Goal: Task Accomplishment & Management: Manage account settings

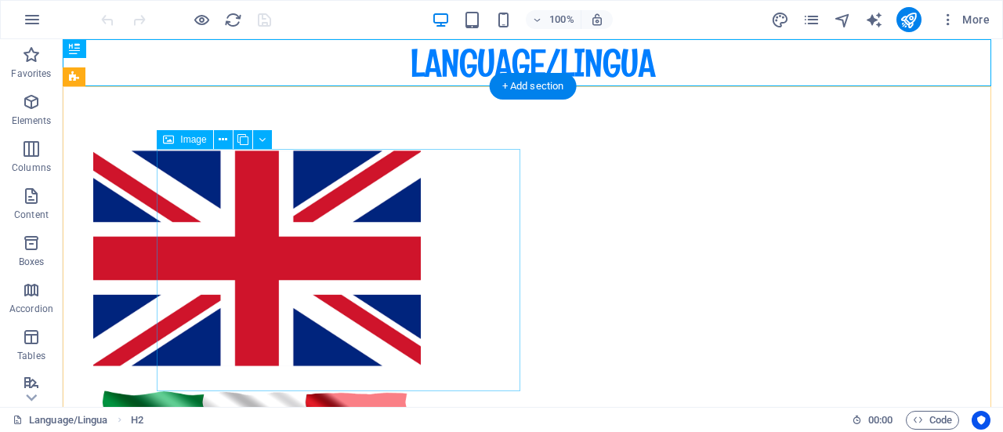
click at [419, 300] on figure at bounding box center [257, 258] width 364 height 218
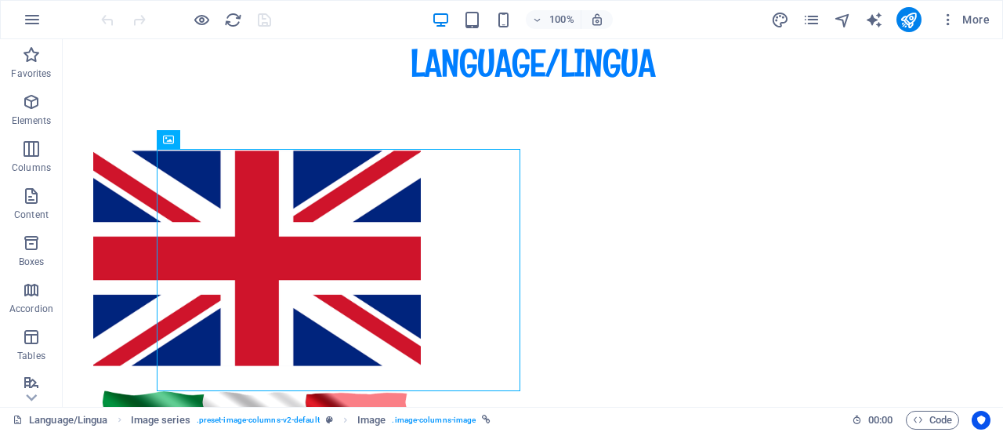
click at [798, 20] on div "More" at bounding box center [883, 19] width 225 height 25
click at [807, 20] on icon "pages" at bounding box center [812, 20] width 18 height 18
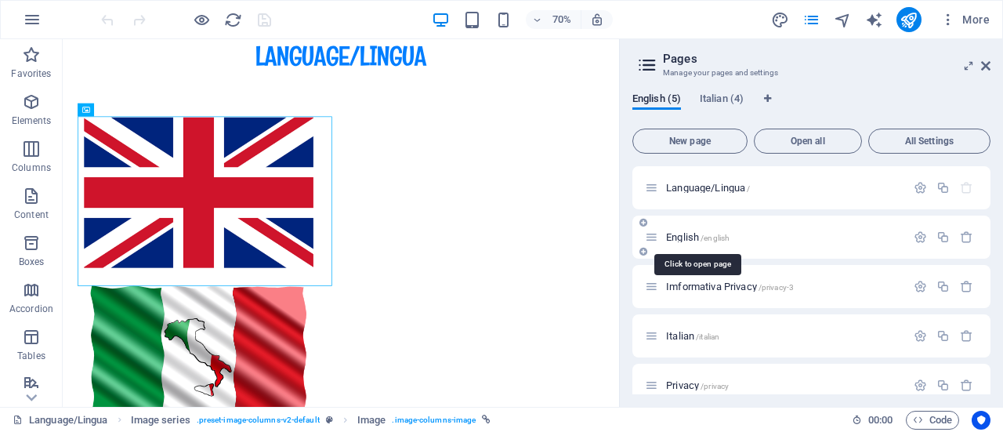
click at [697, 236] on span "English /english" at bounding box center [697, 237] width 63 height 12
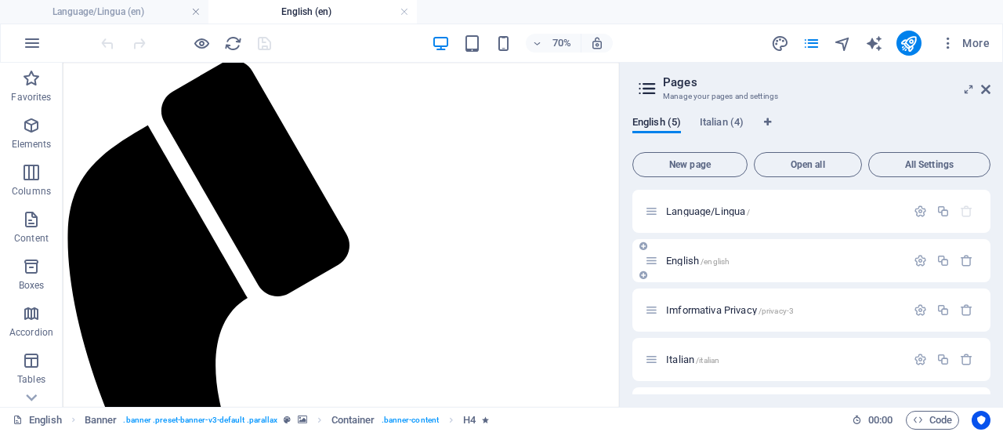
scroll to position [3939, 0]
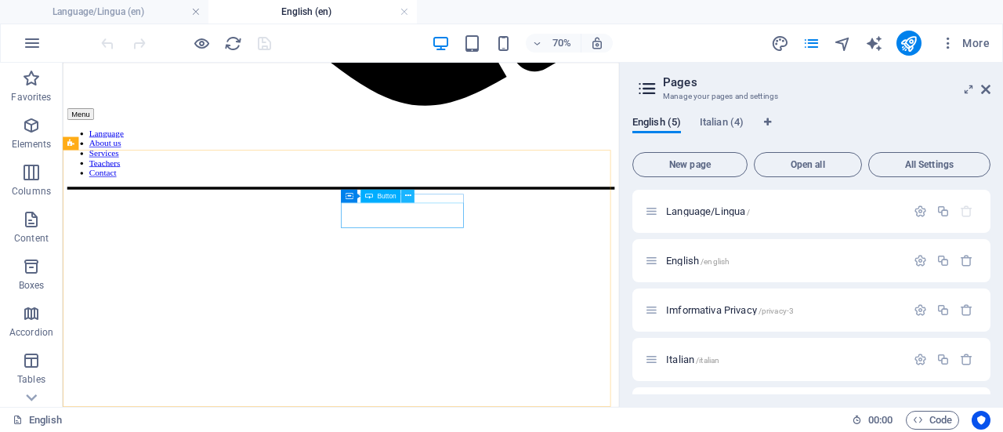
click at [409, 198] on icon at bounding box center [408, 196] width 6 height 12
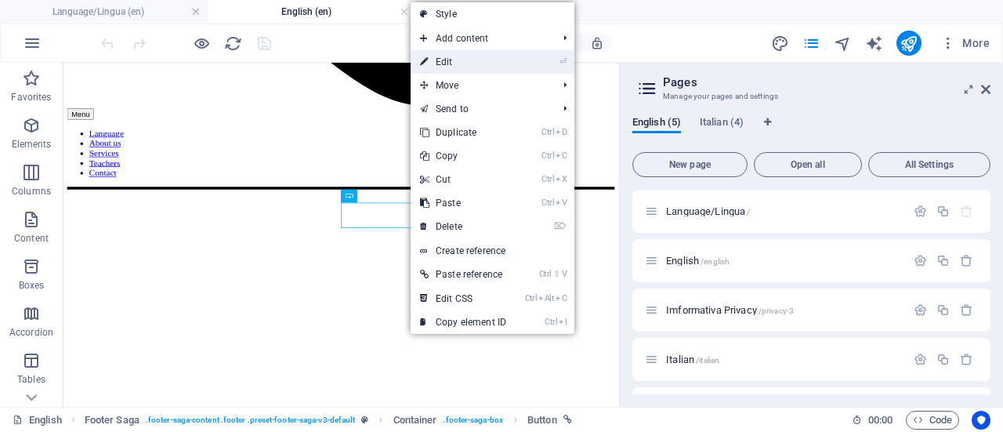
click at [457, 56] on link "⏎ Edit" at bounding box center [463, 62] width 105 height 24
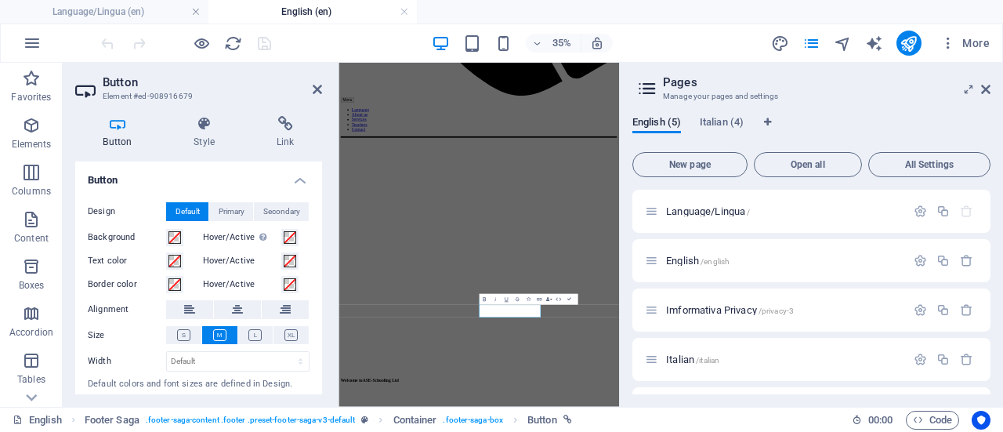
scroll to position [3650, 0]
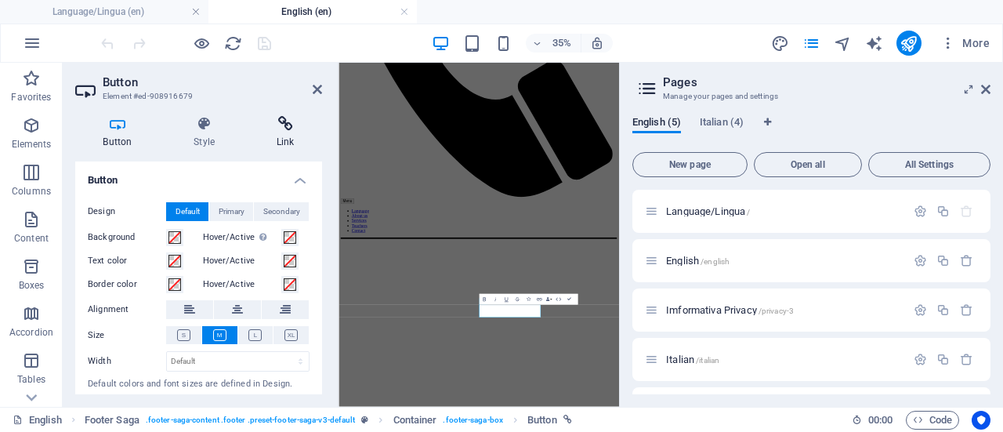
click at [283, 129] on icon at bounding box center [286, 124] width 74 height 16
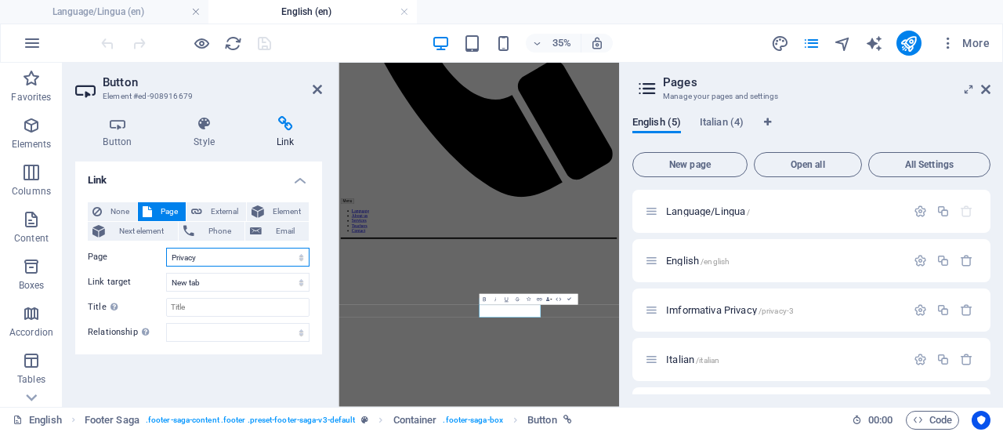
click at [295, 254] on select "Language/Lingua English Imformativa Privacy Italian Privacy Language/Lingua Pri…" at bounding box center [237, 257] width 143 height 19
click at [166, 248] on select "Language/Lingua English Imformativa Privacy Italian Privacy Language/Lingua Pri…" at bounding box center [237, 257] width 143 height 19
click at [663, 129] on span "English (5)" at bounding box center [657, 124] width 49 height 22
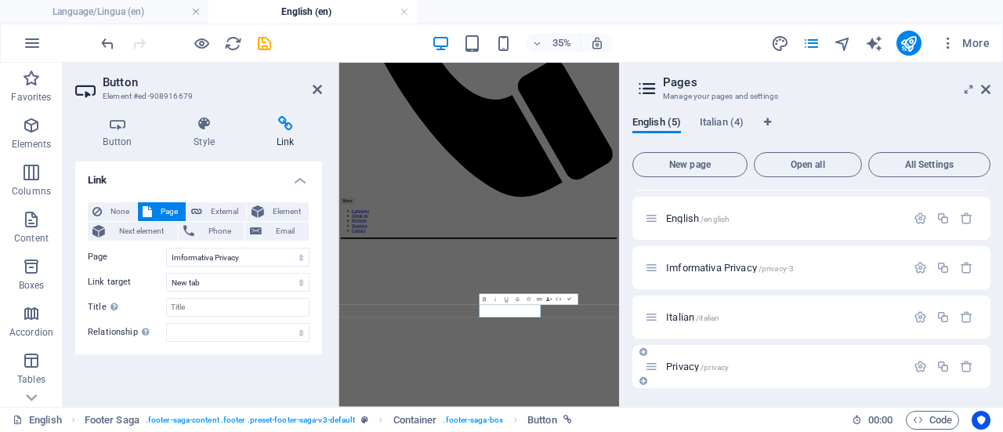
click at [983, 374] on div "Privacy /privacy" at bounding box center [812, 366] width 358 height 43
click at [793, 367] on p "Privacy /privacy" at bounding box center [783, 366] width 235 height 10
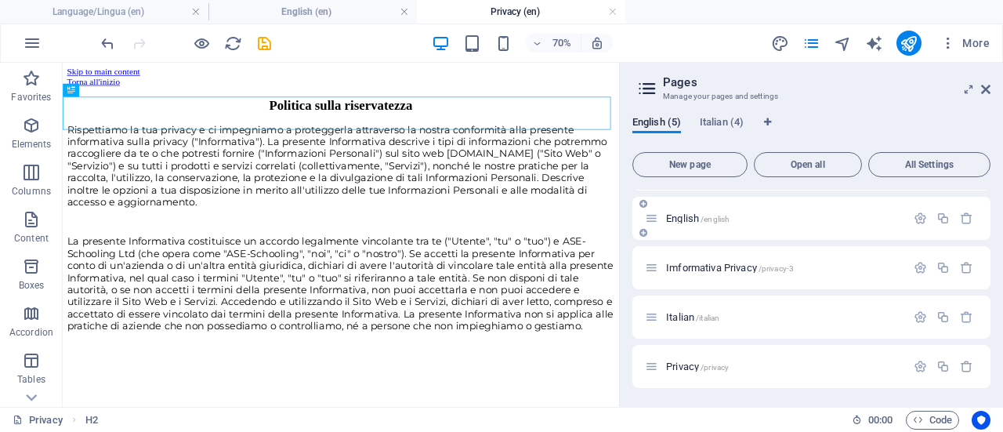
click at [802, 216] on p "English /english" at bounding box center [783, 218] width 235 height 10
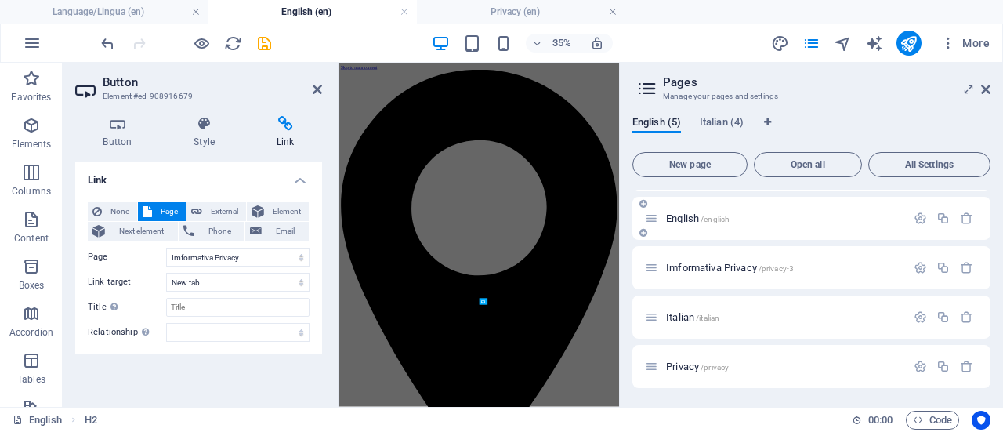
scroll to position [3577, 0]
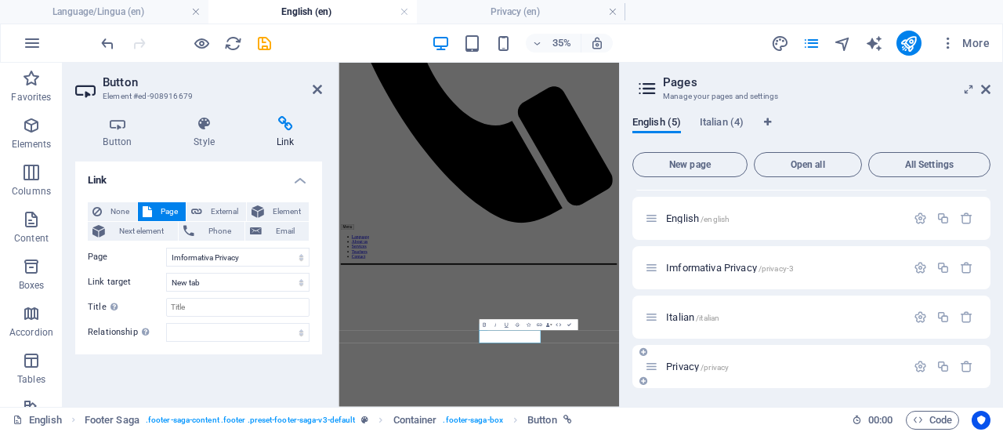
click at [807, 364] on p "Privacy /privacy" at bounding box center [783, 366] width 235 height 10
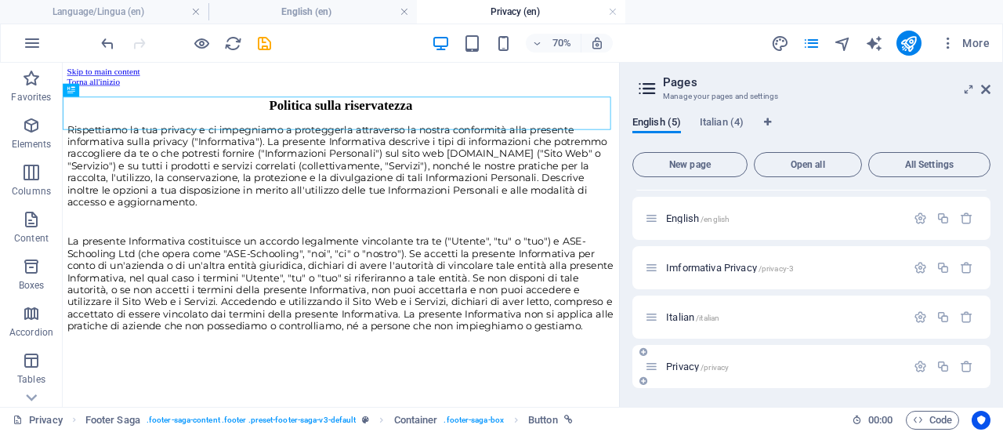
scroll to position [0, 0]
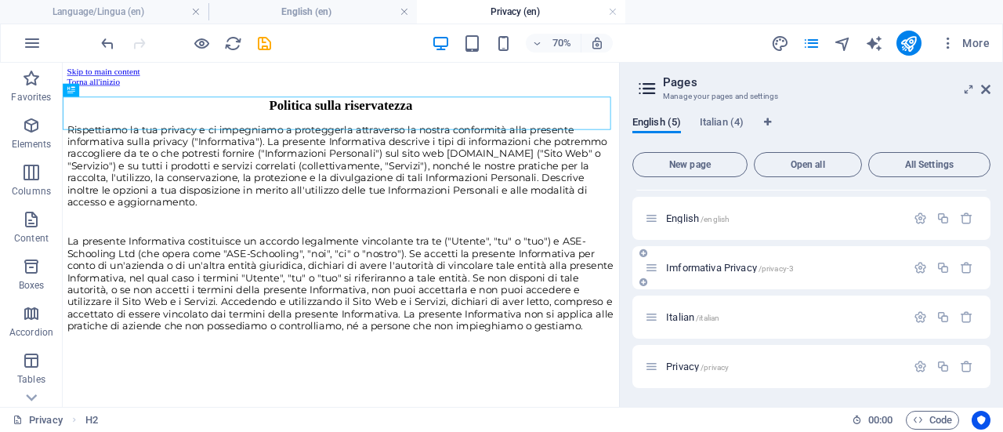
click at [847, 263] on p "Imformativa Privacy /privacy-3" at bounding box center [783, 268] width 235 height 10
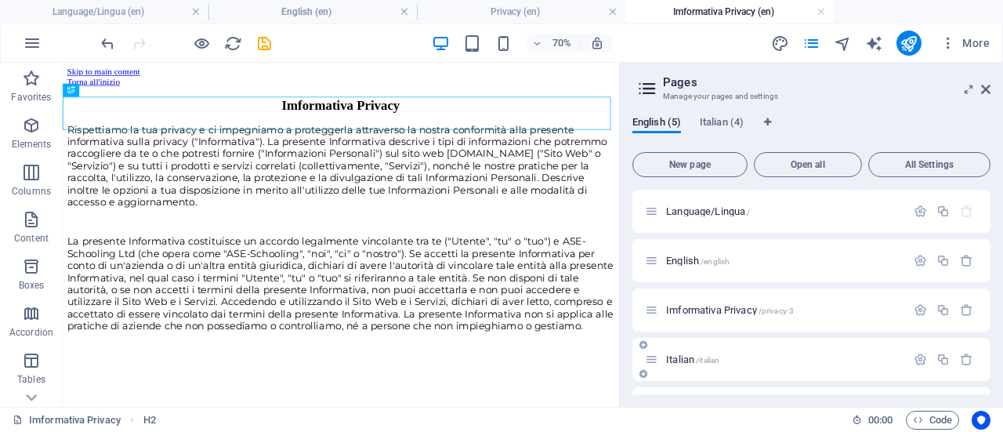
click at [822, 361] on p "Italian /italian" at bounding box center [783, 359] width 235 height 10
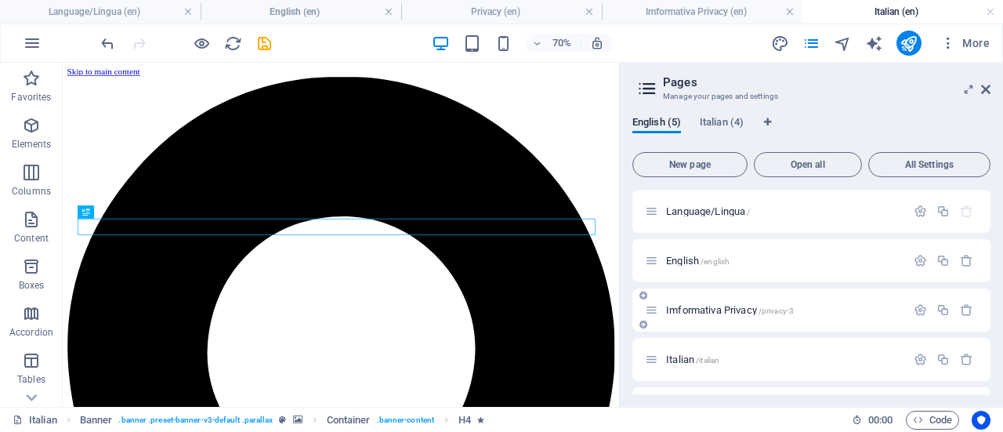
click at [845, 306] on p "Imformativa Privacy /privacy-3" at bounding box center [783, 310] width 235 height 10
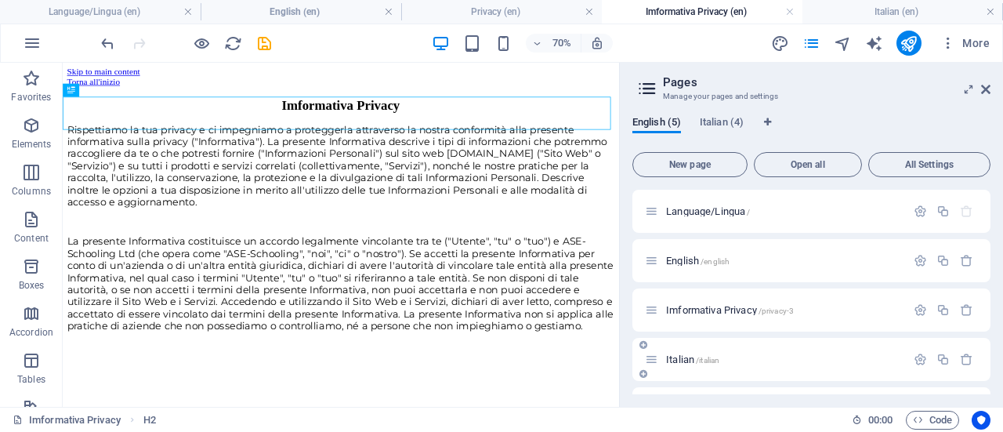
click at [839, 360] on p "Italian /italian" at bounding box center [783, 359] width 235 height 10
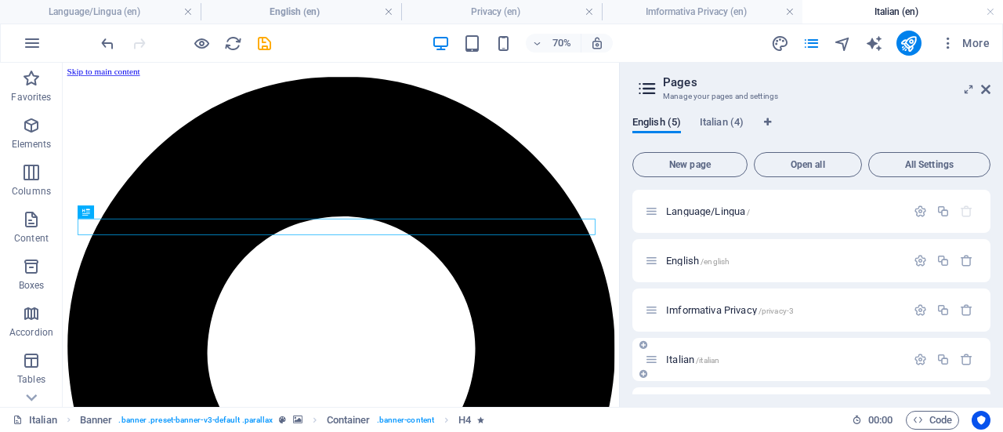
scroll to position [42, 0]
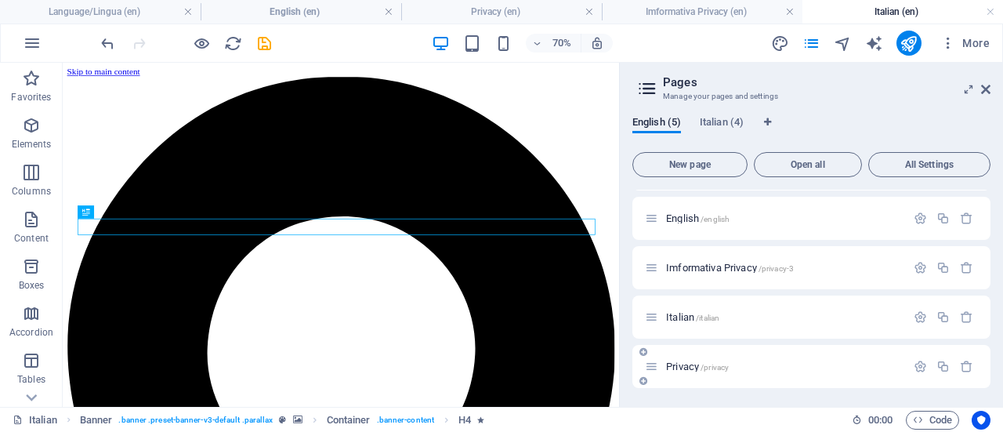
click at [831, 362] on p "Privacy /privacy" at bounding box center [783, 366] width 235 height 10
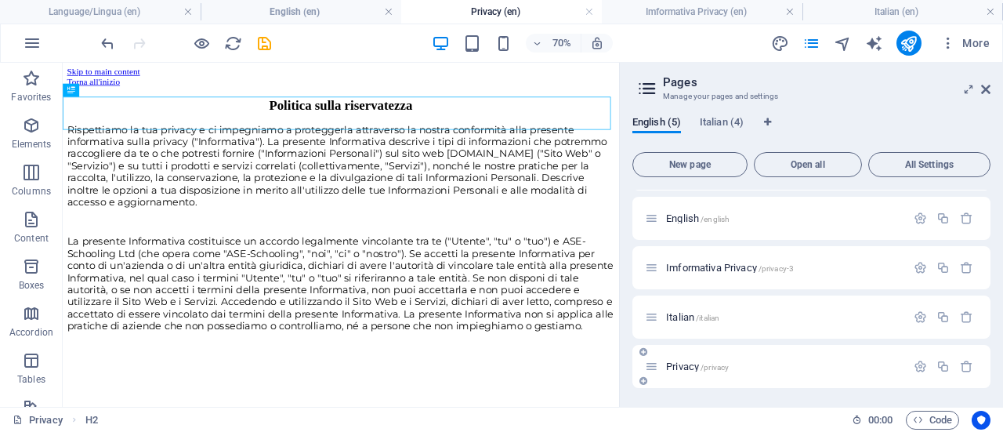
click at [787, 369] on p "Privacy /privacy" at bounding box center [783, 366] width 235 height 10
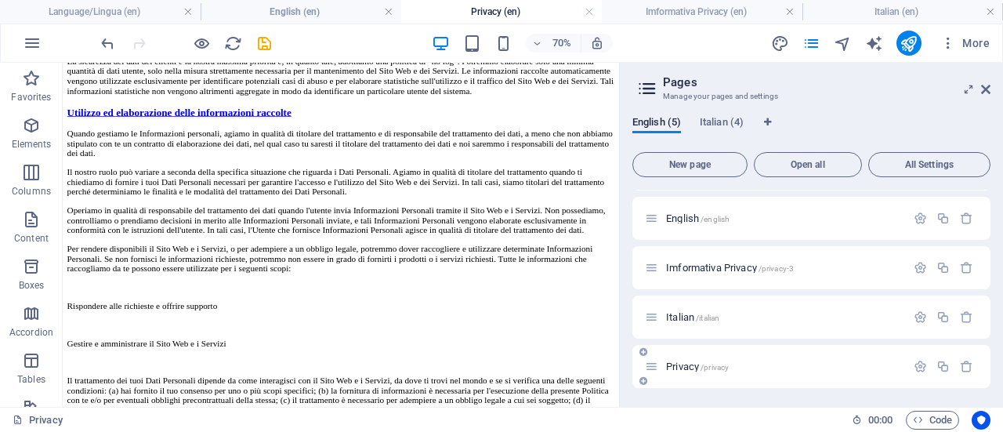
scroll to position [0, 0]
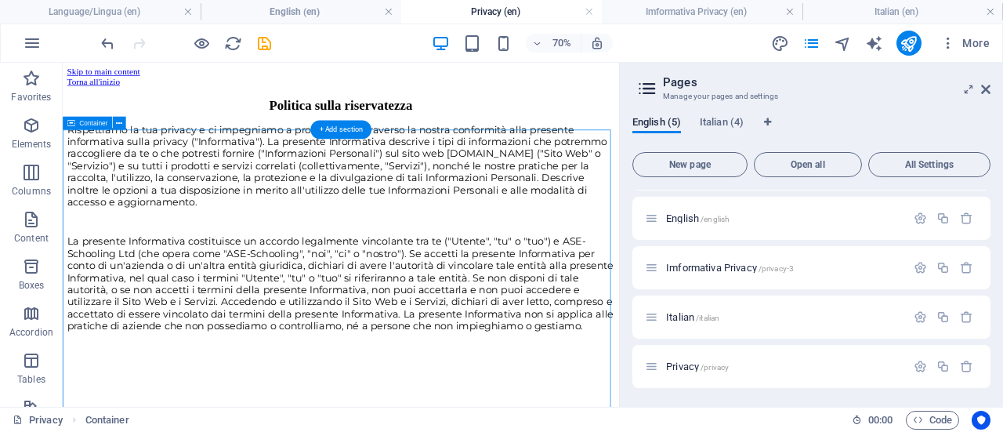
drag, startPoint x: 71, startPoint y: 180, endPoint x: 107, endPoint y: 303, distance: 129.2
click at [107, 303] on div "Rispettiamo la tua privacy e ci impegniamo a proteggerla attraverso la nostra c…" at bounding box center [460, 432] width 782 height 564
drag, startPoint x: 78, startPoint y: 217, endPoint x: 127, endPoint y: 296, distance: 92.7
click at [127, 296] on div "Rispettiamo la tua privacy e ci impegniamo a proteggerla attraverso la nostra c…" at bounding box center [460, 432] width 782 height 564
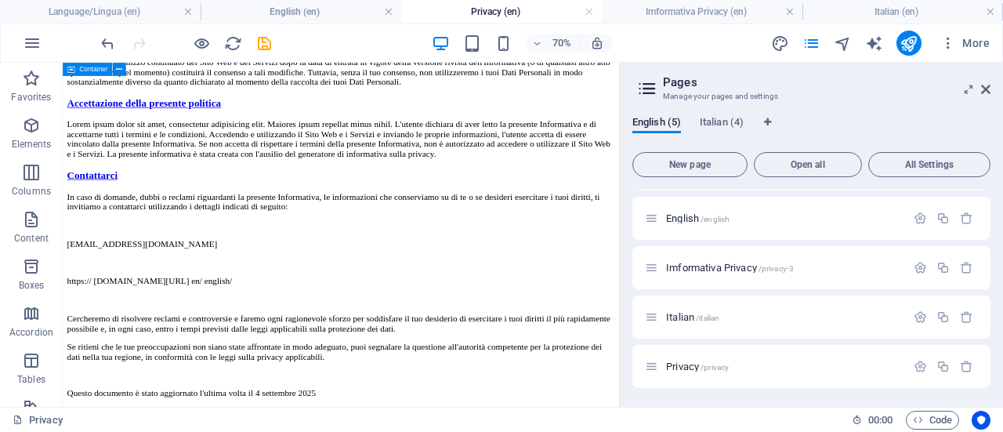
scroll to position [5455, 0]
drag, startPoint x: 624, startPoint y: 547, endPoint x: 477, endPoint y: 473, distance: 164.1
click at [583, 423] on div "Accettazione della presente politica Lorem ipsum dolor sit amet, consectetur ad…" at bounding box center [460, 301] width 782 height 378
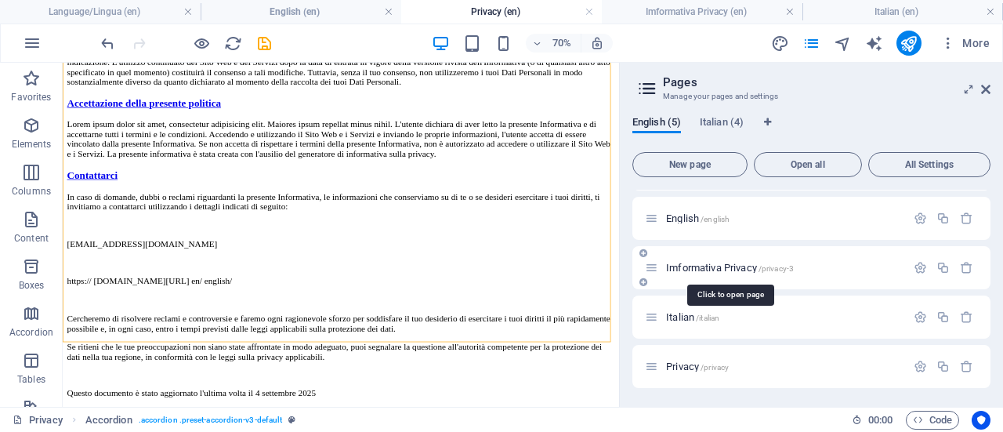
click at [693, 263] on span "Imformativa Privacy /privacy-3" at bounding box center [730, 268] width 128 height 12
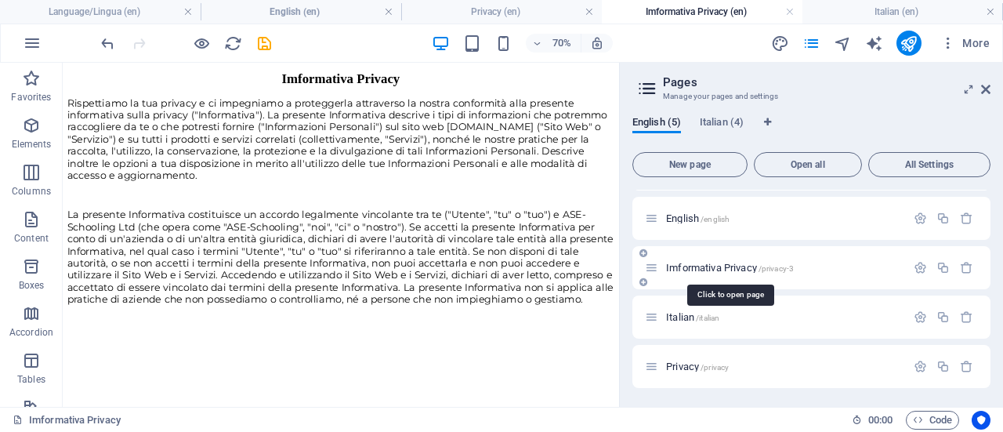
scroll to position [0, 0]
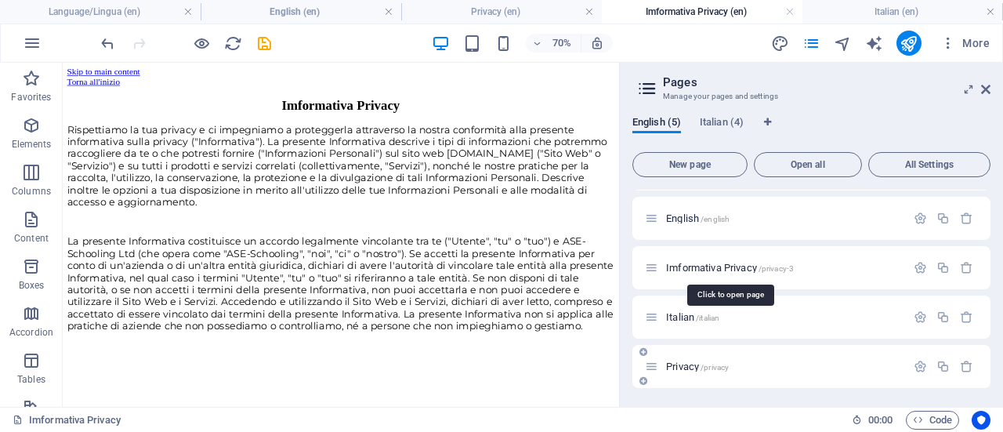
click at [746, 366] on p "Privacy /privacy" at bounding box center [783, 366] width 235 height 10
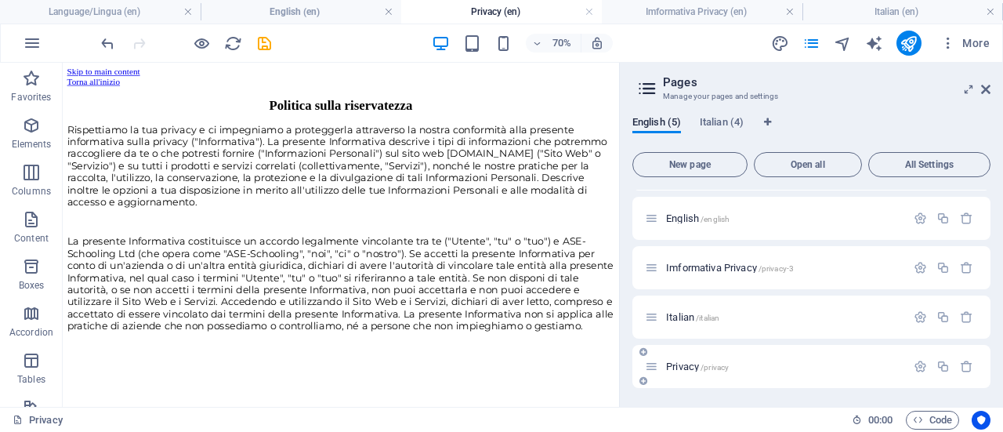
scroll to position [5455, 0]
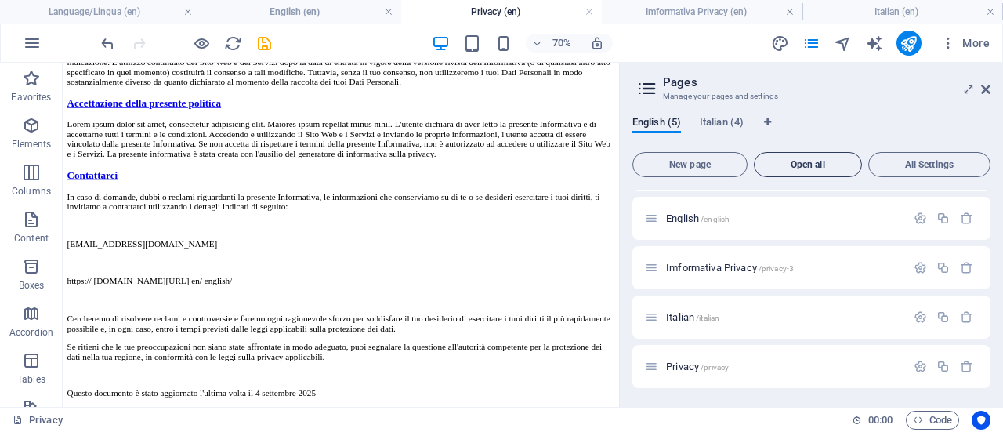
click at [802, 160] on span "Open all" at bounding box center [808, 164] width 94 height 9
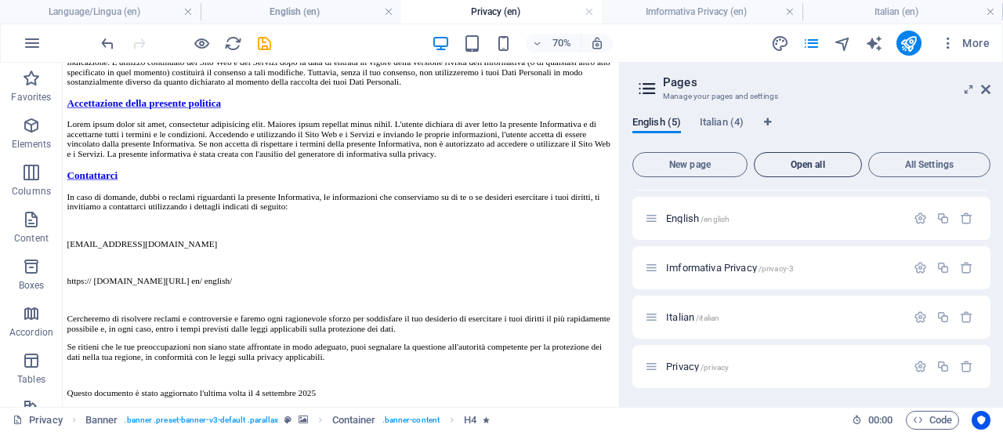
scroll to position [0, 0]
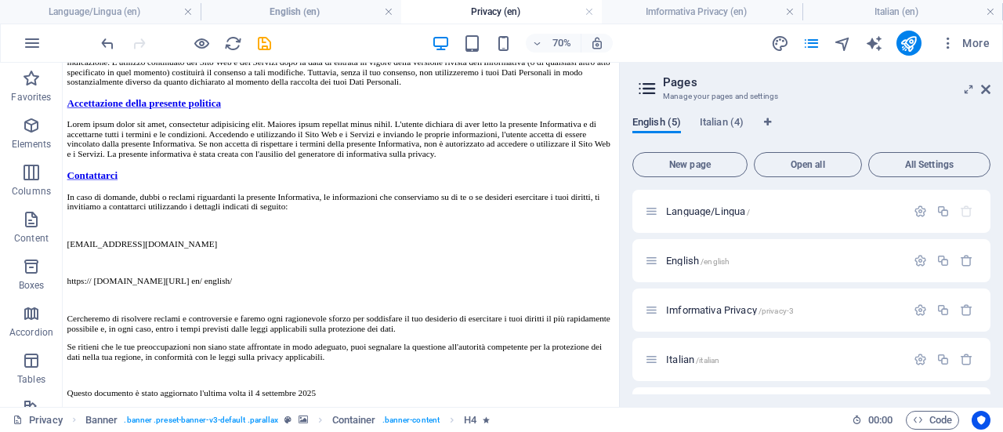
click at [657, 115] on div "English (5) Italian (4) New page Open all All Settings Language/Lingua / Englis…" at bounding box center [811, 254] width 383 height 303
click at [721, 120] on span "Italian (4)" at bounding box center [722, 124] width 44 height 22
click at [665, 124] on span "English (5)" at bounding box center [657, 124] width 49 height 22
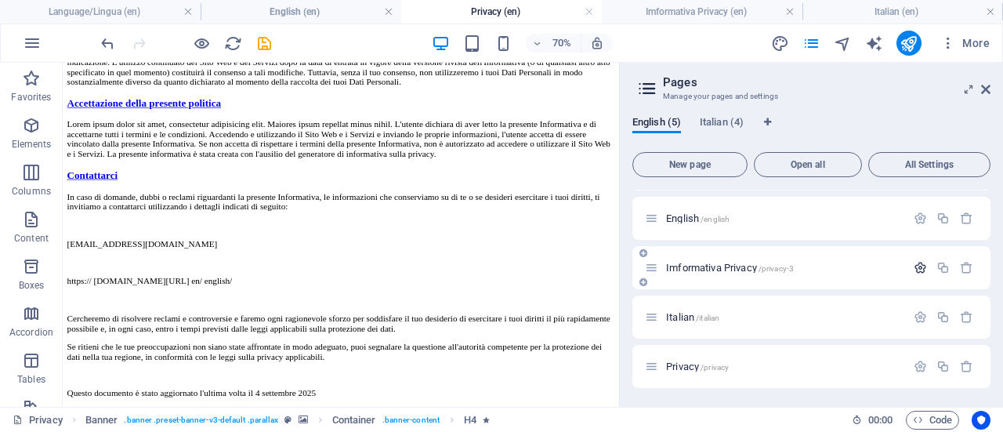
click at [917, 267] on icon "button" at bounding box center [920, 267] width 13 height 13
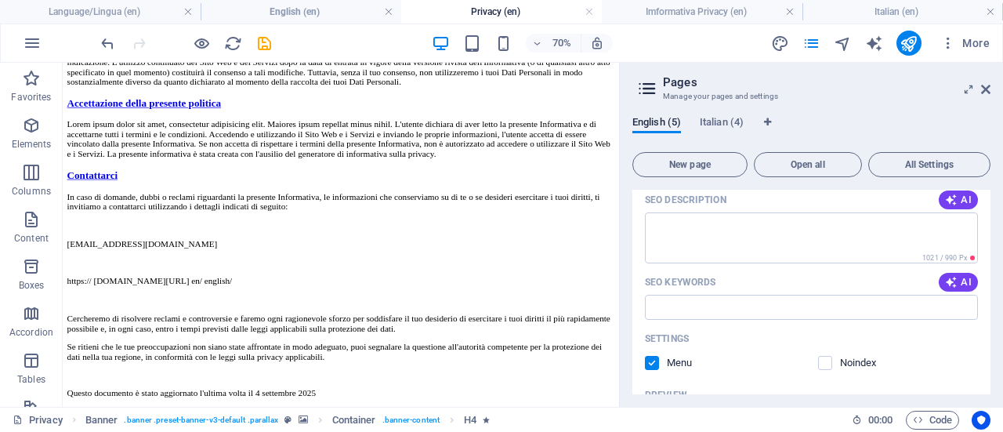
scroll to position [0, 0]
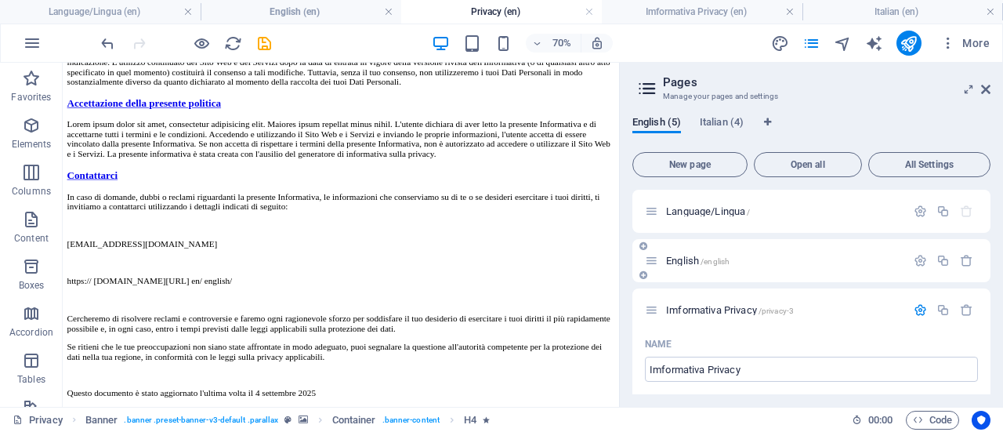
click at [786, 256] on p "English /english" at bounding box center [783, 261] width 235 height 10
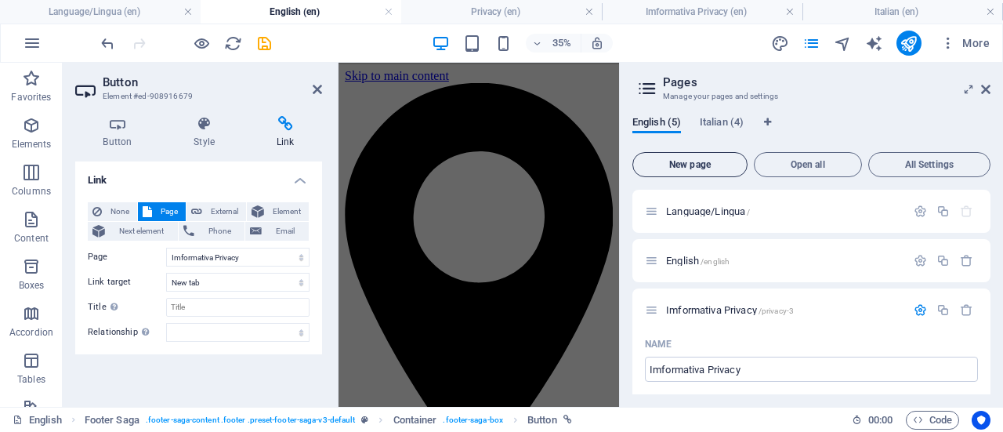
click at [696, 168] on span "New page" at bounding box center [690, 164] width 101 height 9
select select "7"
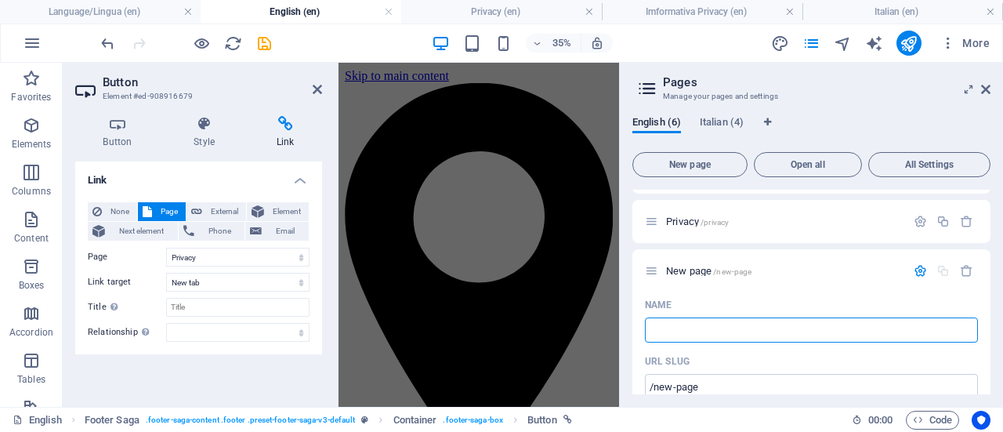
type input "/"
select select "7"
click at [723, 117] on span "Italian (4)" at bounding box center [722, 124] width 44 height 22
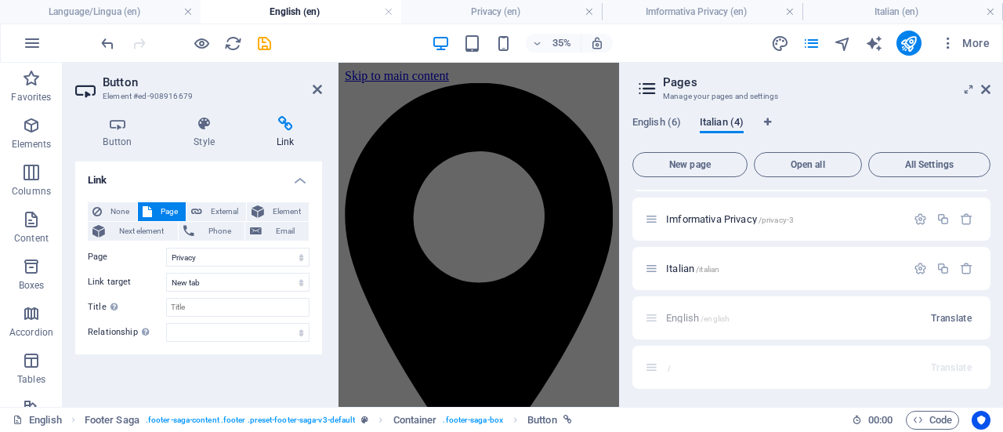
scroll to position [0, 0]
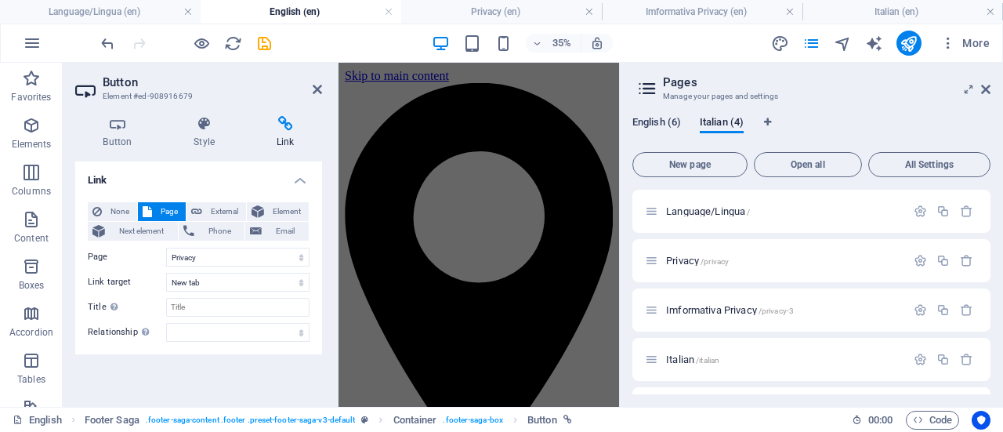
click at [665, 125] on span "English (6)" at bounding box center [657, 124] width 49 height 22
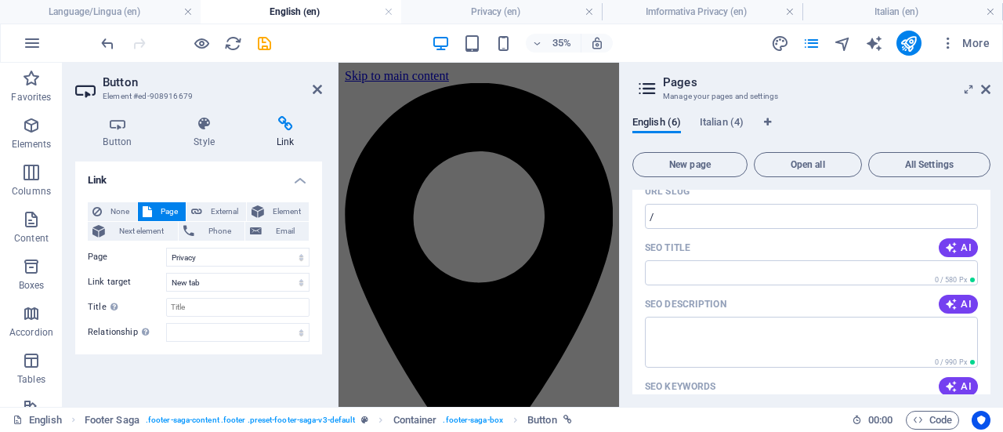
scroll to position [263, 0]
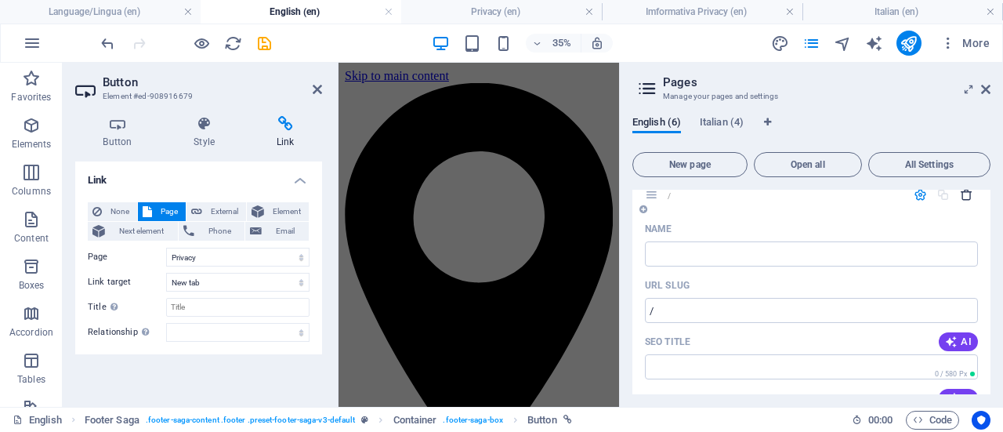
click at [965, 194] on icon "button" at bounding box center [966, 194] width 13 height 13
select select "7"
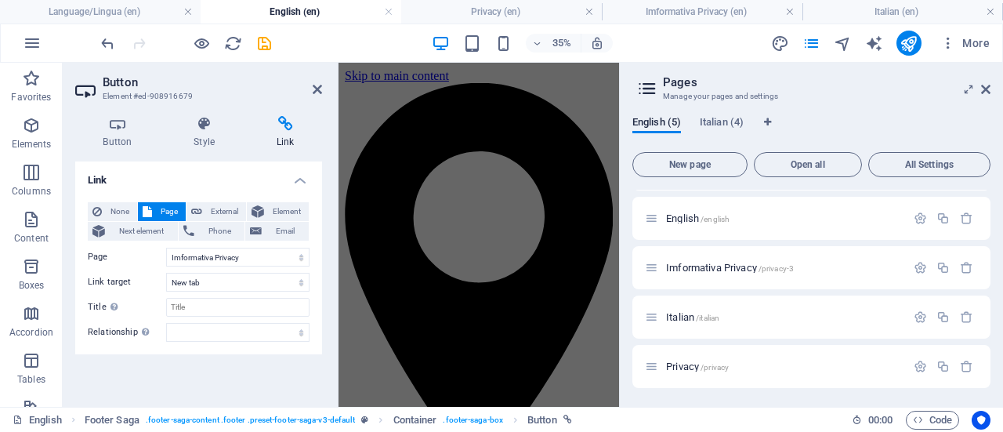
scroll to position [42, 0]
click at [707, 365] on span "/privacy" at bounding box center [715, 367] width 28 height 9
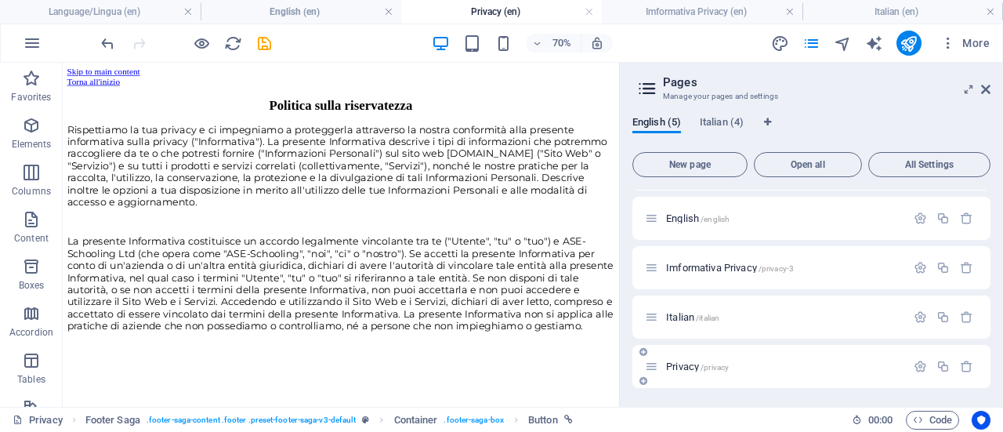
scroll to position [5455, 0]
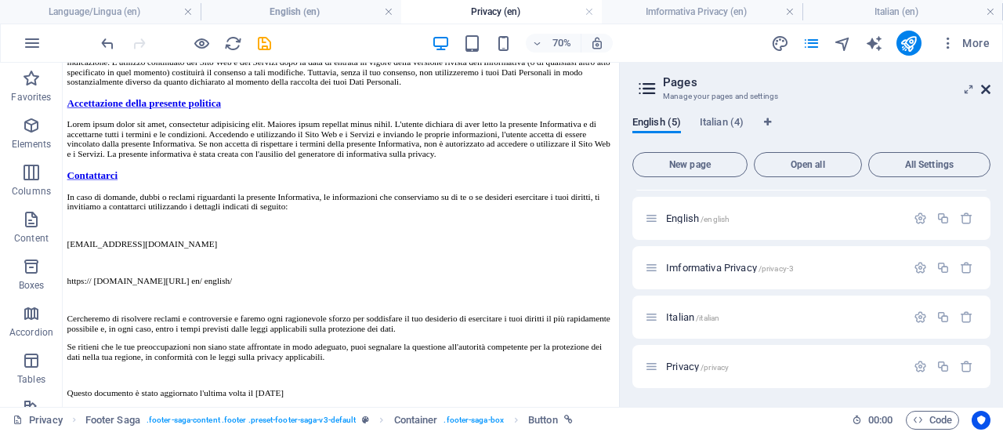
click at [989, 90] on icon at bounding box center [985, 89] width 9 height 13
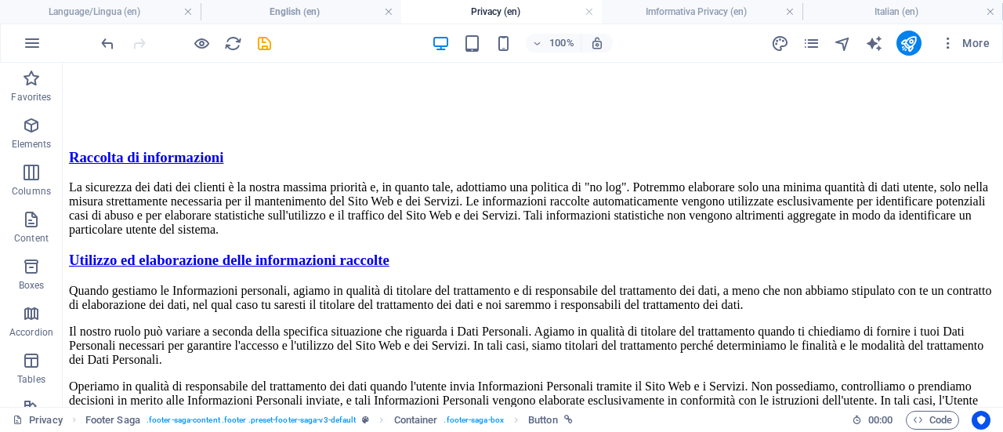
scroll to position [0, 0]
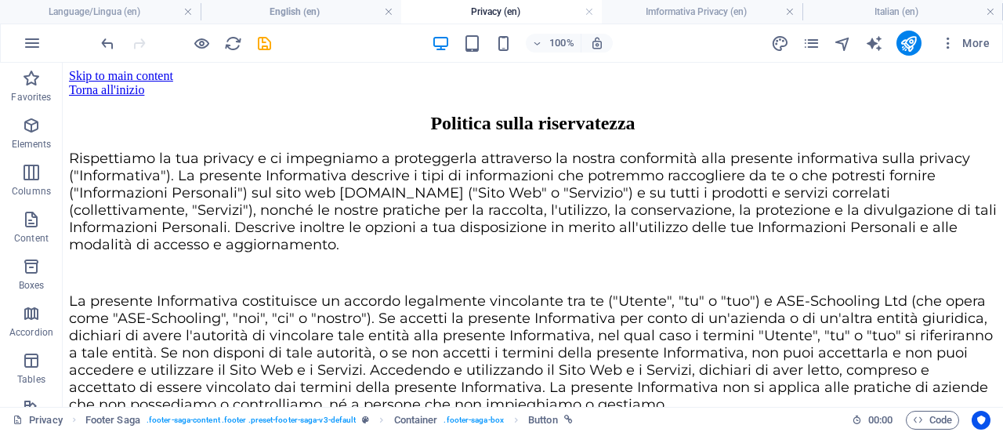
drag, startPoint x: 998, startPoint y: 368, endPoint x: 1050, endPoint y: 109, distance: 264.7
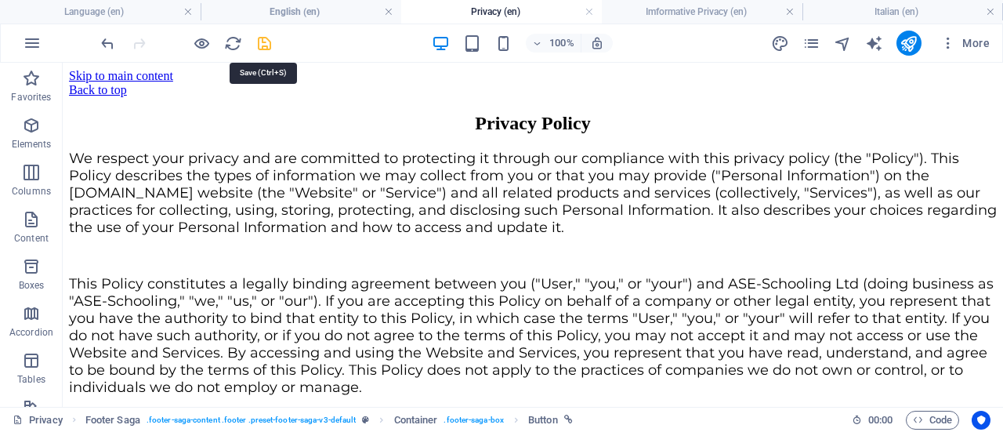
click at [261, 40] on icon "save" at bounding box center [265, 43] width 18 height 18
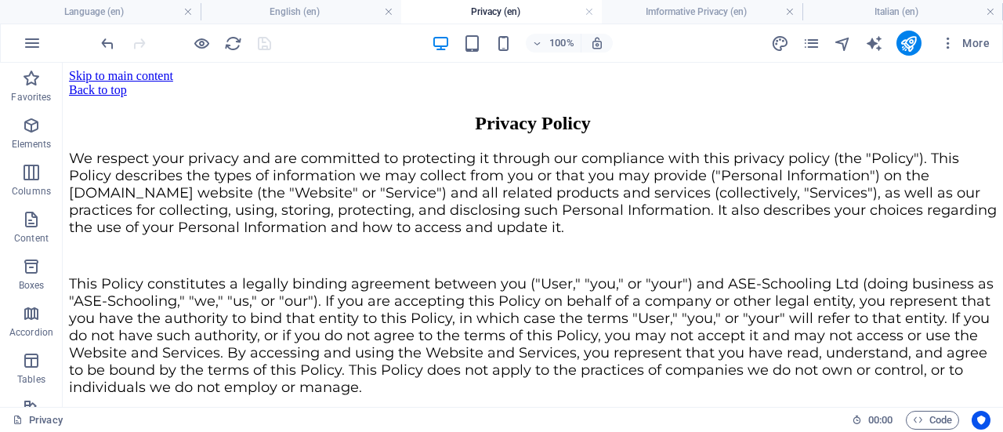
drag, startPoint x: 840, startPoint y: 104, endPoint x: 895, endPoint y: 171, distance: 86.8
click at [895, 171] on div "We respect your privacy and are committed to protecting it through our complian…" at bounding box center [533, 406] width 928 height 513
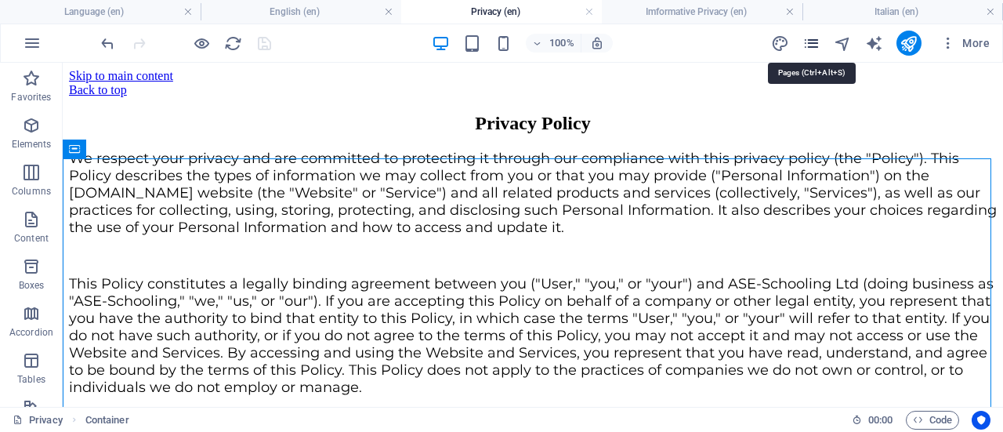
click at [807, 40] on icon "pages" at bounding box center [812, 43] width 18 height 18
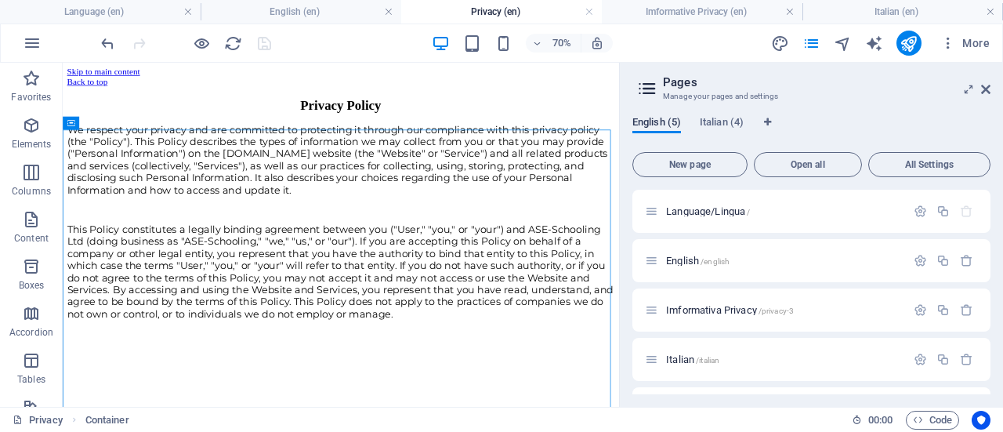
click at [655, 118] on span "English (5)" at bounding box center [657, 124] width 49 height 22
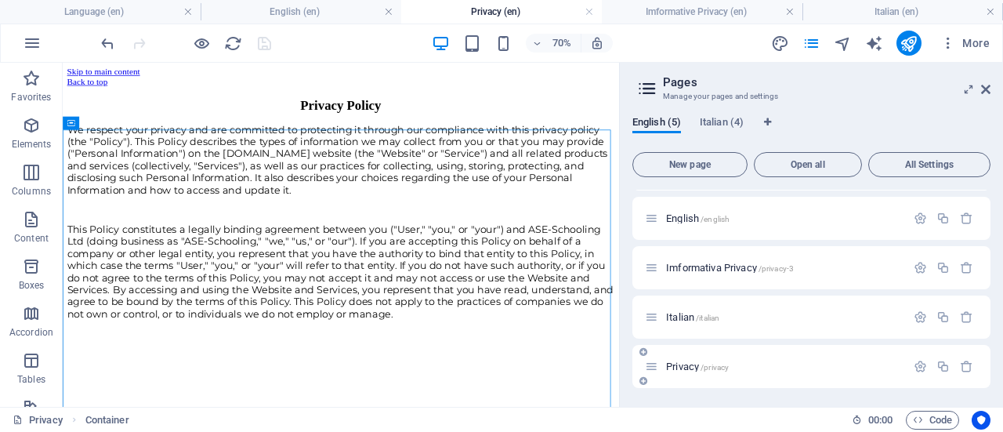
click at [793, 367] on p "Privacy /privacy" at bounding box center [783, 366] width 235 height 10
click at [754, 365] on p "Privacy /privacy" at bounding box center [783, 366] width 235 height 10
click at [749, 361] on p "Privacy /privacy" at bounding box center [783, 366] width 235 height 10
click at [909, 46] on icon "publish" at bounding box center [909, 43] width 18 height 18
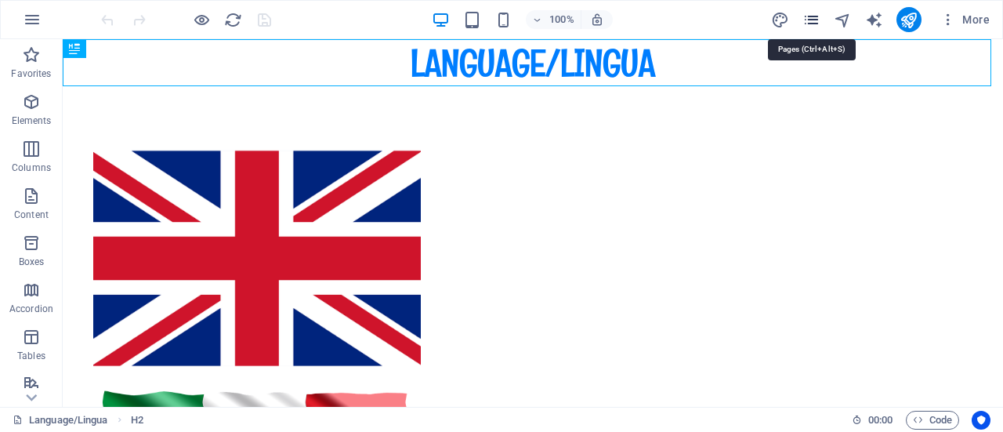
click at [809, 14] on icon "pages" at bounding box center [812, 20] width 18 height 18
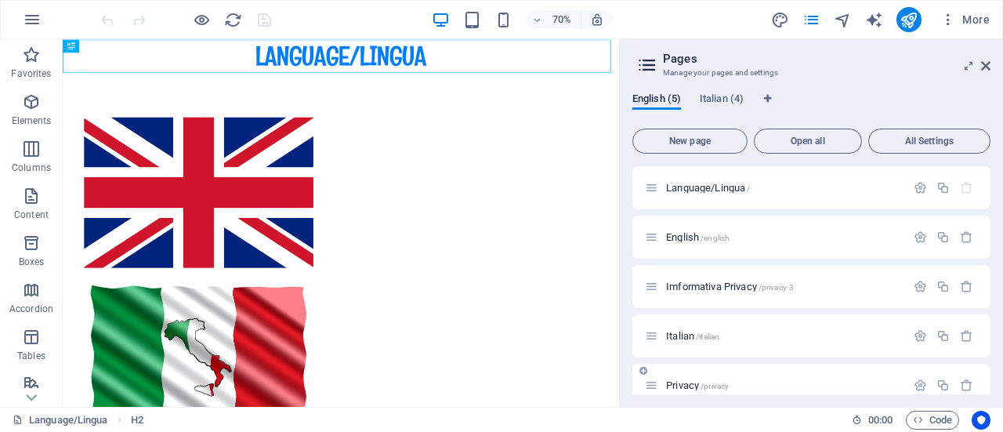
click at [717, 380] on span "Privacy /privacy" at bounding box center [697, 385] width 63 height 12
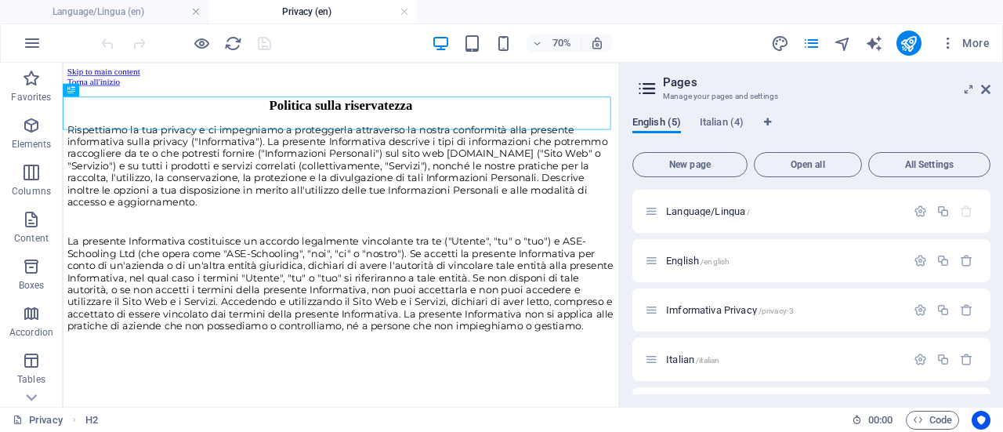
click at [657, 121] on span "English (5)" at bounding box center [657, 124] width 49 height 22
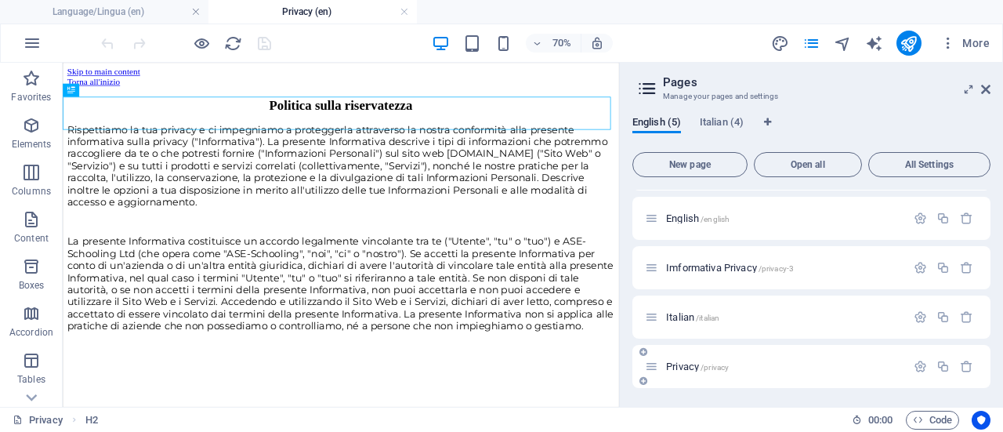
click at [775, 366] on p "Privacy /privacy" at bounding box center [783, 366] width 235 height 10
click at [121, 123] on icon at bounding box center [119, 124] width 6 height 12
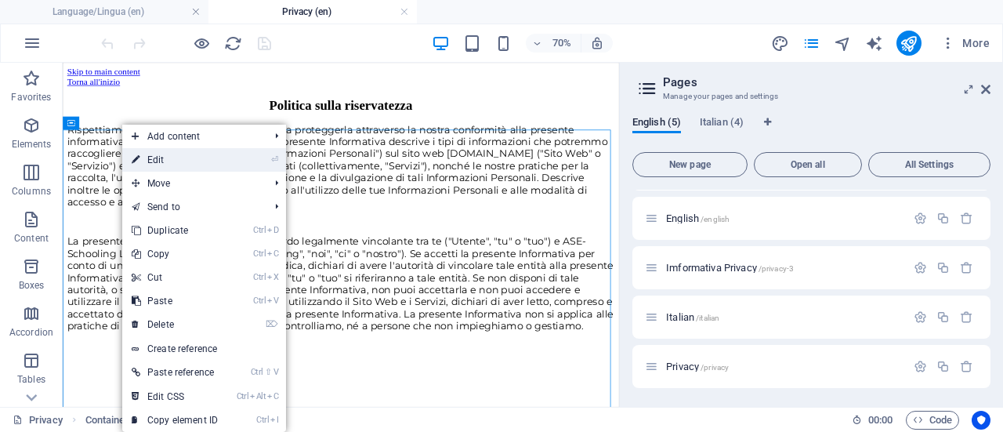
click at [153, 154] on link "⏎ Edit" at bounding box center [174, 160] width 105 height 24
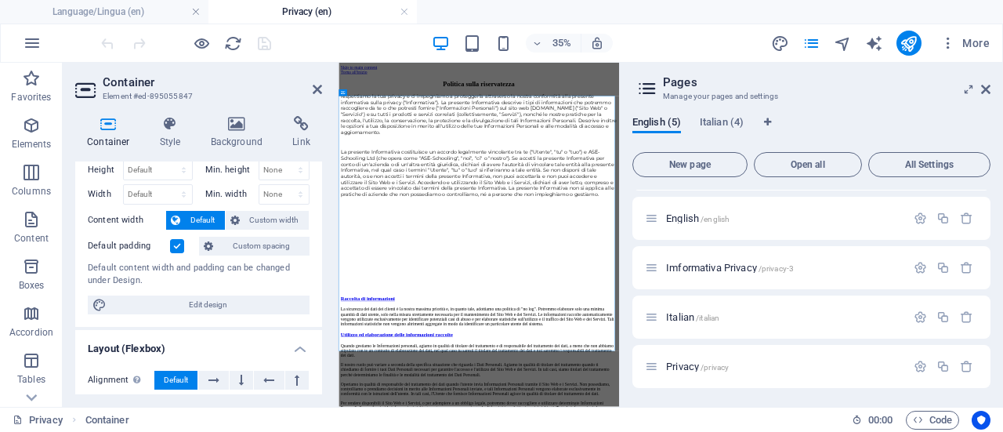
scroll to position [0, 0]
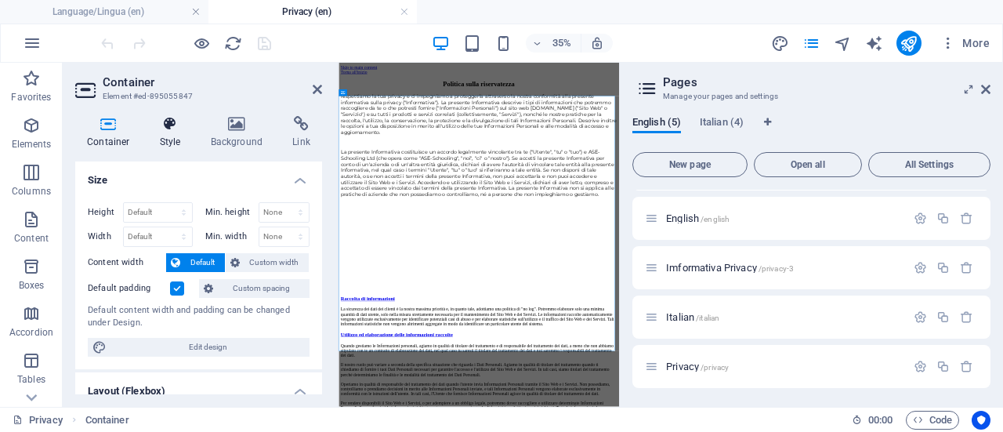
click at [187, 126] on icon at bounding box center [170, 124] width 45 height 16
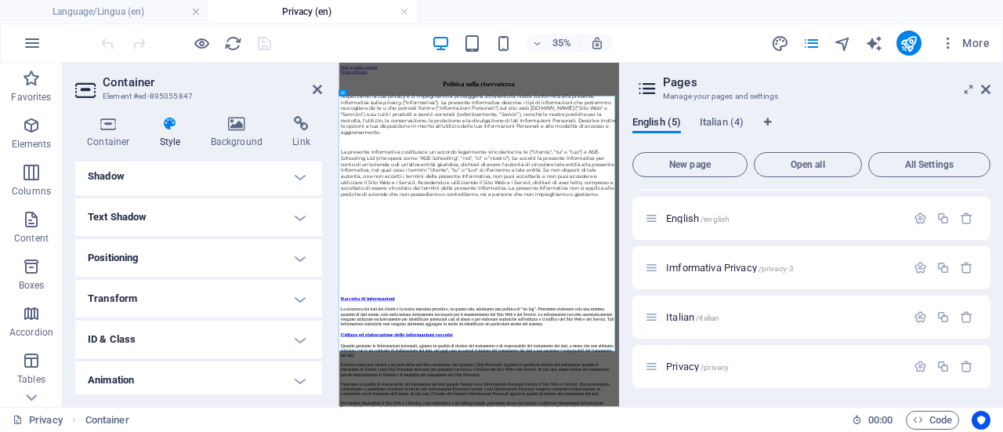
scroll to position [261, 0]
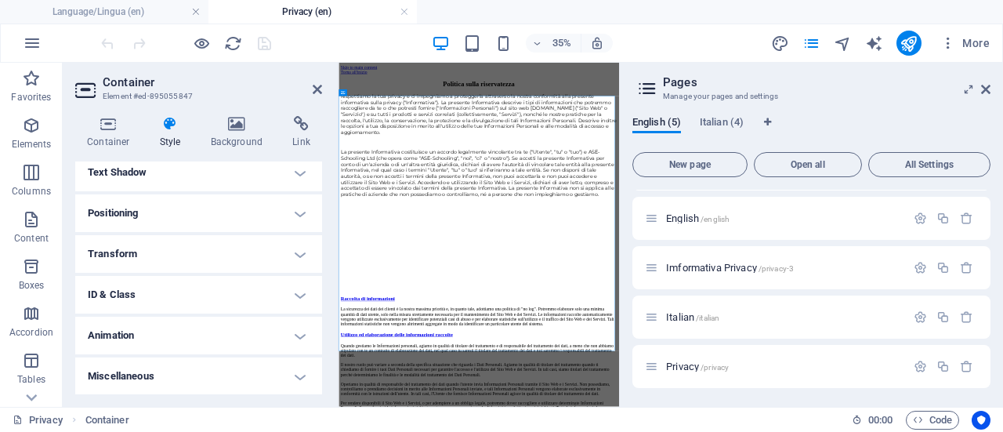
click at [282, 372] on h4 "Miscellaneous" at bounding box center [198, 376] width 247 height 38
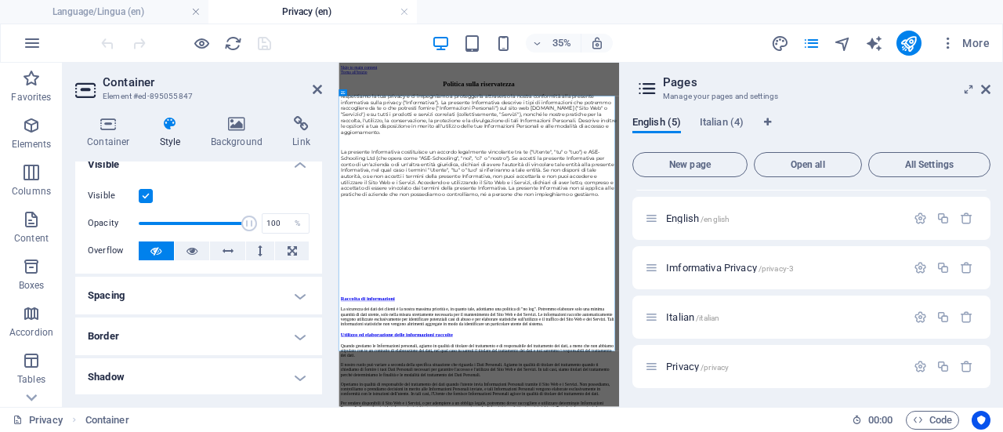
scroll to position [0, 0]
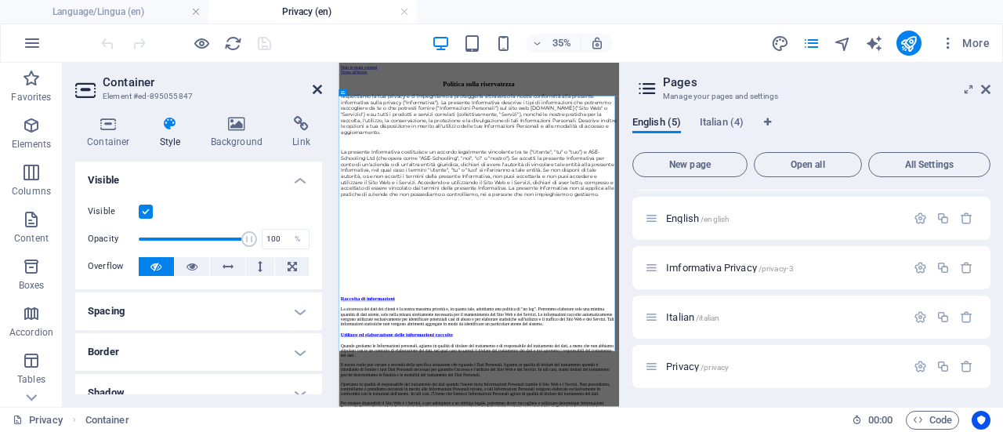
click at [317, 88] on icon at bounding box center [317, 89] width 9 height 13
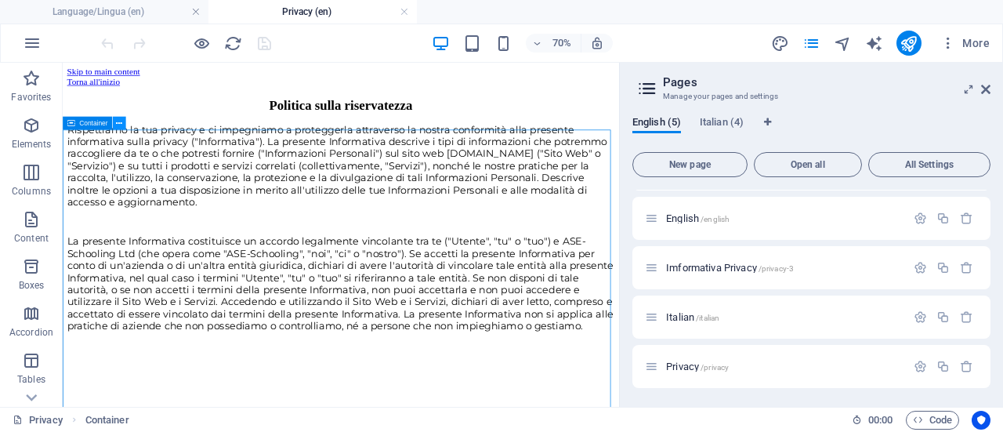
click at [117, 120] on icon at bounding box center [119, 124] width 6 height 12
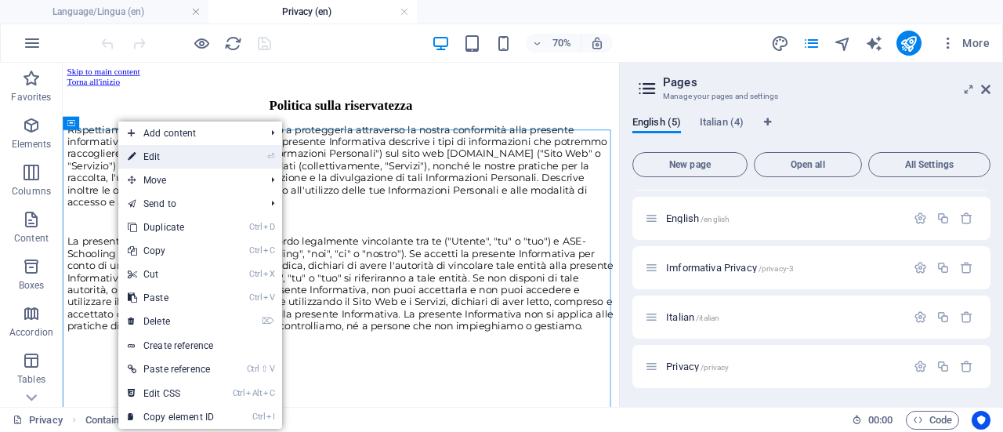
click at [151, 155] on link "⏎ Edit" at bounding box center [170, 157] width 105 height 24
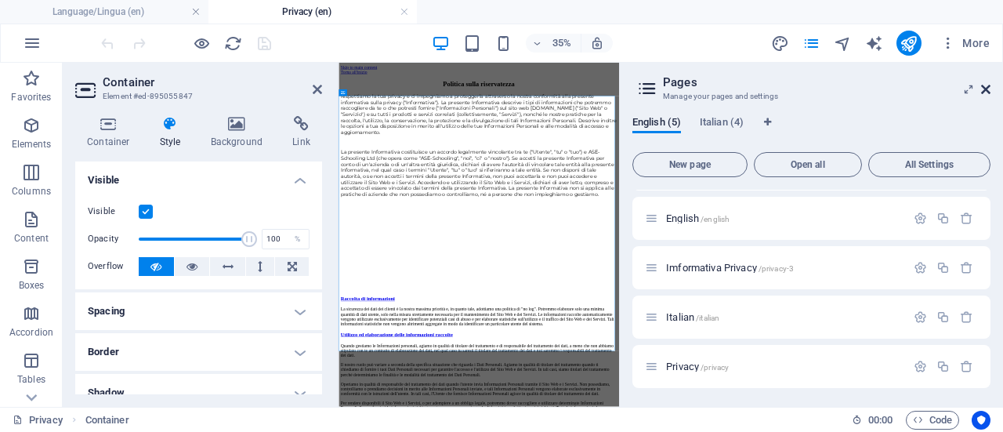
click at [989, 92] on icon at bounding box center [985, 89] width 9 height 13
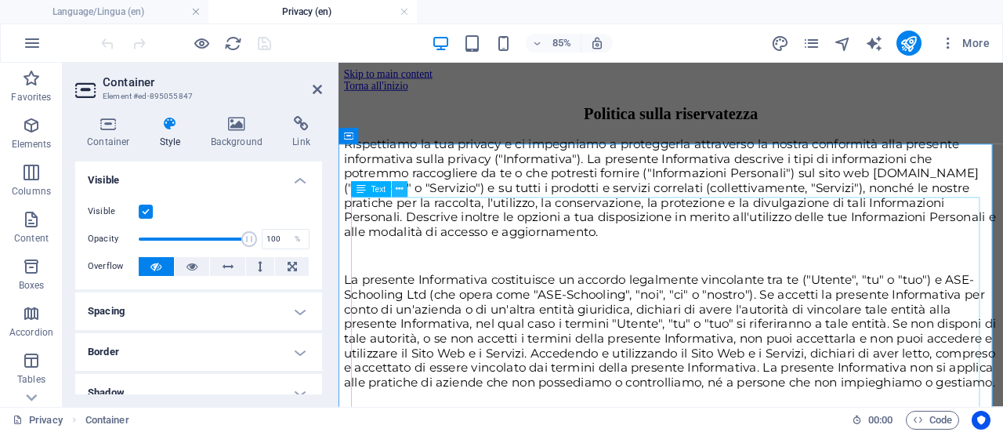
click at [404, 191] on button at bounding box center [400, 189] width 16 height 16
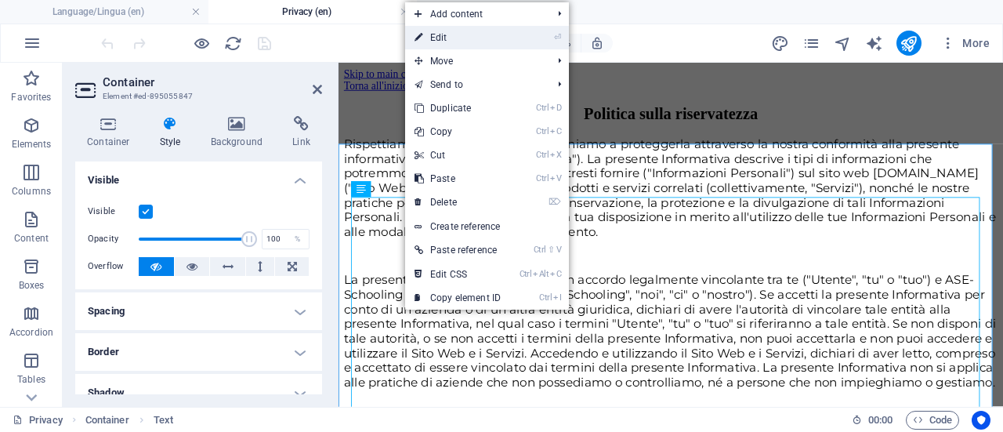
click at [452, 37] on link "⏎ Edit" at bounding box center [457, 38] width 105 height 24
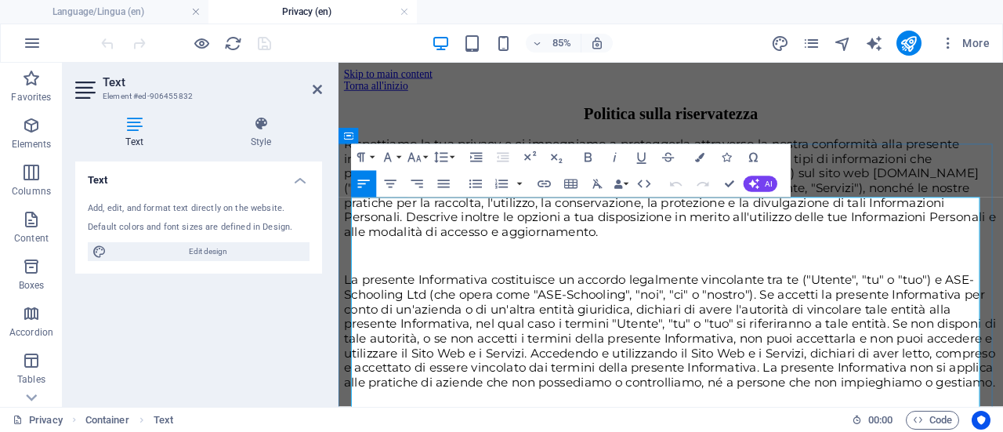
click at [357, 234] on span "Rispettiamo la tua privacy e ci impegniamo a proteggerla attraverso la nostra c…" at bounding box center [728, 210] width 767 height 121
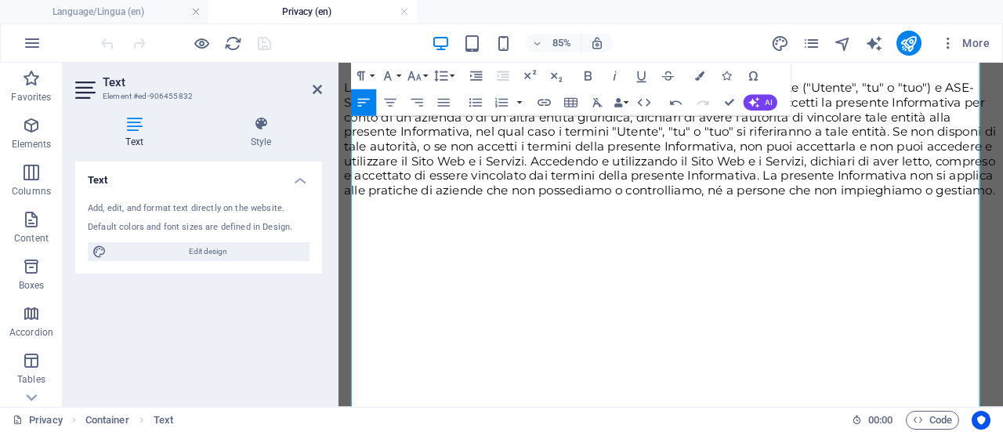
scroll to position [510, 0]
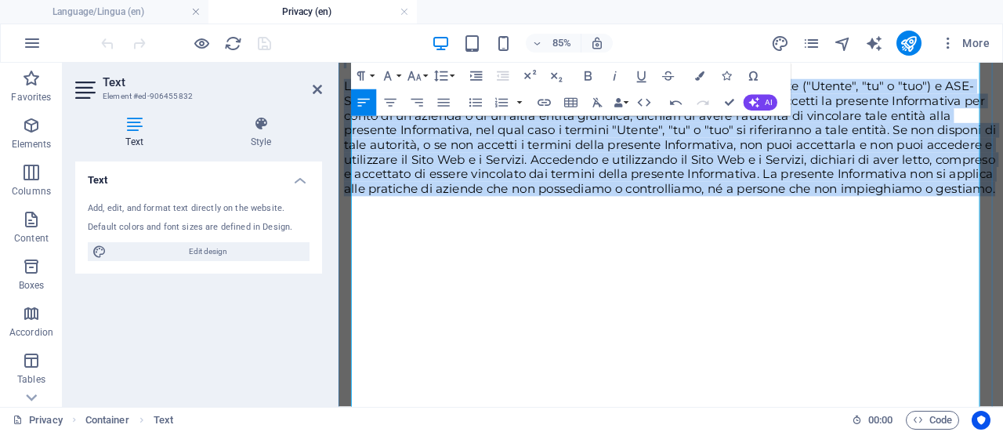
drag, startPoint x: 590, startPoint y: 431, endPoint x: 354, endPoint y: 153, distance: 365.4
click at [354, 153] on div "We respect your privacy and are committed to protecting it through our complian…" at bounding box center [730, 63] width 770 height 847
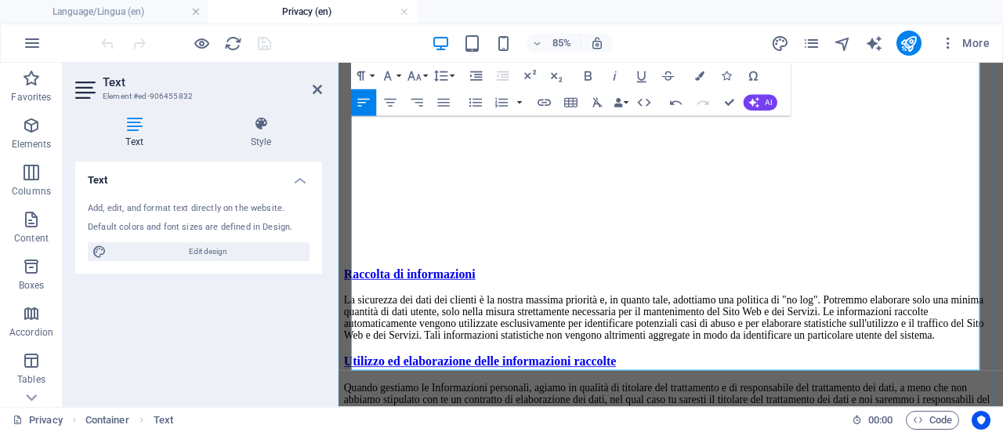
scroll to position [407, 0]
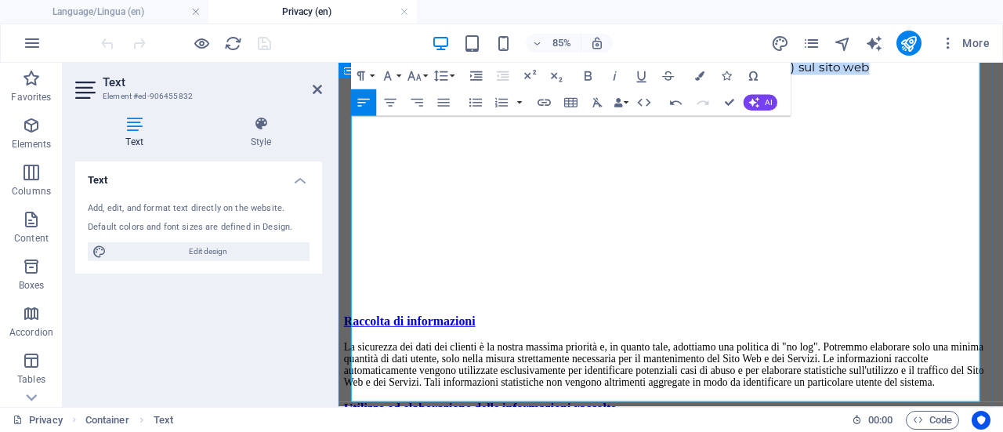
drag, startPoint x: 981, startPoint y: 219, endPoint x: 341, endPoint y: 178, distance: 641.0
click at [345, 178] on div "We respect your privacy and are committed to protecting it through our complian…" at bounding box center [730, 43] width 770 height 600
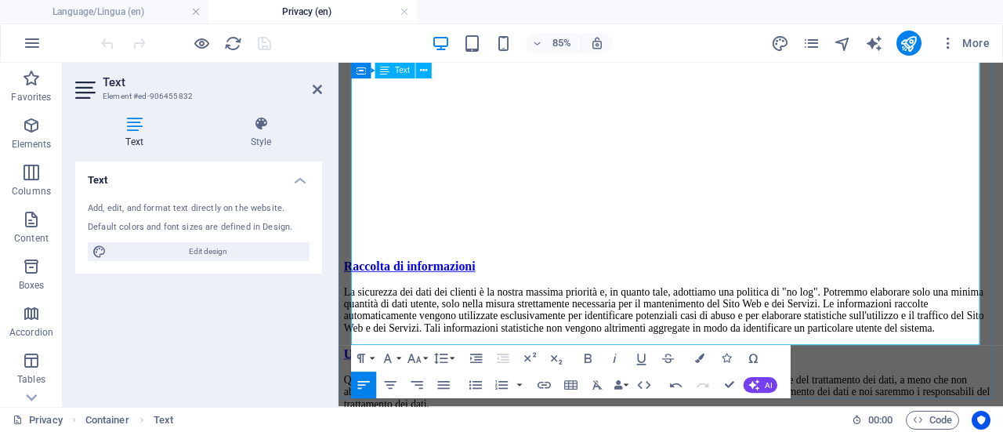
click at [981, 66] on p at bounding box center [730, 59] width 770 height 14
click at [31, 320] on icon "button" at bounding box center [31, 313] width 19 height 19
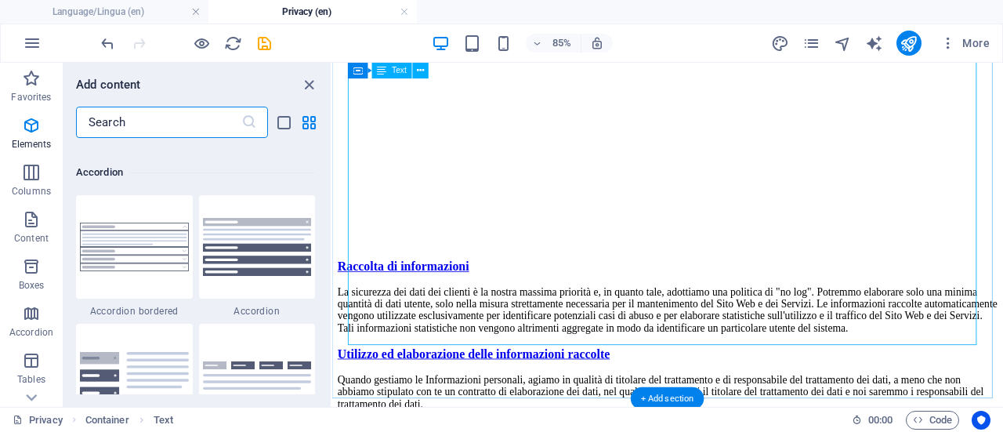
scroll to position [5005, 0]
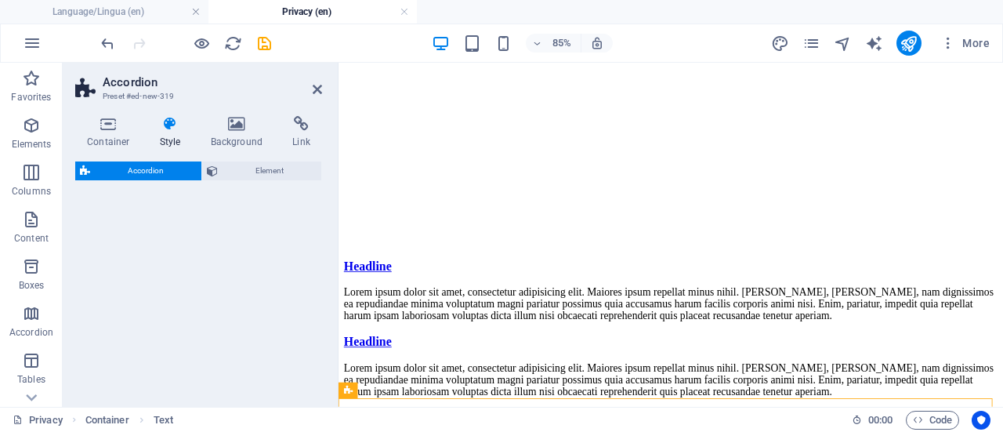
select select "rem"
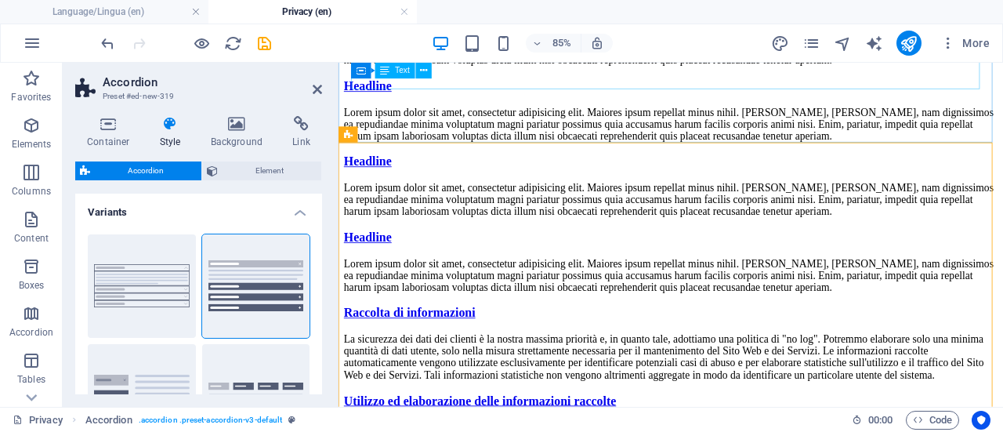
scroll to position [710, 0]
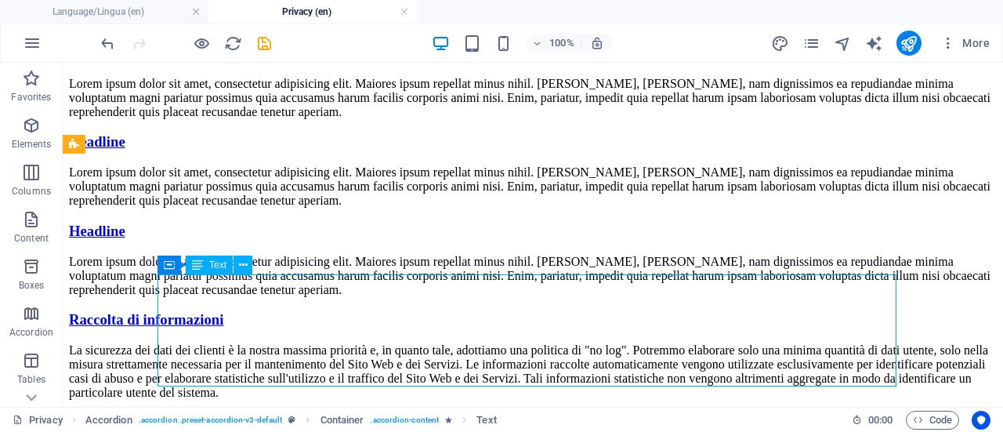
drag, startPoint x: 219, startPoint y: 371, endPoint x: 445, endPoint y: 296, distance: 238.7
click at [445, 30] on div "Lorem ipsum dolor sit amet, consectetur adipisicing elit. Maiores ipsum repella…" at bounding box center [533, 8] width 928 height 42
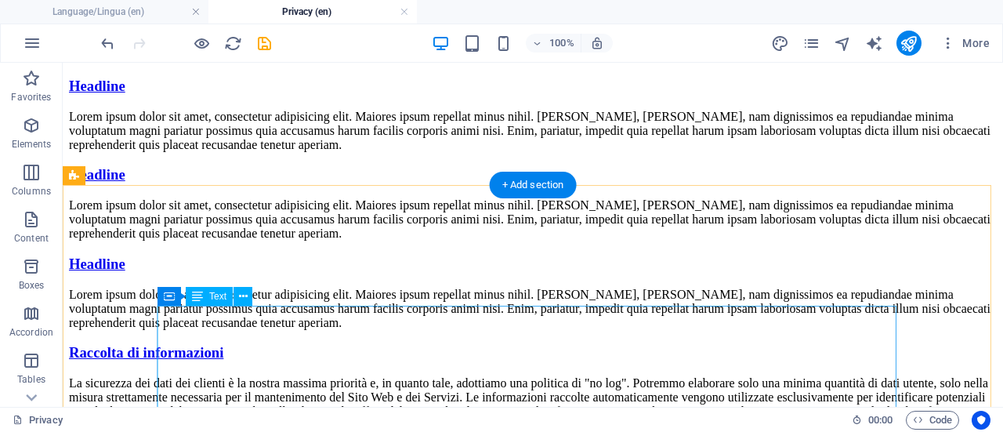
scroll to position [679, 0]
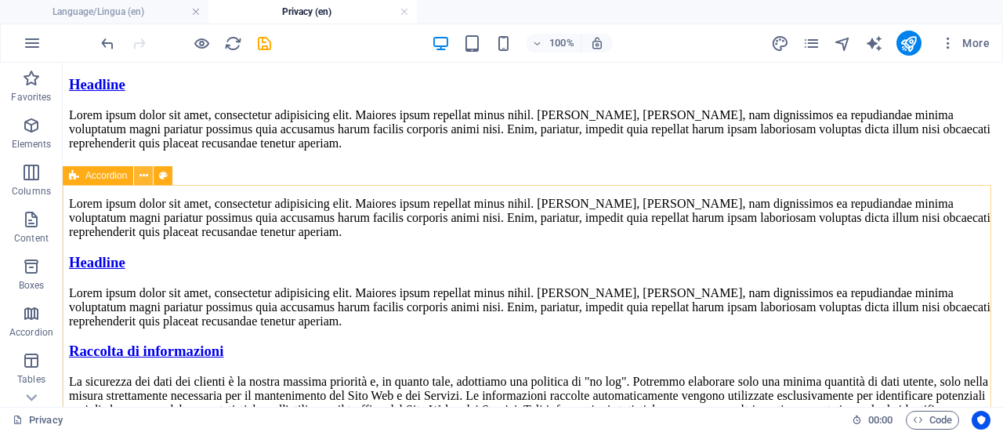
click at [145, 176] on icon at bounding box center [144, 176] width 9 height 16
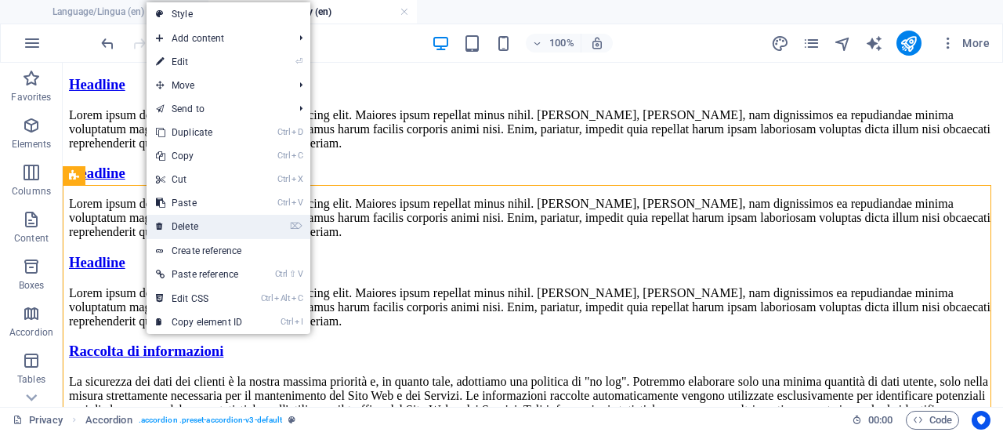
click at [190, 223] on link "⌦ Delete" at bounding box center [199, 227] width 105 height 24
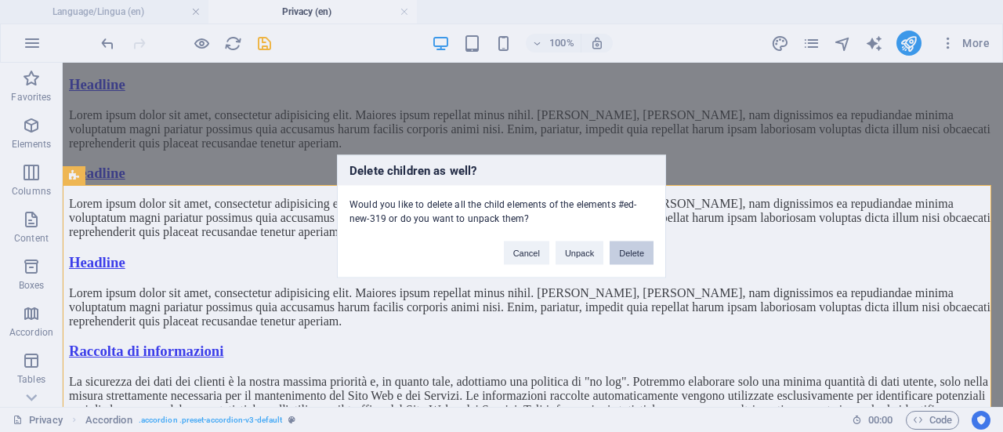
click at [627, 252] on button "Delete" at bounding box center [632, 253] width 44 height 24
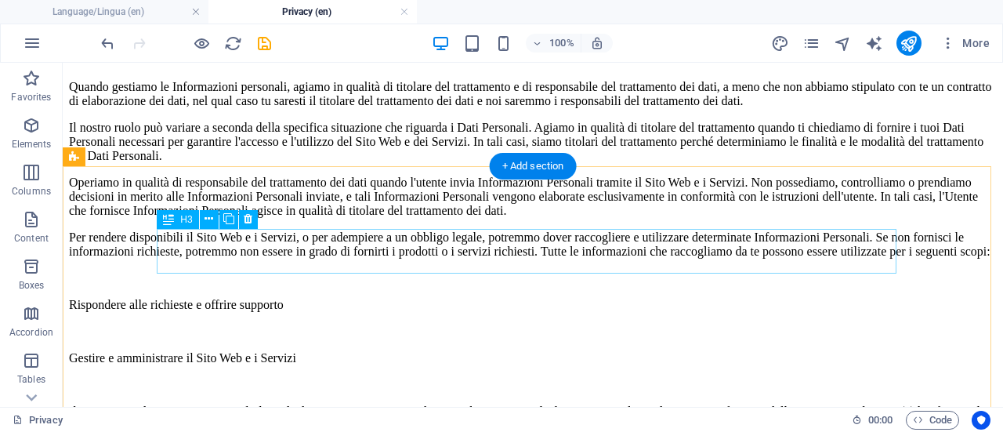
scroll to position [749, 0]
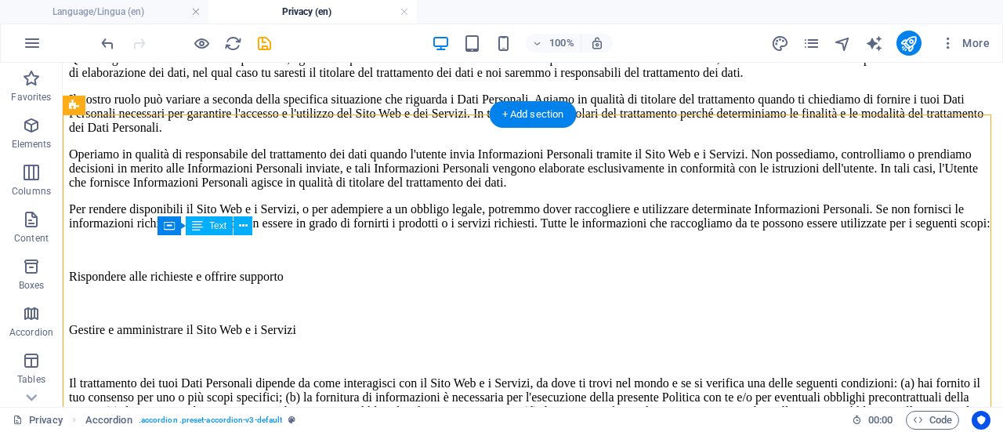
drag, startPoint x: 856, startPoint y: 349, endPoint x: 793, endPoint y: 339, distance: 63.5
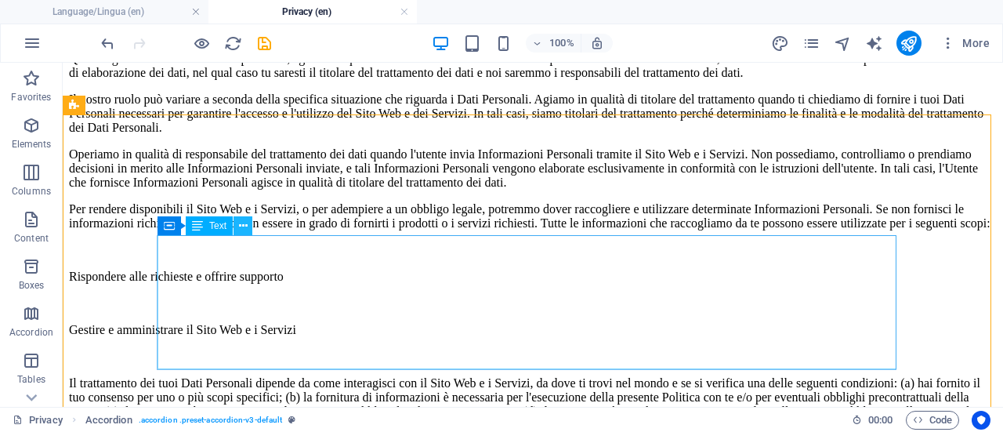
click at [241, 227] on icon at bounding box center [243, 226] width 9 height 16
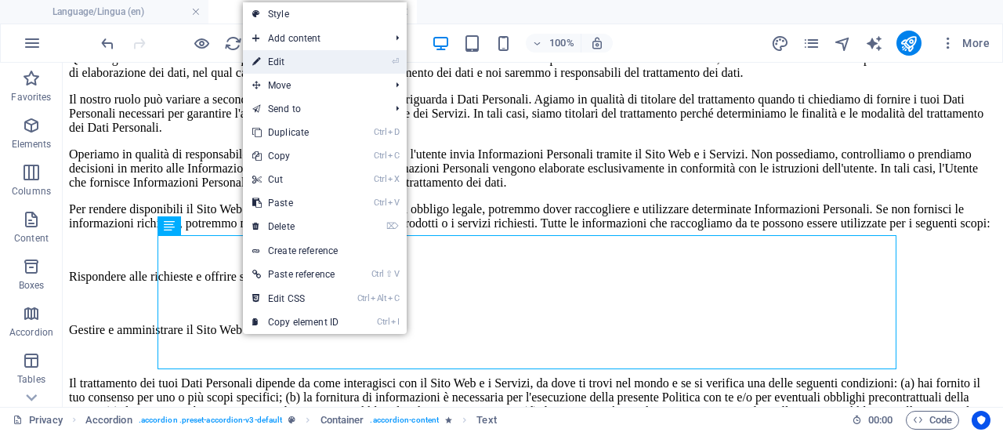
click at [309, 61] on link "⏎ Edit" at bounding box center [295, 62] width 105 height 24
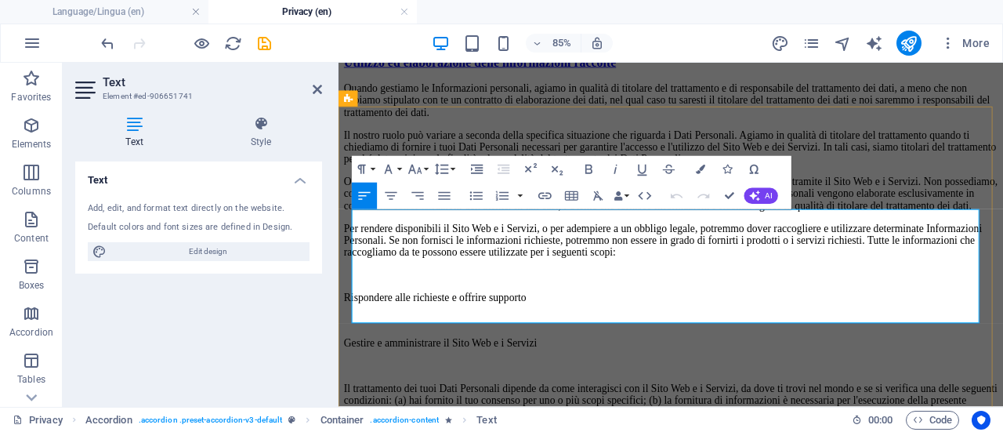
drag, startPoint x: 1059, startPoint y: 357, endPoint x: 377, endPoint y: 280, distance: 686.4
click at [355, 39] on p "La sicurezza dei dati dei clienti è la nostra massima priorità e, in quanto tal…" at bounding box center [730, 11] width 770 height 56
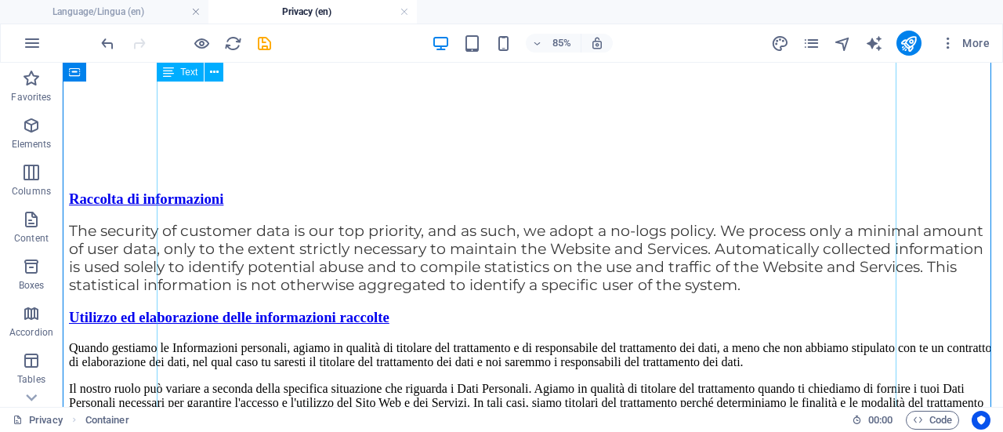
scroll to position [806, 0]
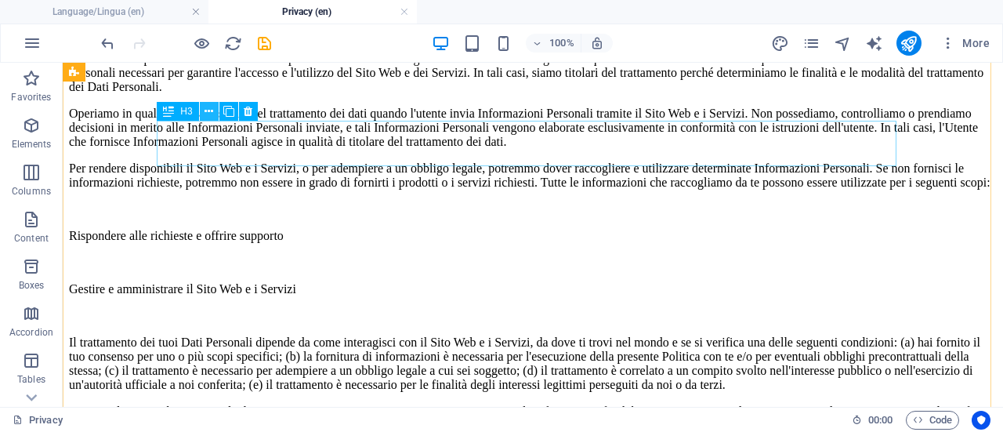
click at [210, 109] on icon at bounding box center [209, 111] width 9 height 16
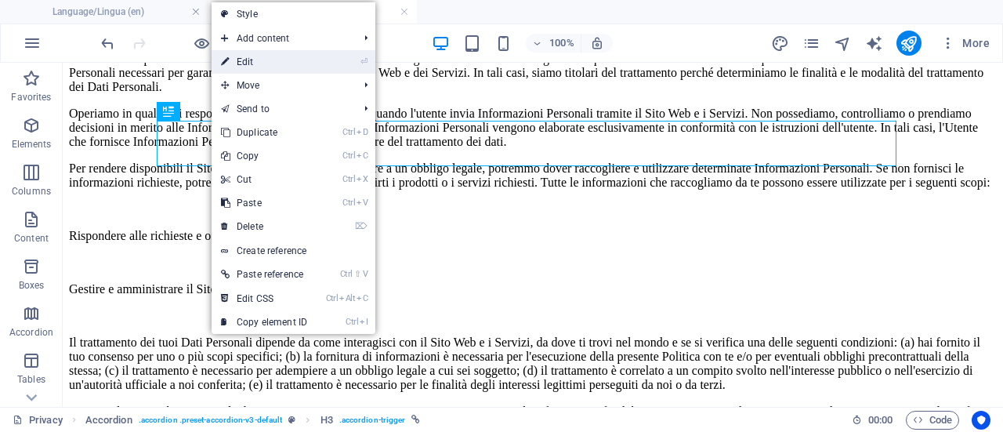
click at [276, 66] on link "⏎ Edit" at bounding box center [264, 62] width 105 height 24
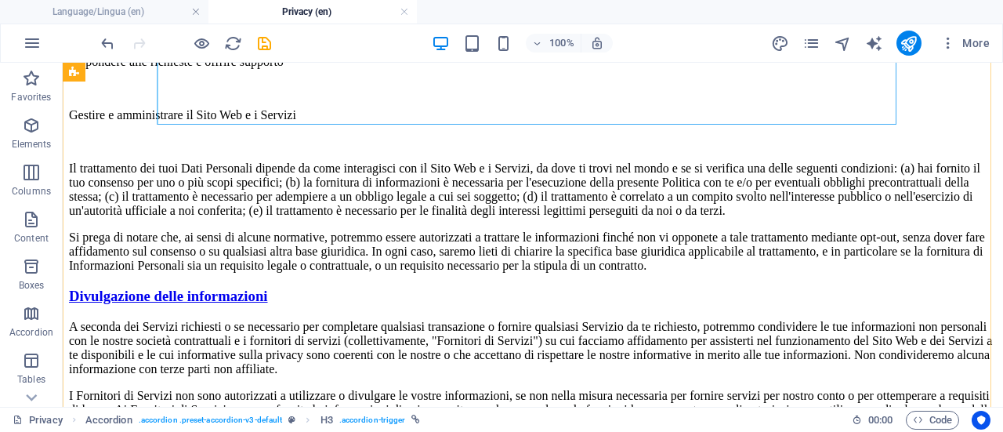
scroll to position [982, 0]
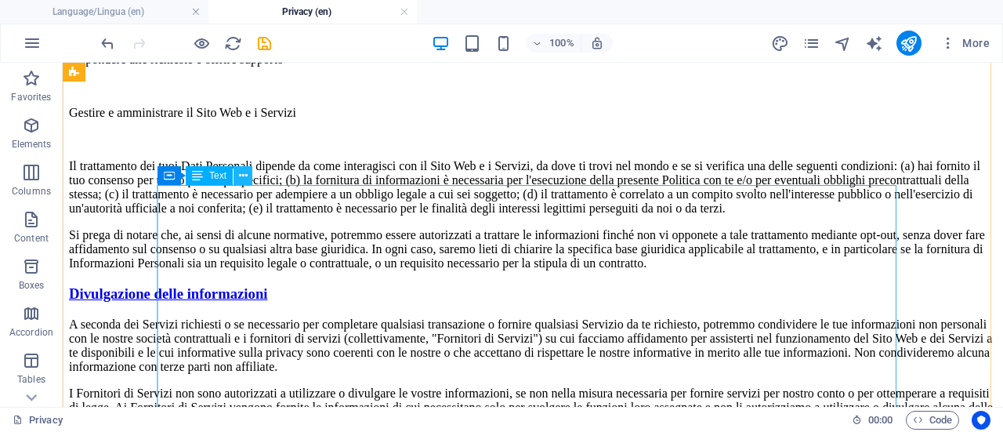
click at [239, 181] on icon at bounding box center [243, 176] width 9 height 16
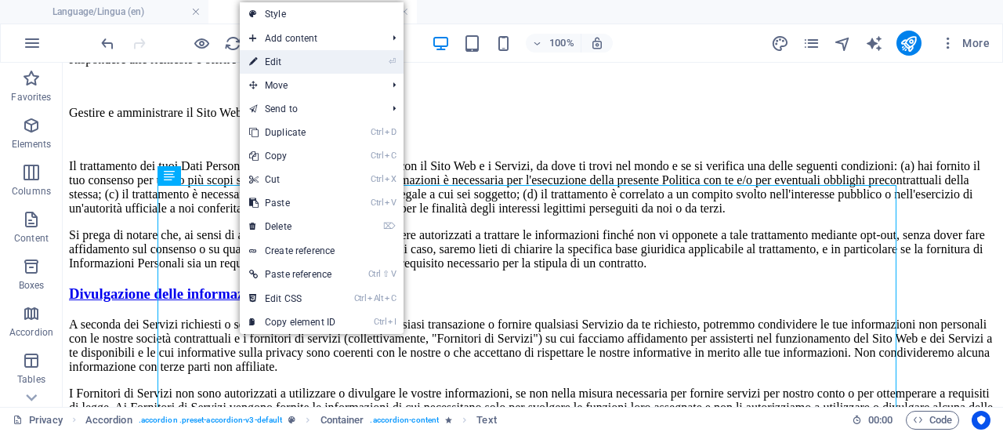
click at [292, 65] on link "⏎ Edit" at bounding box center [292, 62] width 105 height 24
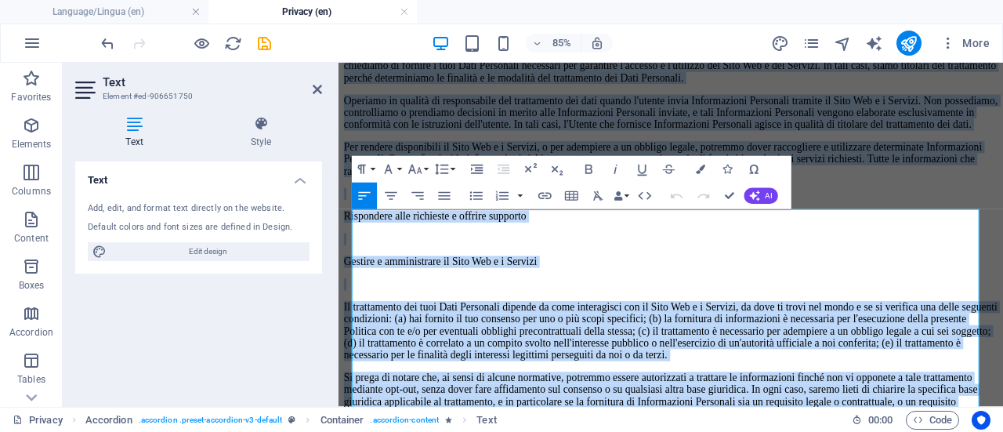
scroll to position [776, 0]
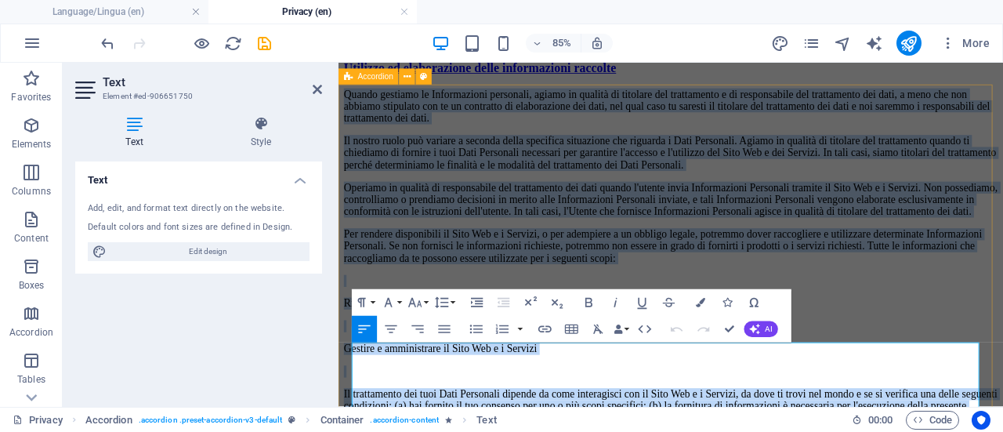
drag, startPoint x: 443, startPoint y: 346, endPoint x: 346, endPoint y: 406, distance: 113.8
click at [346, 406] on div "Information gathering The security of customer data is our top priority, and as…" at bounding box center [730, 427] width 770 height 1004
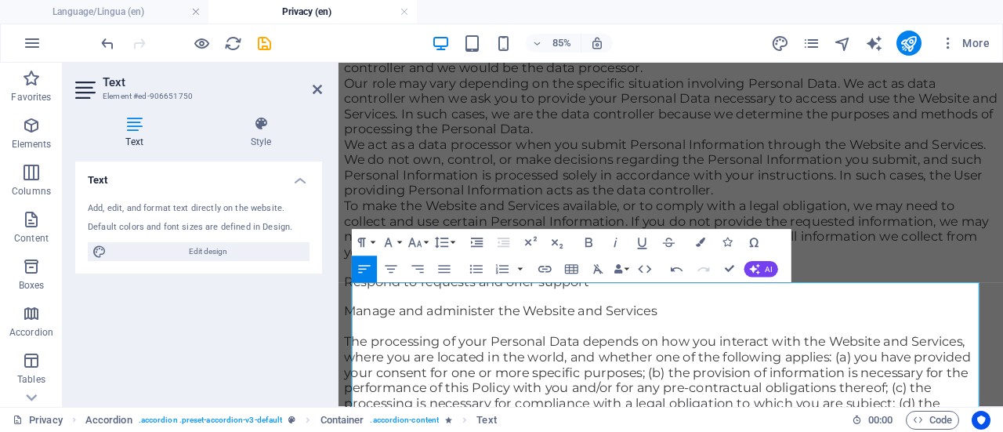
scroll to position [887, 0]
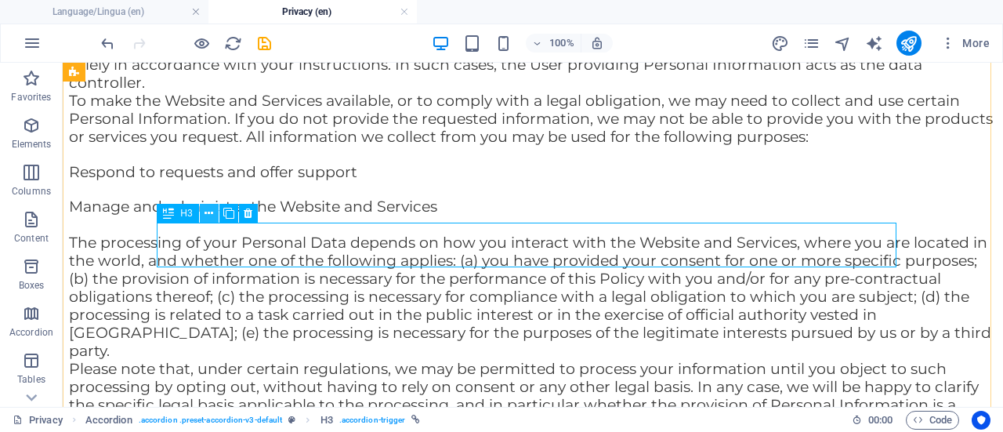
click at [206, 212] on icon at bounding box center [209, 213] width 9 height 16
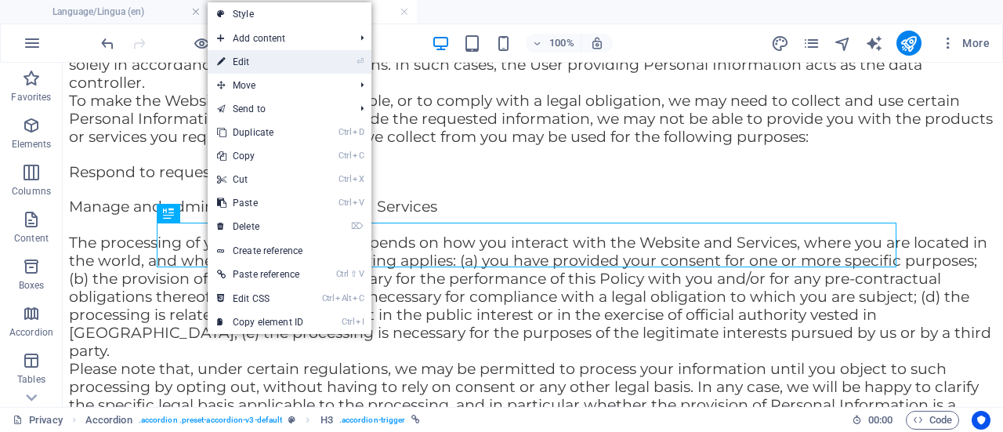
click at [263, 54] on link "⏎ Edit" at bounding box center [260, 62] width 105 height 24
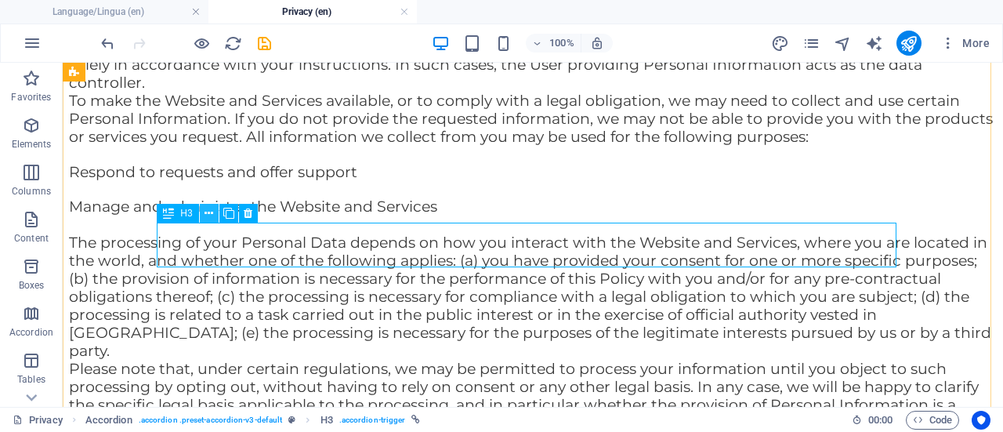
click at [213, 212] on button at bounding box center [209, 213] width 19 height 19
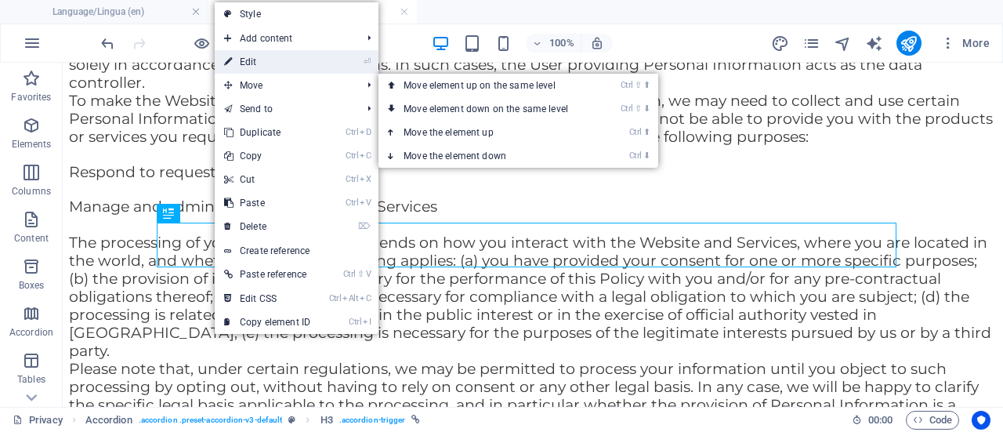
click at [279, 54] on link "⏎ Edit" at bounding box center [267, 62] width 105 height 24
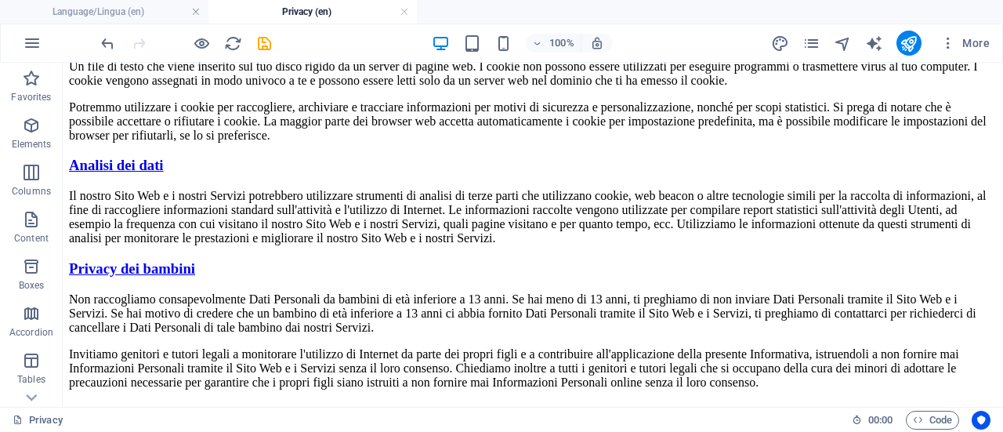
scroll to position [1734, 0]
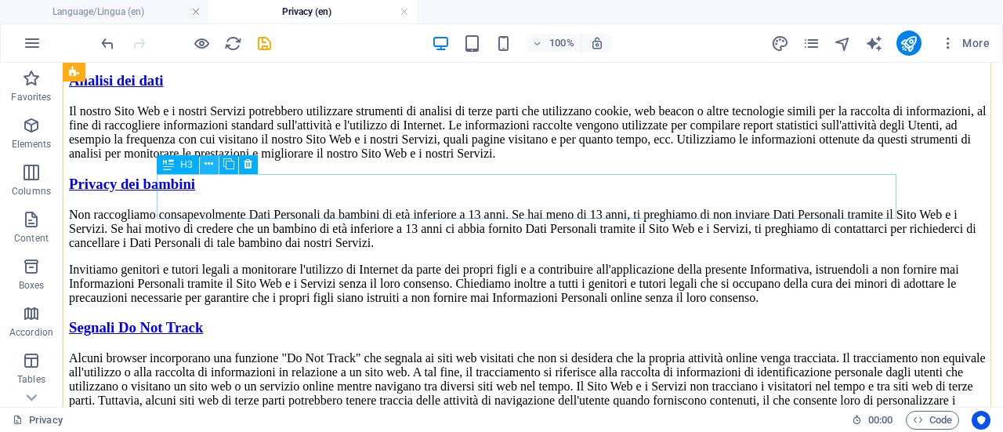
click at [210, 167] on icon at bounding box center [209, 164] width 9 height 16
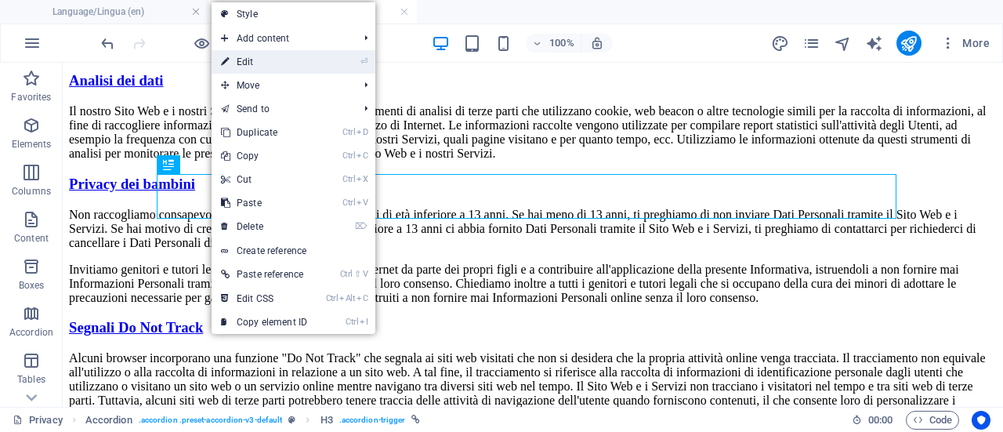
click at [272, 57] on link "⏎ Edit" at bounding box center [264, 62] width 105 height 24
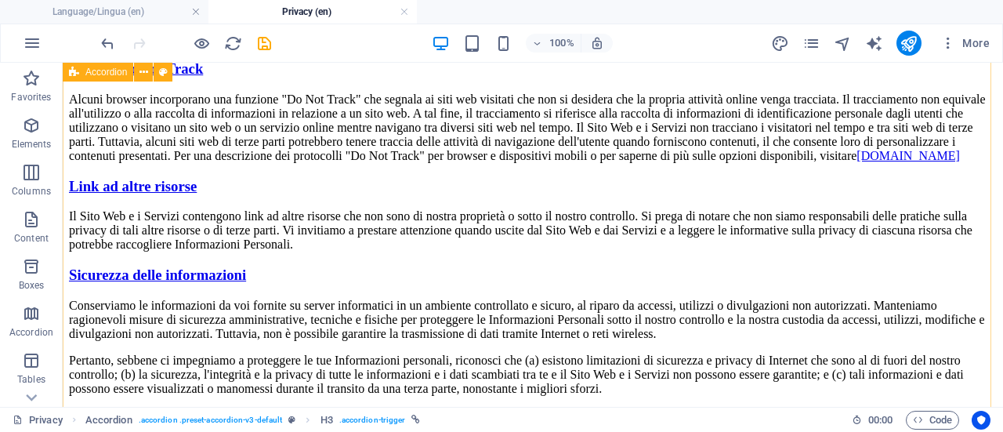
scroll to position [1999, 0]
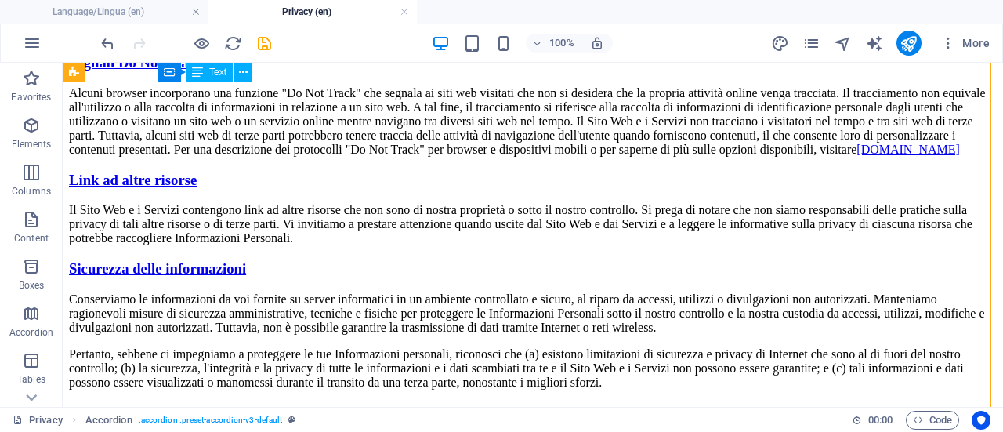
drag, startPoint x: 510, startPoint y: 326, endPoint x: 434, endPoint y: 280, distance: 89.0
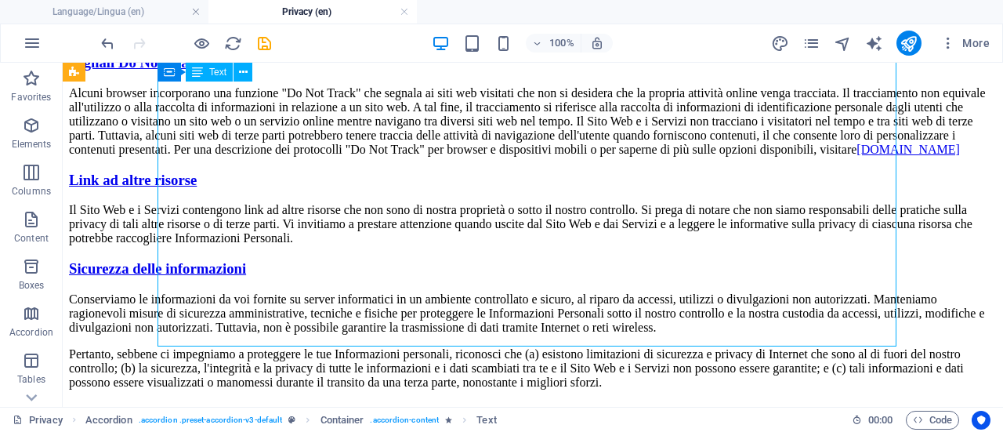
drag, startPoint x: 499, startPoint y: 332, endPoint x: 445, endPoint y: 321, distance: 55.2
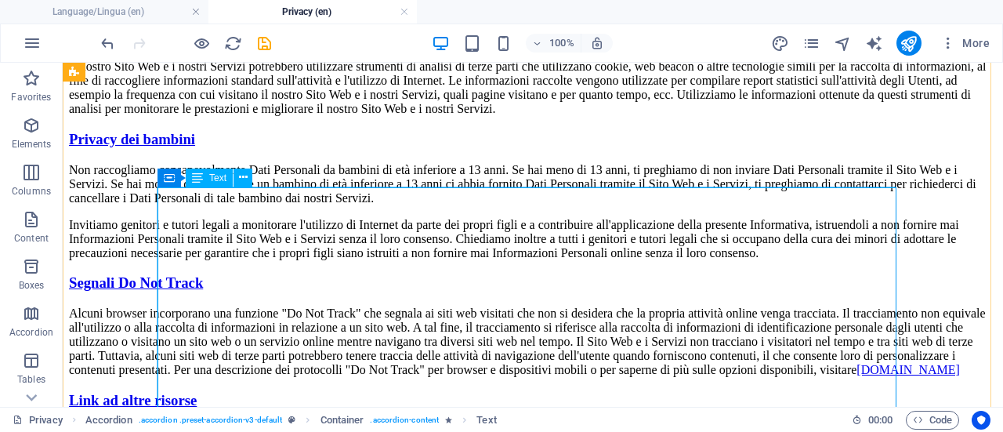
scroll to position [1790, 0]
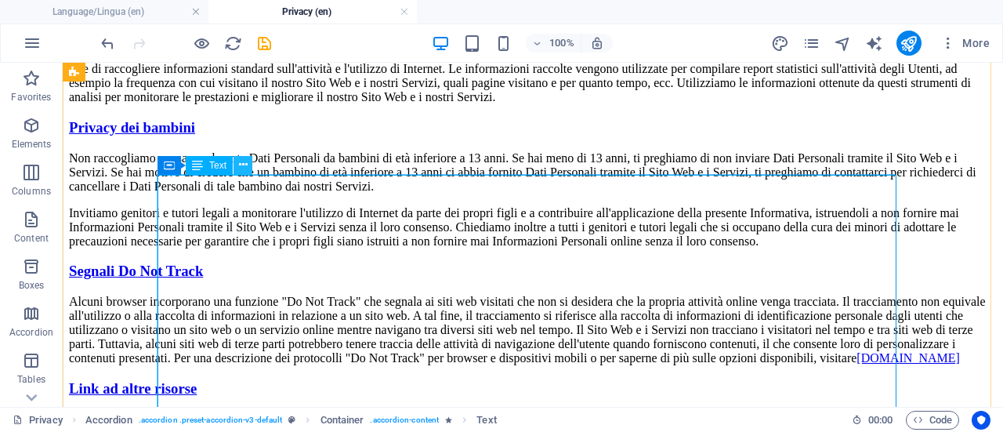
click at [243, 169] on icon at bounding box center [243, 165] width 9 height 16
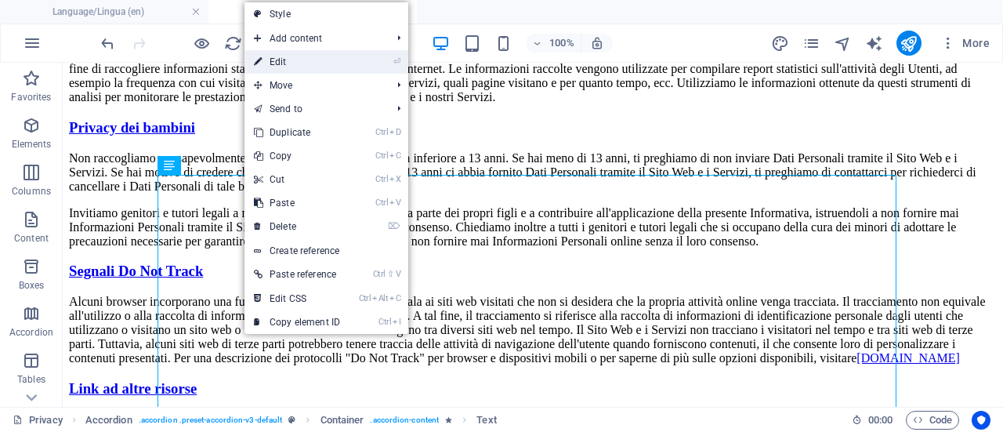
click at [295, 60] on link "⏎ Edit" at bounding box center [297, 62] width 105 height 24
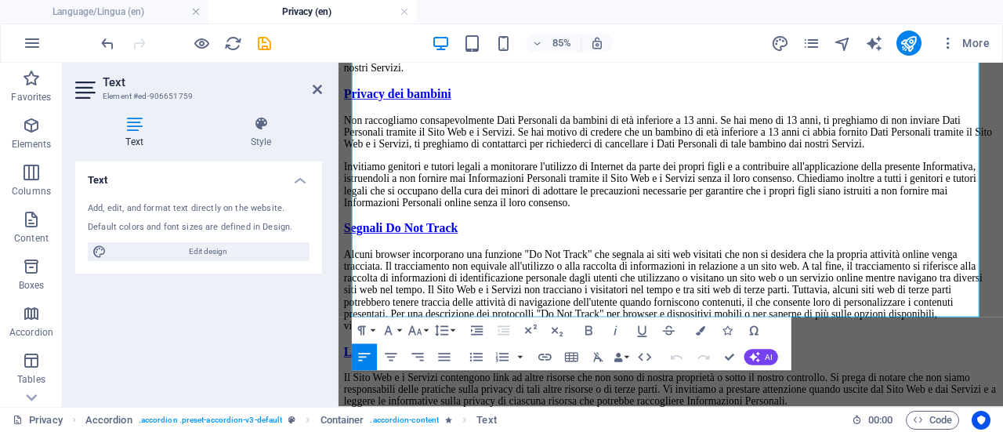
scroll to position [1990, 0]
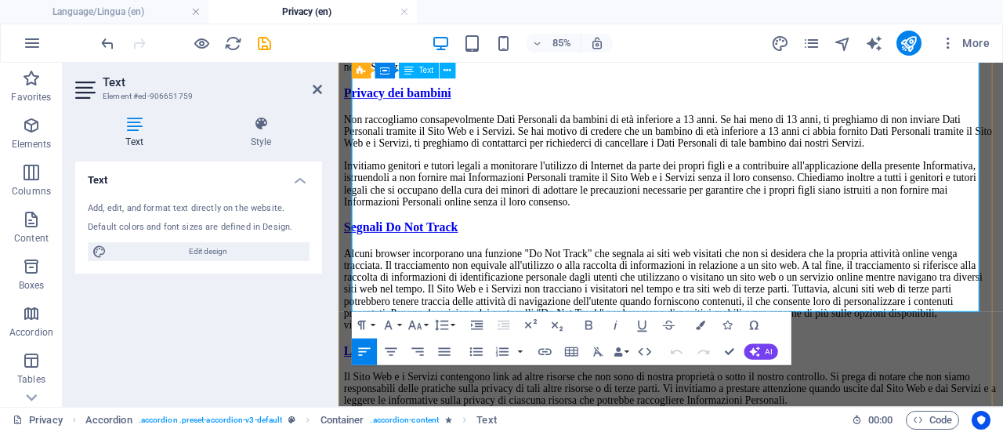
drag, startPoint x: 717, startPoint y: 346, endPoint x: 583, endPoint y: 278, distance: 150.1
drag, startPoint x: 583, startPoint y: 278, endPoint x: 698, endPoint y: 339, distance: 129.8
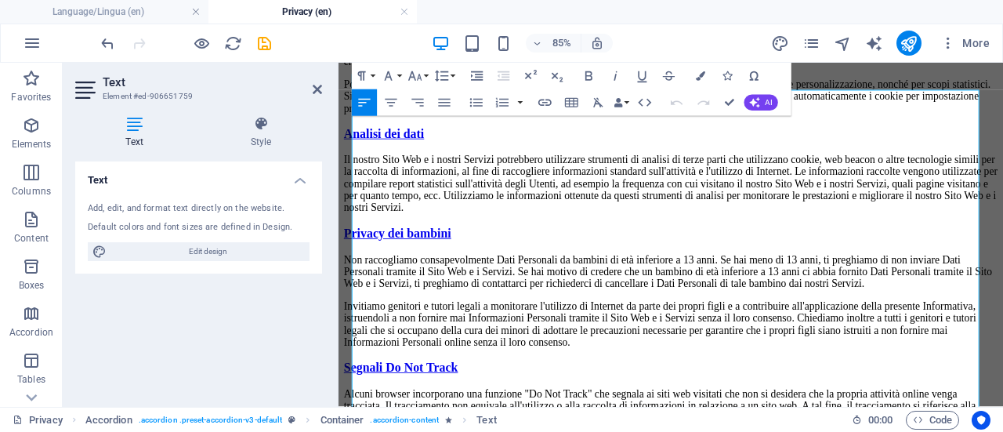
scroll to position [1734, 0]
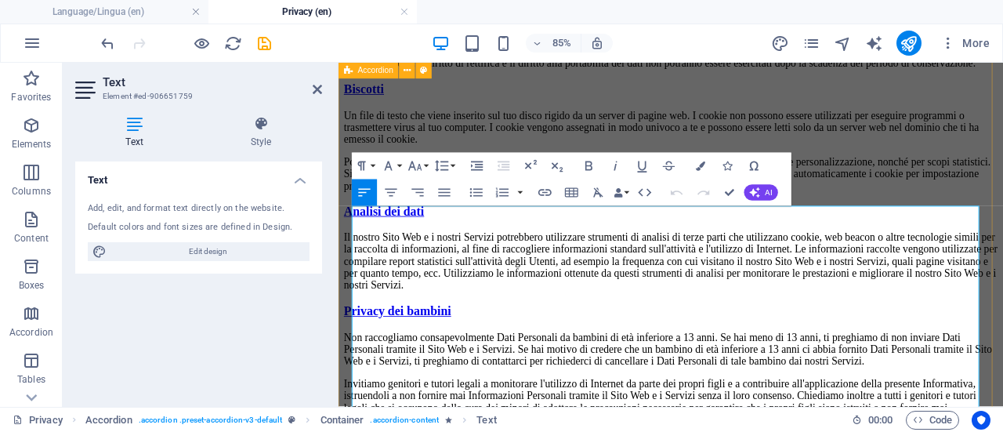
drag, startPoint x: 698, startPoint y: 339, endPoint x: 349, endPoint y: 249, distance: 360.5
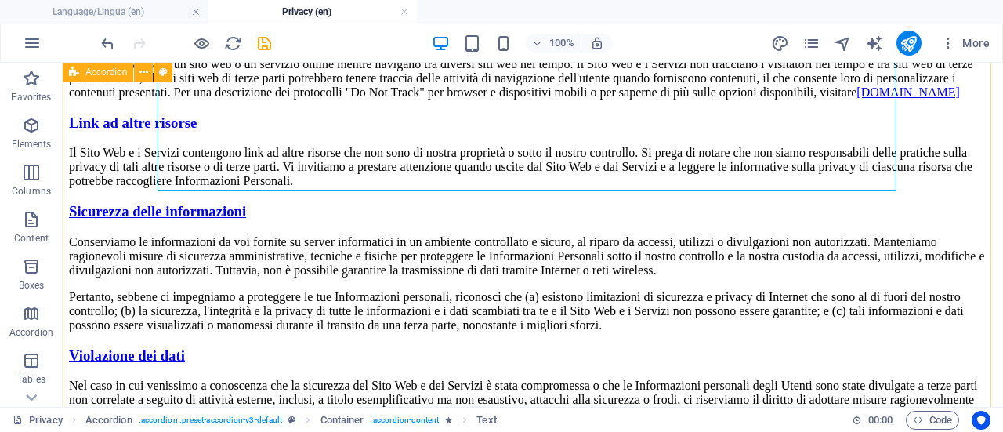
scroll to position [2112, 0]
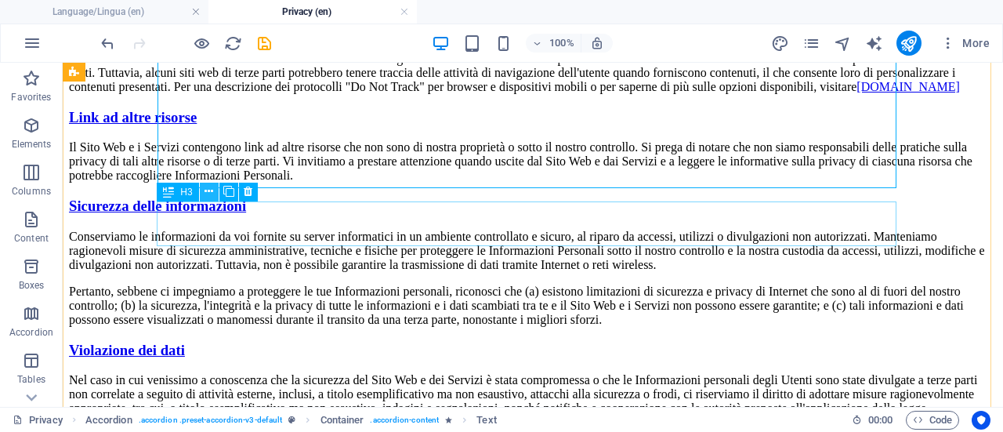
click at [210, 190] on icon at bounding box center [209, 191] width 9 height 16
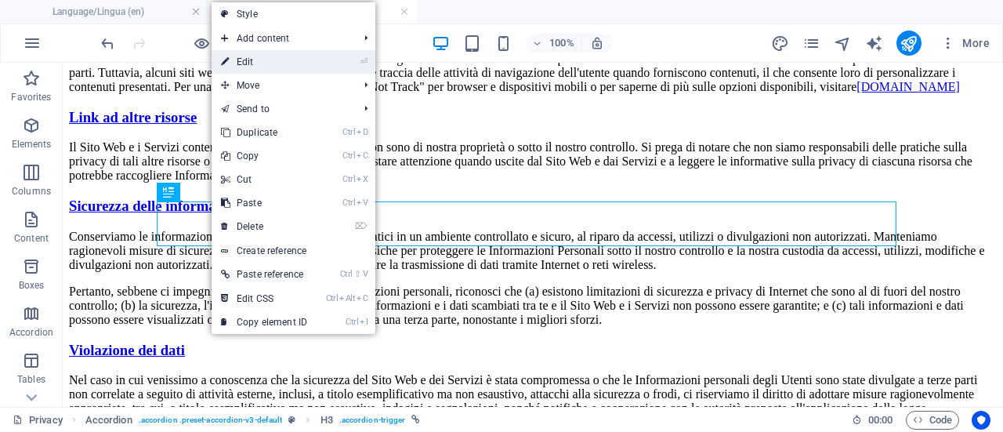
click at [288, 53] on link "⏎ Edit" at bounding box center [264, 62] width 105 height 24
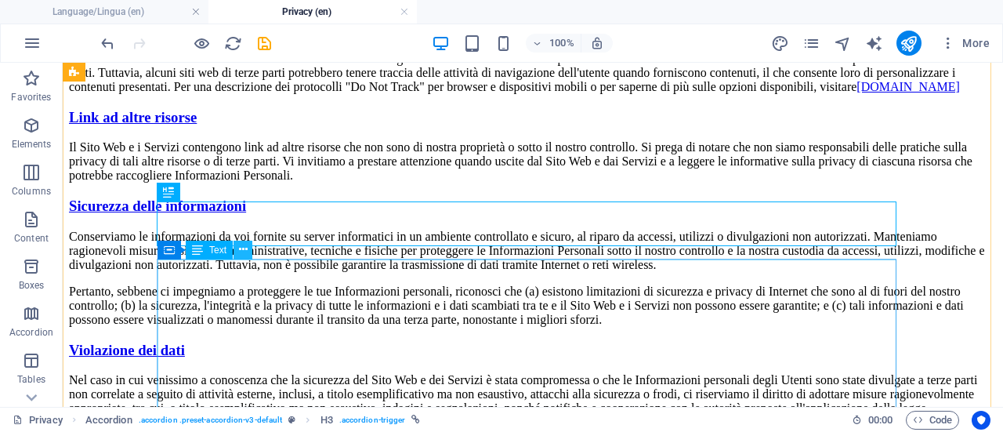
click at [243, 252] on icon at bounding box center [243, 249] width 9 height 16
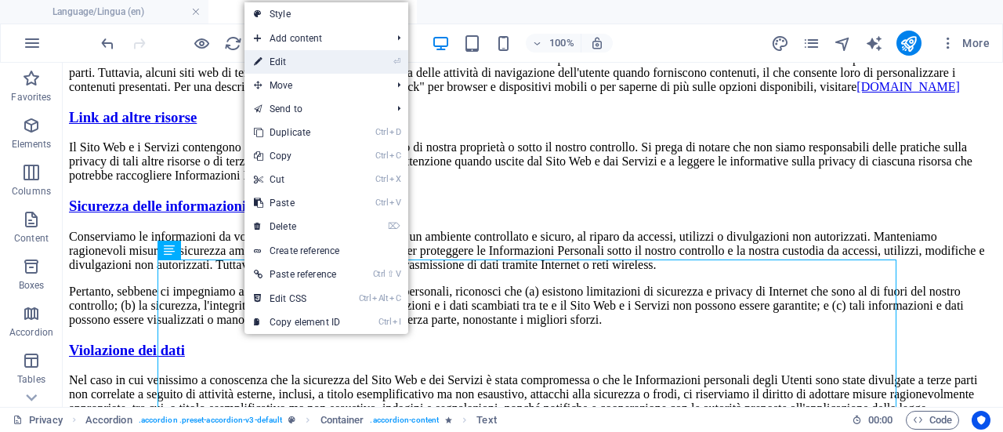
click at [325, 62] on link "⏎ Edit" at bounding box center [297, 62] width 105 height 24
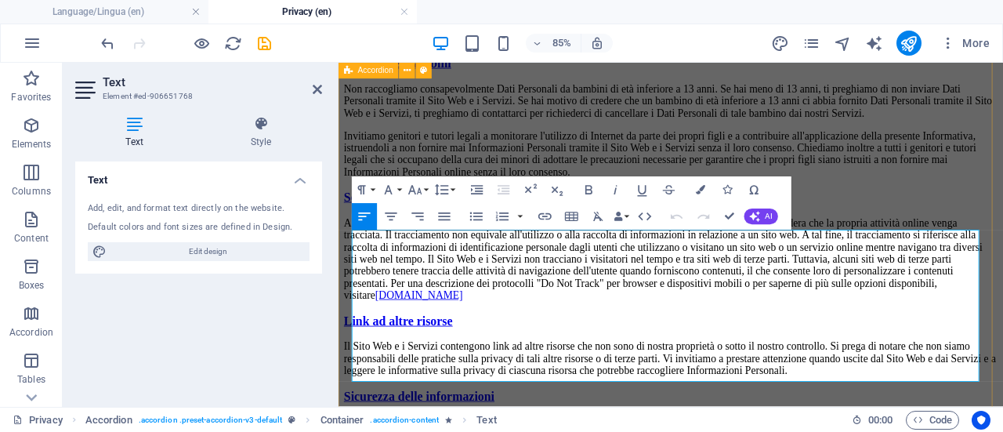
drag, startPoint x: 855, startPoint y: 427, endPoint x: 353, endPoint y: 273, distance: 525.7
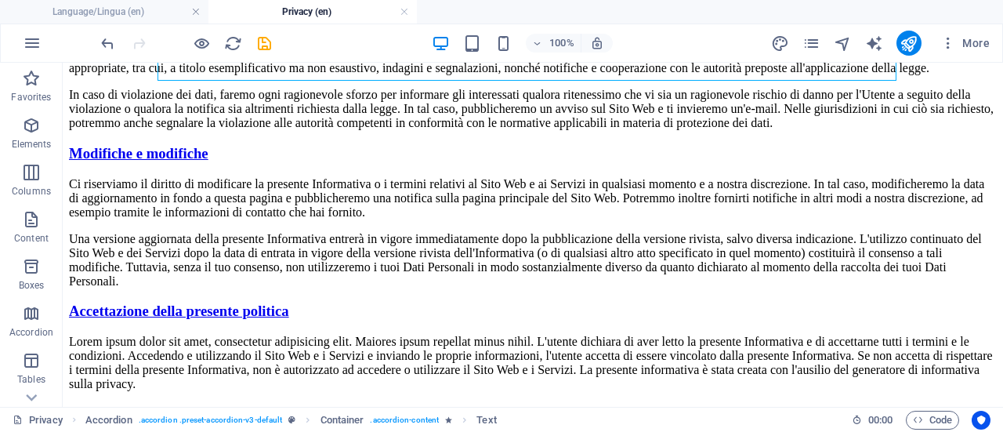
scroll to position [2481, 0]
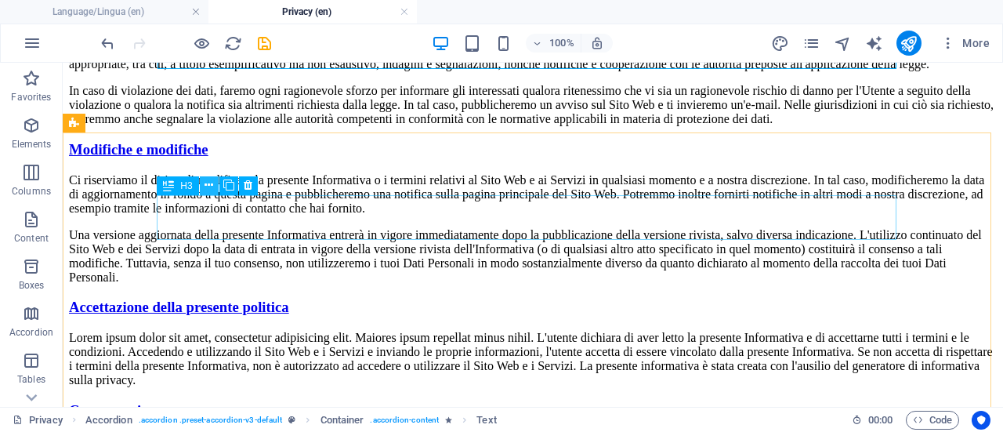
click at [209, 183] on icon at bounding box center [209, 185] width 9 height 16
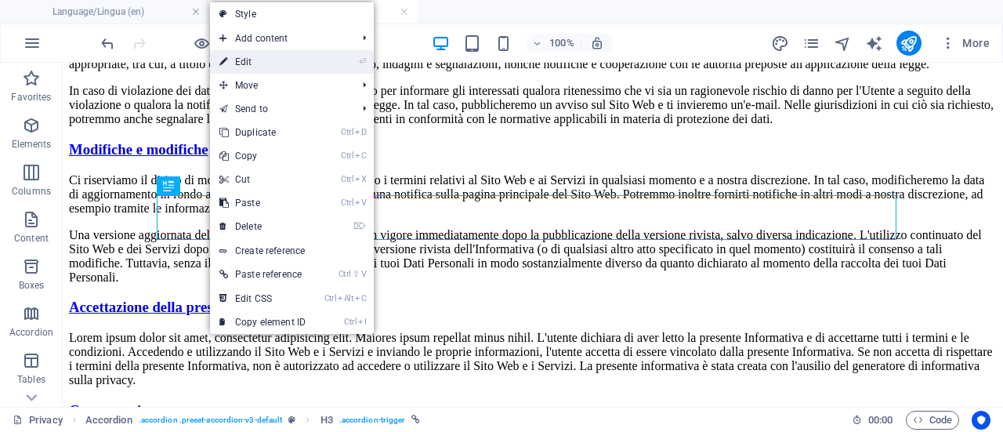
click at [267, 59] on link "⏎ Edit" at bounding box center [262, 62] width 105 height 24
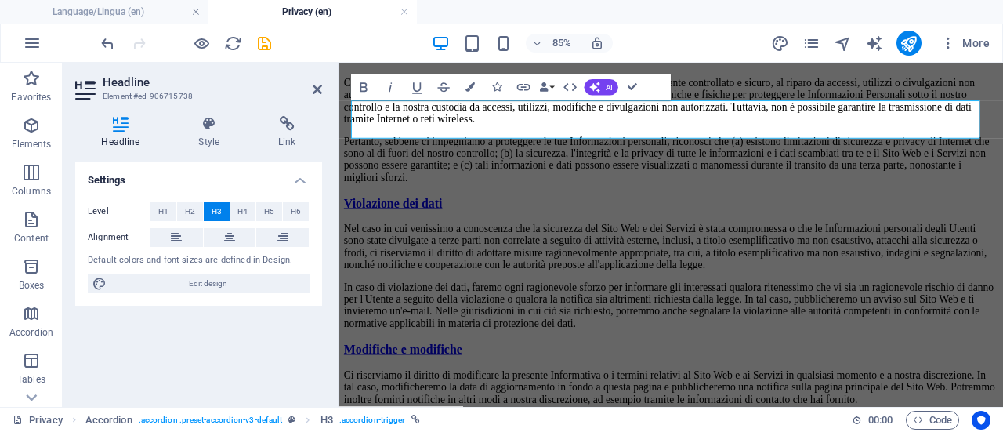
scroll to position [2548, 0]
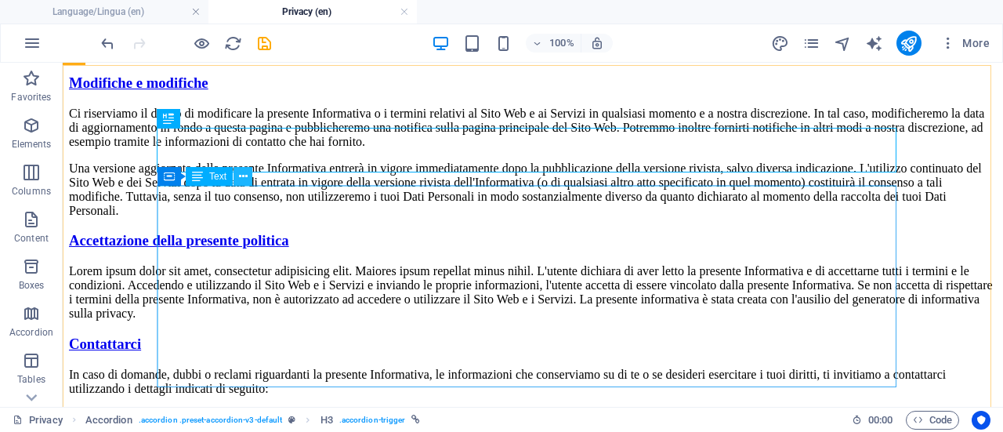
click at [247, 176] on icon at bounding box center [243, 177] width 9 height 16
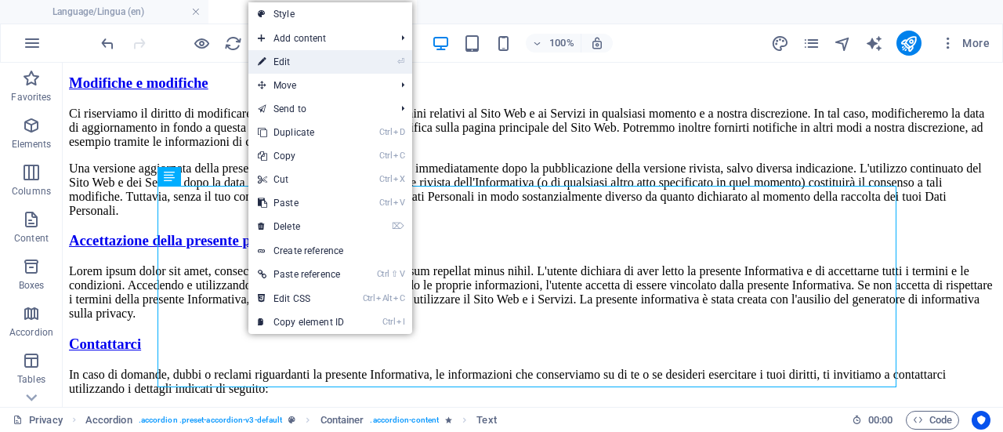
click at [300, 54] on link "⏎ Edit" at bounding box center [301, 62] width 105 height 24
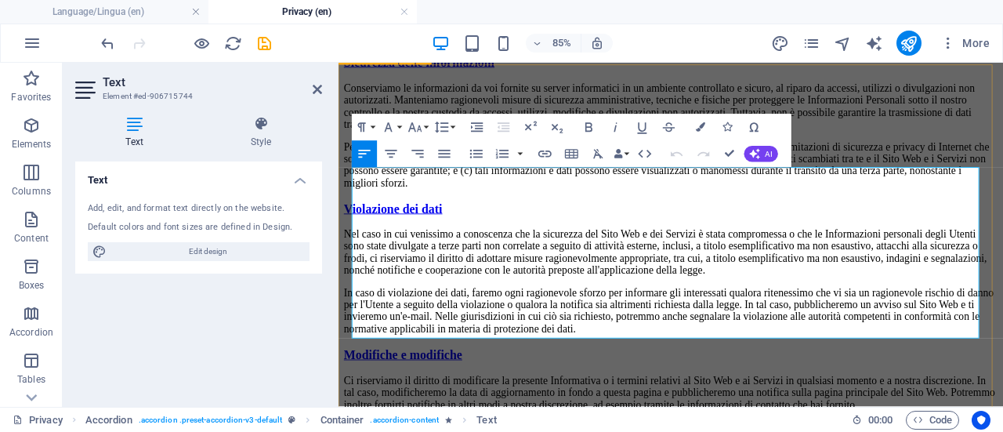
drag, startPoint x: 521, startPoint y: 372, endPoint x: 350, endPoint y: 202, distance: 241.1
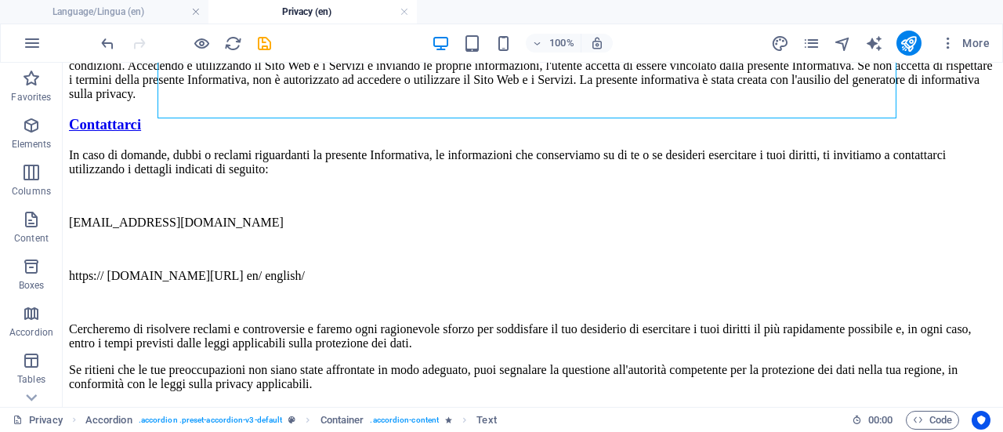
scroll to position [2799, 0]
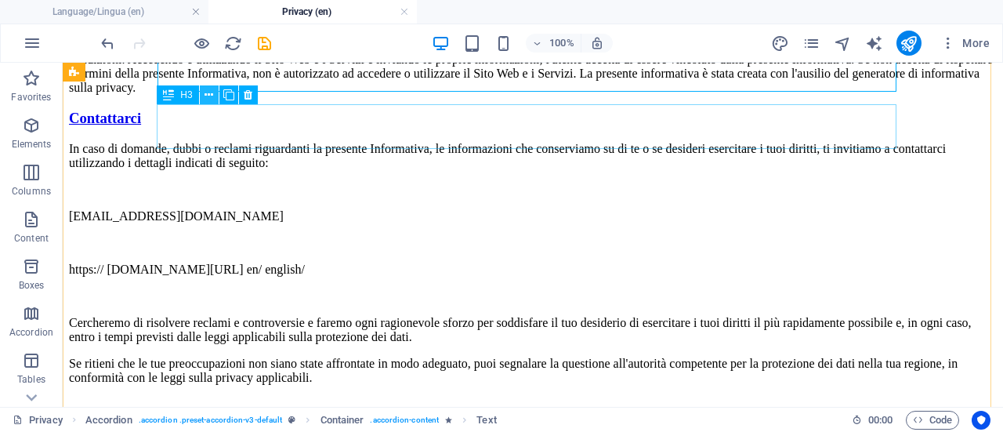
click at [209, 93] on icon at bounding box center [209, 95] width 9 height 16
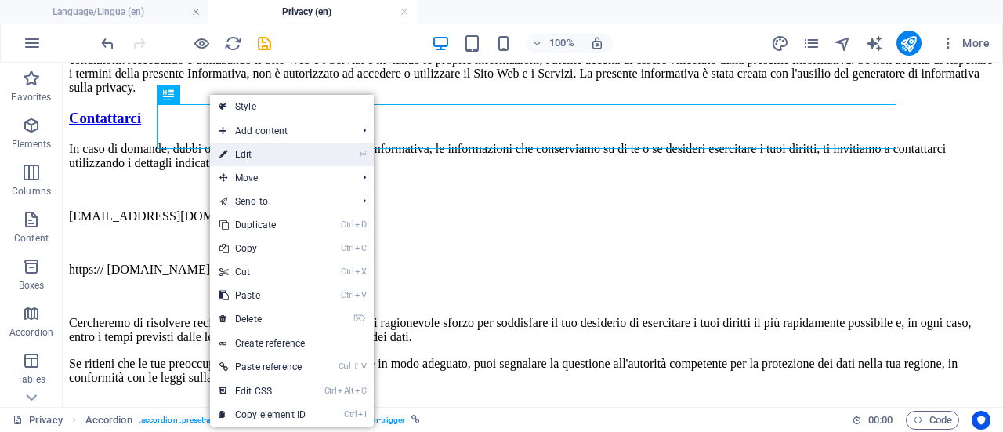
click at [267, 152] on link "⏎ Edit" at bounding box center [262, 155] width 105 height 24
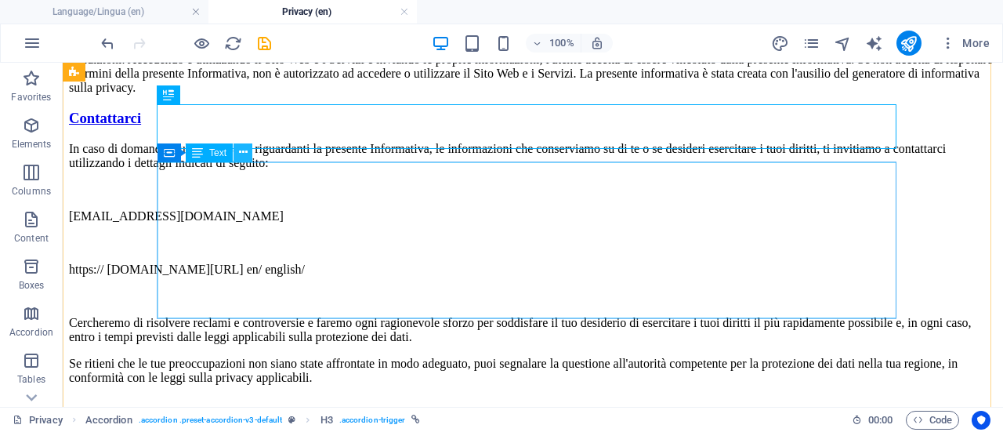
click at [240, 155] on icon at bounding box center [243, 152] width 9 height 16
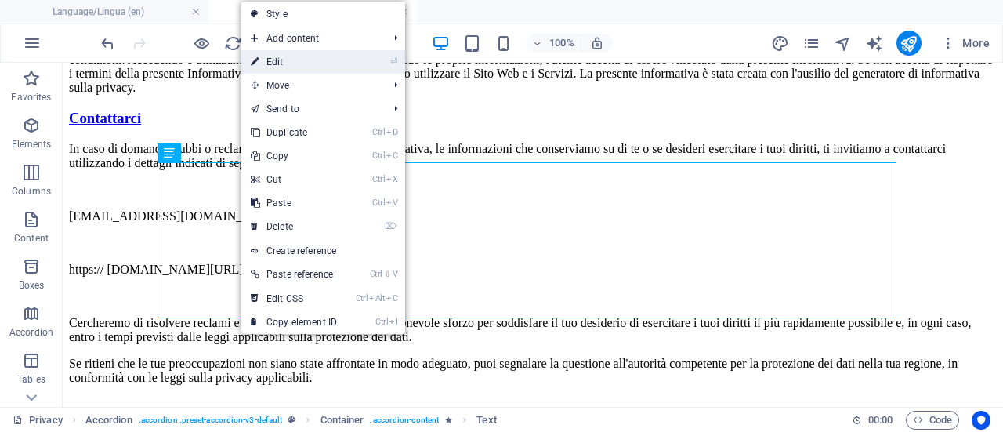
click at [290, 58] on link "⏎ Edit" at bounding box center [293, 62] width 105 height 24
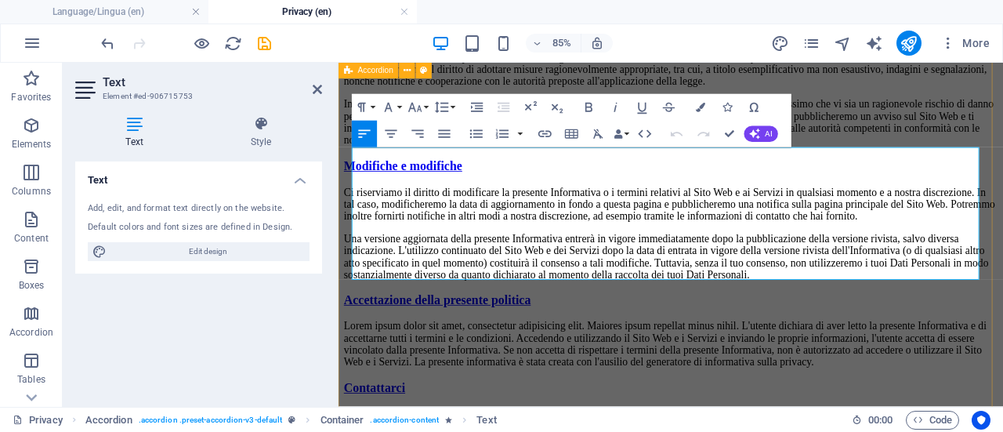
drag, startPoint x: 705, startPoint y: 303, endPoint x: 346, endPoint y: 178, distance: 380.3
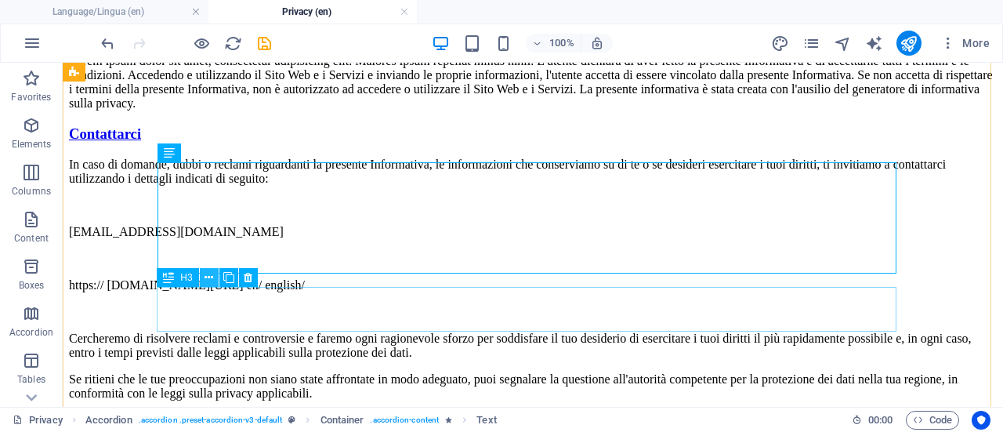
click at [210, 280] on icon at bounding box center [209, 278] width 9 height 16
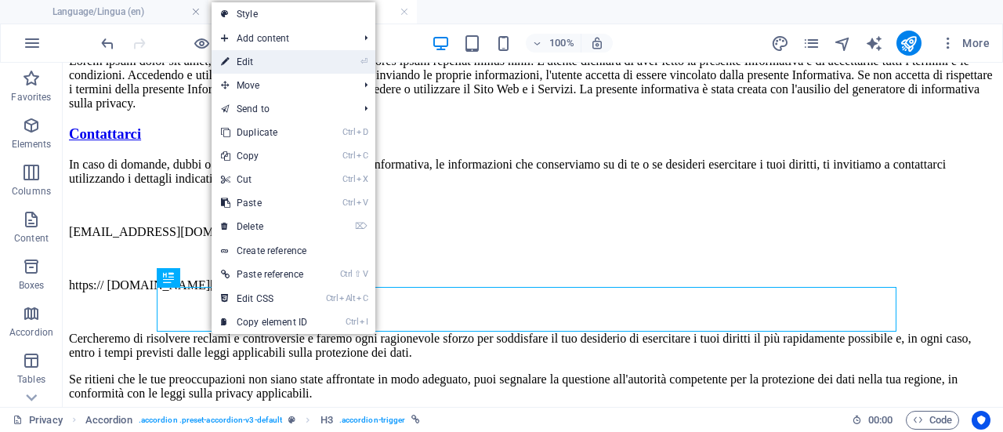
click at [274, 57] on link "⏎ Edit" at bounding box center [264, 62] width 105 height 24
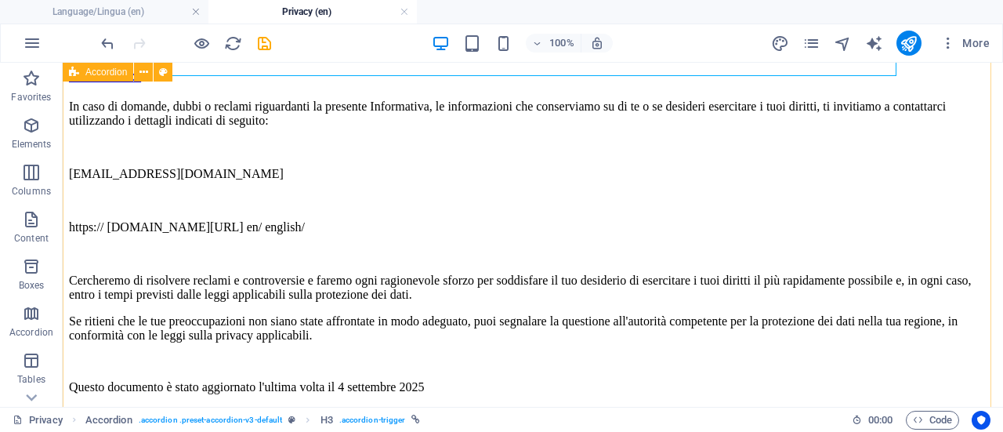
scroll to position [3060, 0]
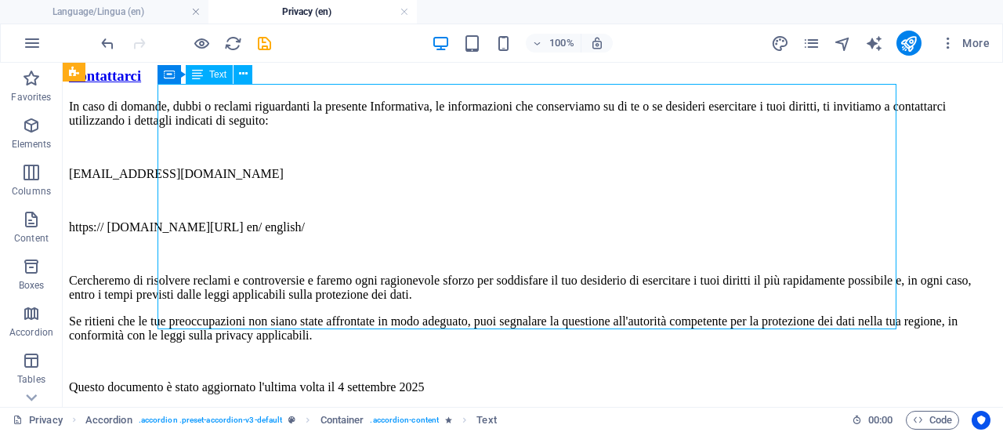
drag, startPoint x: 243, startPoint y: 314, endPoint x: 209, endPoint y: 285, distance: 45.6
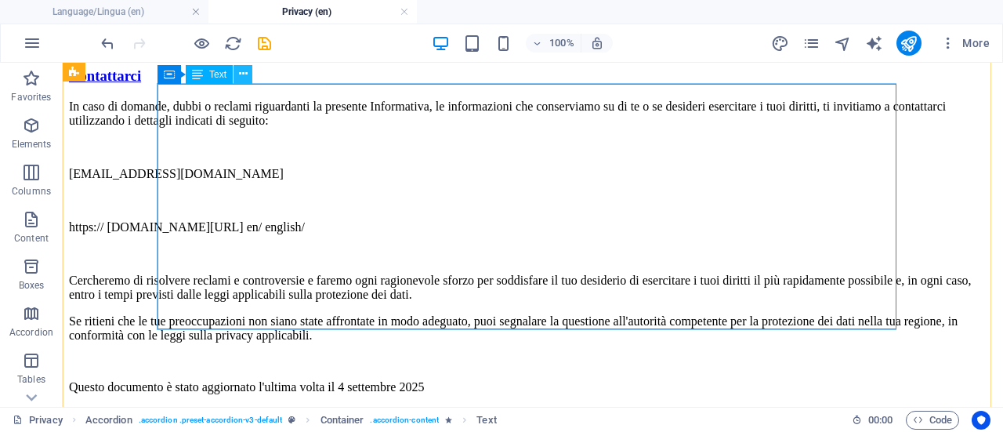
click at [241, 76] on icon at bounding box center [243, 74] width 9 height 16
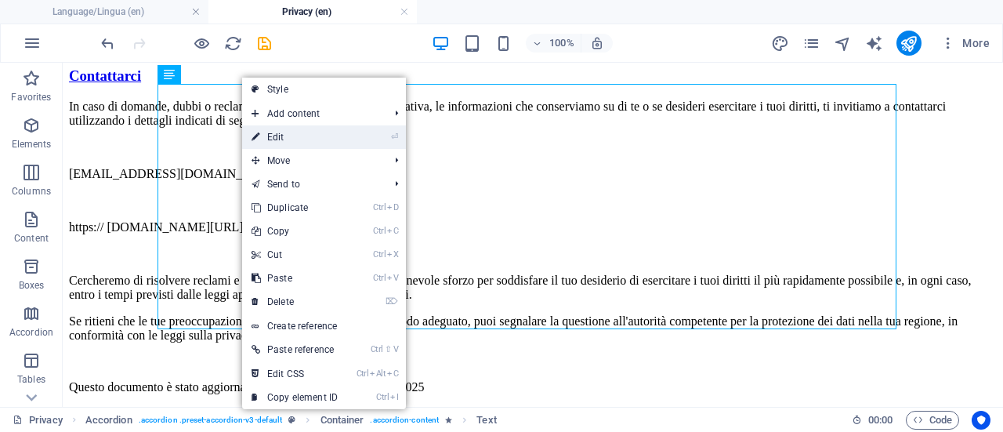
click at [279, 130] on link "⏎ Edit" at bounding box center [294, 137] width 105 height 24
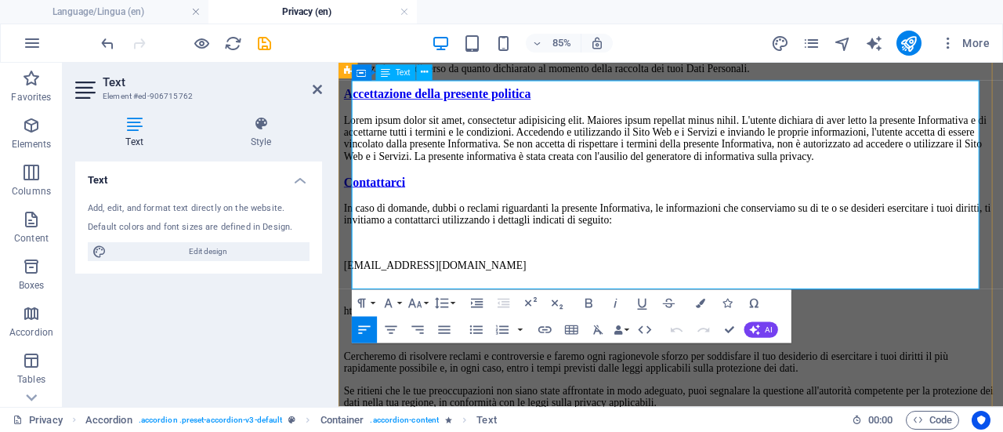
drag, startPoint x: 452, startPoint y: 312, endPoint x: 354, endPoint y: 98, distance: 235.7
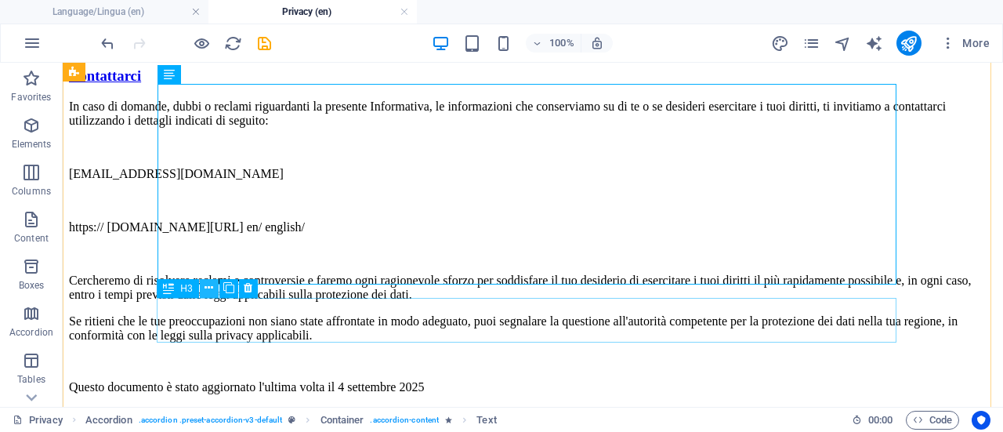
click at [212, 288] on icon at bounding box center [209, 288] width 9 height 16
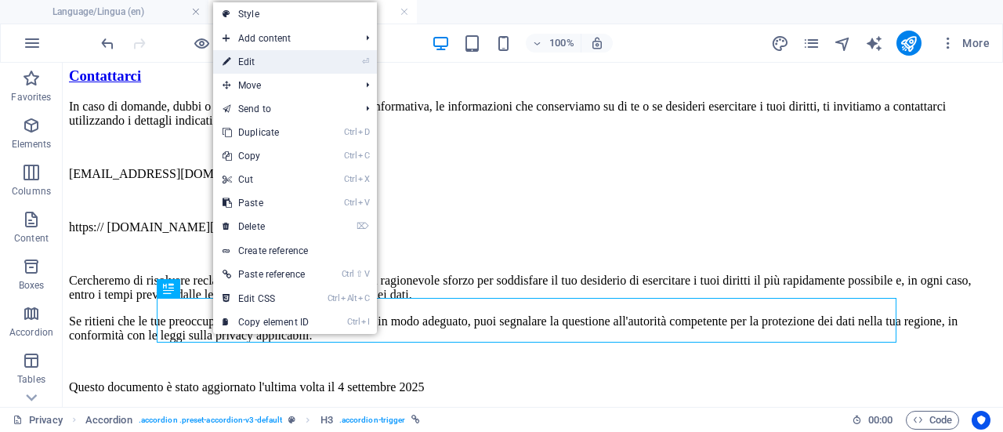
drag, startPoint x: 267, startPoint y: 62, endPoint x: 25, endPoint y: 161, distance: 261.6
click at [267, 62] on link "⏎ Edit" at bounding box center [265, 62] width 105 height 24
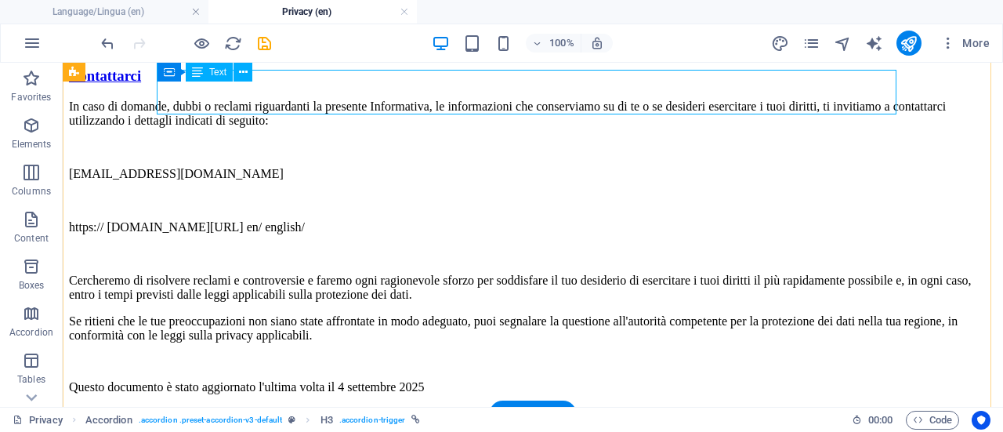
scroll to position [3295, 0]
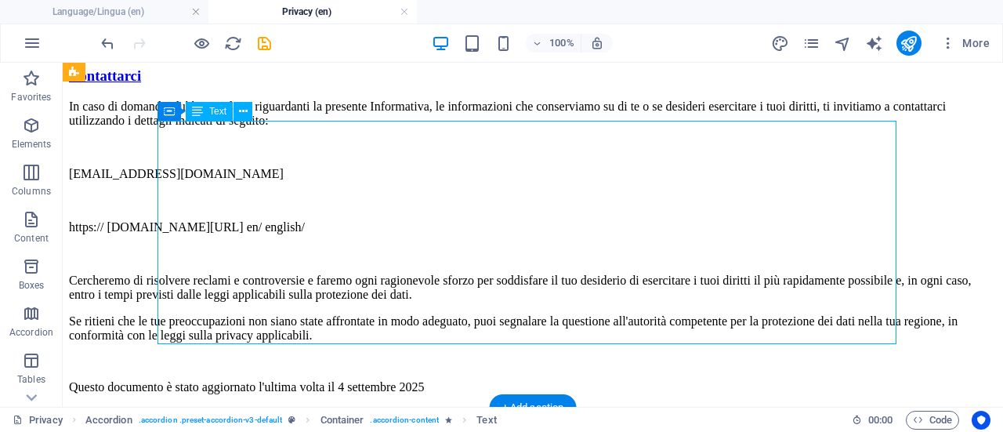
drag, startPoint x: 342, startPoint y: 333, endPoint x: 275, endPoint y: 286, distance: 81.6
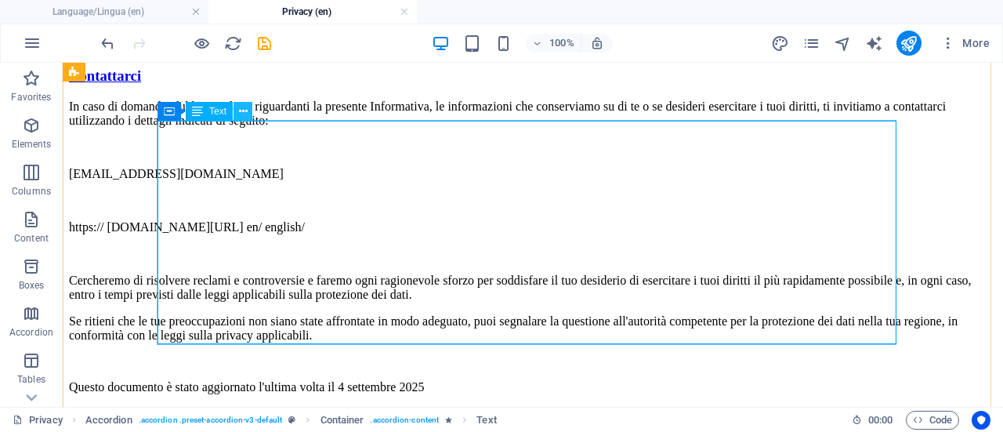
click at [240, 113] on icon at bounding box center [243, 111] width 9 height 16
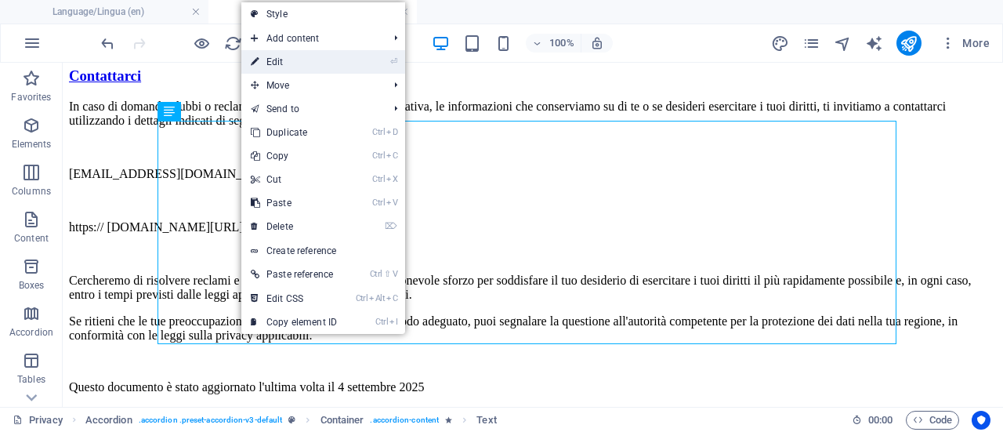
click at [285, 59] on link "⏎ Edit" at bounding box center [293, 62] width 105 height 24
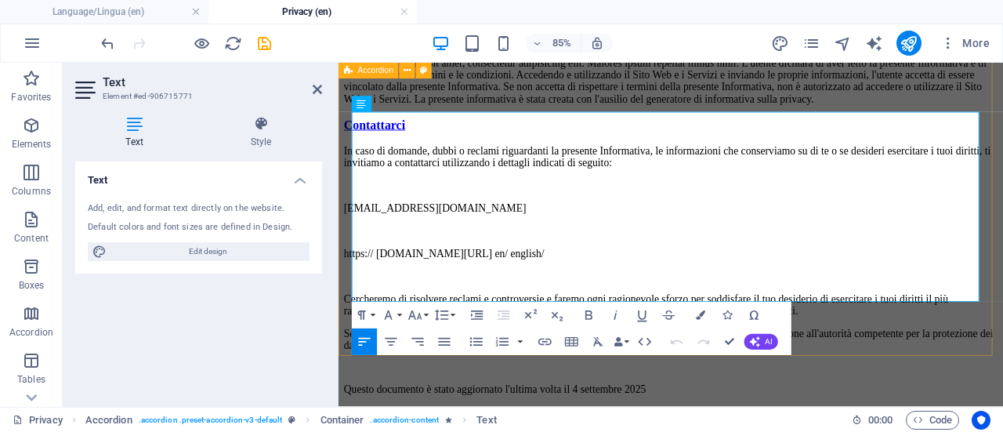
drag, startPoint x: 524, startPoint y: 332, endPoint x: 353, endPoint y: 137, distance: 259.4
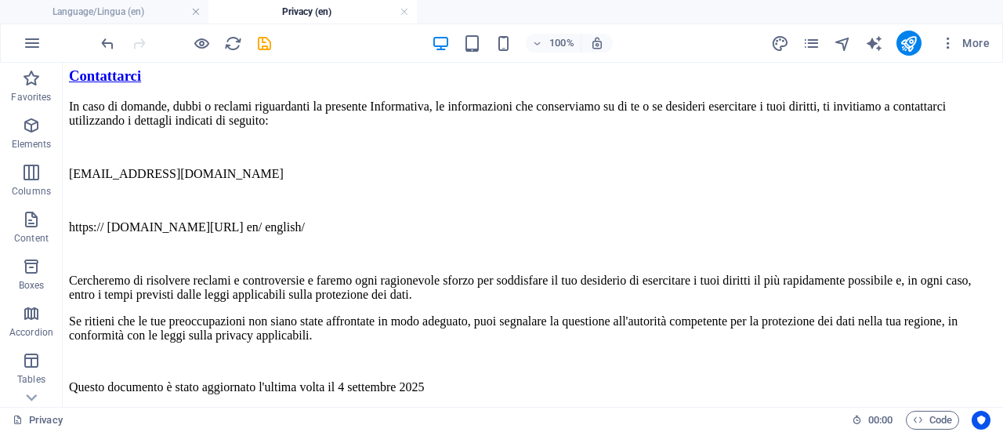
scroll to position [3641, 0]
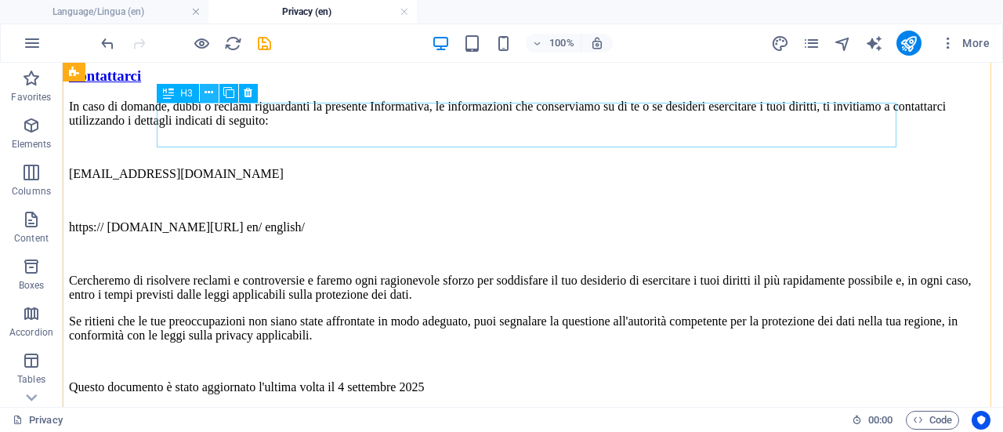
click at [210, 98] on icon at bounding box center [209, 93] width 9 height 16
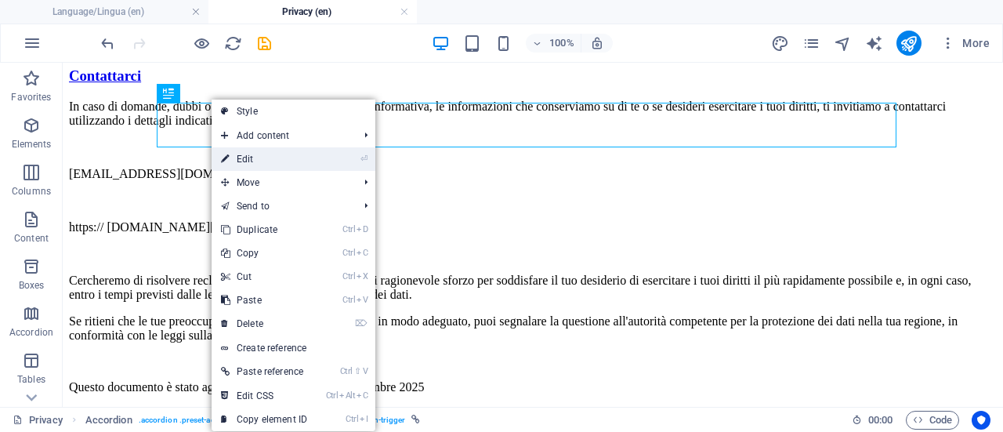
click at [270, 154] on link "⏎ Edit" at bounding box center [264, 159] width 105 height 24
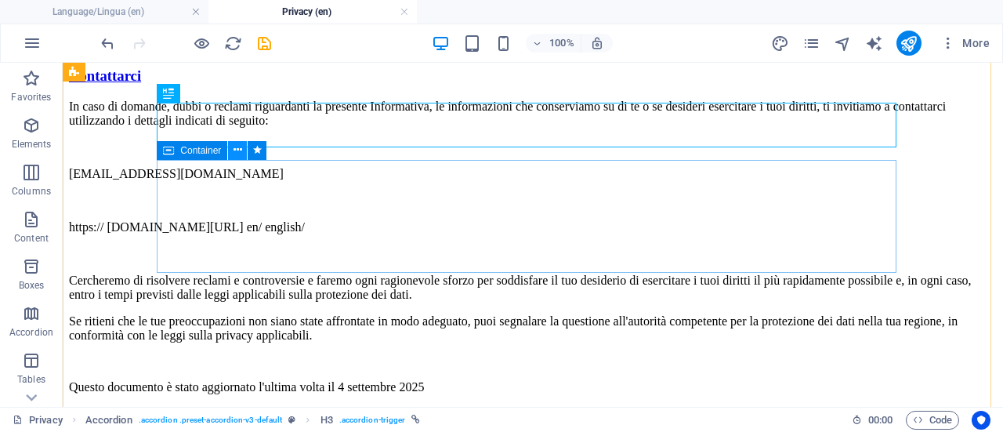
click at [241, 147] on icon at bounding box center [238, 150] width 9 height 16
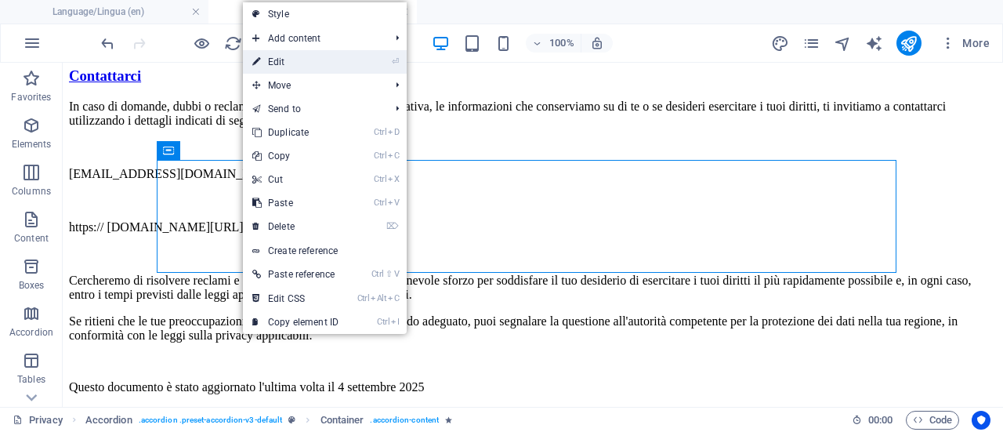
drag, startPoint x: 311, startPoint y: 60, endPoint x: 145, endPoint y: 245, distance: 248.7
click at [311, 60] on link "⏎ Edit" at bounding box center [295, 62] width 105 height 24
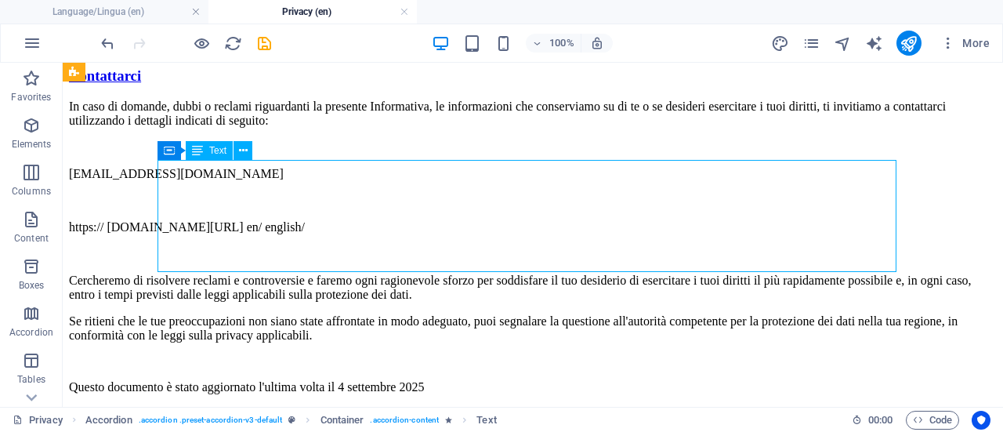
drag, startPoint x: 258, startPoint y: 259, endPoint x: 401, endPoint y: 181, distance: 163.1
click at [239, 151] on icon at bounding box center [243, 151] width 9 height 16
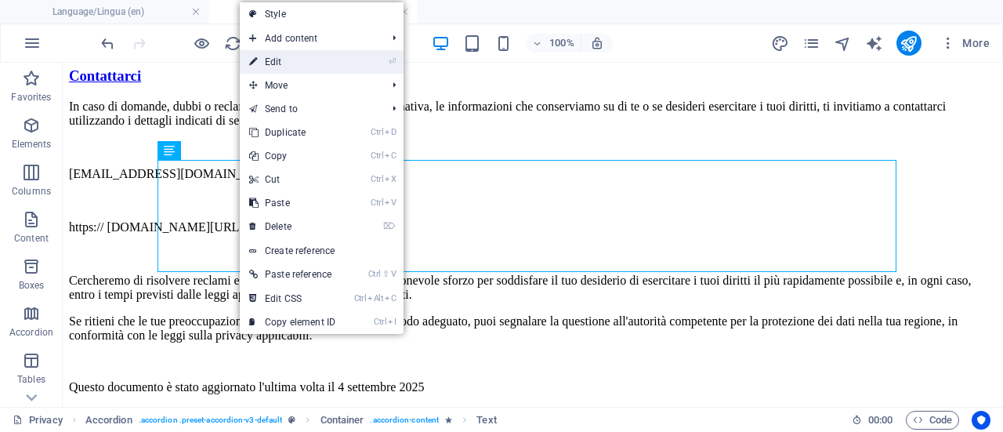
click at [298, 59] on link "⏎ Edit" at bounding box center [292, 62] width 105 height 24
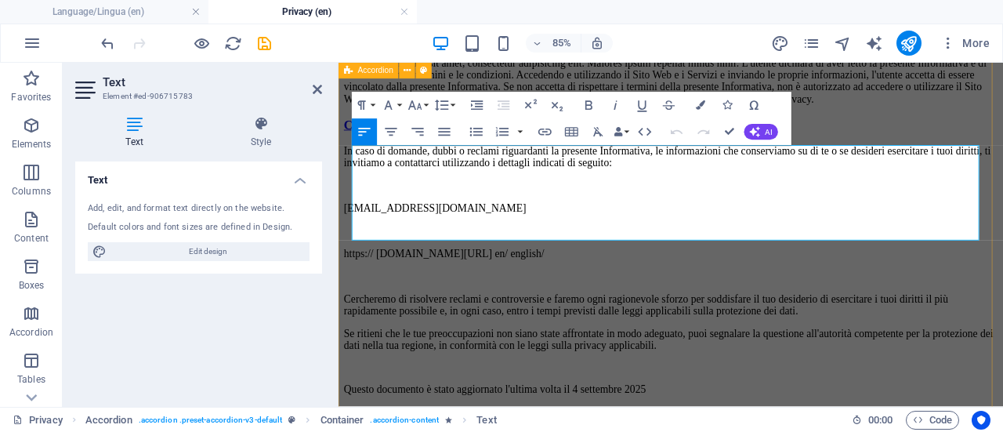
drag, startPoint x: 550, startPoint y: 266, endPoint x: 346, endPoint y: 173, distance: 224.5
copy p "Il Sito Web e i Servizi contengono link ad altre risorse che non sono di nostra…"
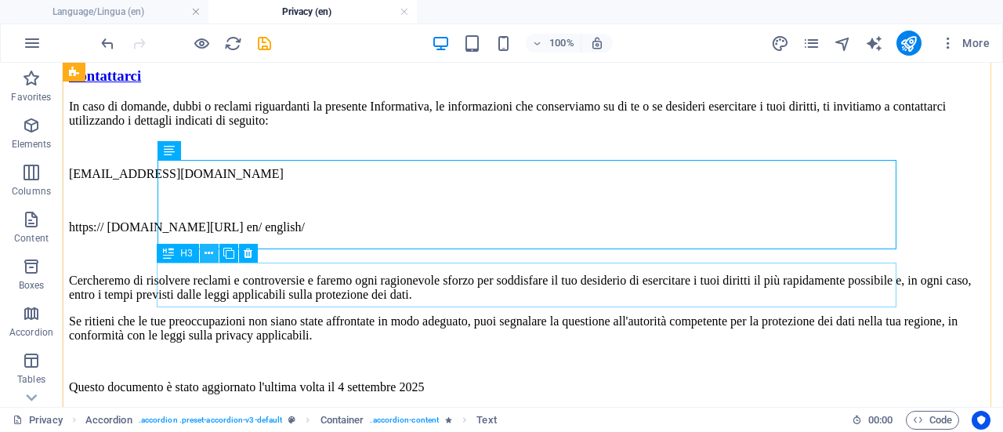
click at [209, 250] on icon at bounding box center [209, 253] width 9 height 16
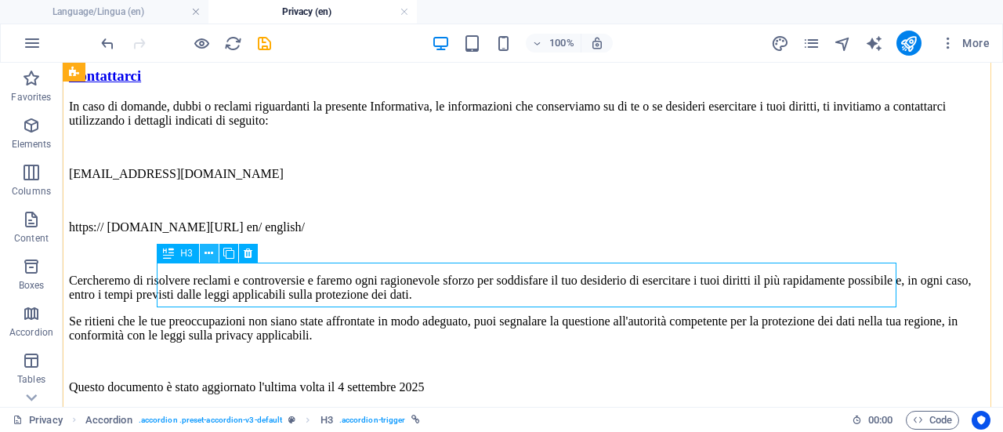
click at [209, 252] on icon at bounding box center [209, 253] width 9 height 16
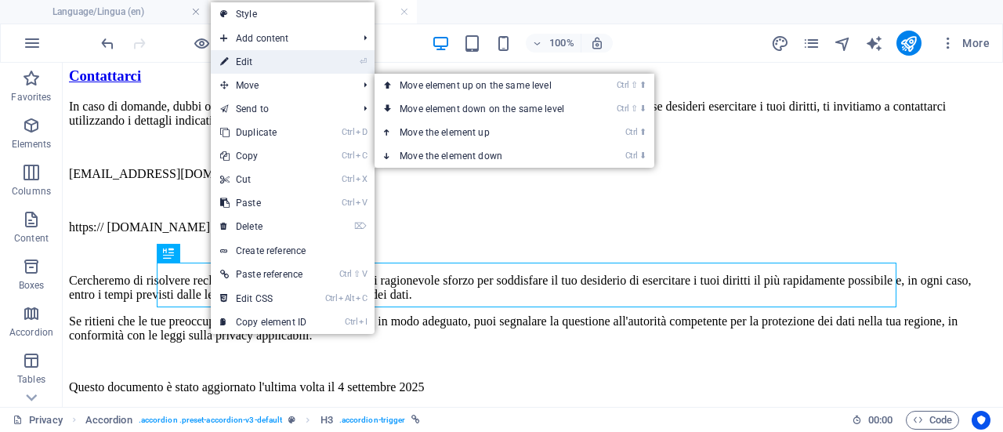
click at [286, 57] on link "⏎ Edit" at bounding box center [263, 62] width 105 height 24
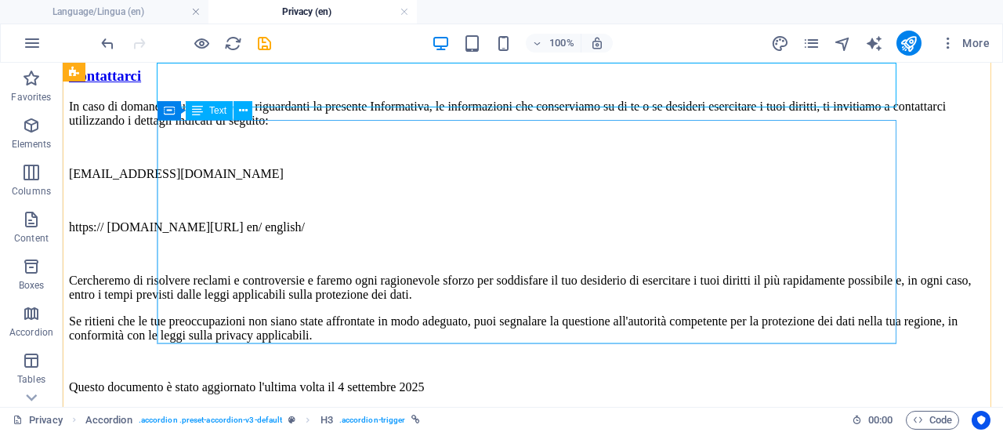
scroll to position [3848, 0]
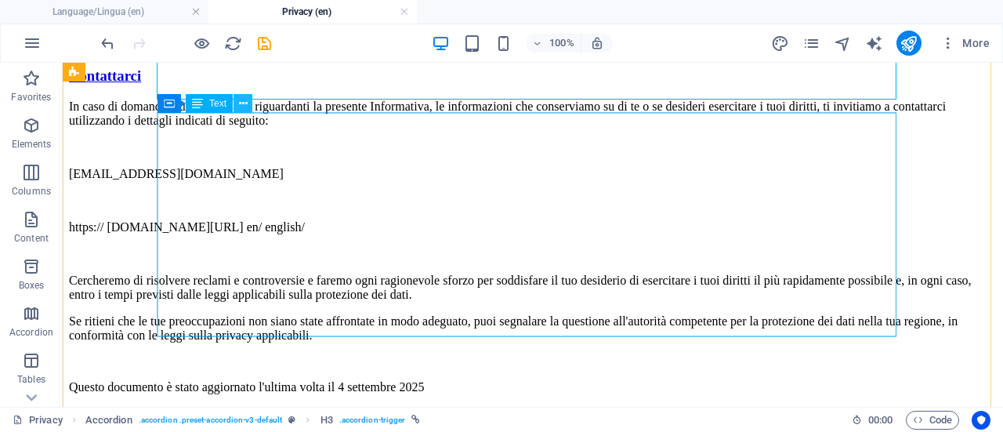
click at [241, 101] on icon at bounding box center [243, 104] width 9 height 16
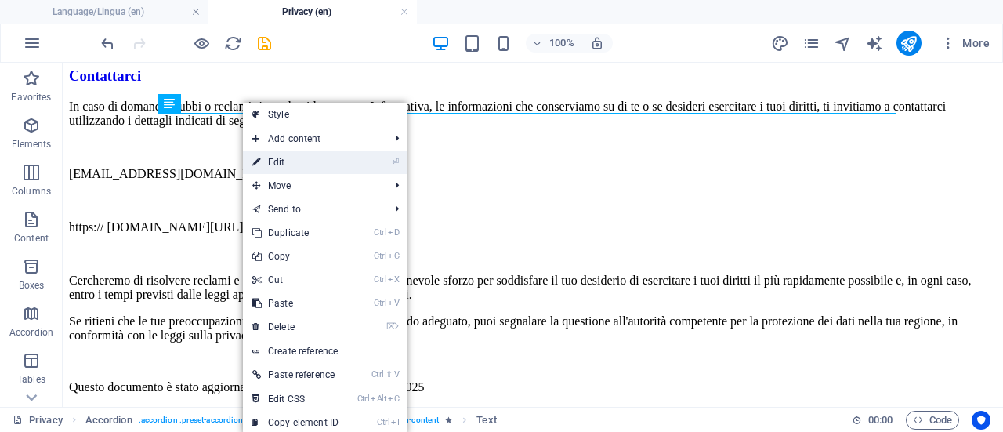
click at [270, 153] on link "⏎ Edit" at bounding box center [295, 163] width 105 height 24
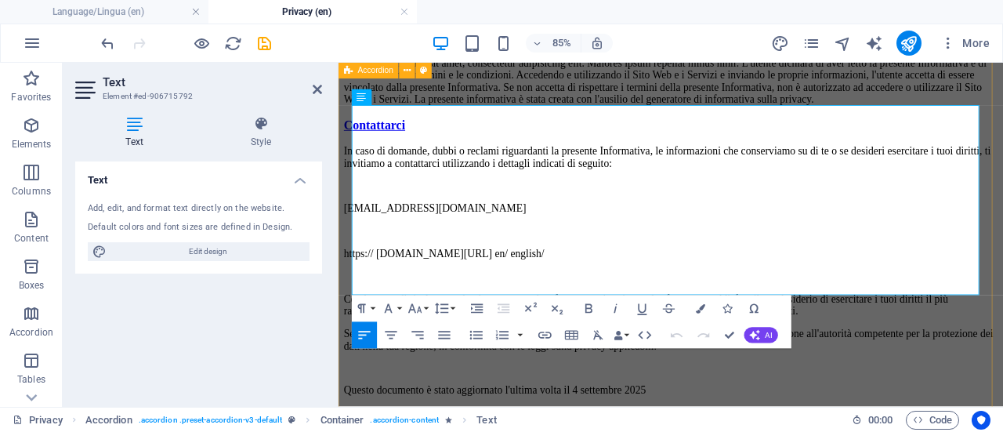
drag, startPoint x: 944, startPoint y: 317, endPoint x: 351, endPoint y: 134, distance: 620.4
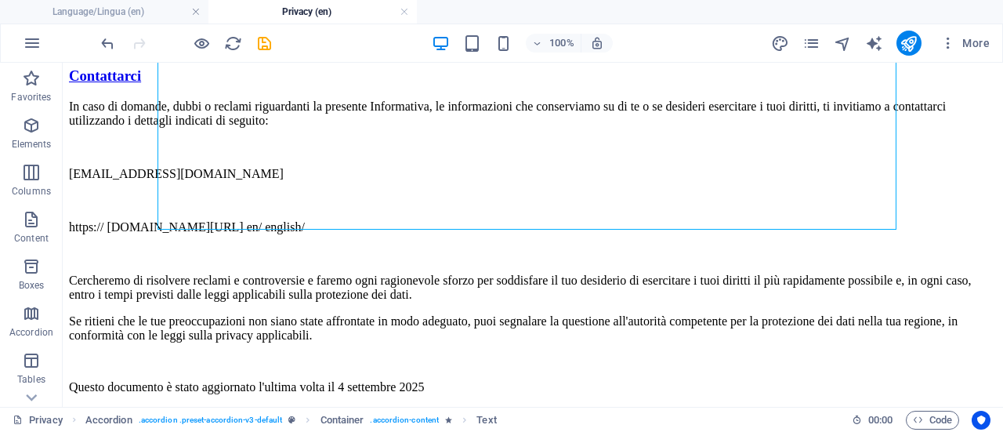
scroll to position [3954, 0]
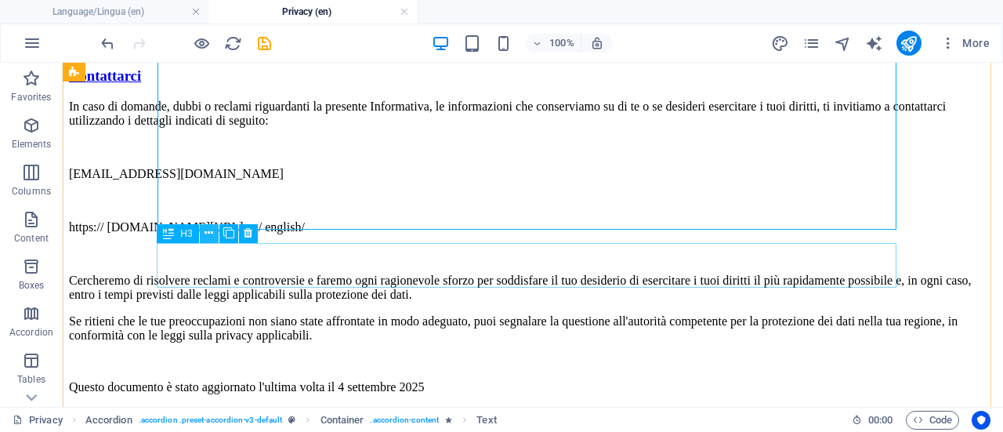
click at [205, 234] on icon at bounding box center [209, 233] width 9 height 16
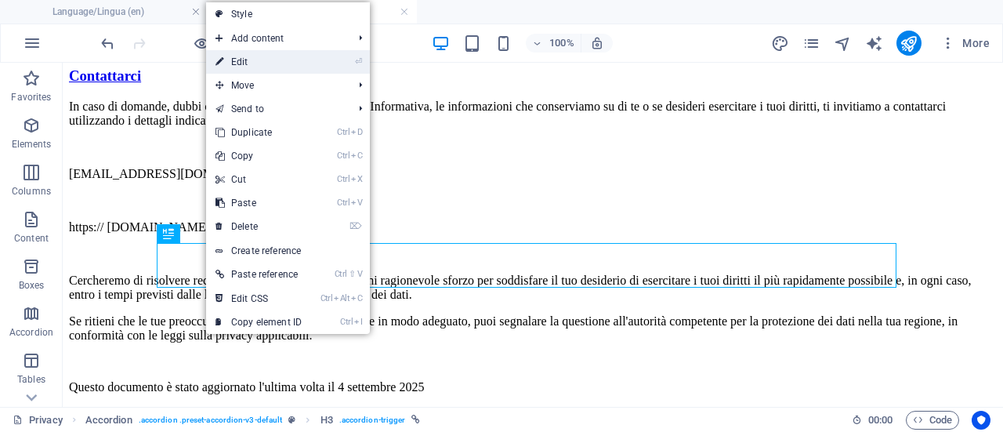
click at [270, 57] on link "⏎ Edit" at bounding box center [258, 62] width 105 height 24
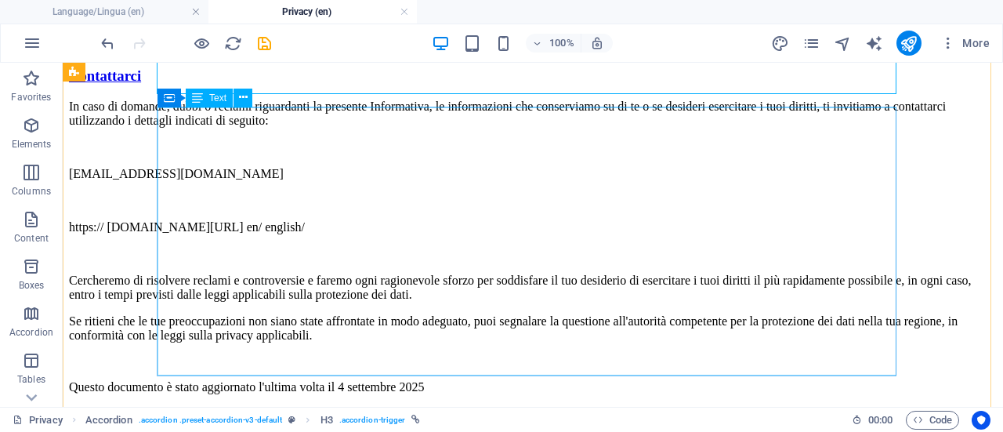
scroll to position [4149, 0]
click at [246, 96] on icon at bounding box center [243, 97] width 9 height 16
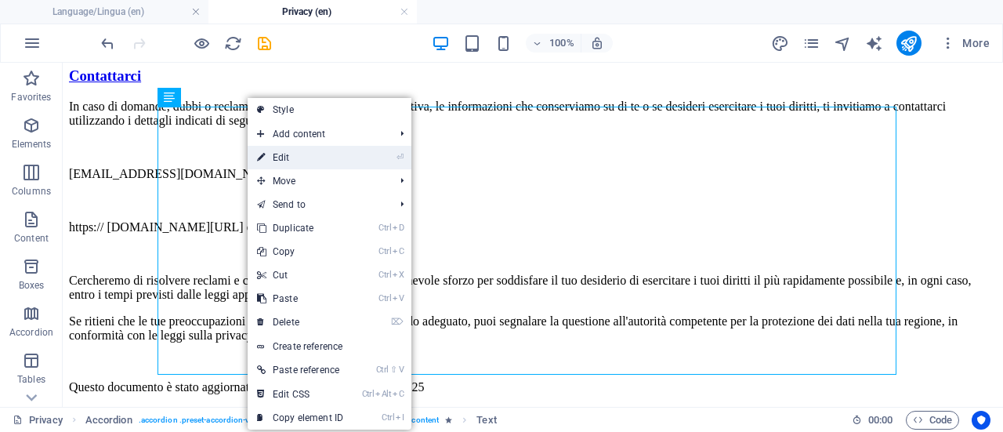
click at [289, 156] on link "⏎ Edit" at bounding box center [300, 158] width 105 height 24
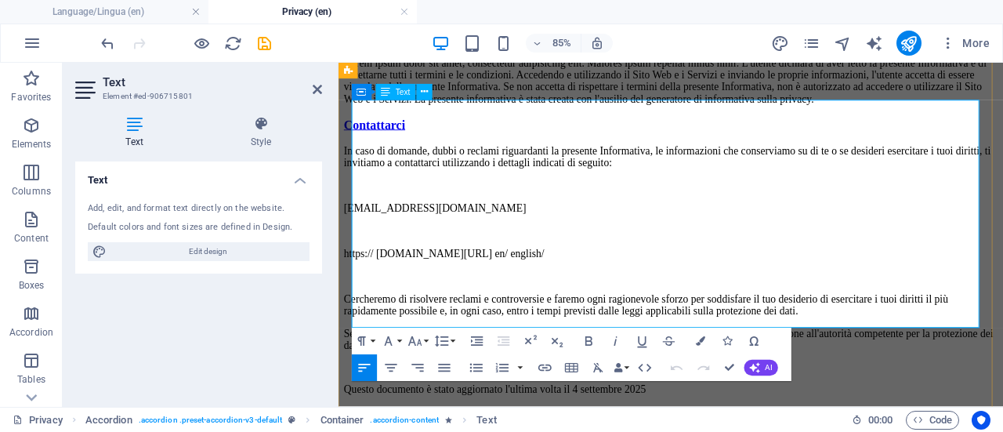
drag, startPoint x: 516, startPoint y: 360, endPoint x: 354, endPoint y: 129, distance: 281.4
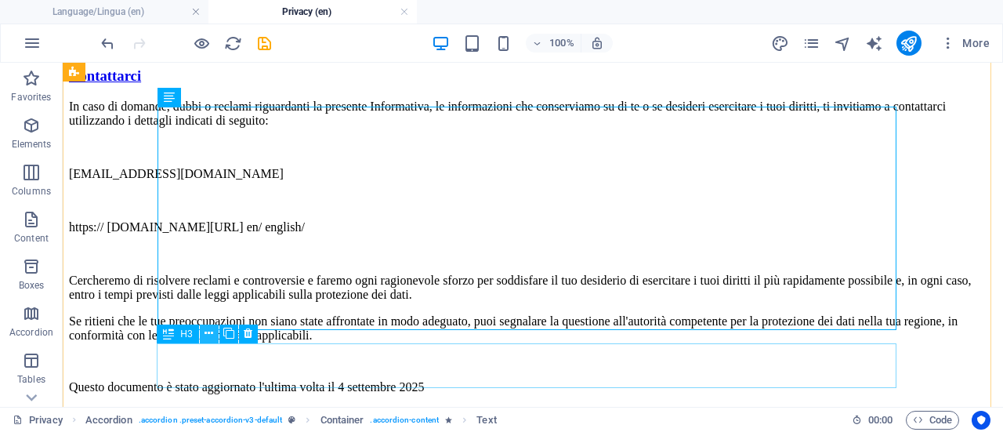
click at [212, 332] on icon at bounding box center [209, 333] width 9 height 16
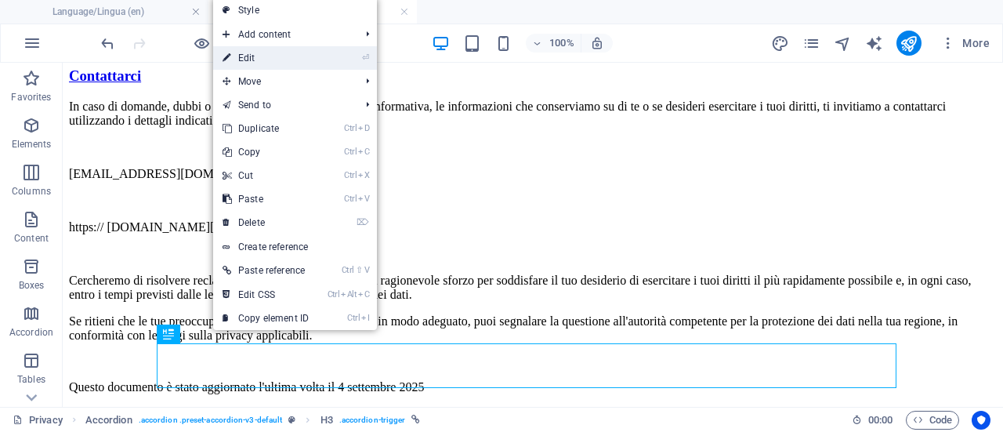
click at [285, 53] on link "⏎ Edit" at bounding box center [265, 58] width 105 height 24
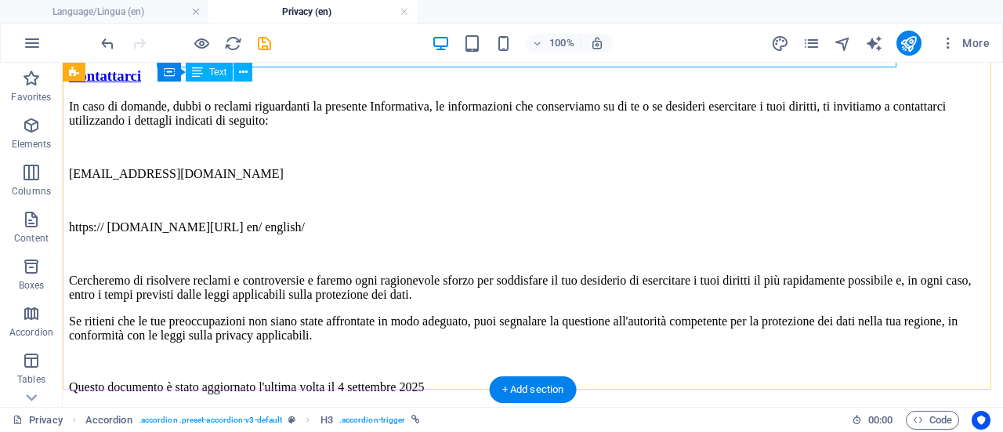
scroll to position [4470, 0]
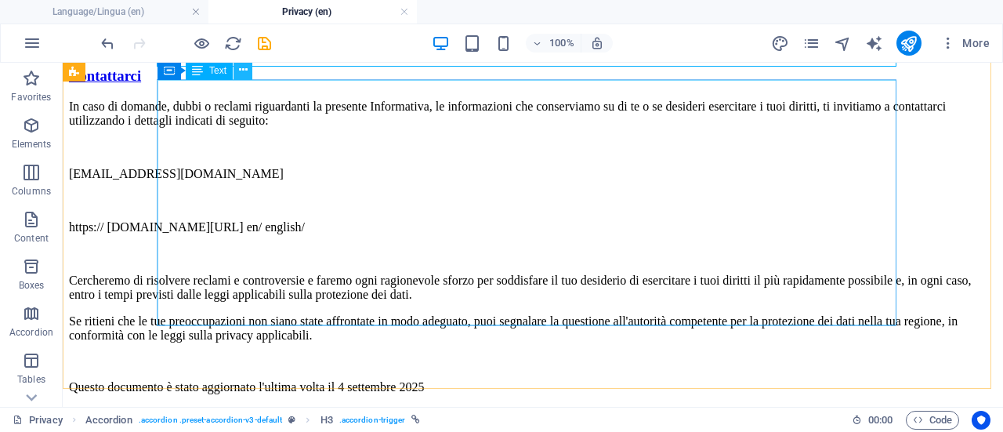
click at [245, 70] on icon at bounding box center [243, 70] width 9 height 16
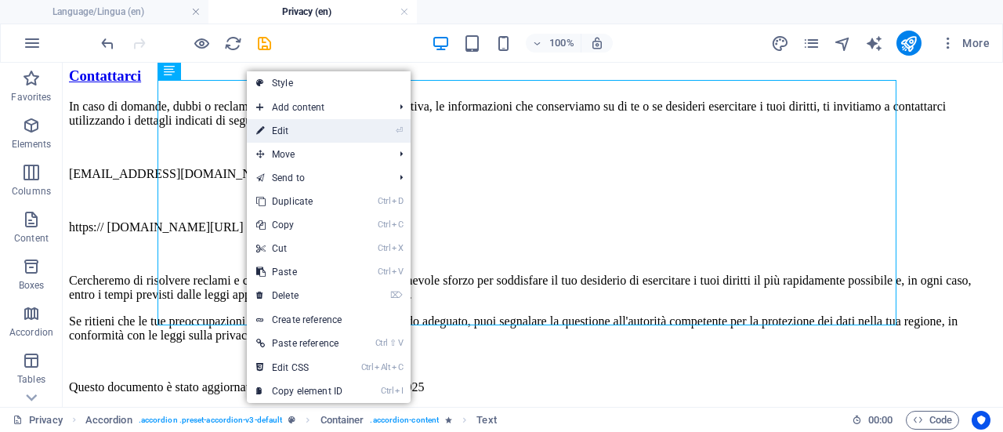
click at [284, 131] on link "⏎ Edit" at bounding box center [299, 131] width 105 height 24
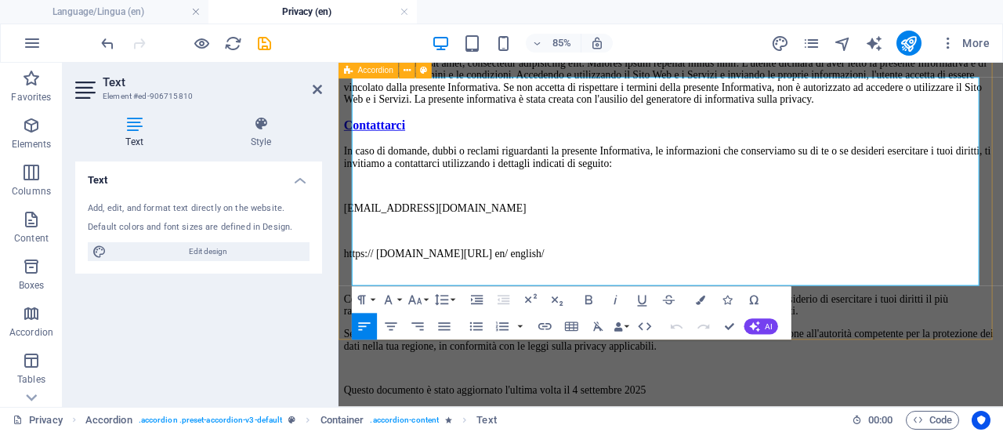
drag, startPoint x: 814, startPoint y: 303, endPoint x: 352, endPoint y: 98, distance: 505.4
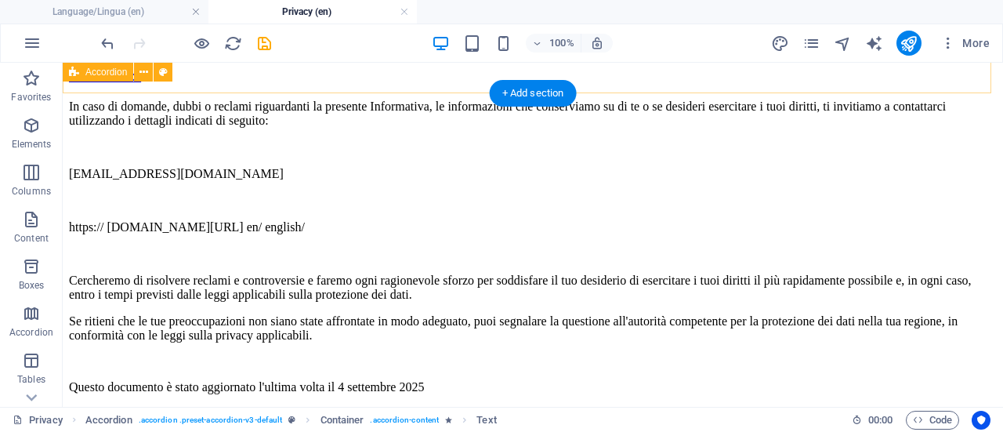
scroll to position [4721, 0]
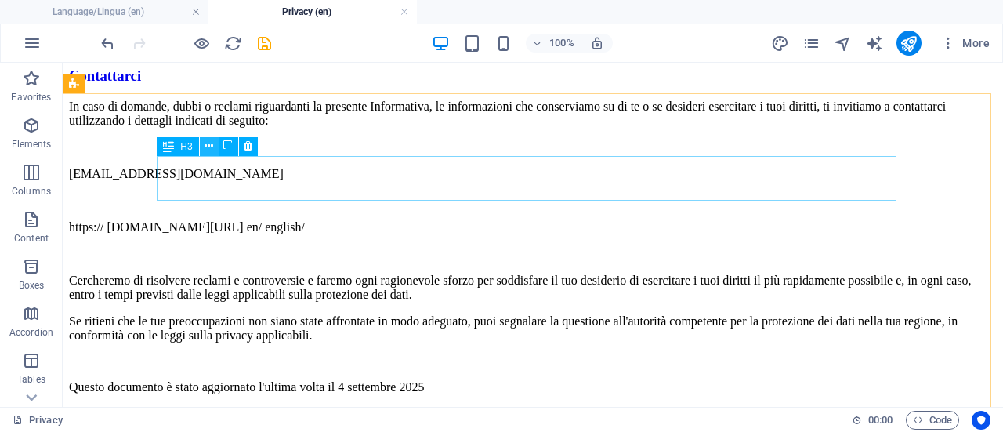
click at [209, 146] on icon at bounding box center [209, 146] width 9 height 16
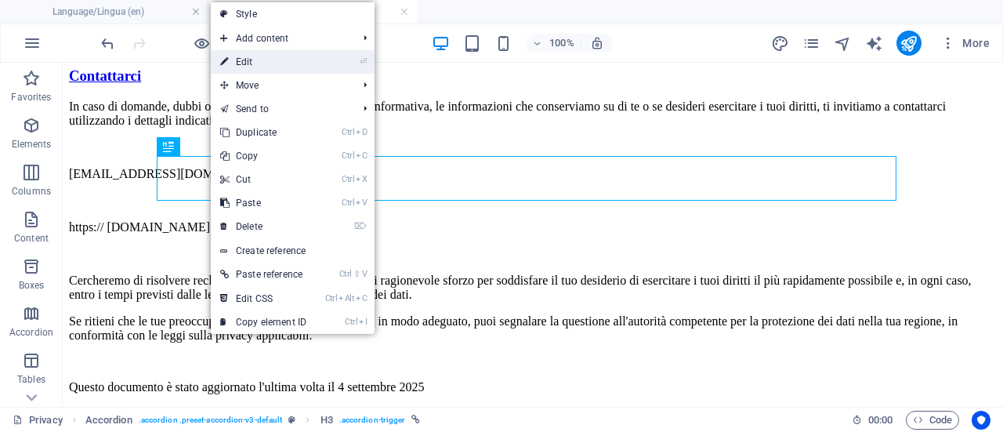
click at [284, 60] on link "⏎ Edit" at bounding box center [263, 62] width 105 height 24
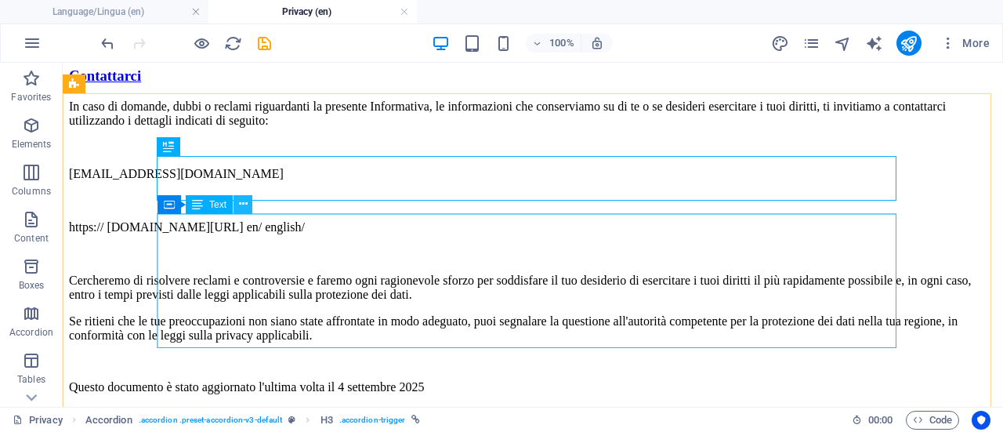
click at [248, 205] on button at bounding box center [243, 204] width 19 height 19
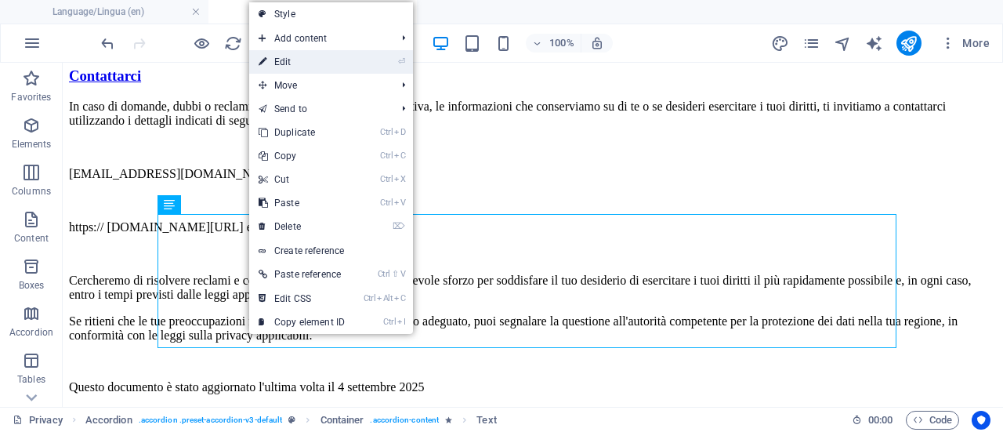
click at [303, 62] on link "⏎ Edit" at bounding box center [301, 62] width 105 height 24
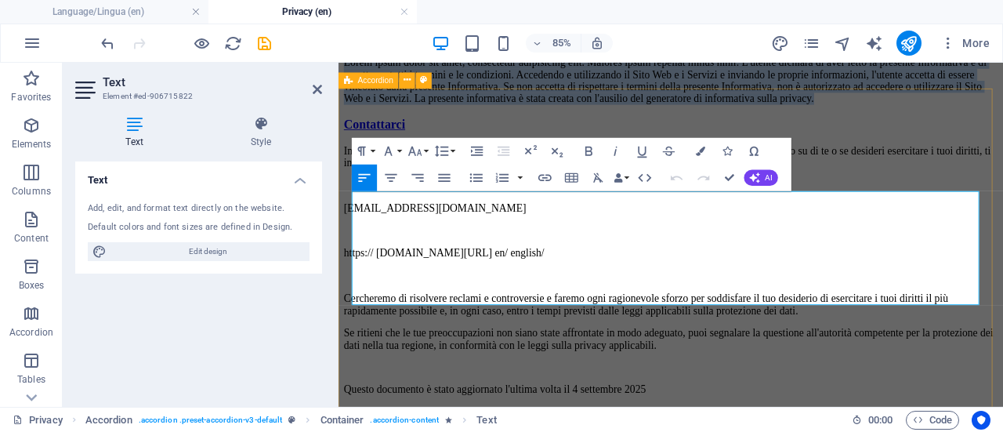
drag, startPoint x: 968, startPoint y: 339, endPoint x: 346, endPoint y: 223, distance: 632.4
click at [346, 223] on div "Acceptance of ths policy Lorem ipsum dolor sit amet, consectetur adipisicing el…" at bounding box center [730, 213] width 770 height 378
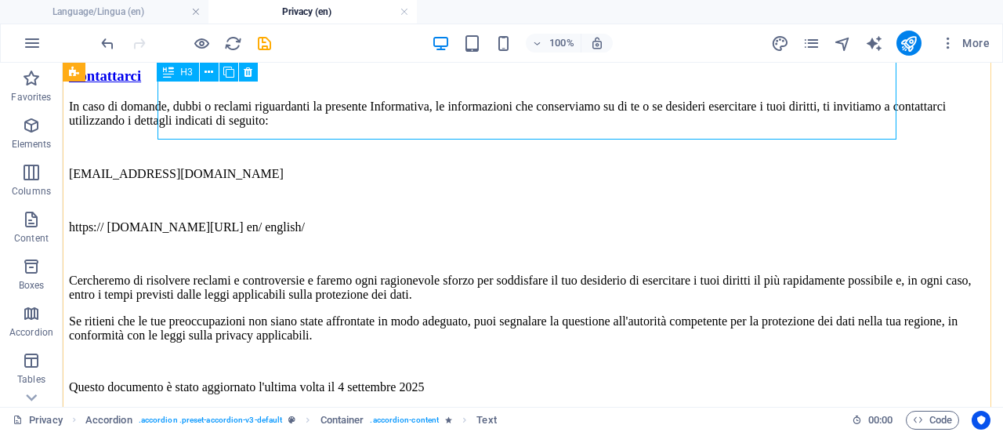
scroll to position [4918, 0]
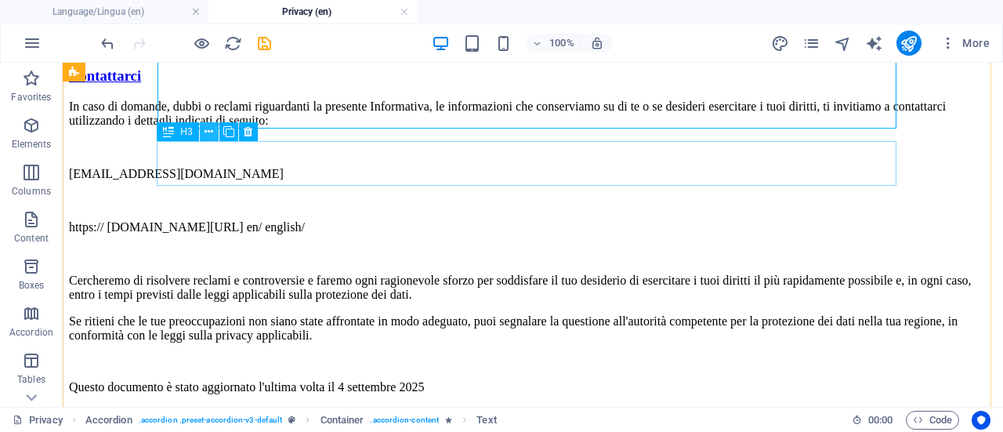
click at [209, 135] on icon at bounding box center [209, 132] width 9 height 16
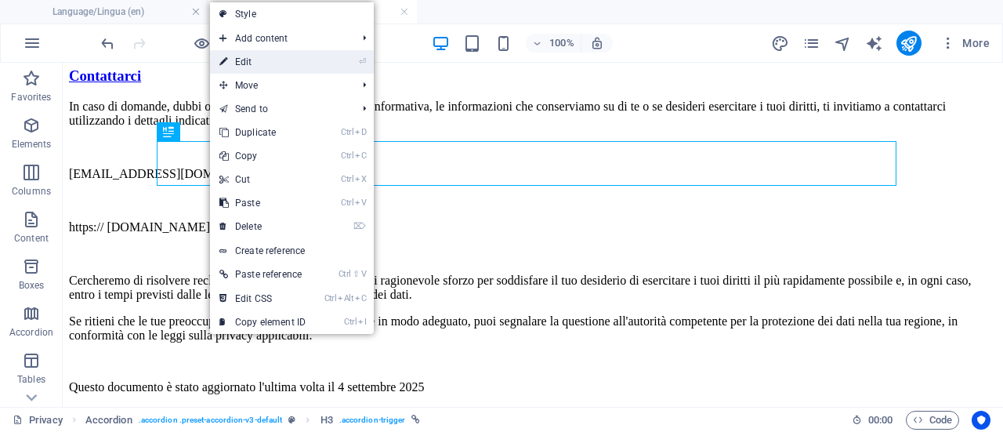
click at [263, 62] on link "⏎ Edit" at bounding box center [262, 62] width 105 height 24
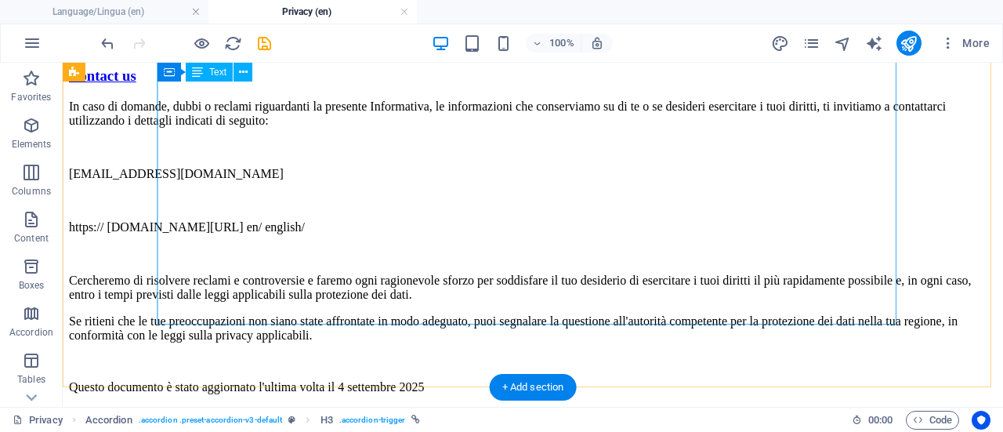
scroll to position [5105, 0]
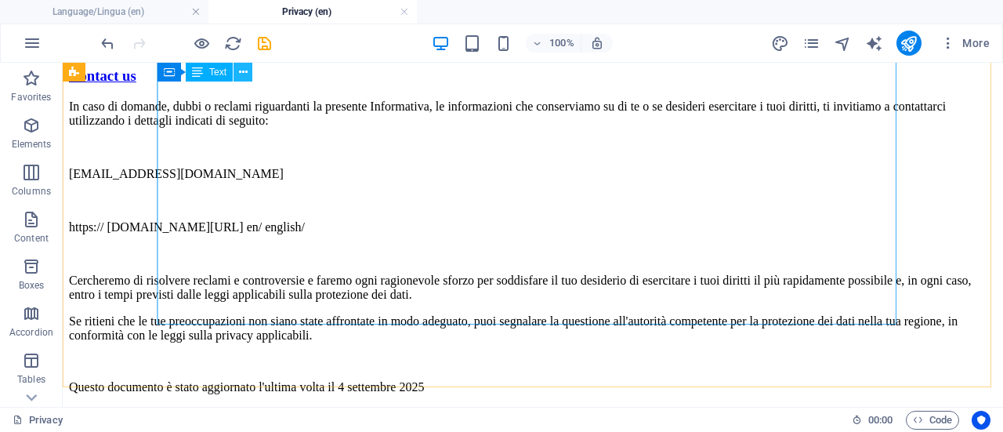
click at [240, 70] on icon at bounding box center [243, 72] width 9 height 16
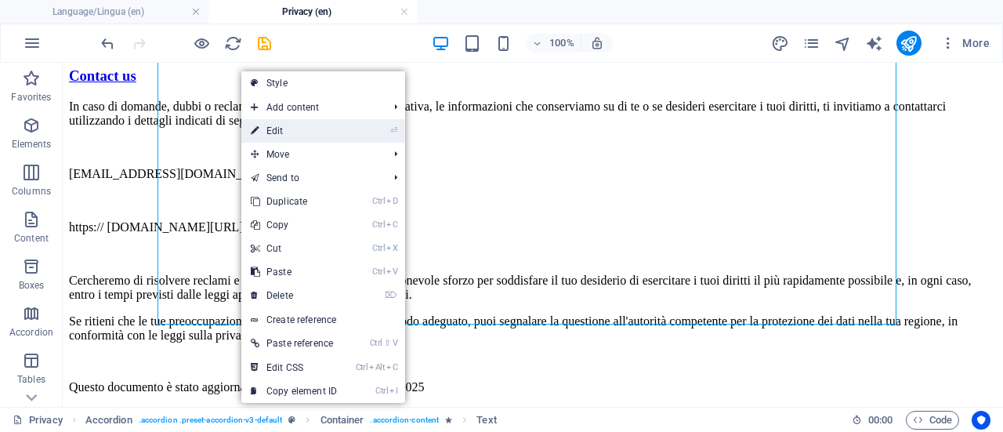
click at [285, 131] on link "⏎ Edit" at bounding box center [293, 131] width 105 height 24
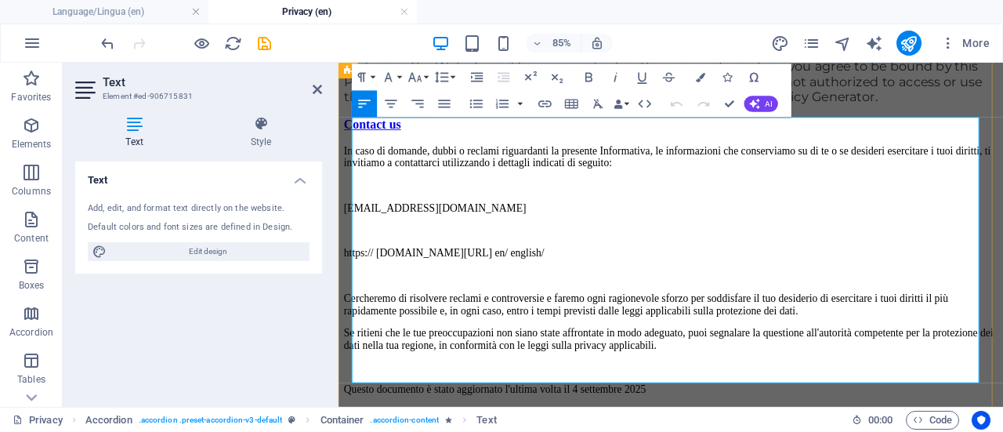
scroll to position [4995, 0]
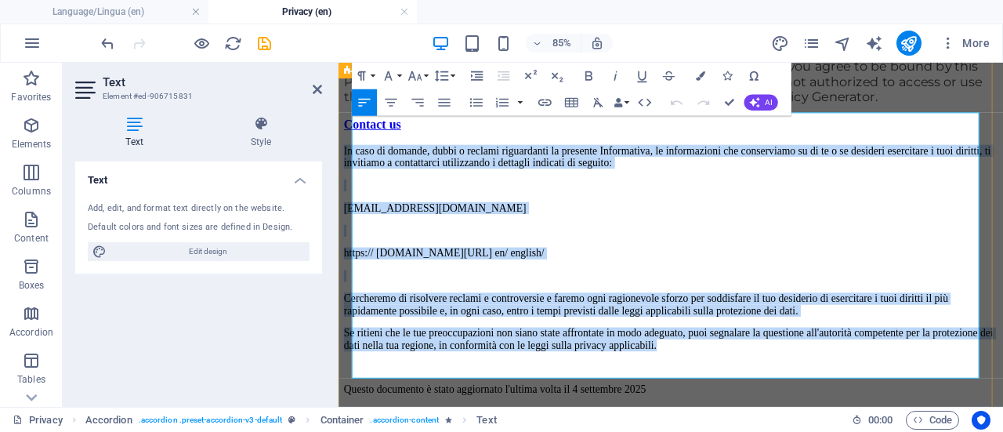
drag, startPoint x: 589, startPoint y: 426, endPoint x: 350, endPoint y: 140, distance: 372.3
click at [350, 140] on div "Acceptance of ths policy You acknowledge that you have read this Policy and agr…" at bounding box center [730, 206] width 770 height 394
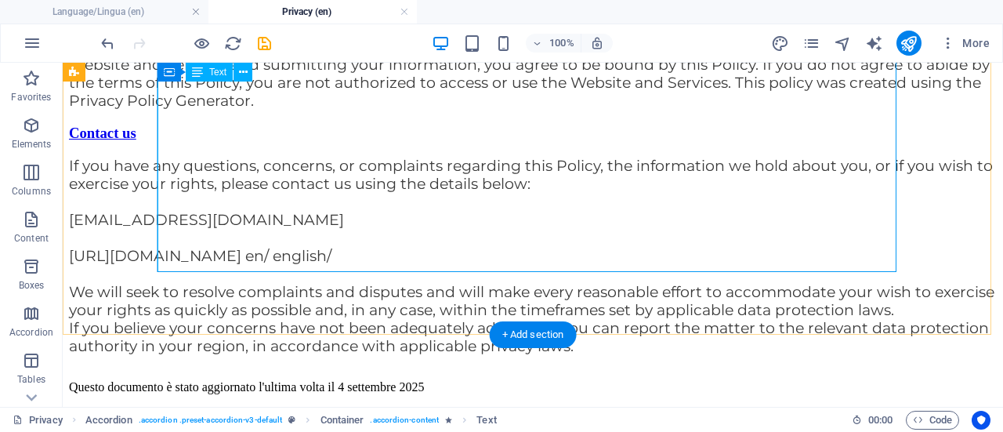
scroll to position [5201, 0]
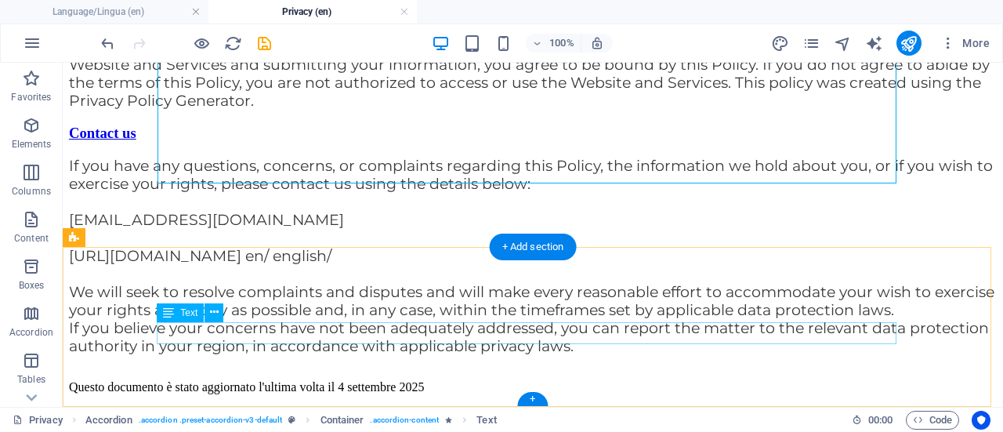
click at [704, 380] on div "Questo documento è stato aggiornato l'ultima volta il 4 settembre 2025" at bounding box center [533, 387] width 928 height 14
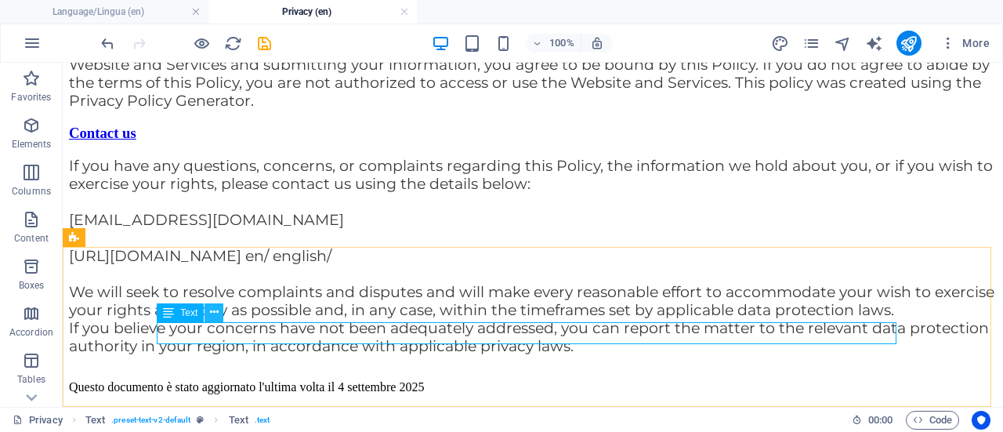
click at [215, 314] on icon at bounding box center [214, 312] width 9 height 16
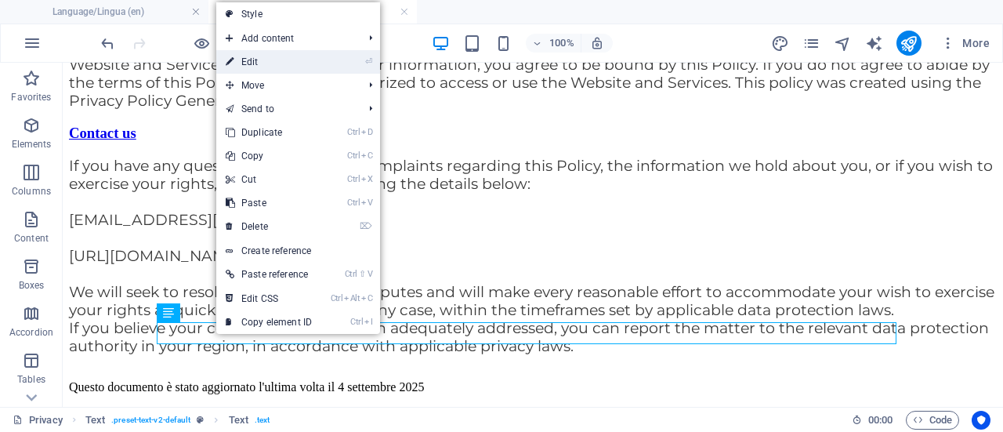
click at [278, 57] on link "⏎ Edit" at bounding box center [268, 62] width 105 height 24
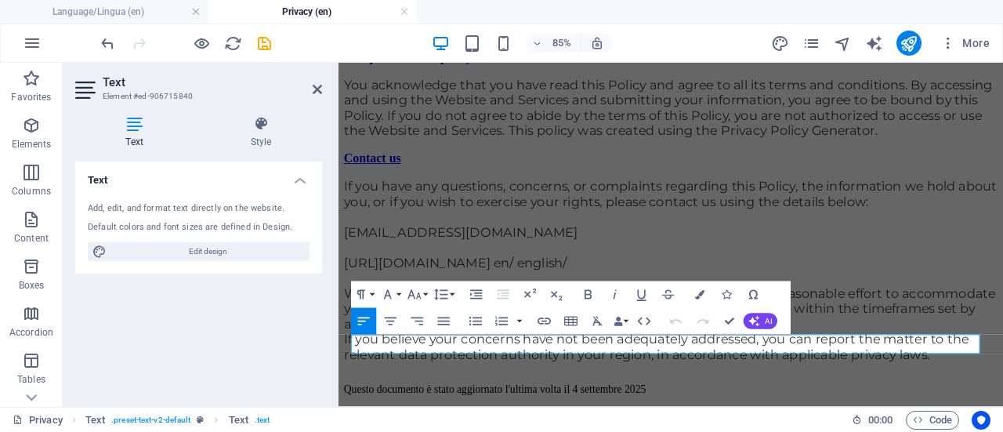
scroll to position [5141, 0]
drag, startPoint x: 964, startPoint y: 392, endPoint x: 665, endPoint y: 424, distance: 301.2
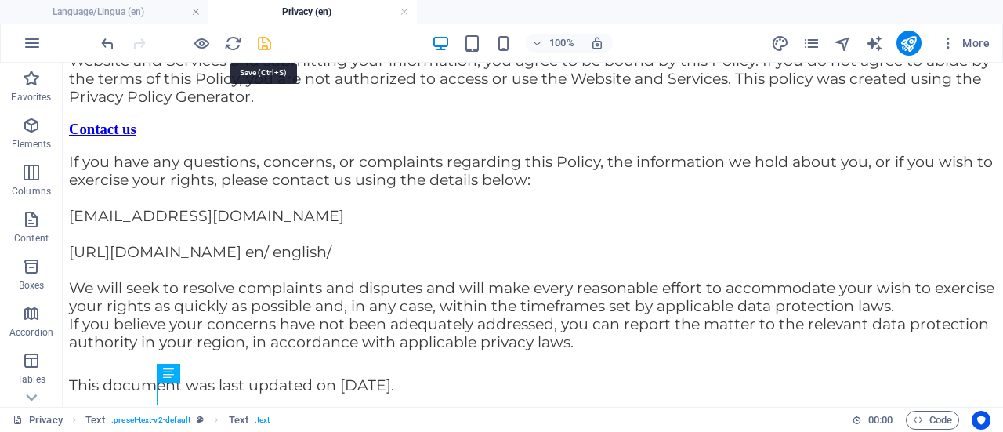
click at [262, 40] on icon "save" at bounding box center [265, 43] width 18 height 18
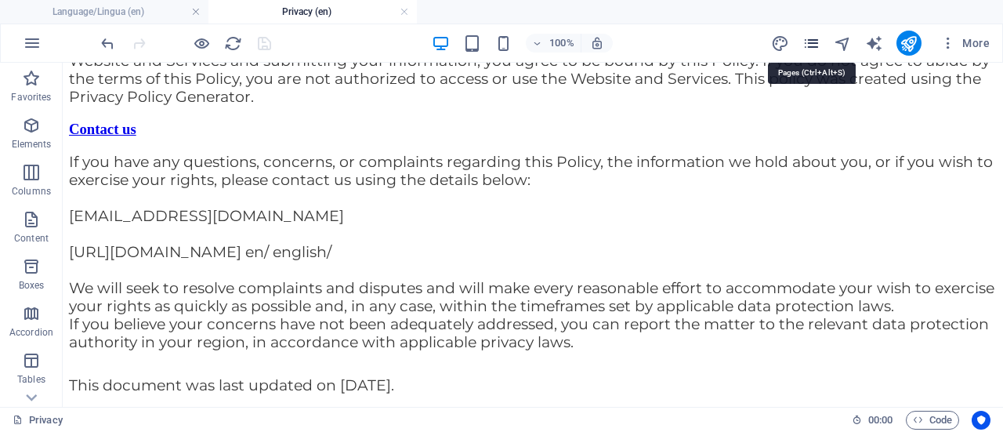
click at [808, 42] on icon "pages" at bounding box center [812, 43] width 18 height 18
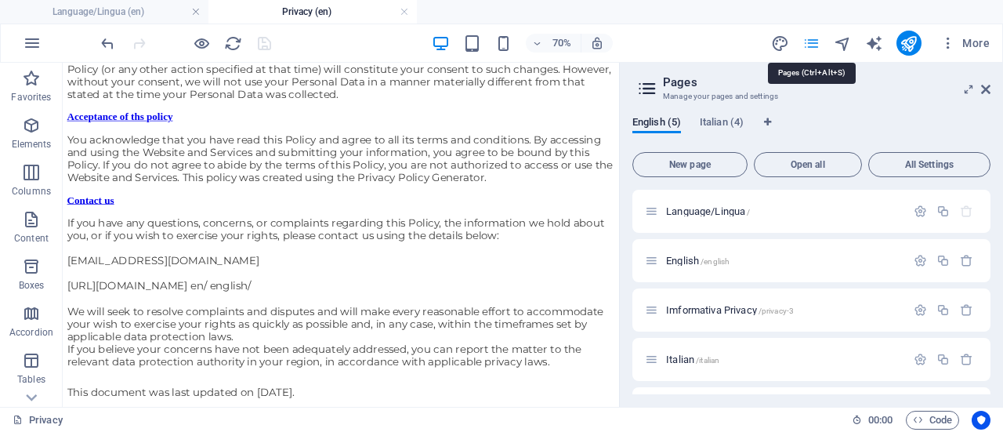
scroll to position [42, 0]
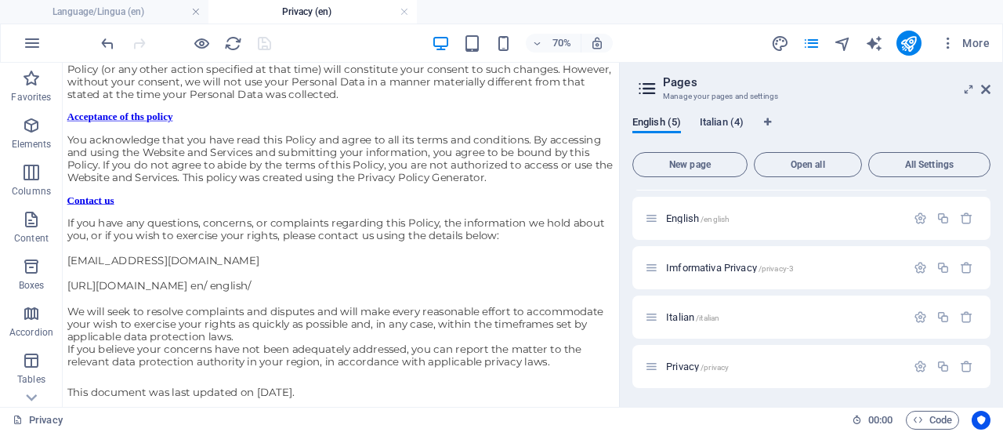
click at [714, 118] on span "Italian (4)" at bounding box center [722, 124] width 44 height 22
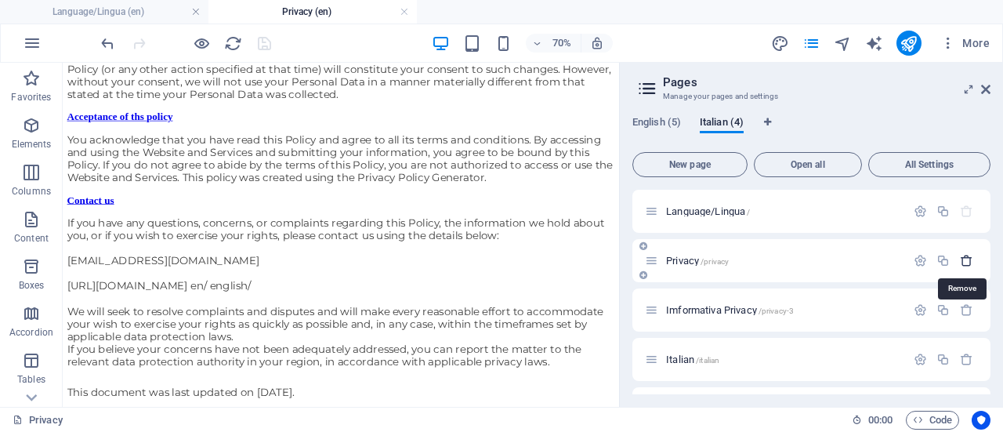
click at [966, 260] on icon "button" at bounding box center [966, 260] width 13 height 13
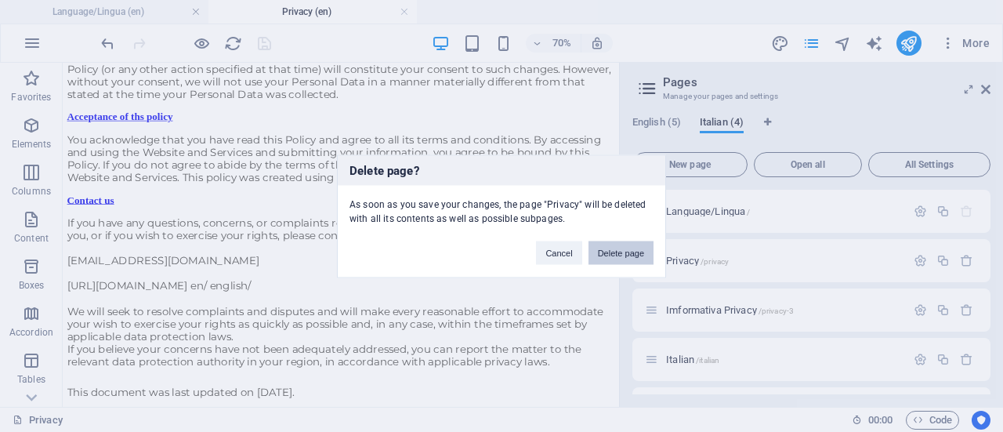
click at [624, 253] on button "Delete page" at bounding box center [621, 253] width 65 height 24
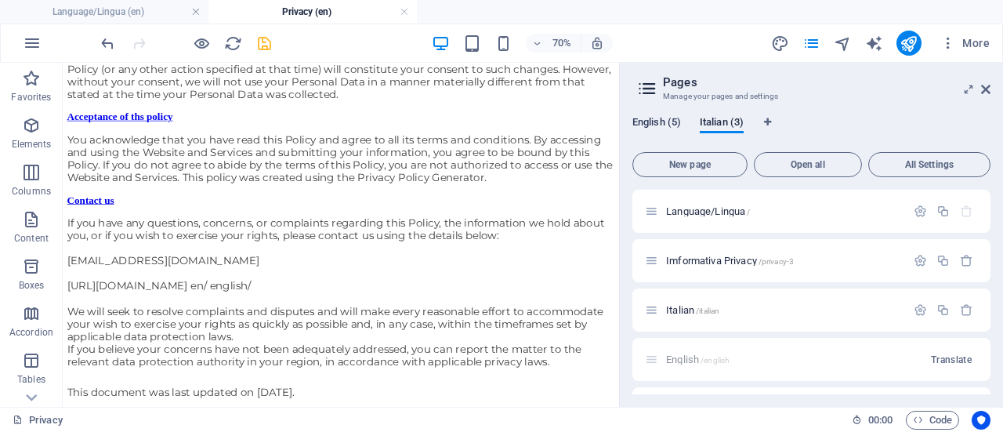
click at [649, 119] on span "English (5)" at bounding box center [657, 124] width 49 height 22
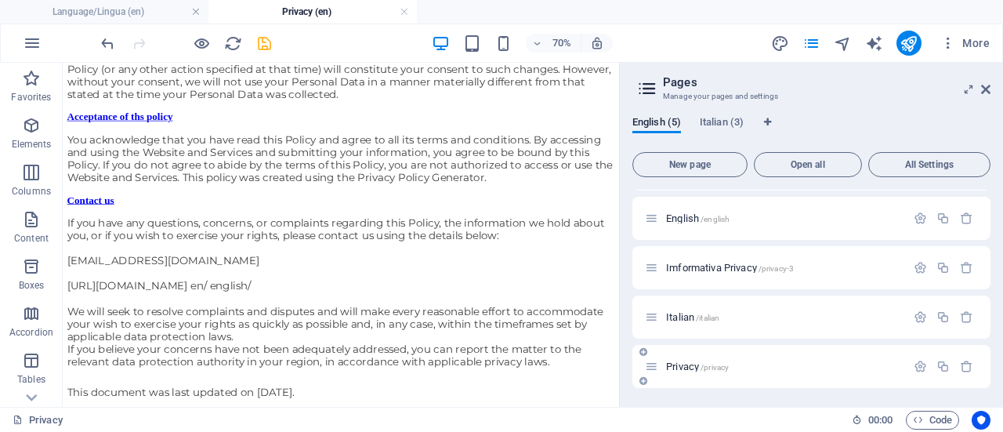
click at [767, 369] on p "Privacy /privacy" at bounding box center [783, 366] width 235 height 10
click at [265, 42] on icon "save" at bounding box center [265, 43] width 18 height 18
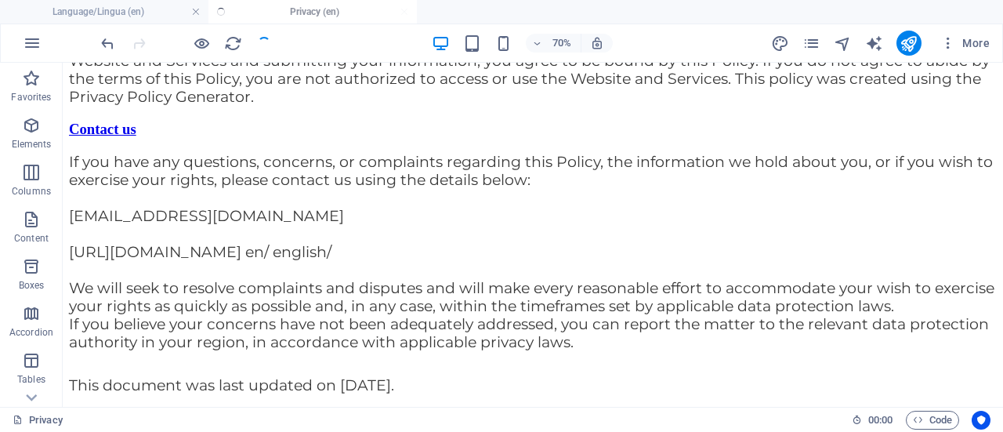
scroll to position [5141, 0]
click at [808, 44] on icon "pages" at bounding box center [812, 43] width 18 height 18
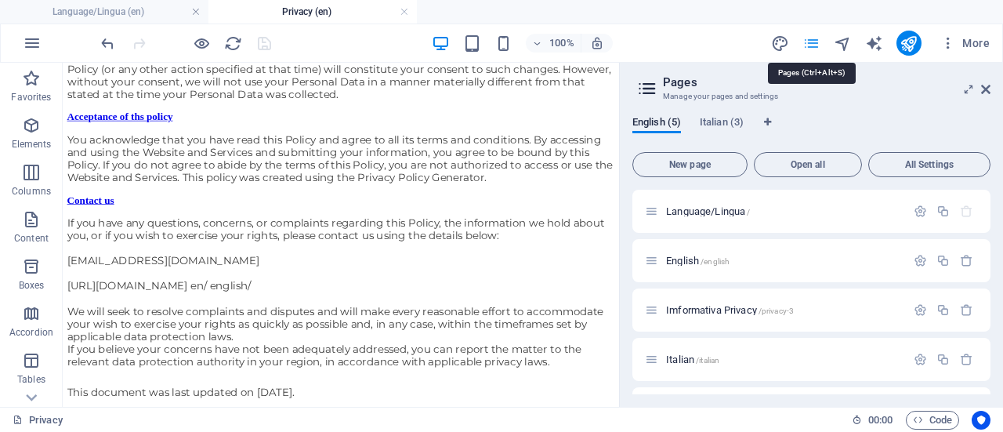
scroll to position [5054, 0]
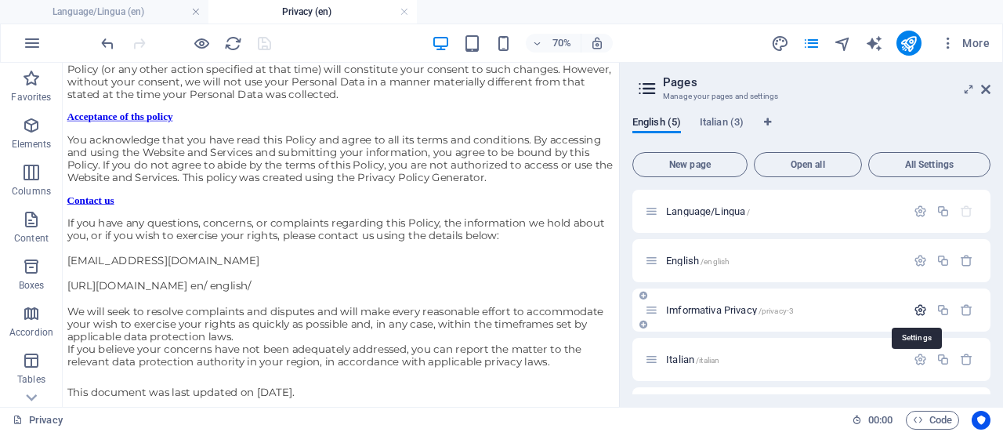
click at [914, 307] on icon "button" at bounding box center [920, 309] width 13 height 13
click at [710, 122] on span "Italian (3)" at bounding box center [722, 124] width 44 height 22
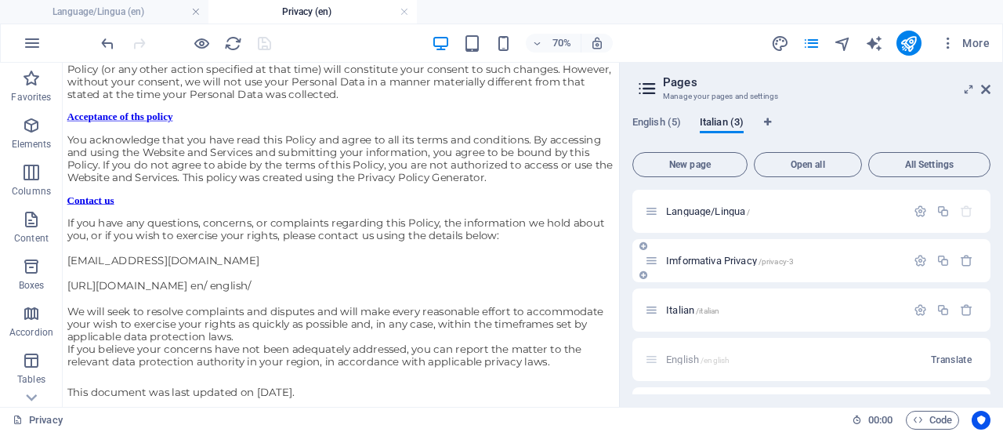
click at [743, 260] on span "Imformativa Privacy /privacy-3" at bounding box center [730, 261] width 128 height 12
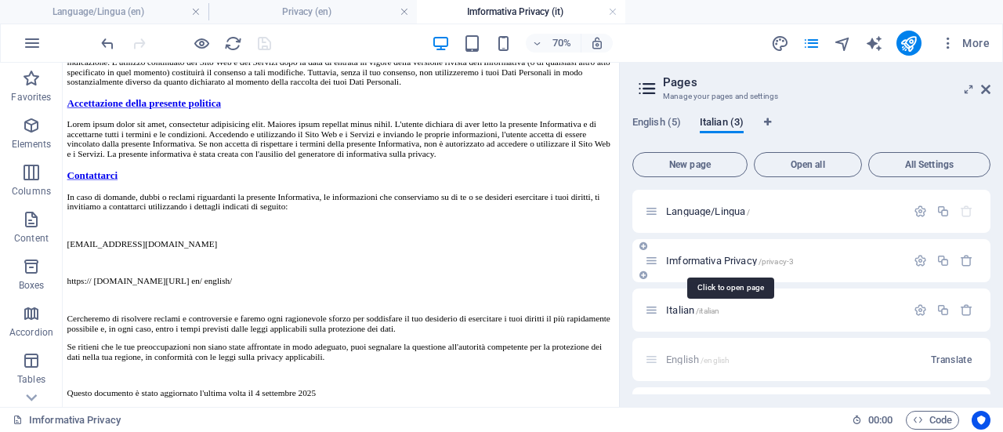
scroll to position [5080, 0]
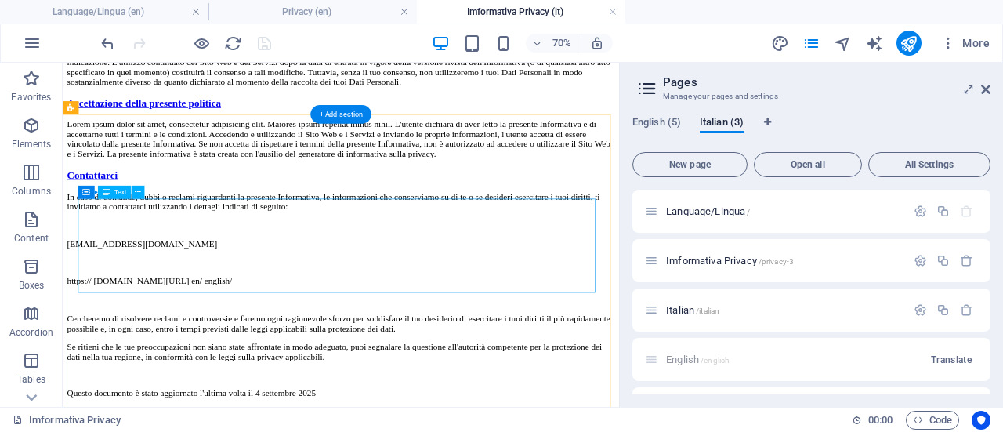
drag, startPoint x: 772, startPoint y: 259, endPoint x: 471, endPoint y: 266, distance: 301.1
click at [471, 200] on div "Lorem ipsum dolor sit amet, consectetur adipisicing elit. Maiores ipsum repella…" at bounding box center [460, 171] width 782 height 56
click at [138, 194] on icon at bounding box center [138, 193] width 6 height 12
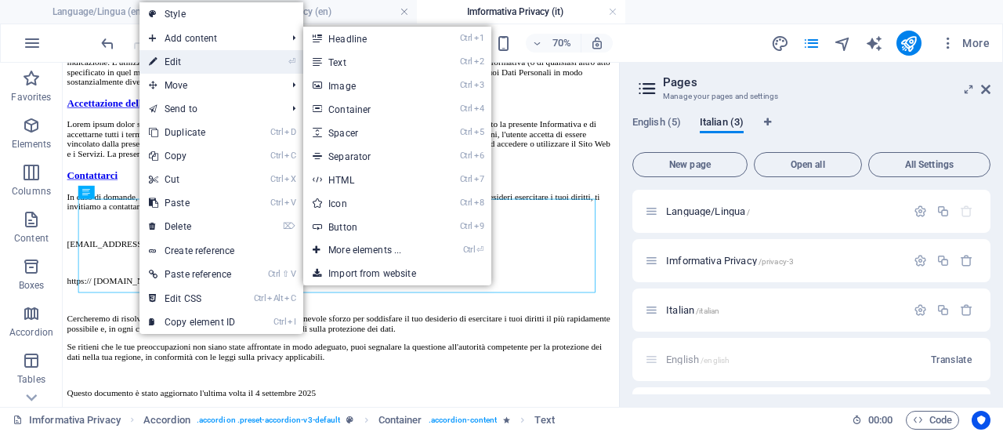
click at [204, 56] on link "⏎ Edit" at bounding box center [192, 62] width 105 height 24
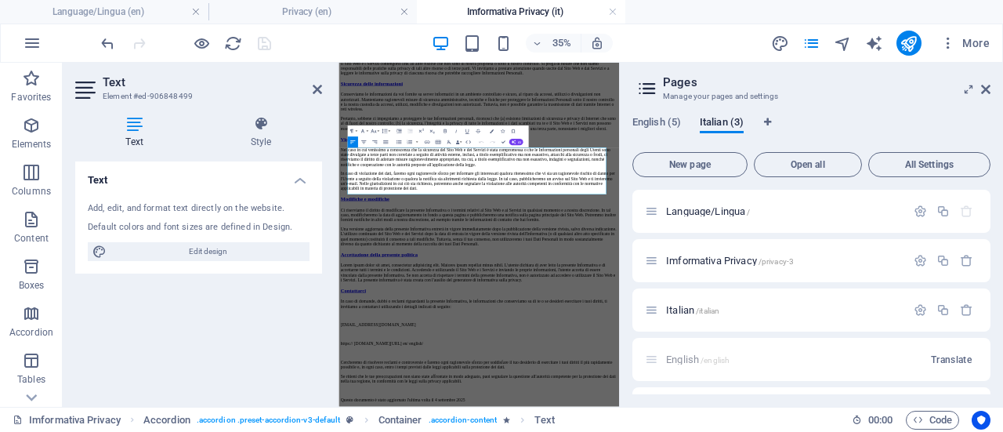
scroll to position [5031, 0]
click at [989, 85] on icon at bounding box center [985, 89] width 9 height 13
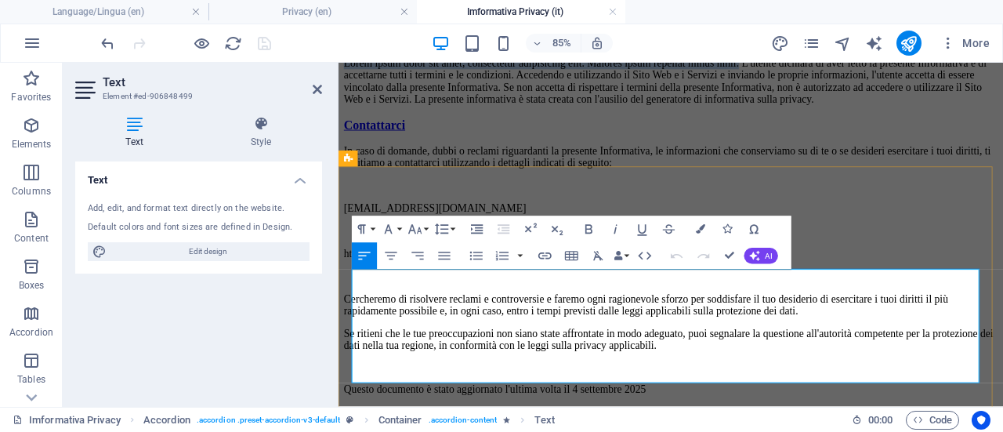
drag, startPoint x: 1043, startPoint y: 312, endPoint x: 354, endPoint y: 323, distance: 689.2
click at [354, 113] on p "Lorem ipsum dolor sit amet, consectetur adipisicing elit. Maiores ipsum repella…" at bounding box center [730, 84] width 770 height 56
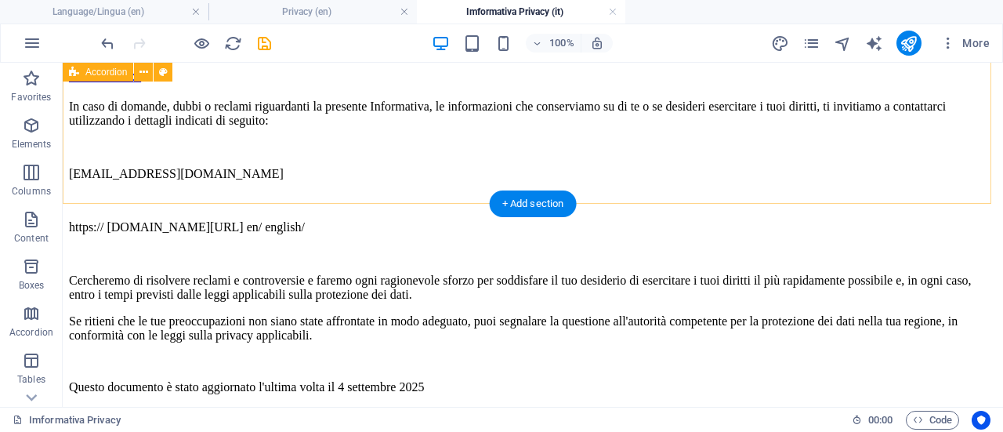
scroll to position [5009, 0]
click at [809, 51] on icon "pages" at bounding box center [812, 43] width 18 height 18
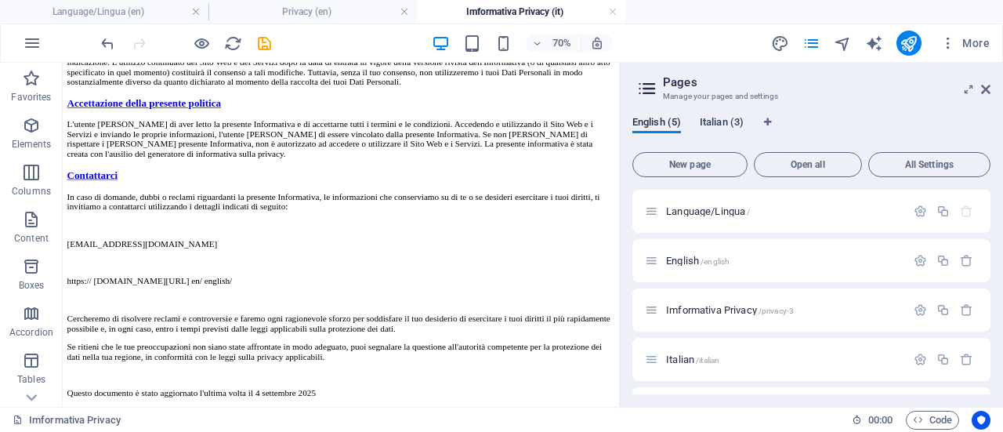
click at [721, 124] on span "Italian (3)" at bounding box center [722, 124] width 44 height 22
click at [737, 260] on span "Imformativa Privacy /privacy-3" at bounding box center [730, 261] width 128 height 12
click at [716, 256] on span "Imformativa Privacy /privacy-3" at bounding box center [730, 261] width 128 height 12
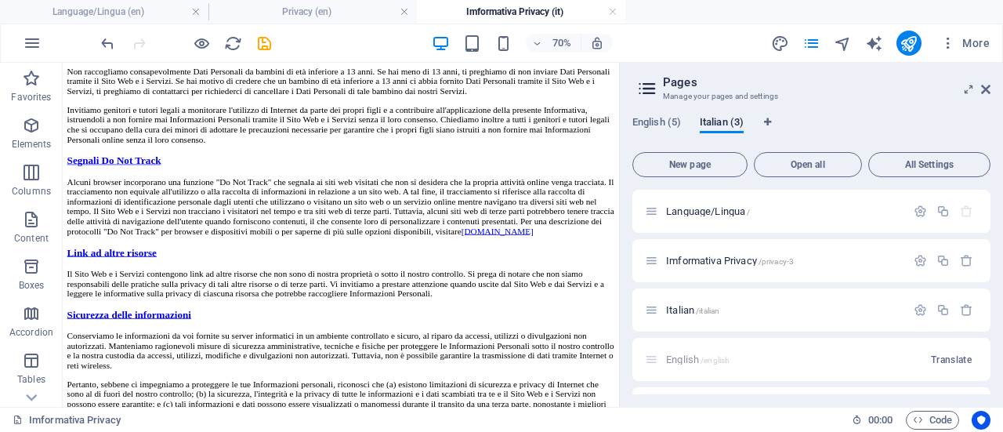
scroll to position [1936, 0]
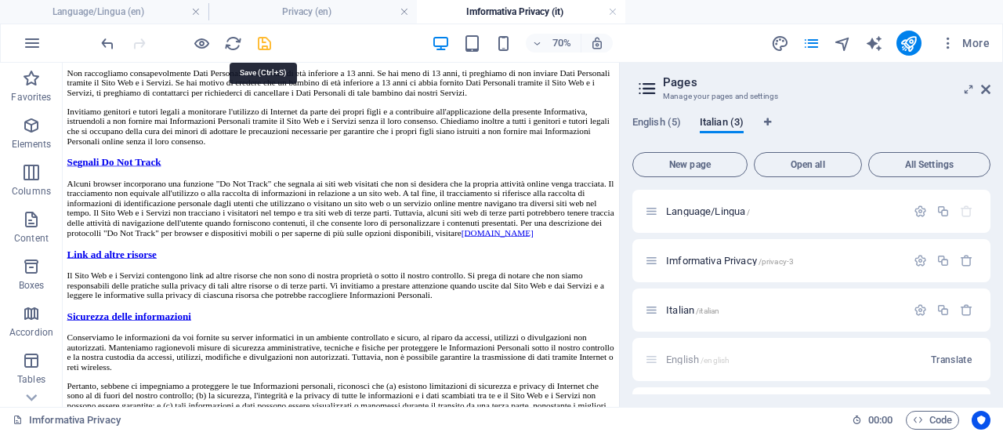
click at [261, 40] on icon "save" at bounding box center [265, 43] width 18 height 18
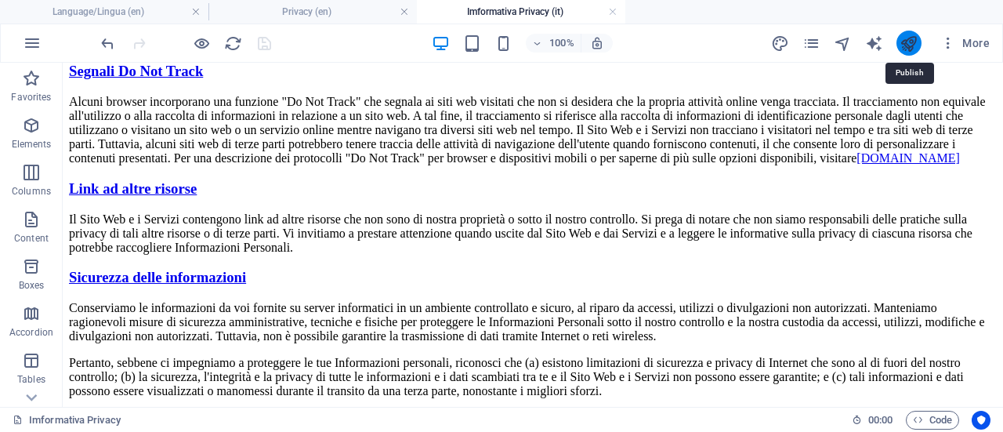
click at [906, 45] on icon "publish" at bounding box center [909, 43] width 18 height 18
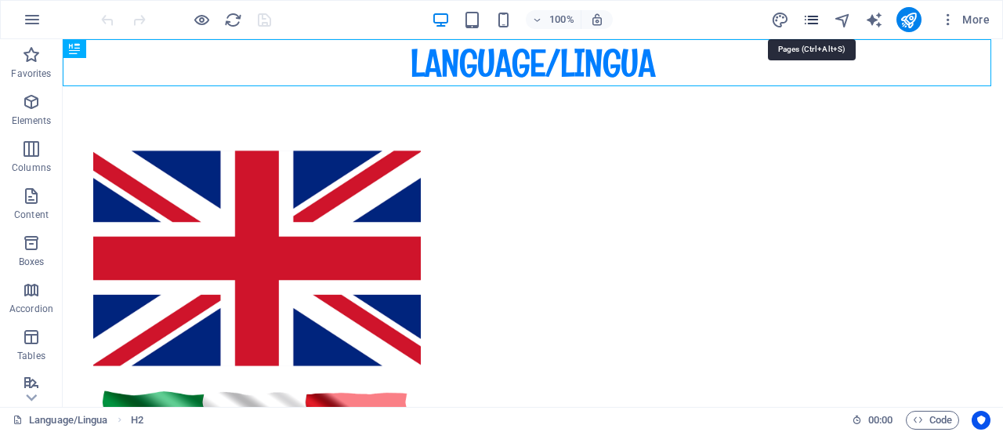
click at [817, 19] on icon "pages" at bounding box center [812, 20] width 18 height 18
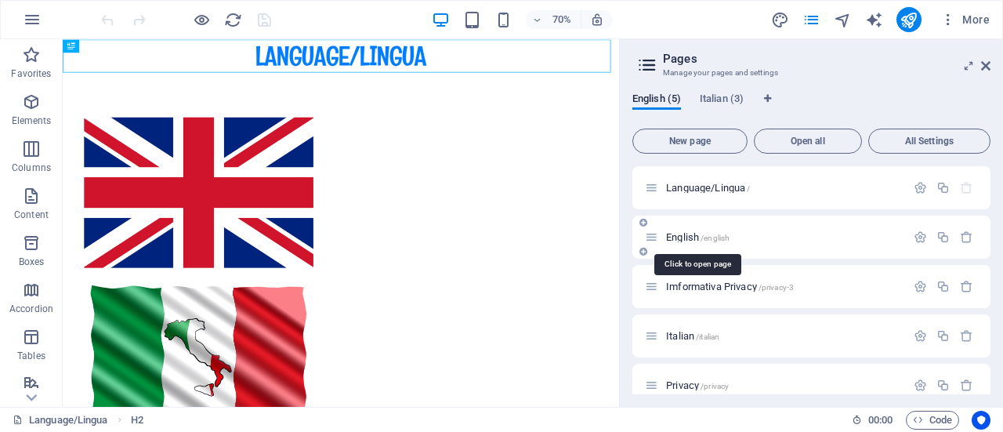
click at [724, 234] on span "/english" at bounding box center [715, 238] width 29 height 9
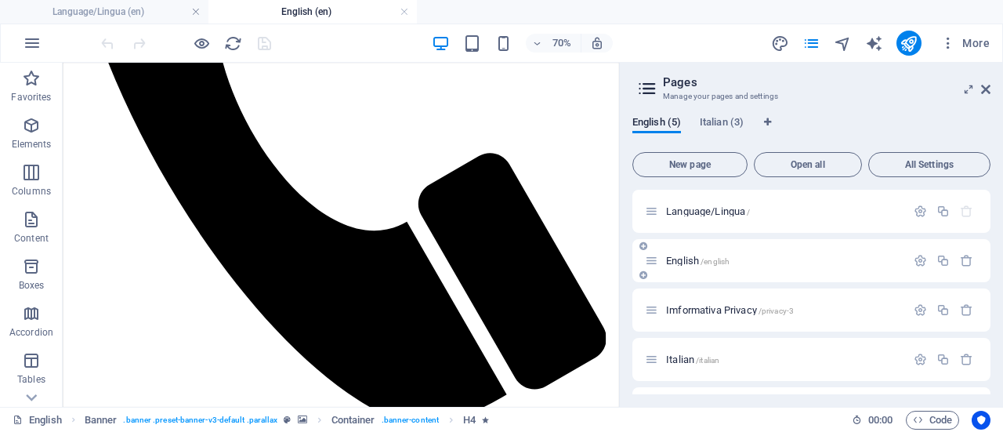
scroll to position [3939, 0]
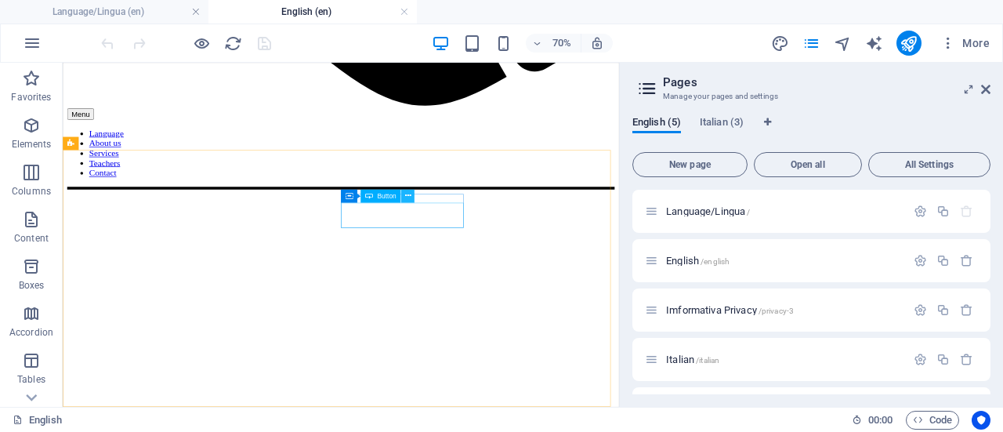
click at [408, 198] on icon at bounding box center [408, 196] width 6 height 12
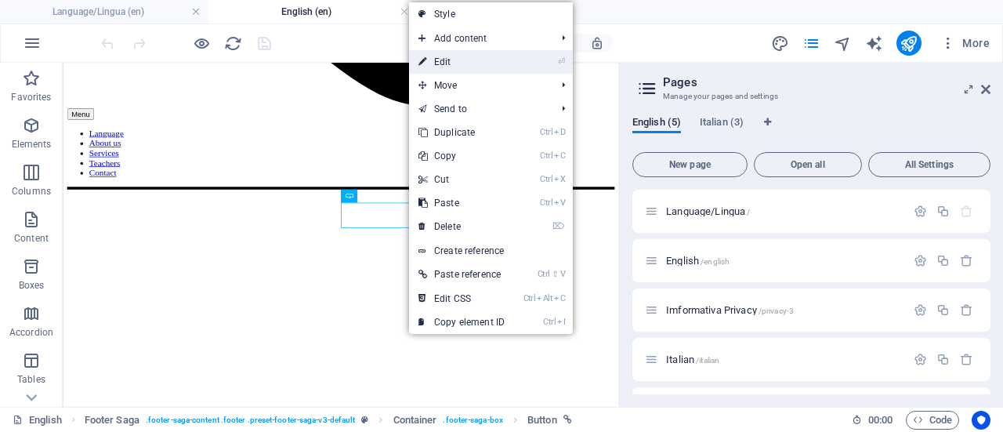
click at [473, 64] on link "⏎ Edit" at bounding box center [461, 62] width 105 height 24
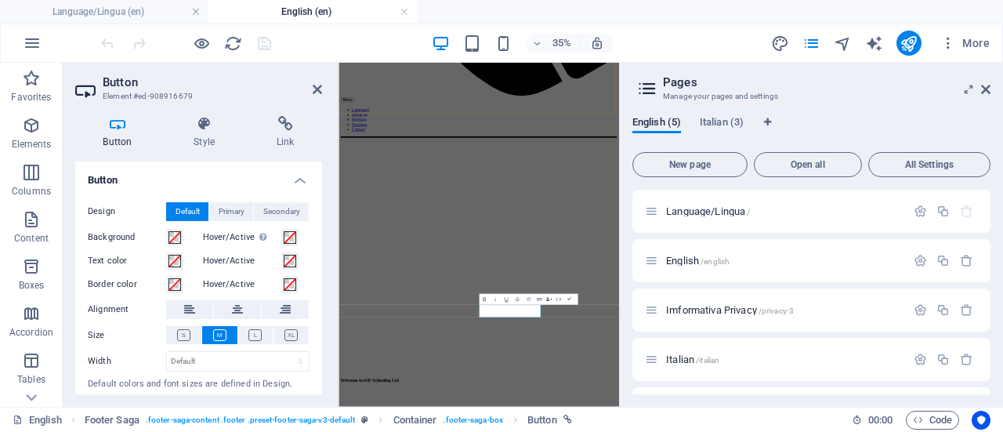
scroll to position [3650, 0]
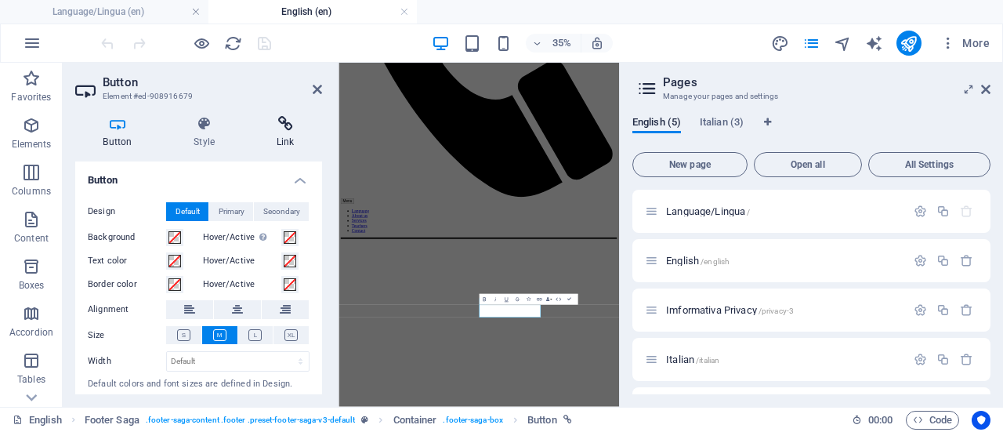
click at [287, 132] on h4 "Link" at bounding box center [286, 132] width 74 height 33
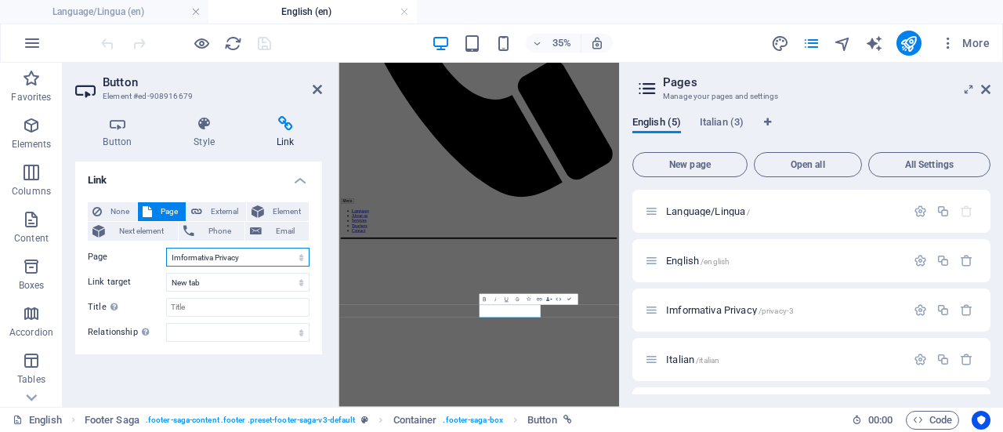
click at [293, 254] on select "Language/Lingua English Imformativa Privacy Italian Privacy Language/Lingua Imf…" at bounding box center [237, 257] width 143 height 19
select select "4"
click at [166, 248] on select "Language/Lingua English Imformativa Privacy Italian Privacy Language/Lingua Imf…" at bounding box center [237, 257] width 143 height 19
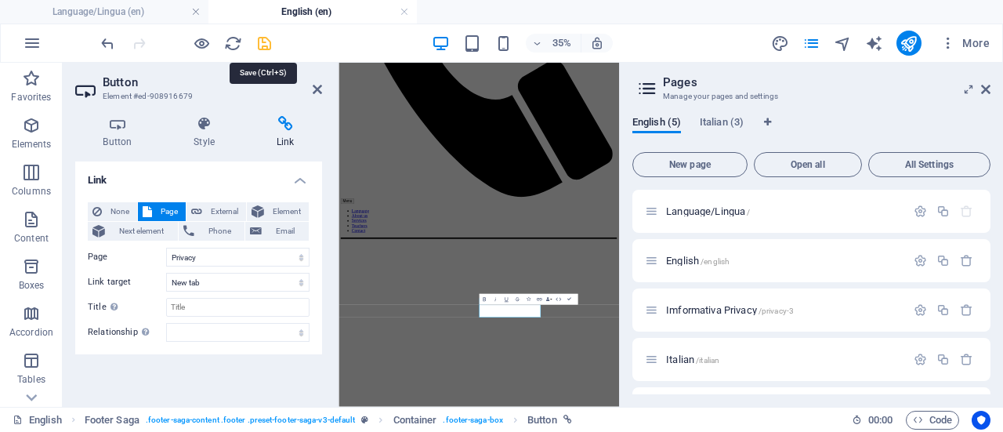
click at [268, 42] on icon "save" at bounding box center [265, 43] width 18 height 18
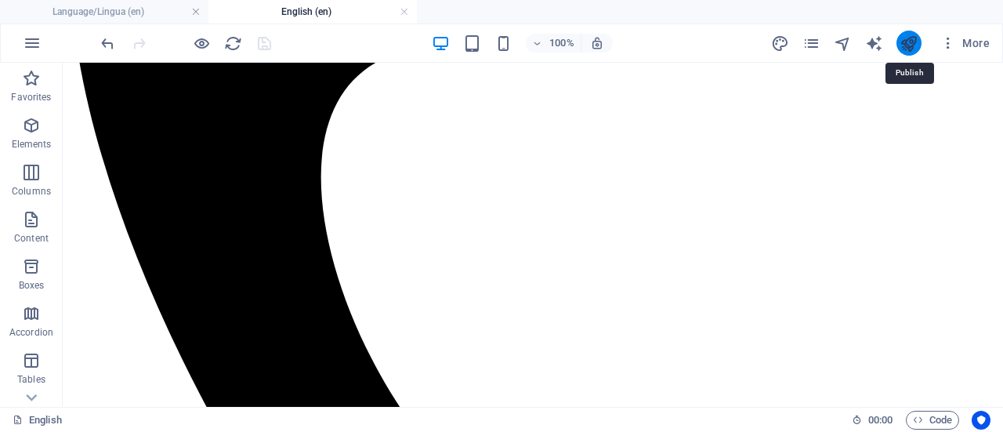
click at [909, 42] on icon "publish" at bounding box center [909, 43] width 18 height 18
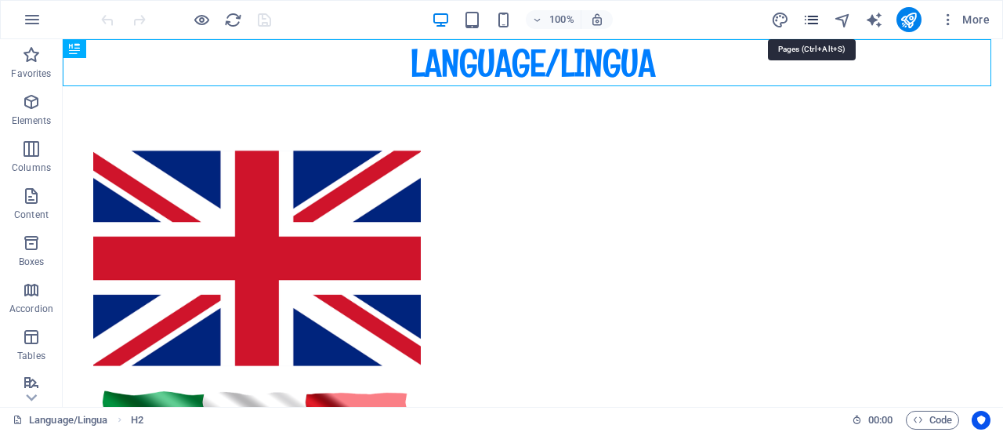
click at [814, 18] on icon "pages" at bounding box center [812, 20] width 18 height 18
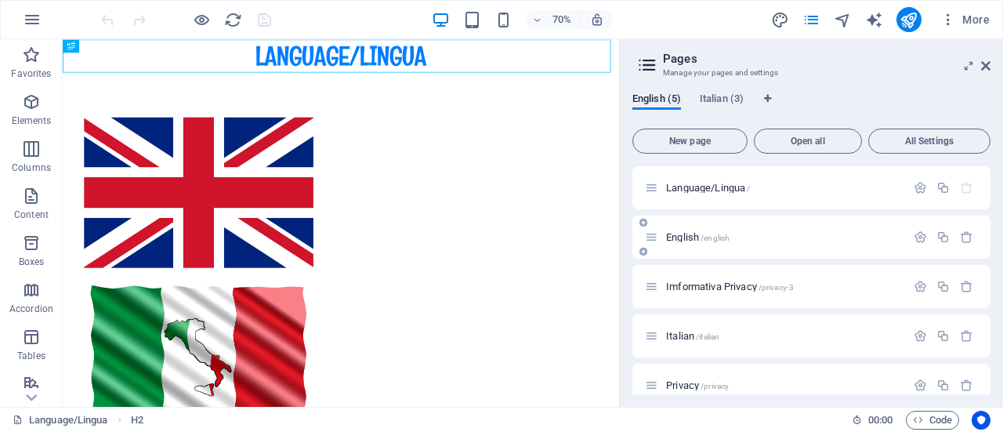
click at [720, 235] on span "/english" at bounding box center [715, 238] width 29 height 9
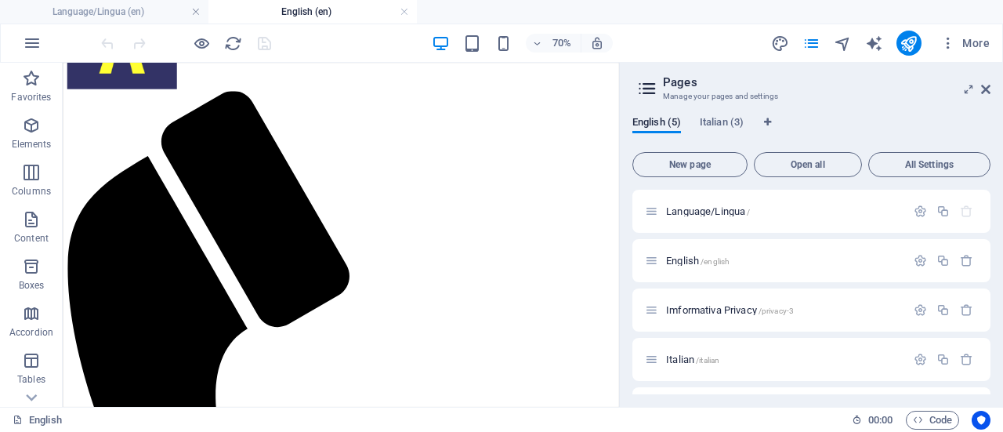
scroll to position [2937, 0]
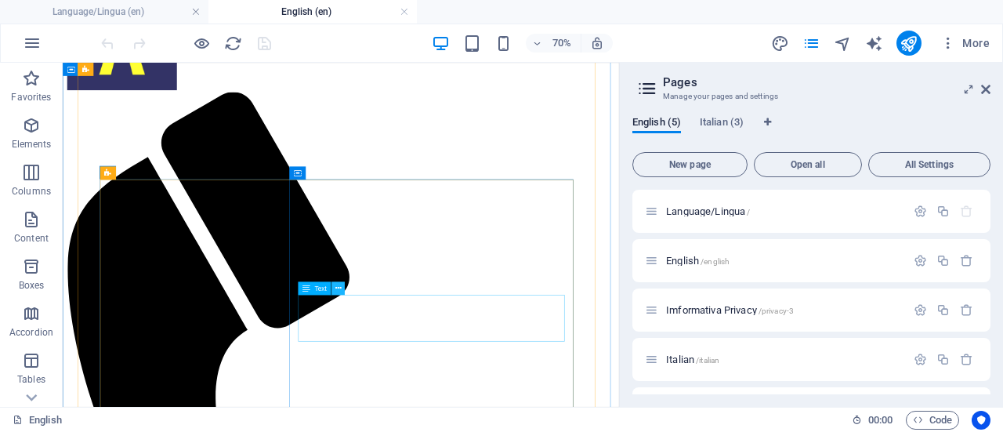
click at [340, 289] on icon at bounding box center [339, 288] width 6 height 12
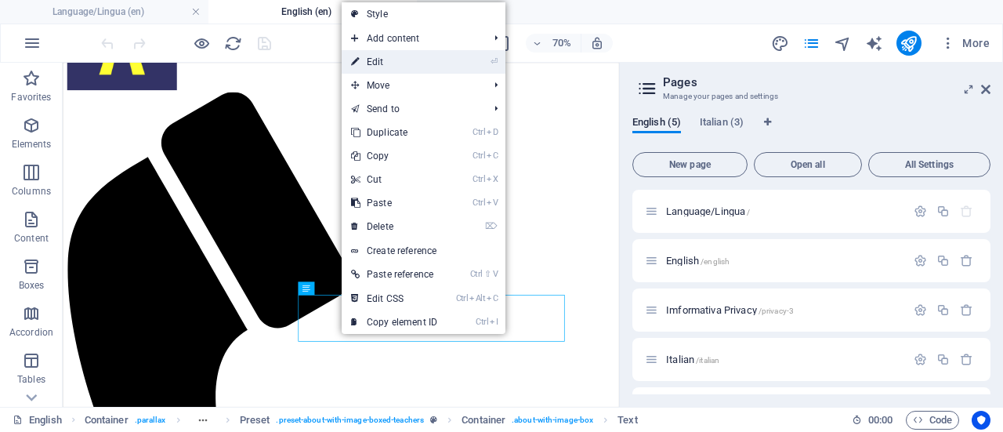
click at [417, 60] on link "⏎ Edit" at bounding box center [394, 62] width 105 height 24
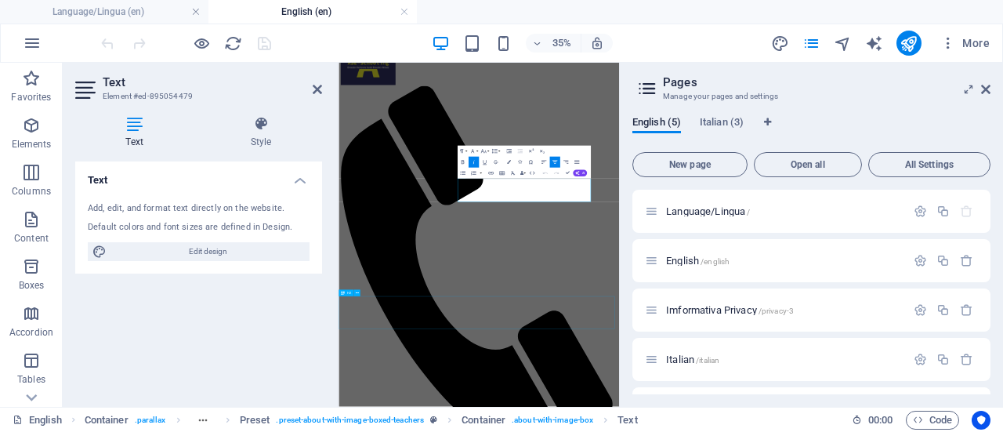
scroll to position [3140, 0]
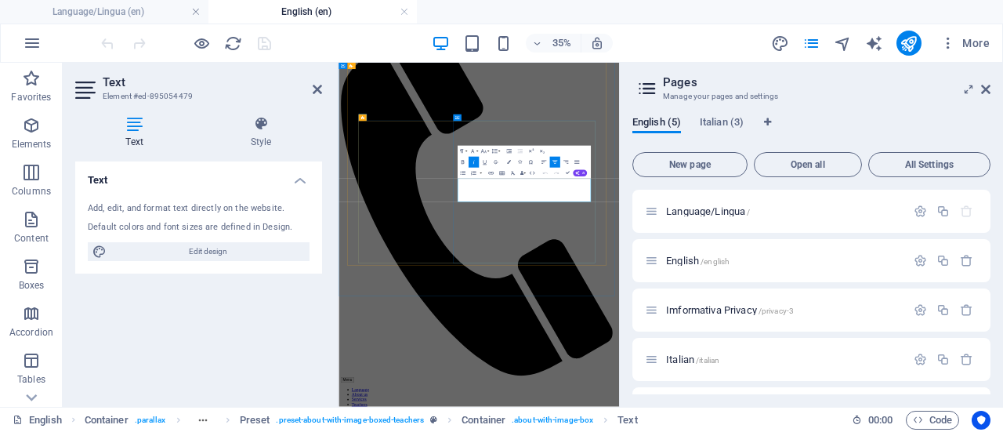
click at [986, 85] on icon at bounding box center [985, 89] width 9 height 13
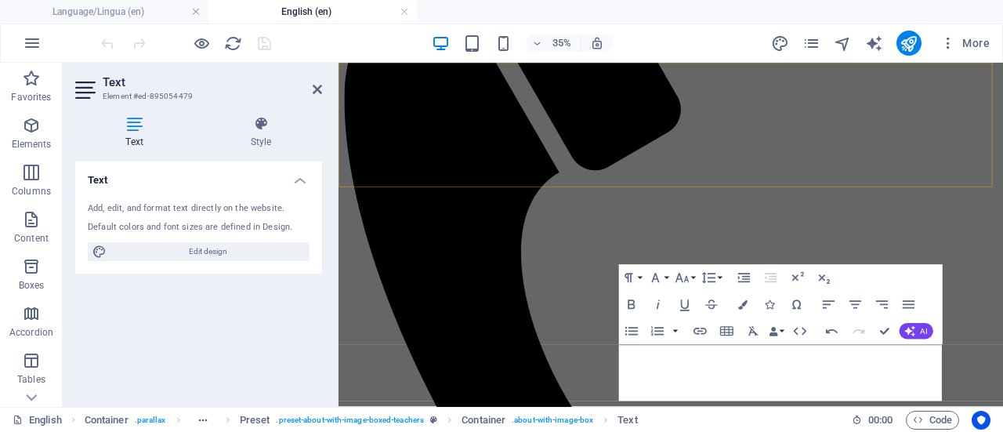
scroll to position [2935, 0]
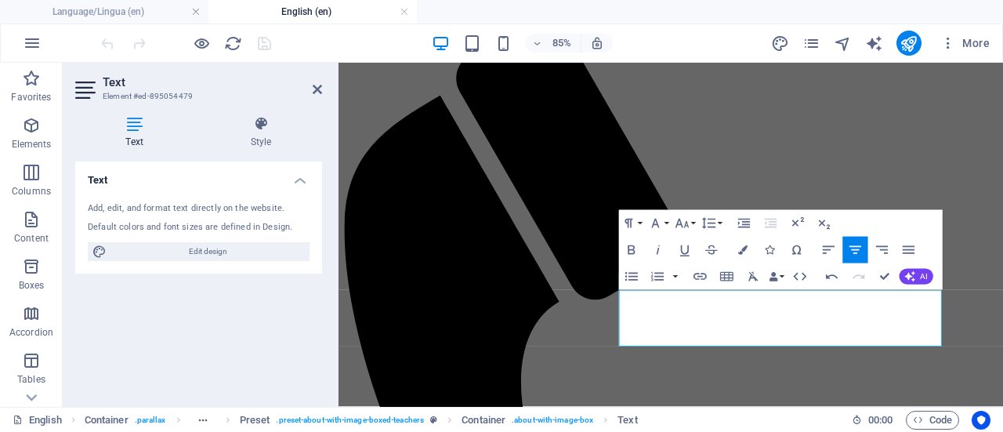
scroll to position [3008, 0]
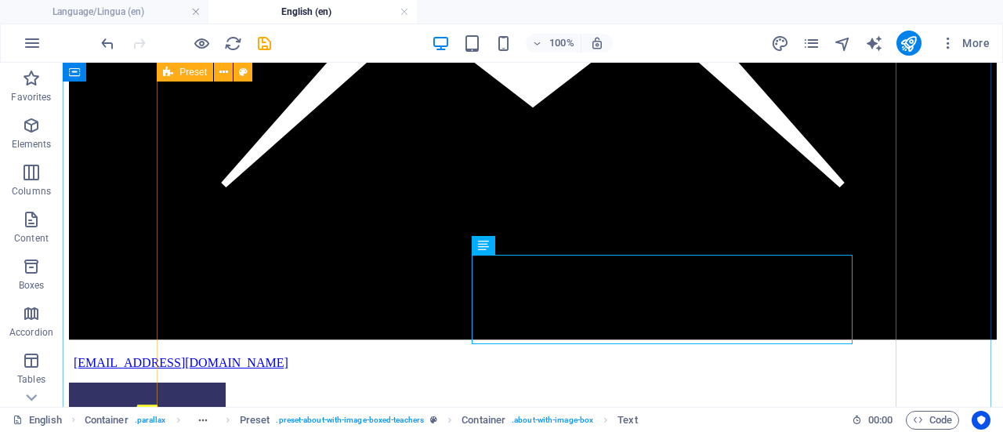
scroll to position [3045, 0]
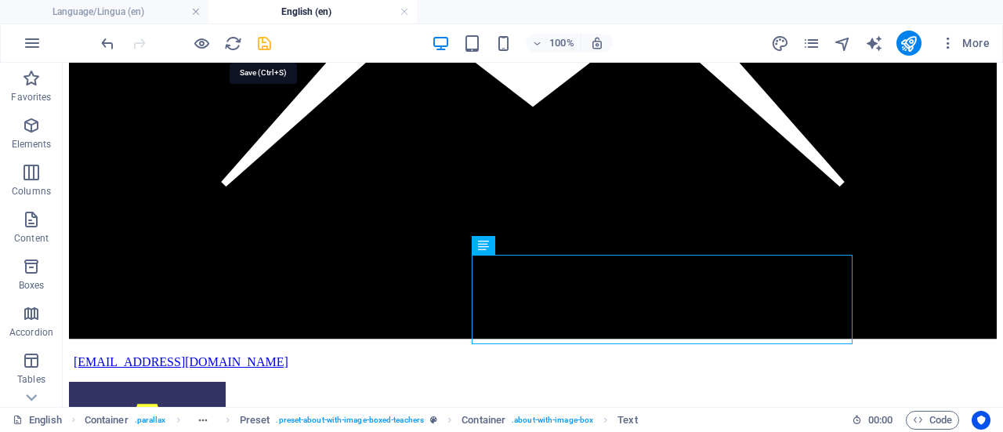
click at [257, 42] on icon "save" at bounding box center [265, 43] width 18 height 18
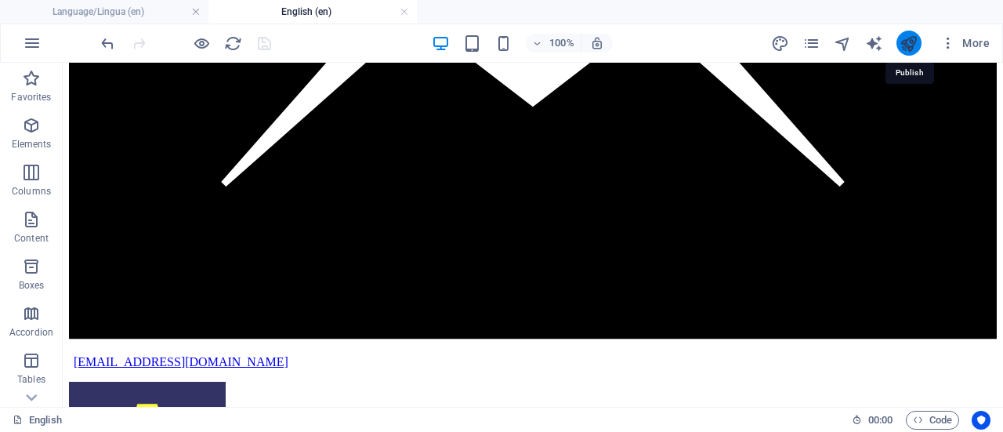
click at [909, 45] on icon "publish" at bounding box center [909, 43] width 18 height 18
click at [912, 42] on icon "publish" at bounding box center [909, 43] width 18 height 18
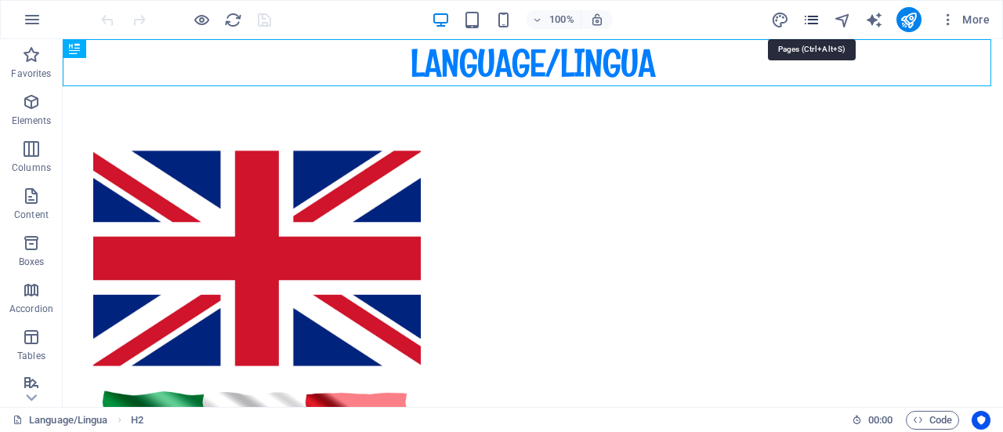
click at [818, 19] on icon "pages" at bounding box center [812, 20] width 18 height 18
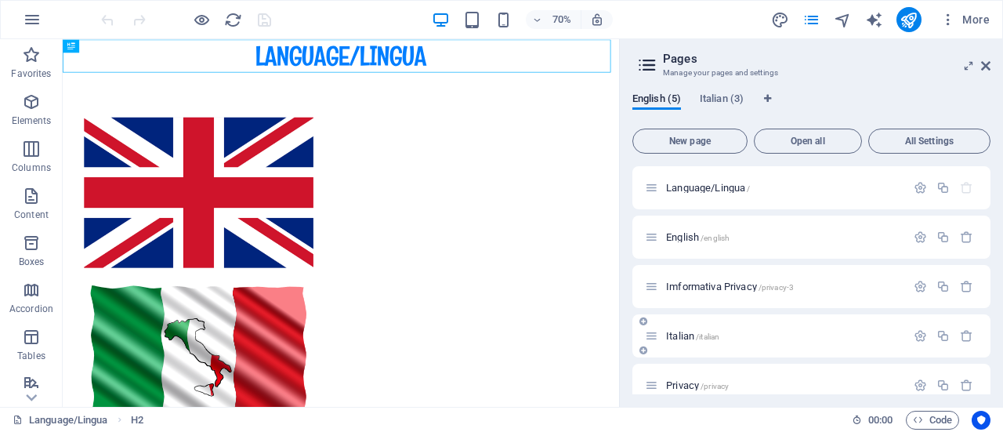
click at [728, 332] on p "Italian /italian" at bounding box center [783, 336] width 235 height 10
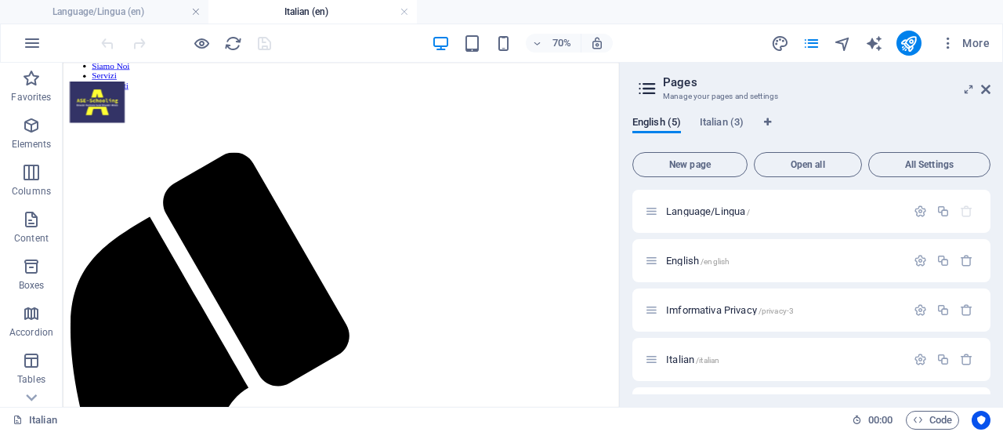
scroll to position [2891, 0]
click at [342, 312] on button at bounding box center [338, 309] width 13 height 13
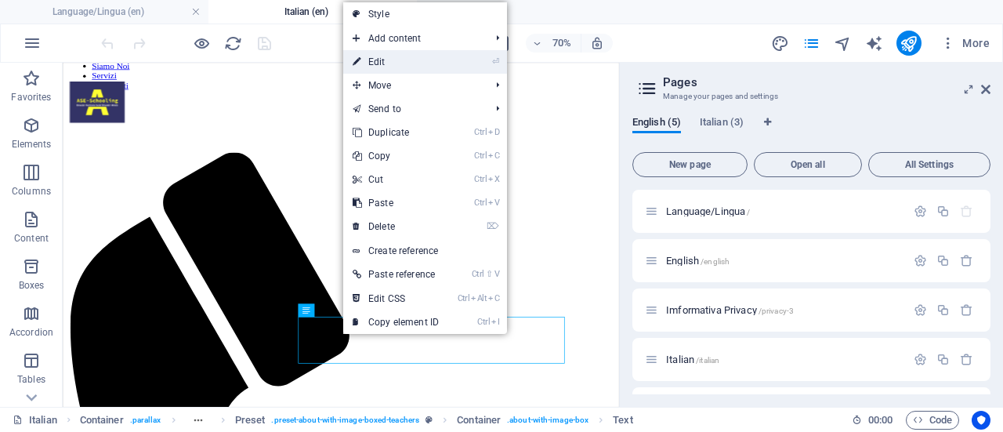
click at [418, 64] on link "⏎ Edit" at bounding box center [395, 62] width 105 height 24
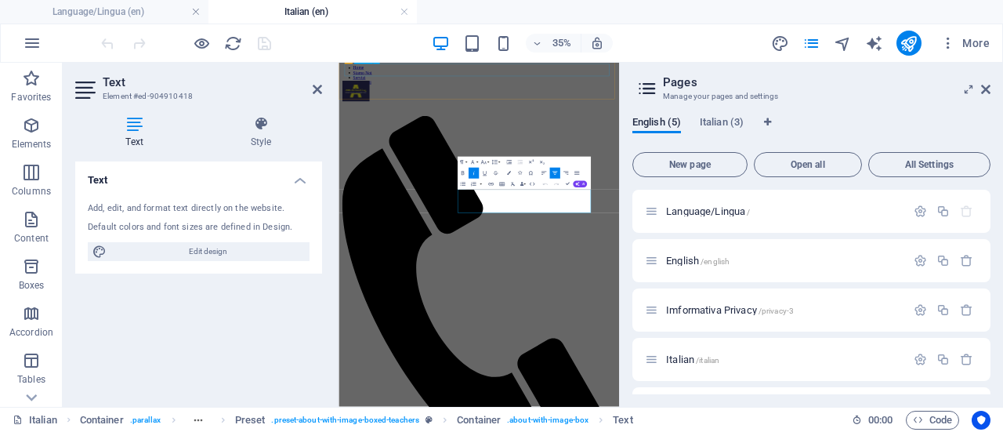
scroll to position [2989, 0]
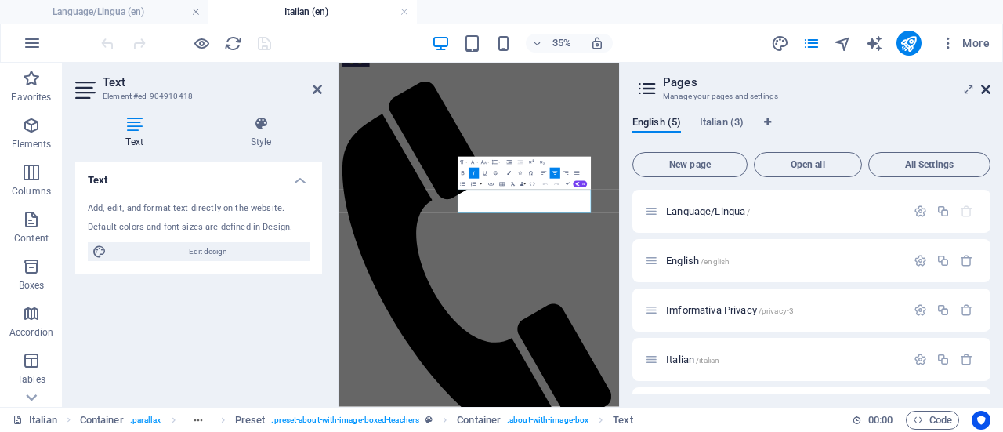
click at [985, 85] on icon at bounding box center [985, 89] width 9 height 13
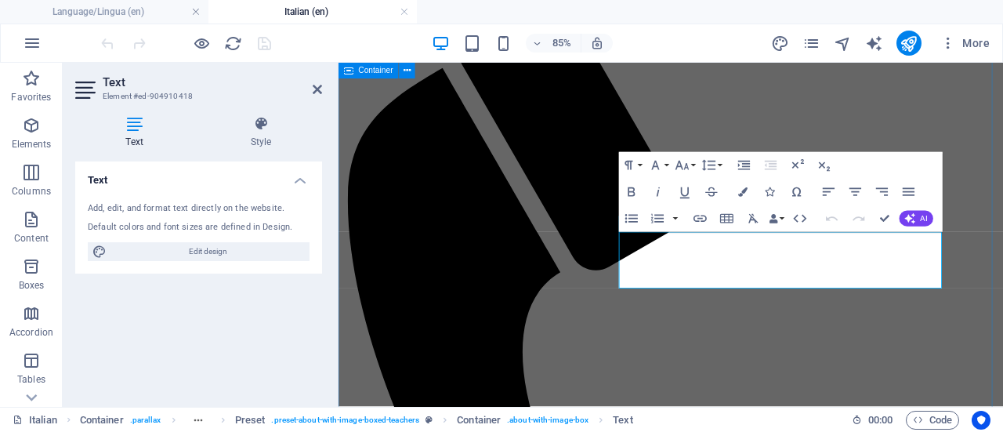
scroll to position [3060, 0]
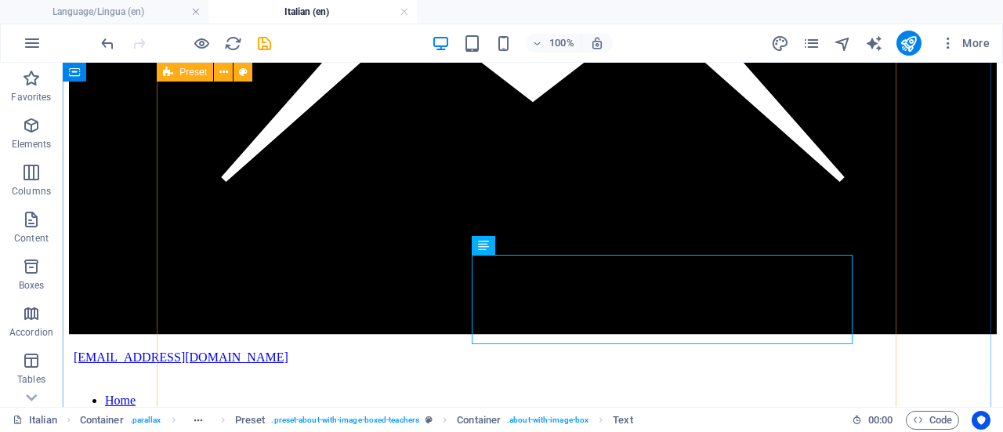
scroll to position [3055, 0]
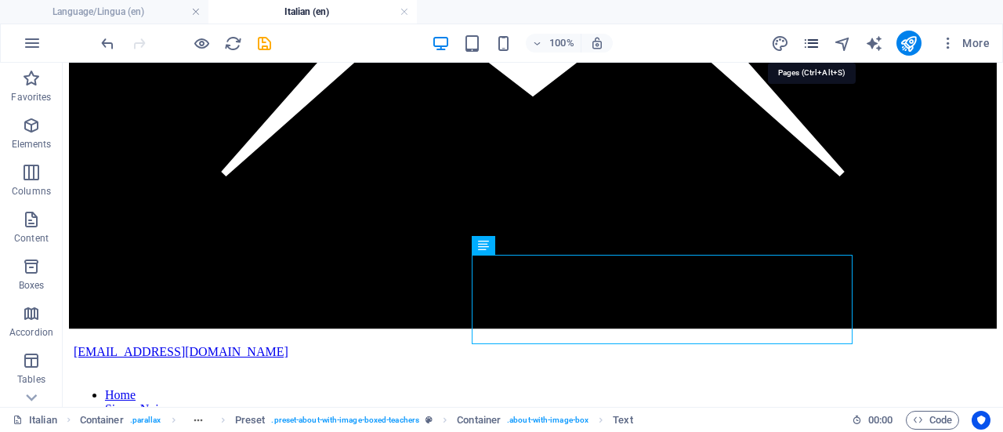
click at [814, 38] on icon "pages" at bounding box center [812, 43] width 18 height 18
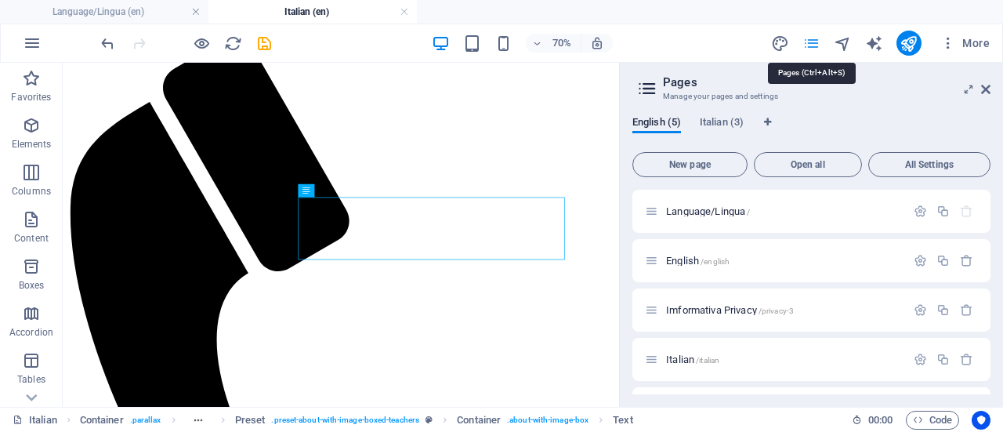
scroll to position [3051, 0]
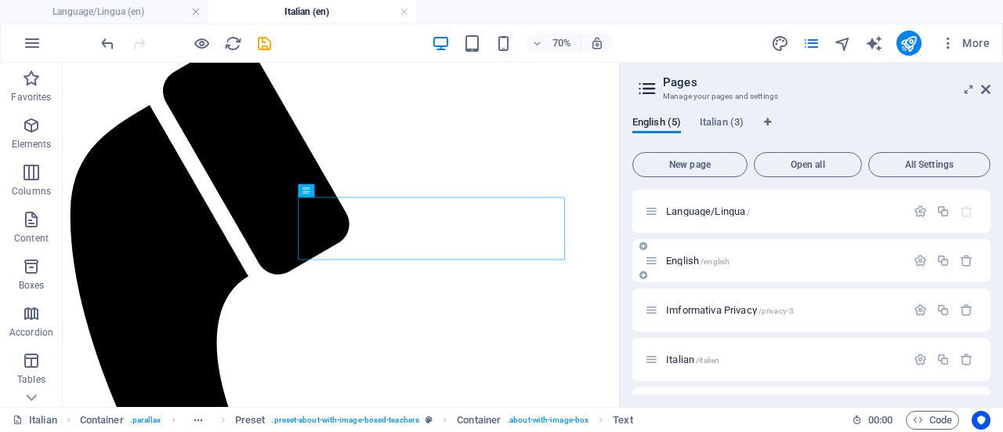
click at [724, 259] on span "/english" at bounding box center [715, 261] width 29 height 9
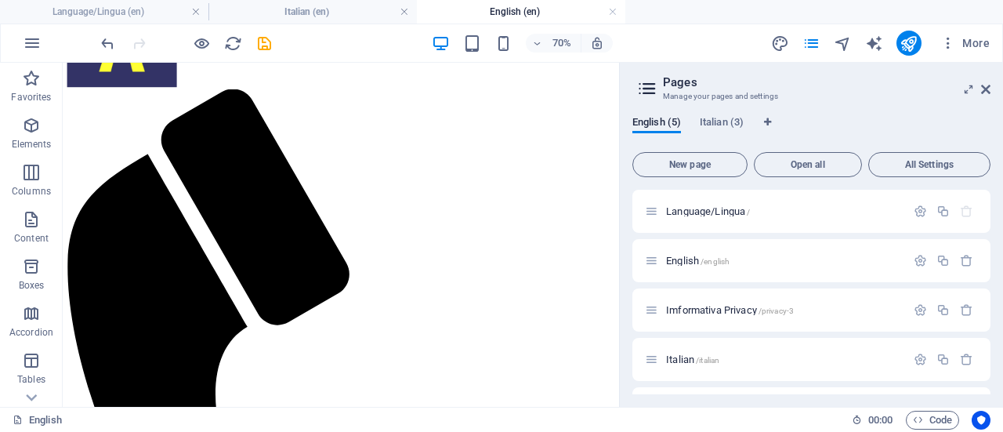
scroll to position [3031, 0]
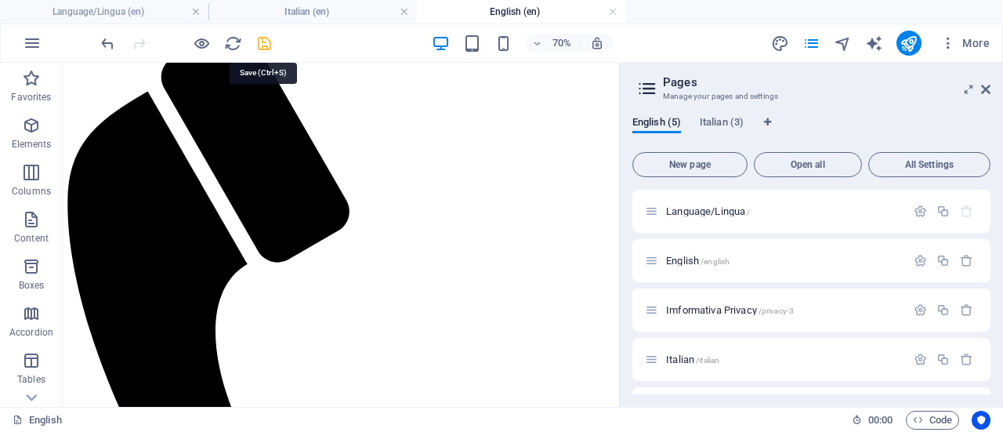
click at [262, 37] on icon "save" at bounding box center [265, 43] width 18 height 18
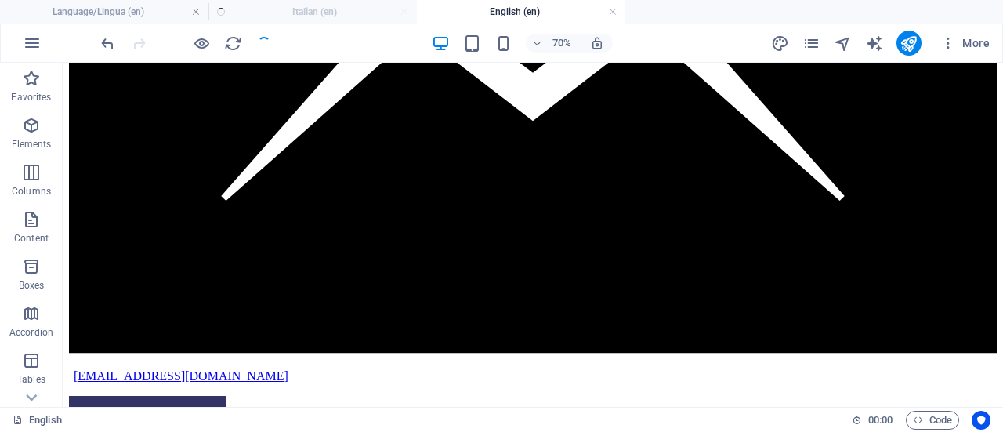
scroll to position [3010, 0]
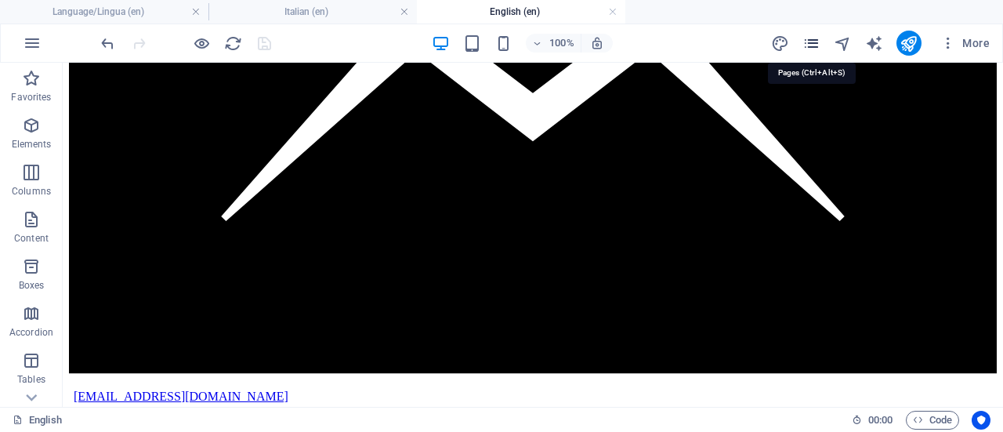
click at [815, 39] on icon "pages" at bounding box center [812, 43] width 18 height 18
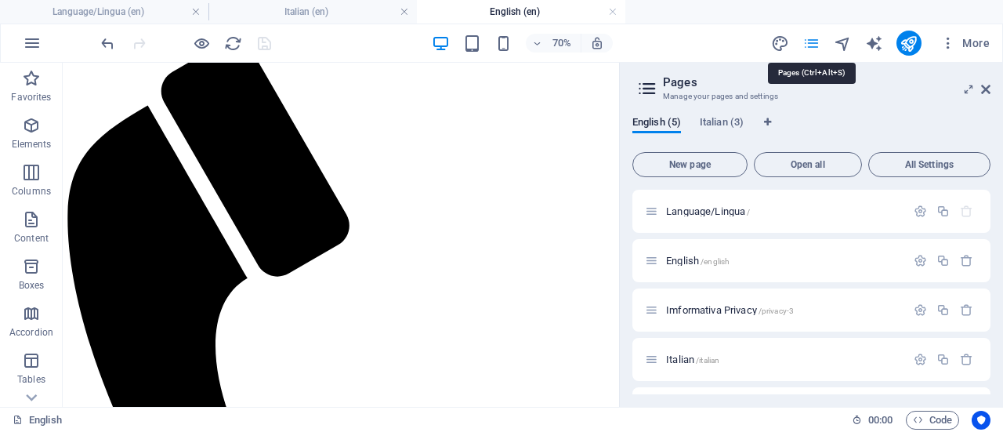
scroll to position [3031, 0]
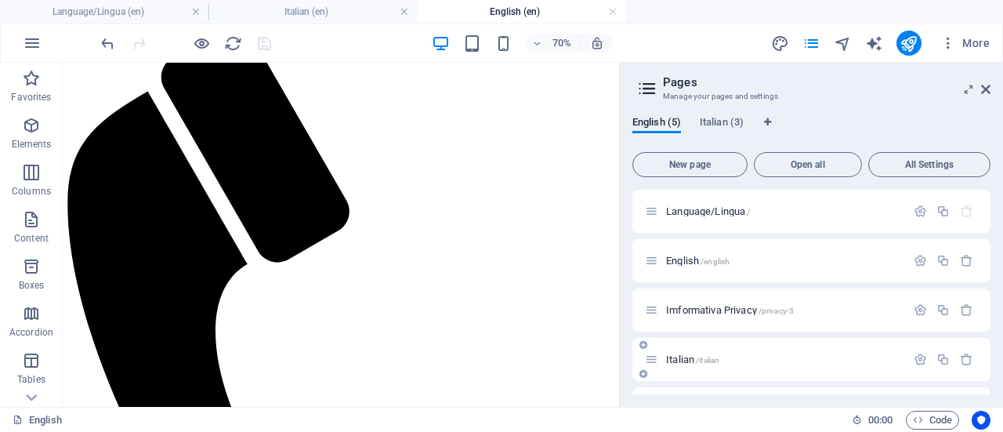
click at [703, 351] on div "Italian /italian" at bounding box center [775, 359] width 261 height 18
click at [702, 360] on span "/italian" at bounding box center [708, 360] width 24 height 9
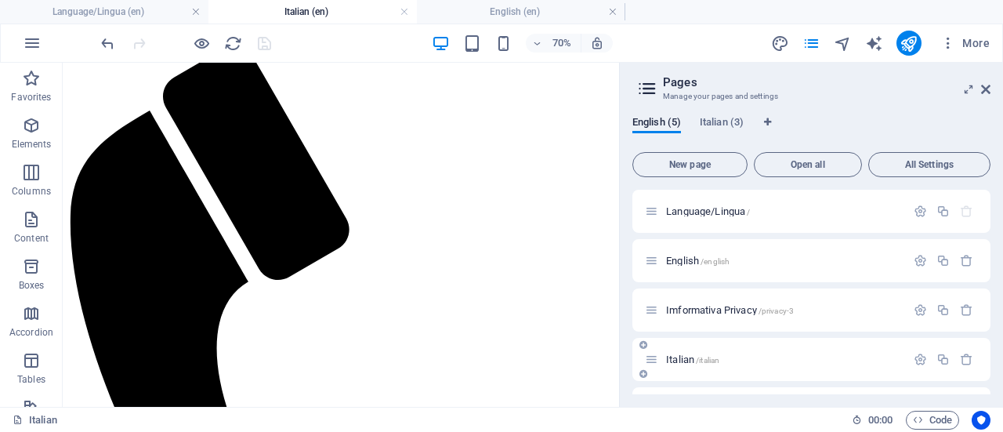
scroll to position [0, 0]
click at [988, 89] on icon at bounding box center [985, 89] width 9 height 13
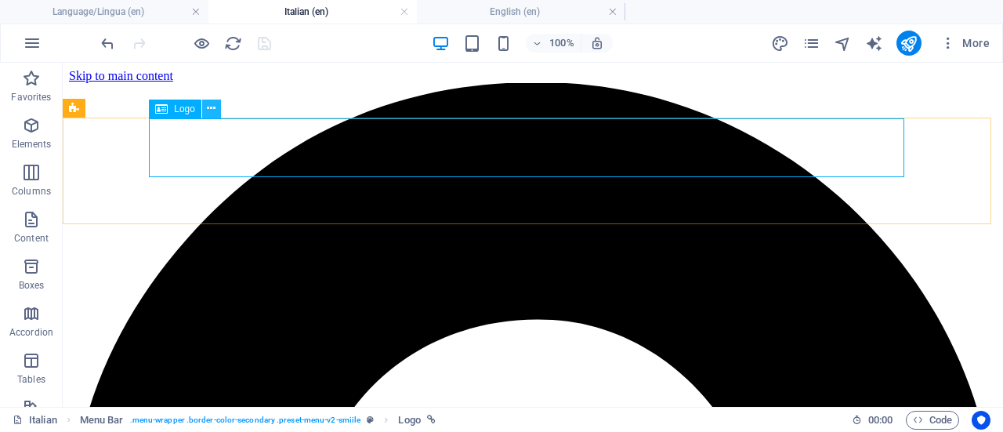
click at [213, 107] on icon at bounding box center [211, 108] width 9 height 16
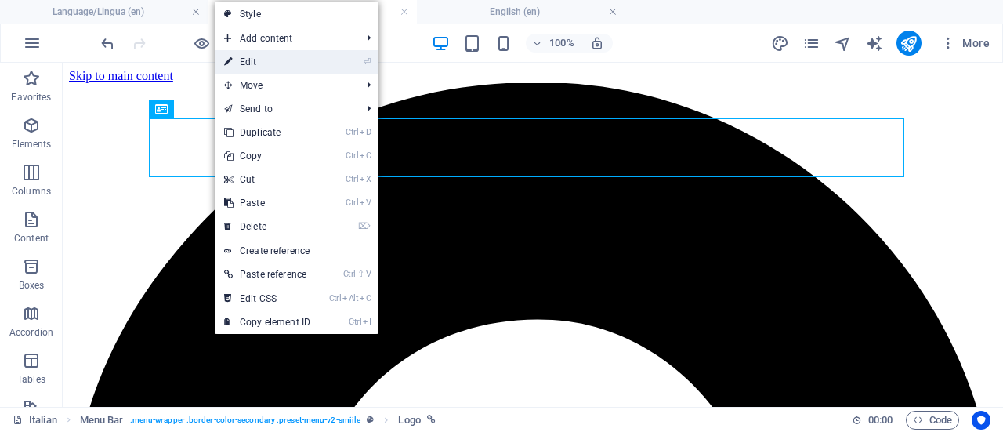
click at [305, 61] on link "⏎ Edit" at bounding box center [267, 62] width 105 height 24
select select "px"
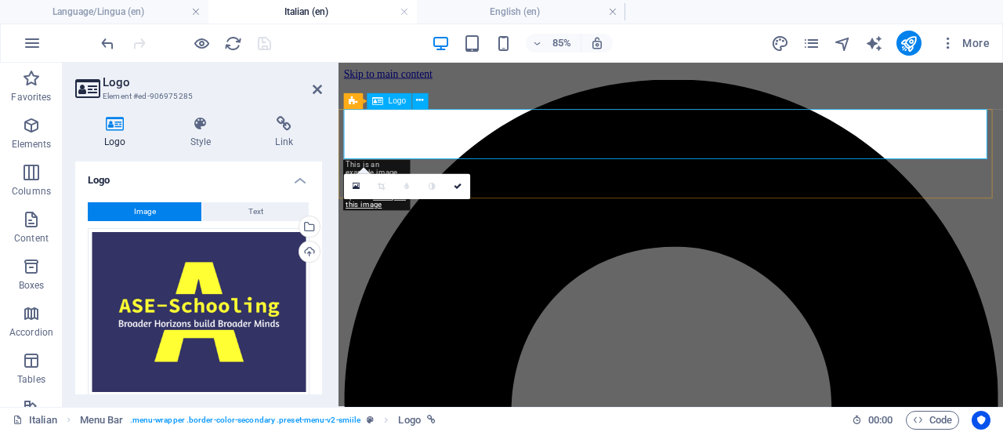
click at [318, 89] on icon at bounding box center [317, 89] width 9 height 13
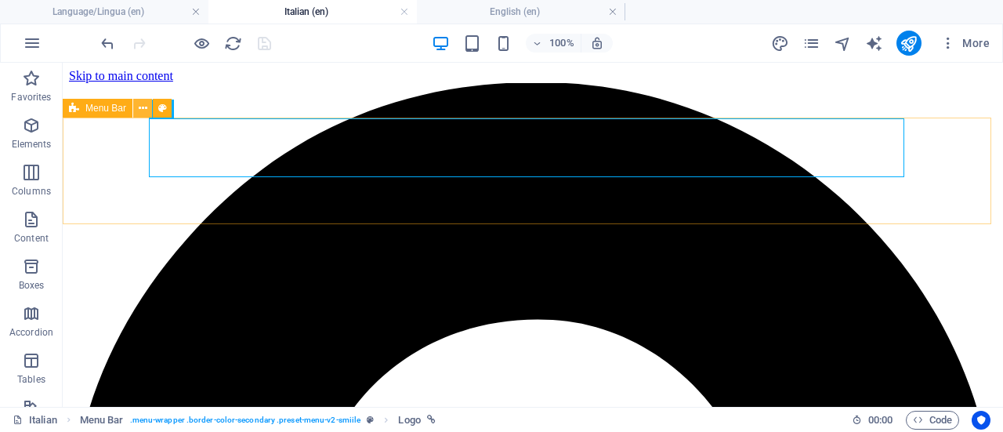
click at [140, 109] on icon at bounding box center [143, 108] width 9 height 16
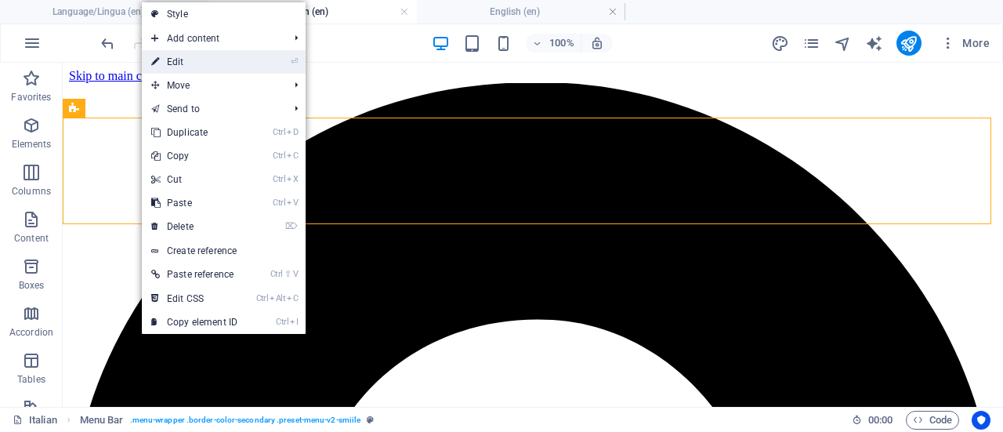
drag, startPoint x: 221, startPoint y: 57, endPoint x: 24, endPoint y: 149, distance: 217.8
click at [221, 57] on link "⏎ Edit" at bounding box center [194, 62] width 105 height 24
select select "header"
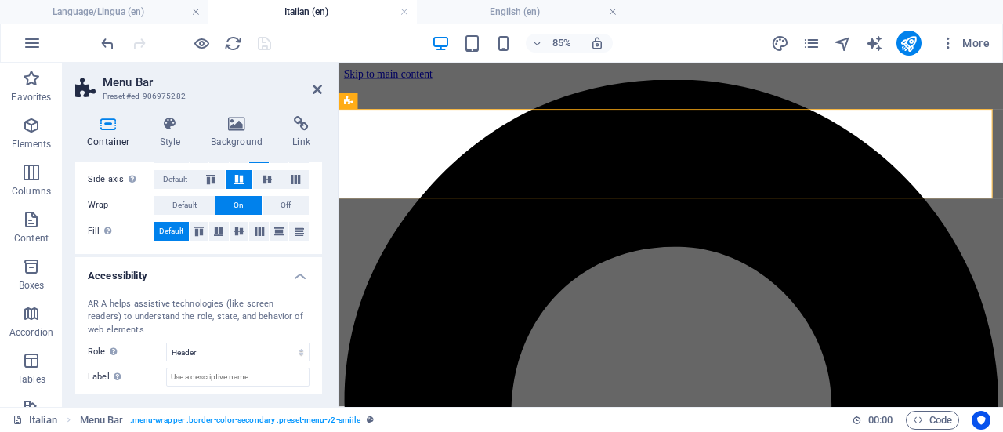
scroll to position [373, 0]
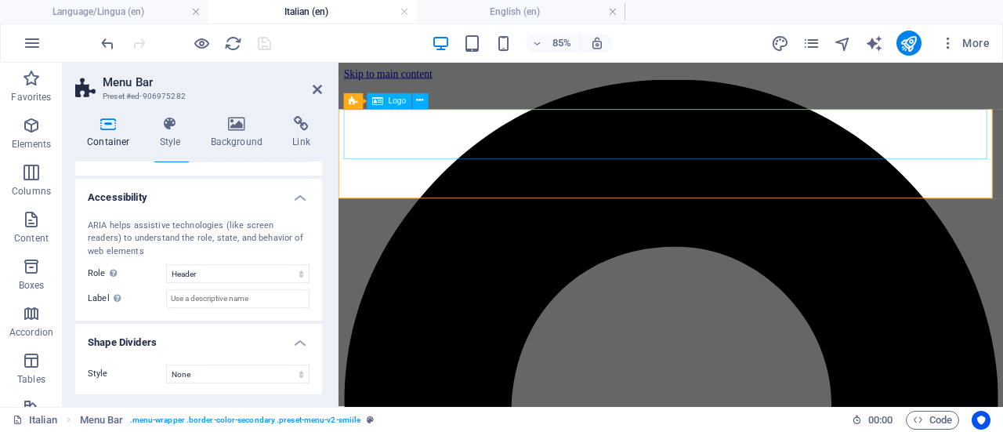
click at [313, 87] on icon at bounding box center [317, 89] width 9 height 13
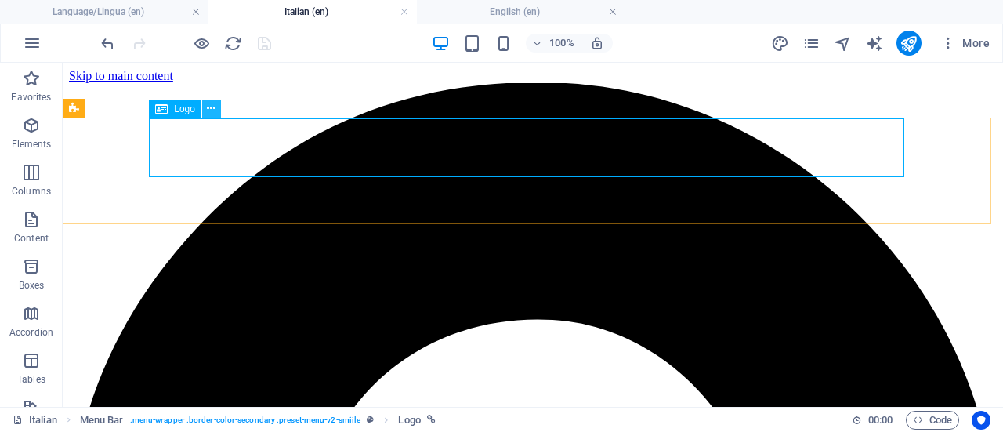
click at [214, 114] on icon at bounding box center [211, 108] width 9 height 16
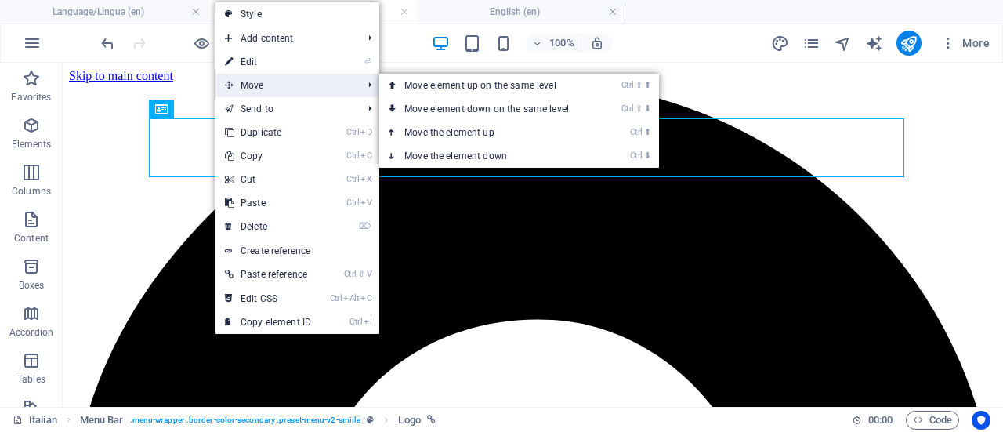
click at [267, 87] on span "Move" at bounding box center [286, 86] width 140 height 24
click at [454, 153] on link "Ctrl ⬇ Move the element down" at bounding box center [489, 156] width 221 height 24
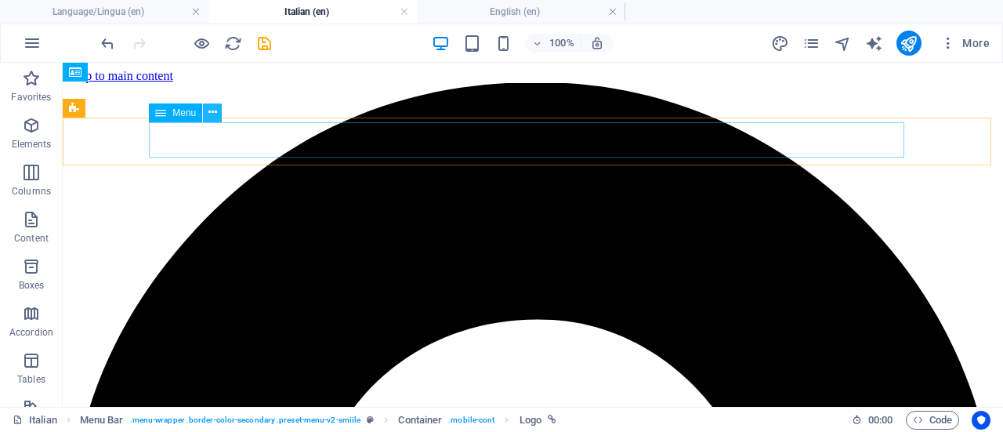
click at [212, 114] on icon at bounding box center [213, 112] width 9 height 16
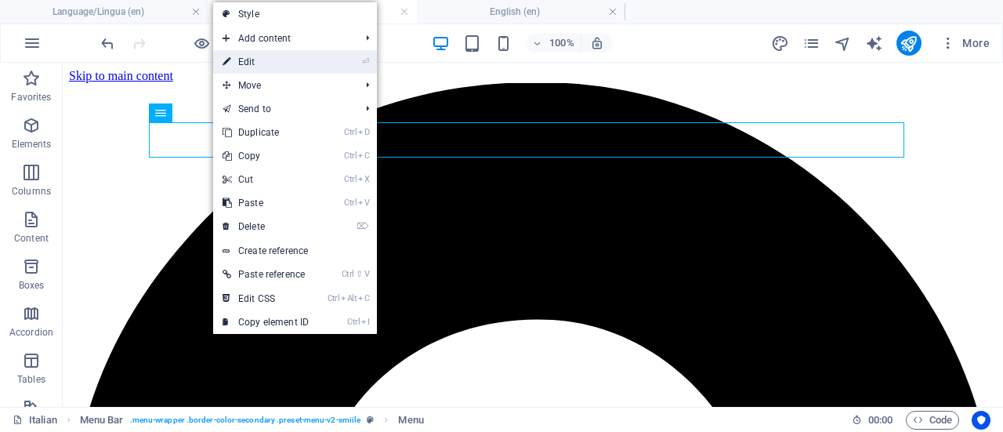
click at [312, 57] on link "⏎ Edit" at bounding box center [265, 62] width 105 height 24
select select
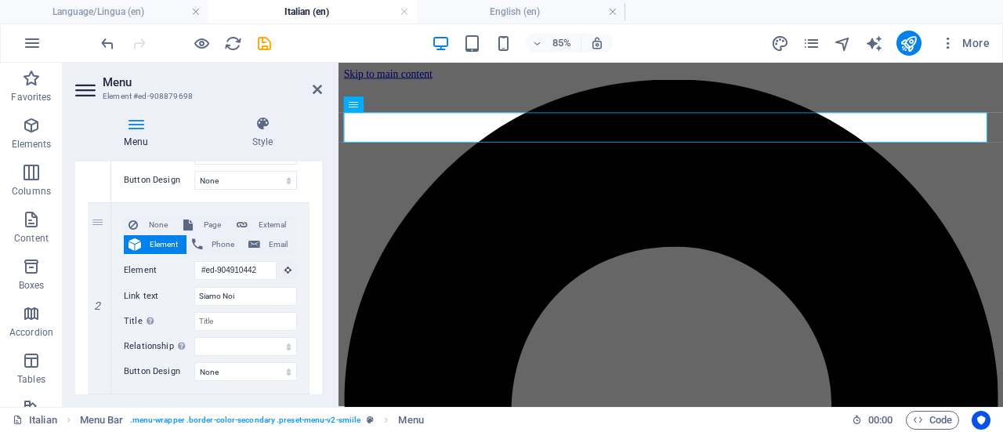
scroll to position [328, 0]
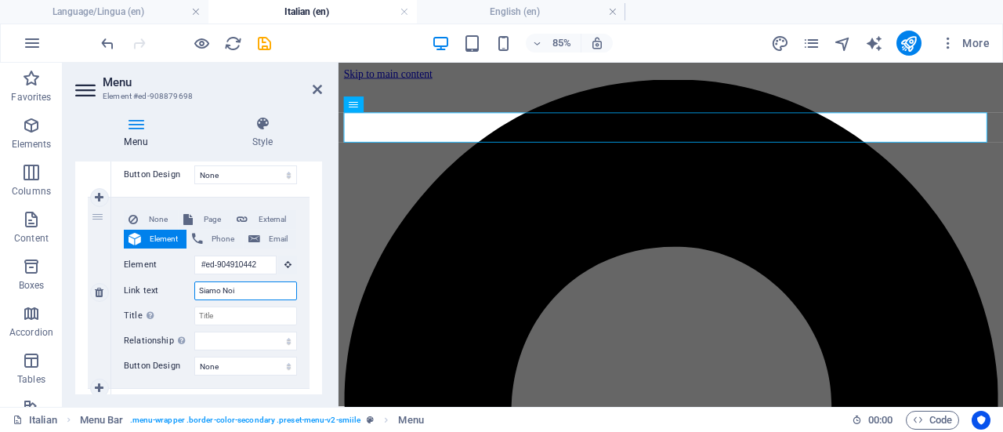
click at [264, 290] on input "Siamo Noi" at bounding box center [245, 290] width 103 height 19
type input "S"
select select
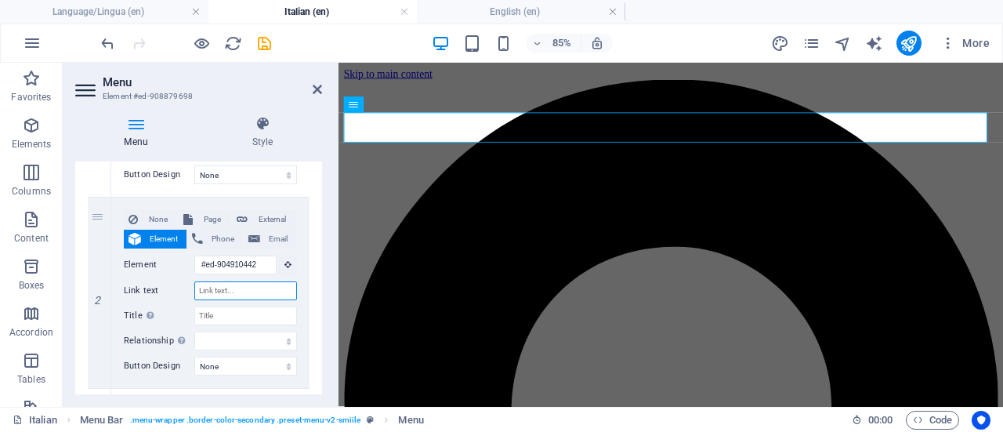
select select
type input "C"
select select
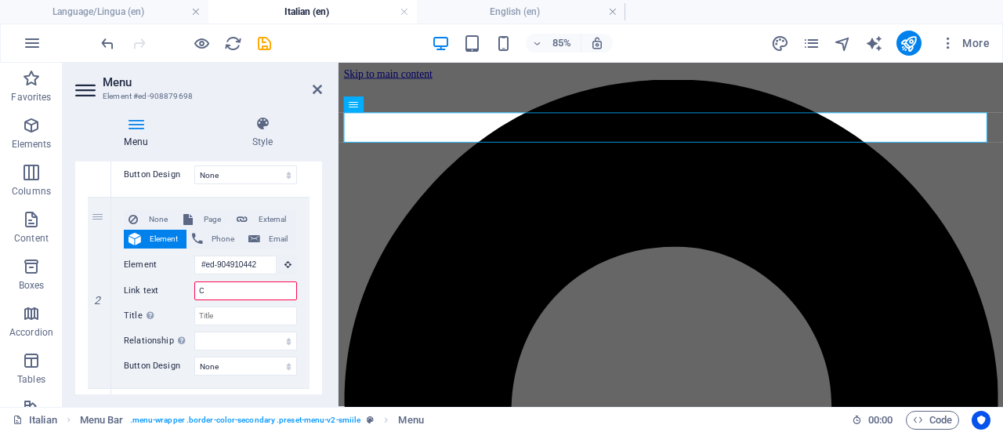
select select
type input "Ch"
select select
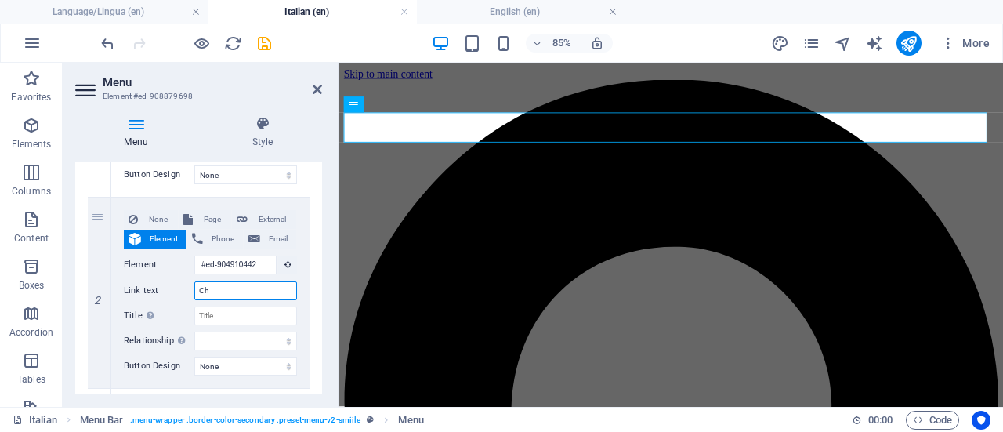
select select
type input "Chi"
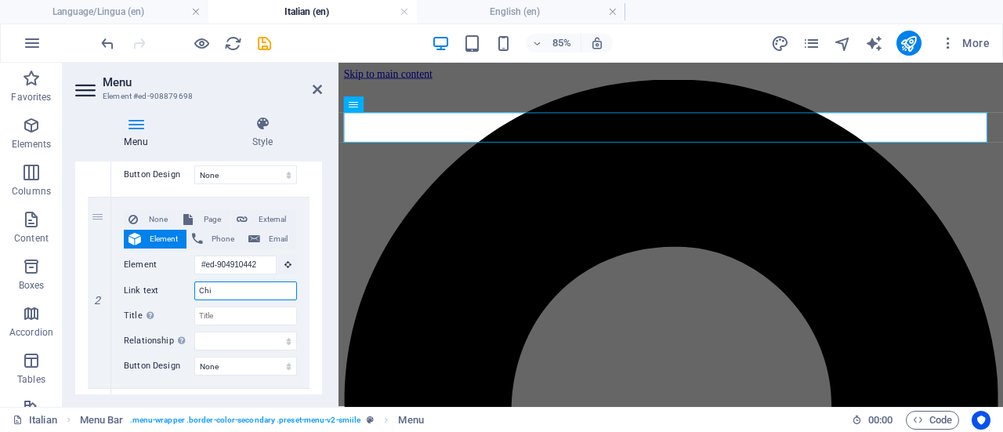
select select
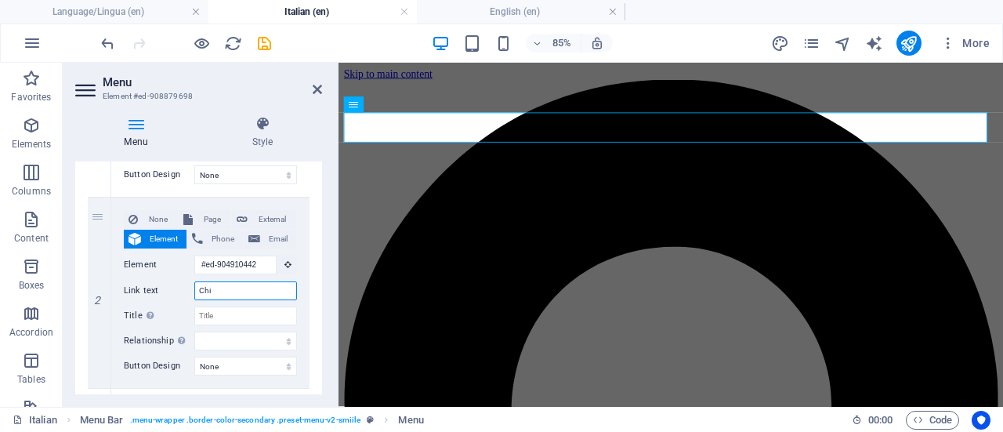
type input "Chi"
select select
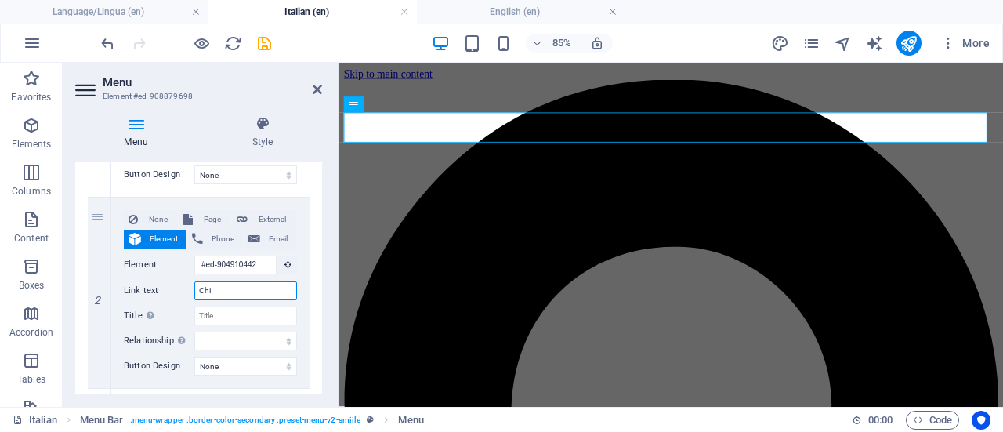
select select
type input "Chi s"
select select
type input "Chi si"
select select
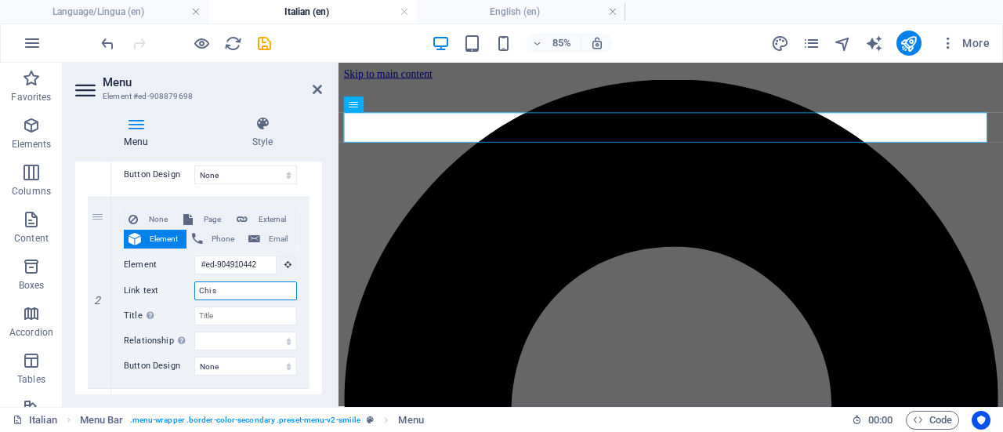
select select
type input "Chi sia"
select select
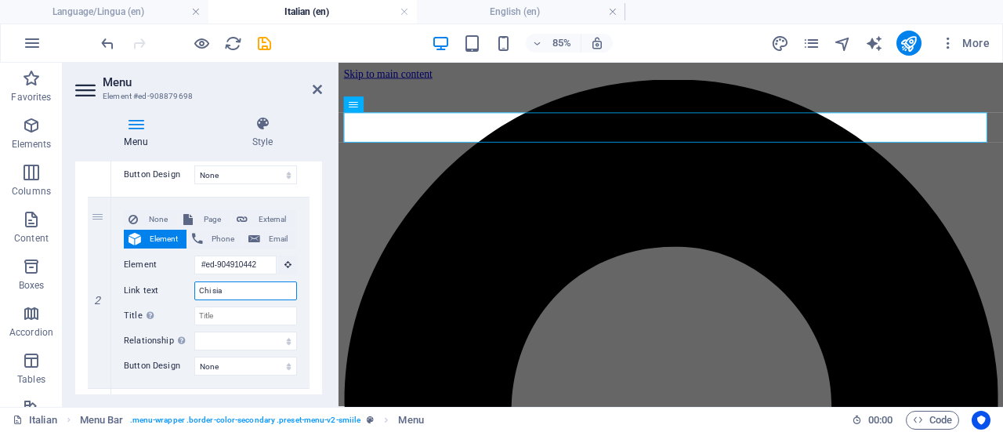
select select
type input "Chi siamo"
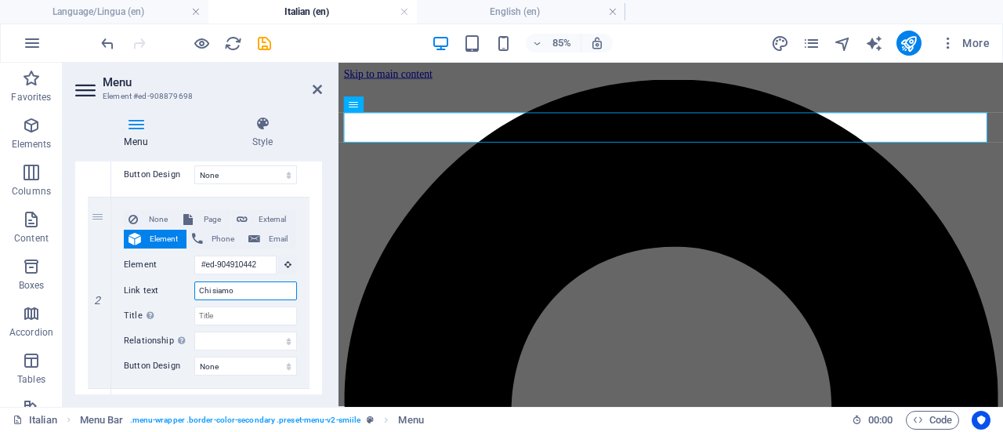
select select
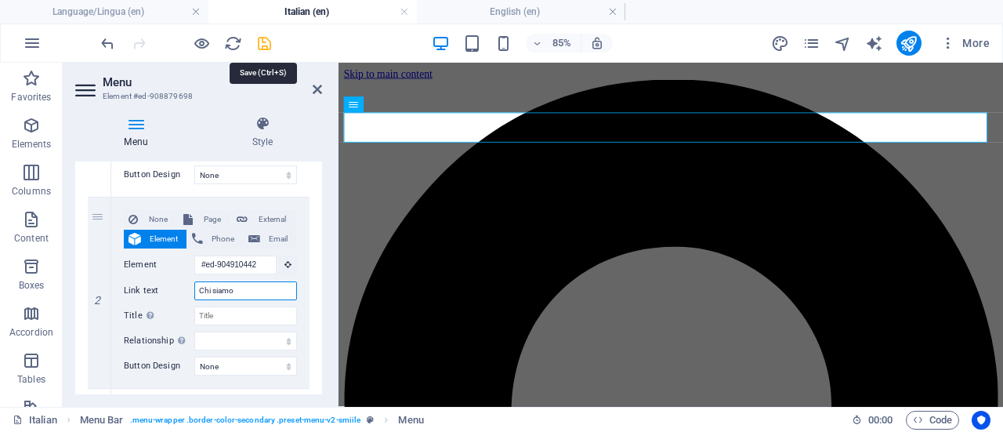
type input "Chi siamo"
click at [264, 38] on icon "save" at bounding box center [265, 43] width 18 height 18
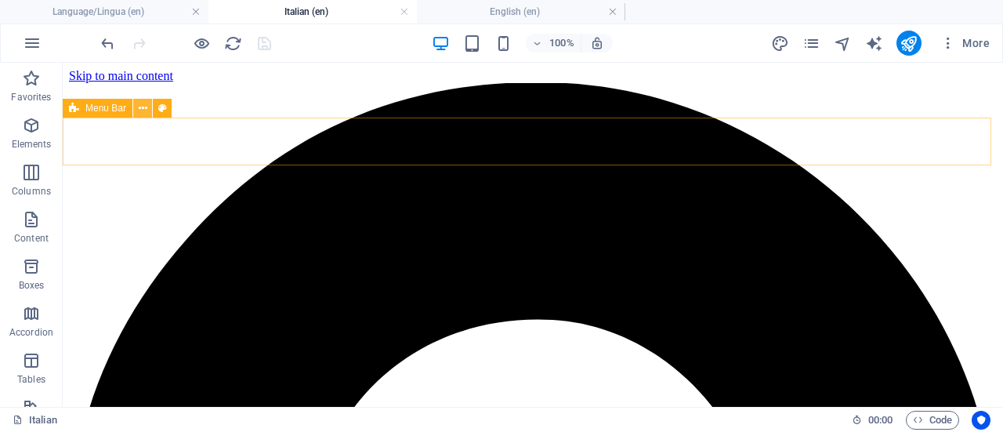
click at [136, 107] on button at bounding box center [142, 108] width 19 height 19
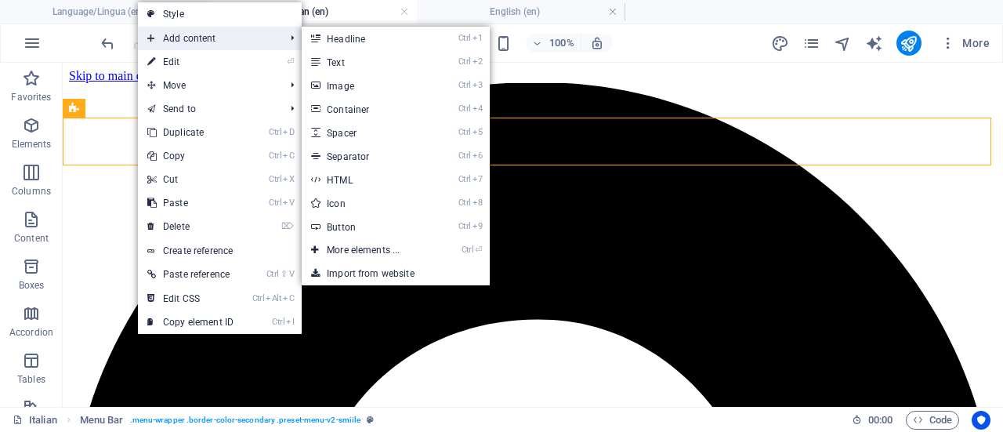
click at [229, 38] on span "Add content" at bounding box center [208, 39] width 140 height 24
click at [384, 248] on link "Ctrl ⏎ More elements ..." at bounding box center [366, 250] width 129 height 24
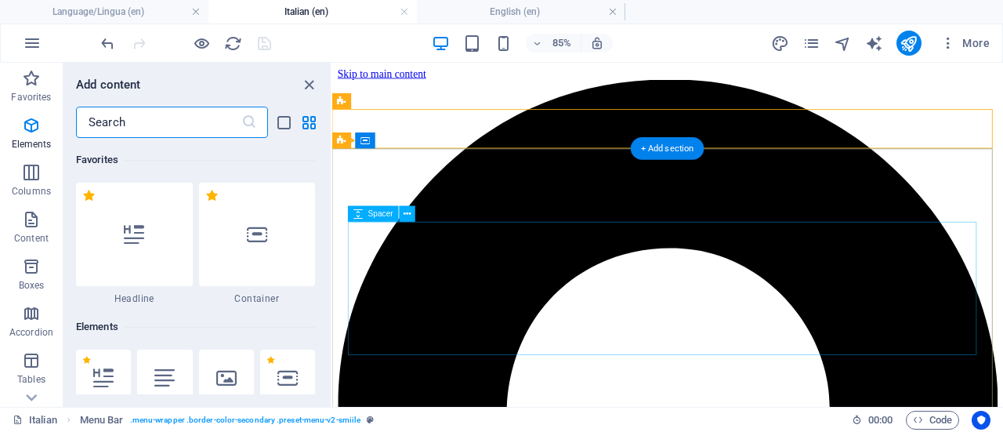
scroll to position [167, 0]
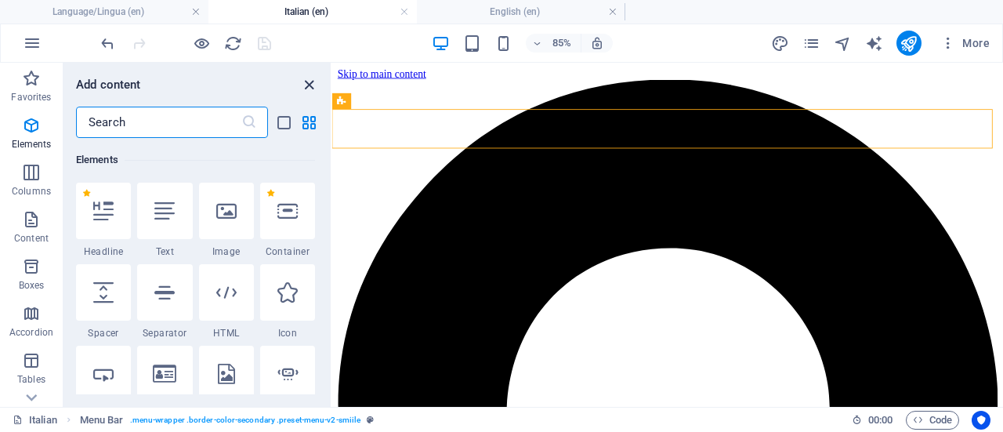
click at [304, 85] on icon "close panel" at bounding box center [309, 85] width 18 height 18
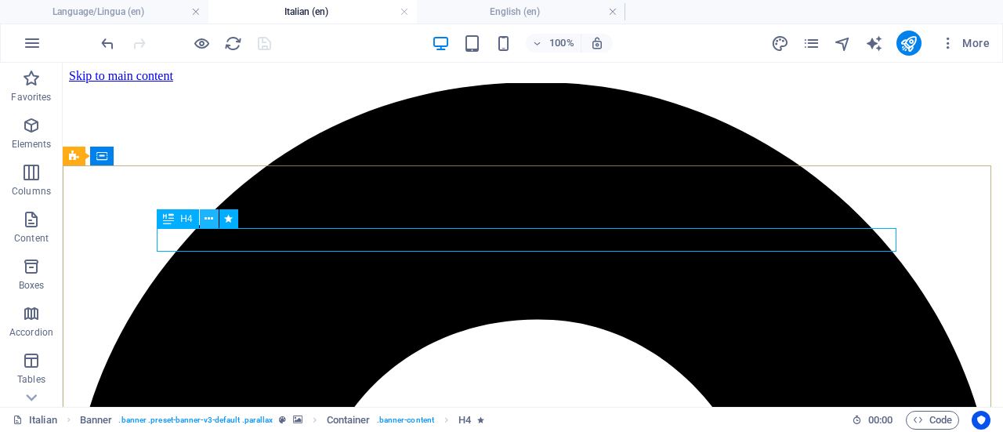
click at [210, 219] on icon at bounding box center [209, 219] width 9 height 16
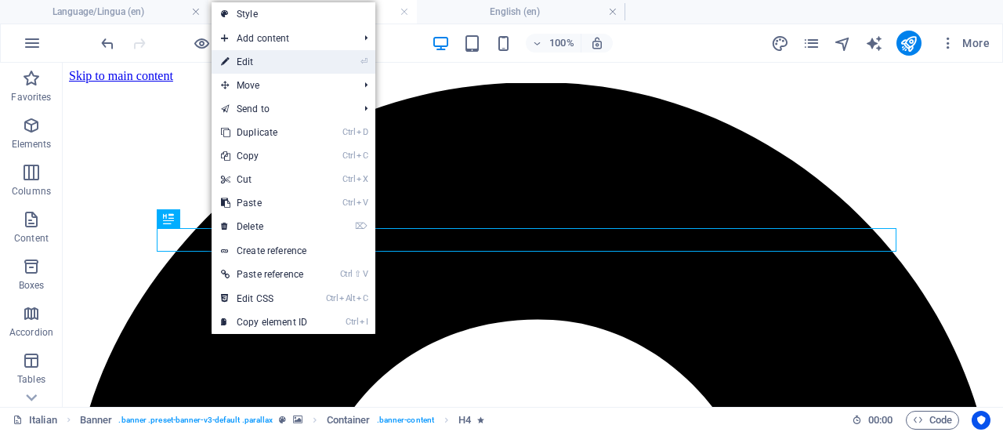
click at [282, 65] on link "⏎ Edit" at bounding box center [264, 62] width 105 height 24
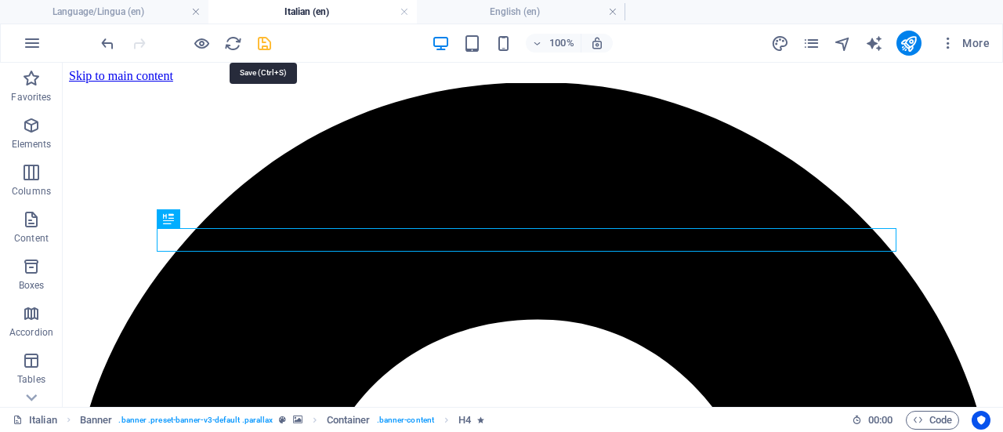
click at [263, 38] on icon "save" at bounding box center [265, 43] width 18 height 18
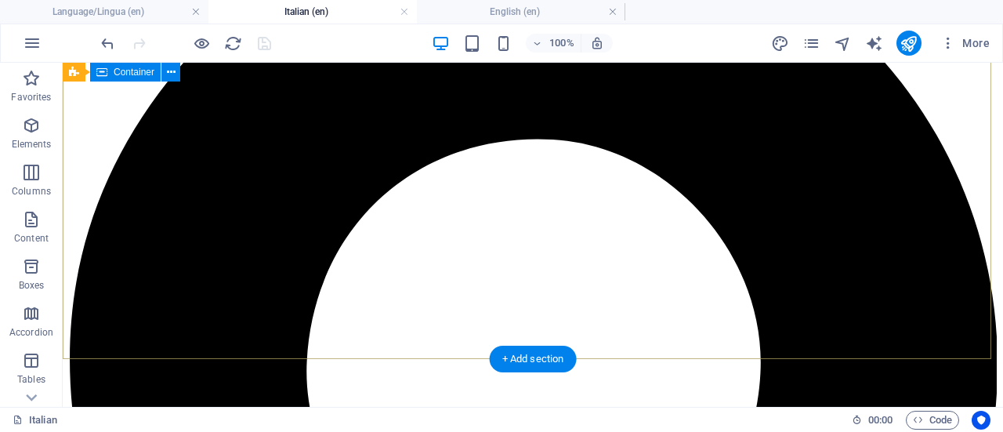
scroll to position [194, 0]
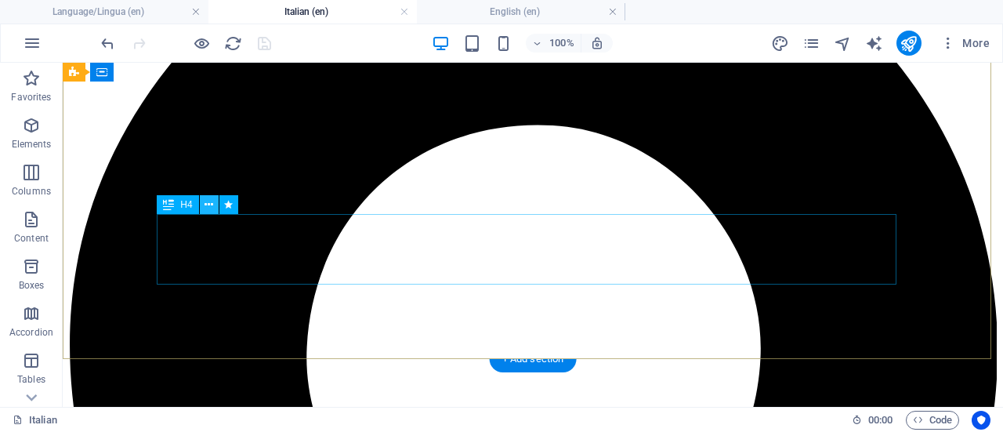
click at [209, 207] on icon at bounding box center [209, 205] width 9 height 16
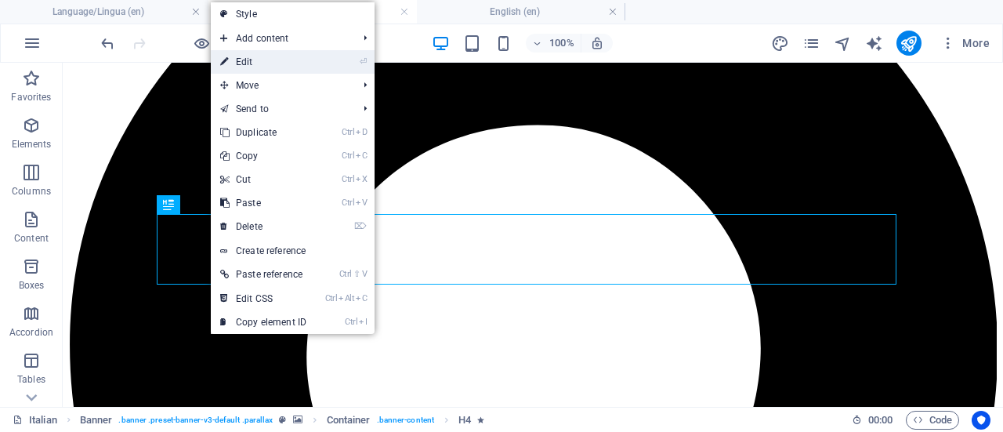
click at [274, 56] on link "⏎ Edit" at bounding box center [263, 62] width 105 height 24
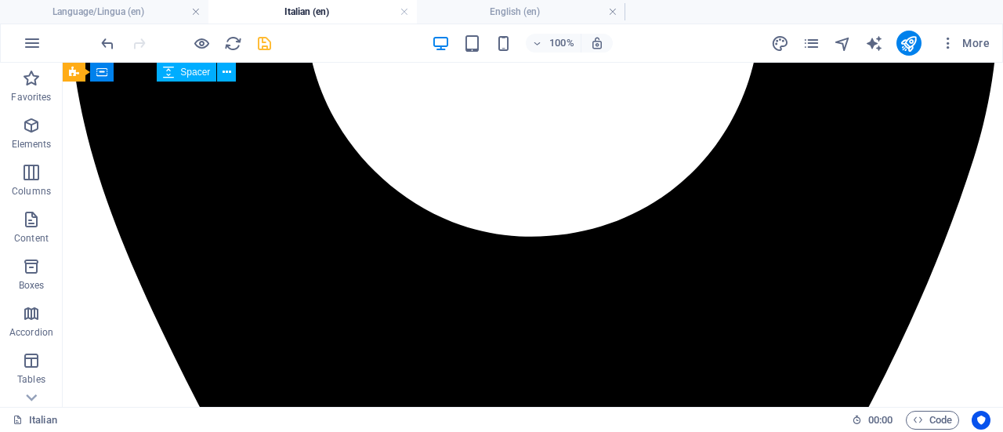
scroll to position [538, 0]
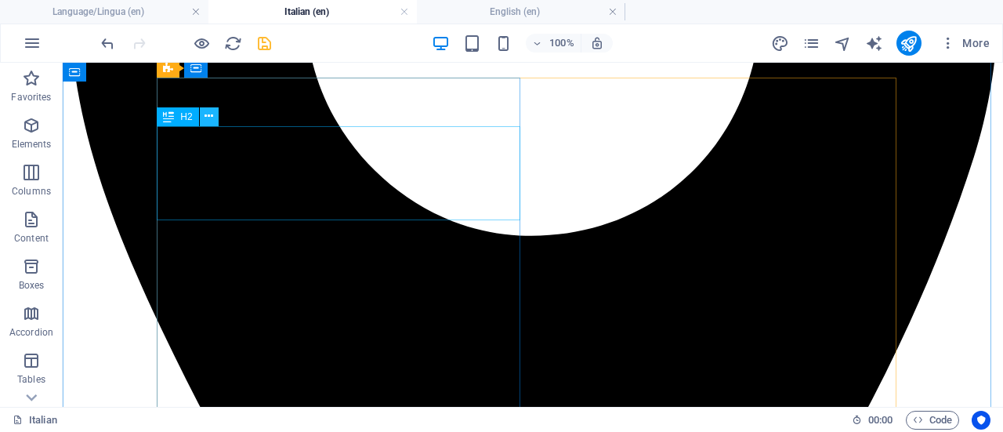
click at [212, 114] on icon at bounding box center [209, 116] width 9 height 16
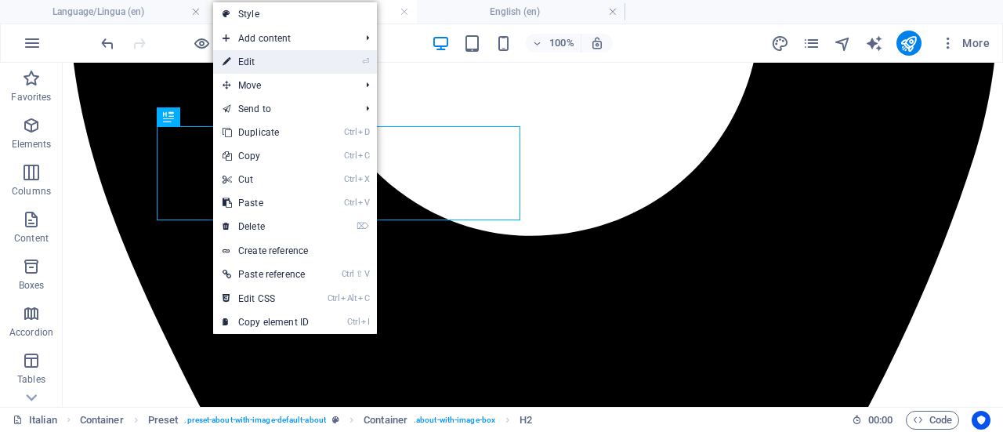
click at [259, 60] on link "⏎ Edit" at bounding box center [265, 62] width 105 height 24
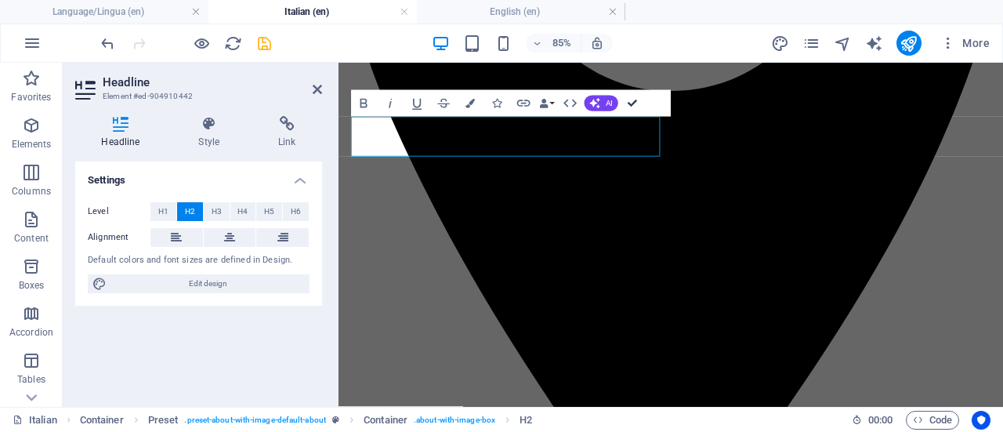
scroll to position [561, 0]
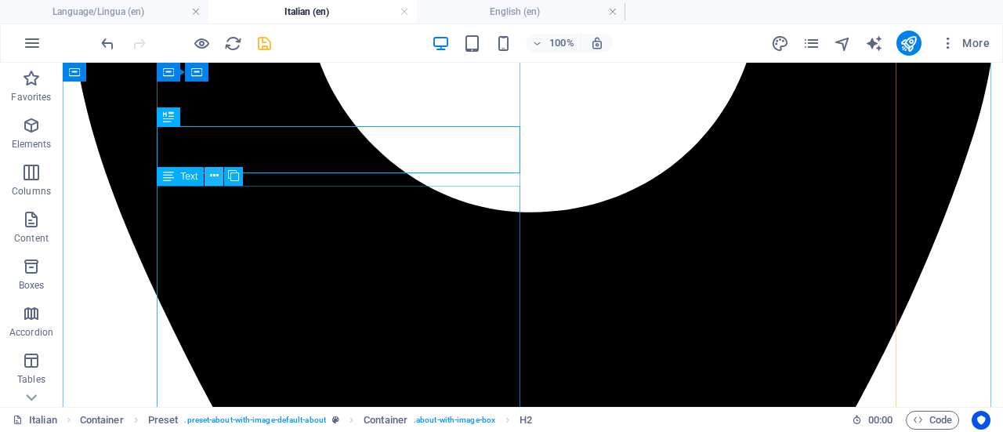
click at [216, 178] on icon at bounding box center [214, 176] width 9 height 16
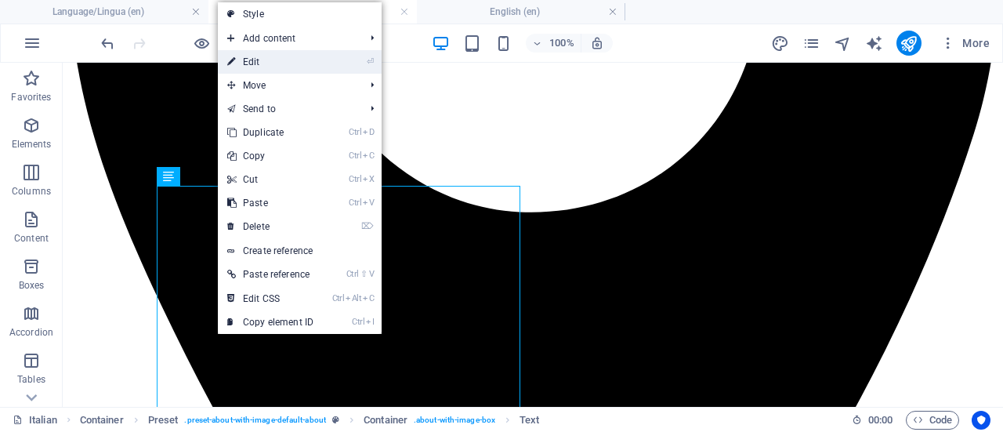
click at [314, 59] on link "⏎ Edit" at bounding box center [270, 62] width 105 height 24
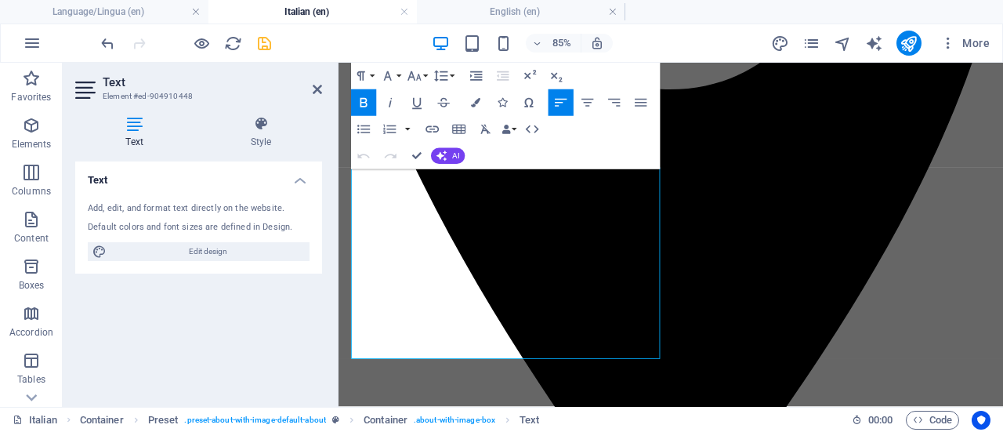
scroll to position [560, 0]
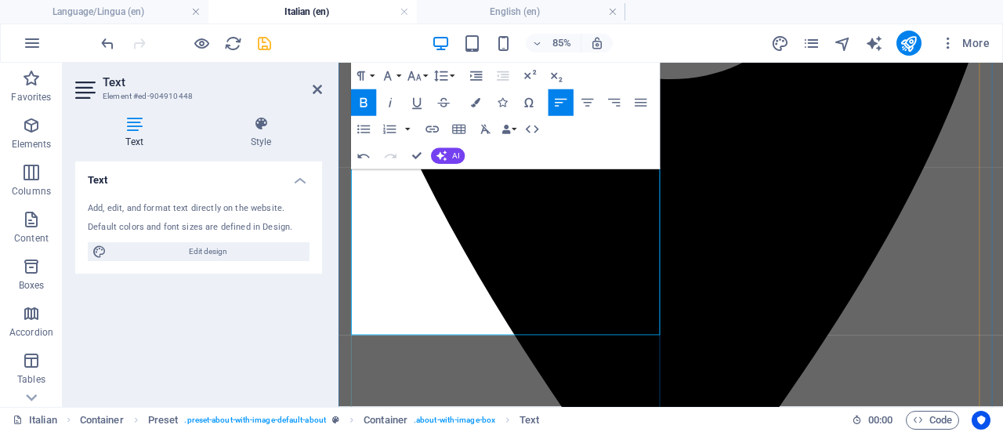
scroll to position [564, 0]
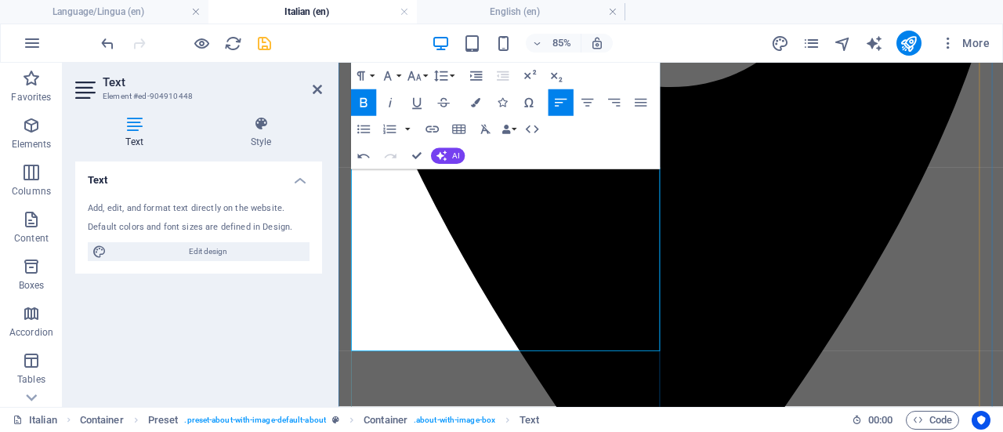
drag, startPoint x: 446, startPoint y: 294, endPoint x: 418, endPoint y: 283, distance: 30.3
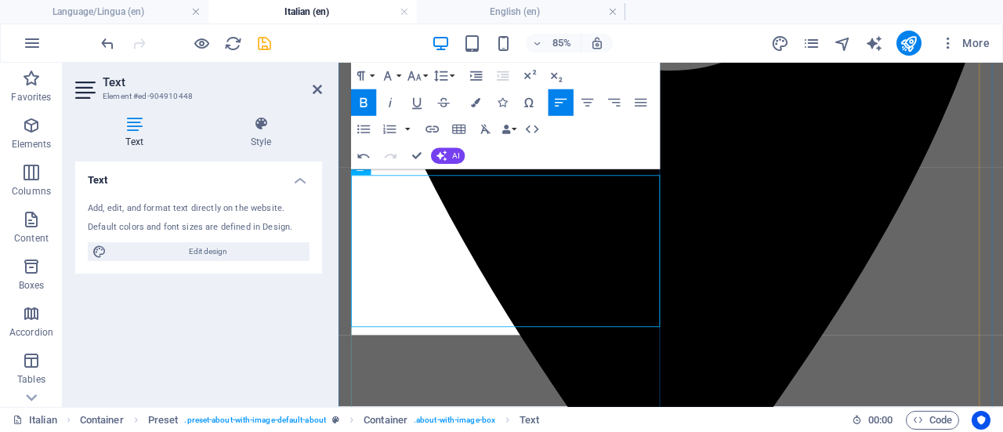
scroll to position [574, 0]
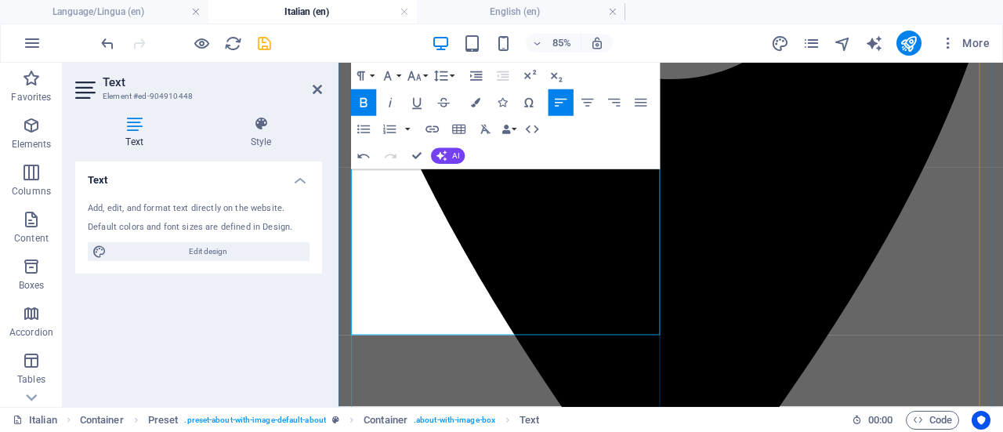
scroll to position [564, 0]
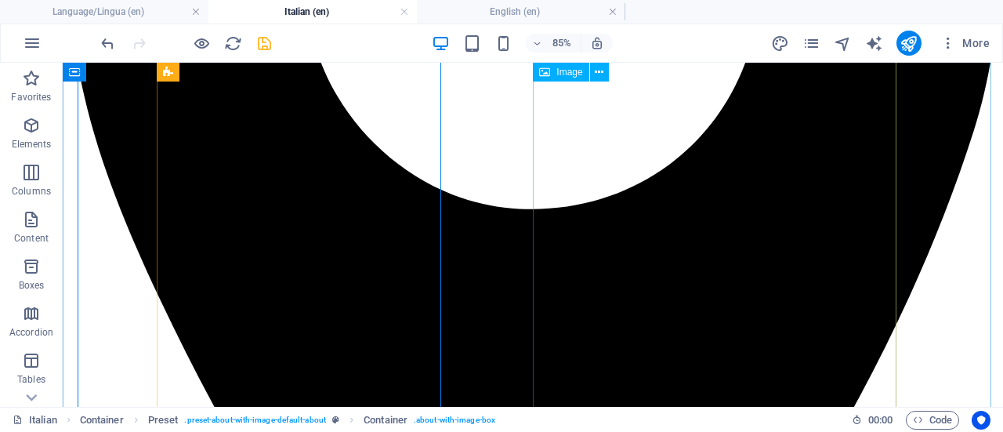
scroll to position [566, 0]
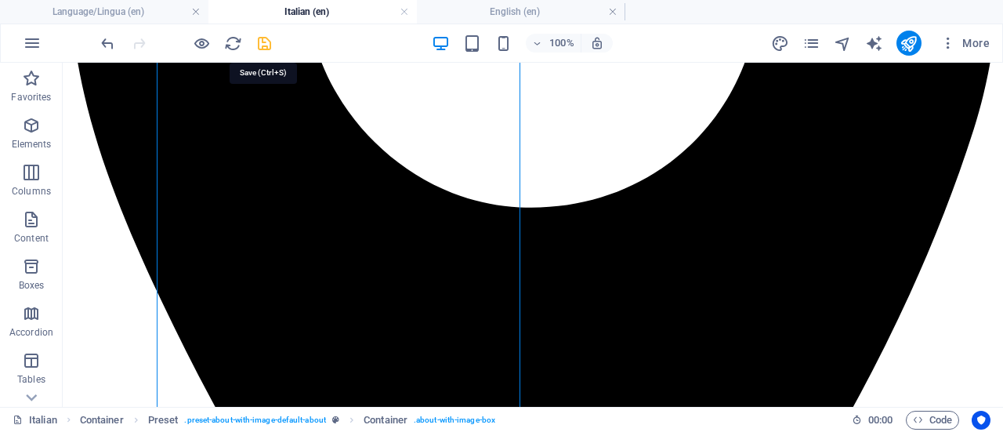
click at [268, 38] on icon "save" at bounding box center [265, 43] width 18 height 18
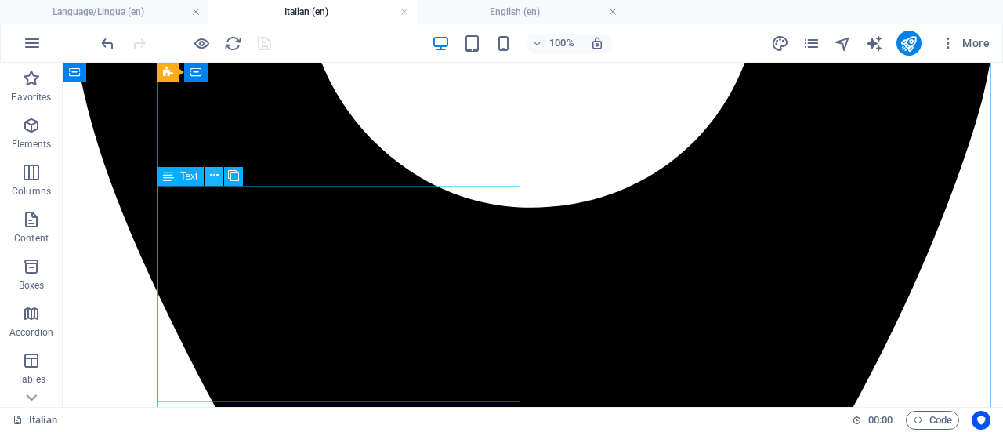
click at [218, 175] on icon at bounding box center [214, 176] width 9 height 16
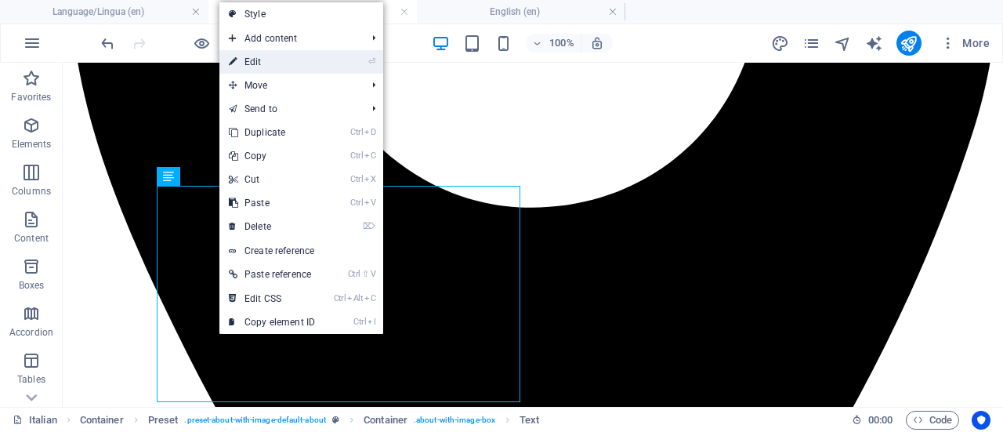
click at [299, 57] on link "⏎ Edit" at bounding box center [272, 62] width 105 height 24
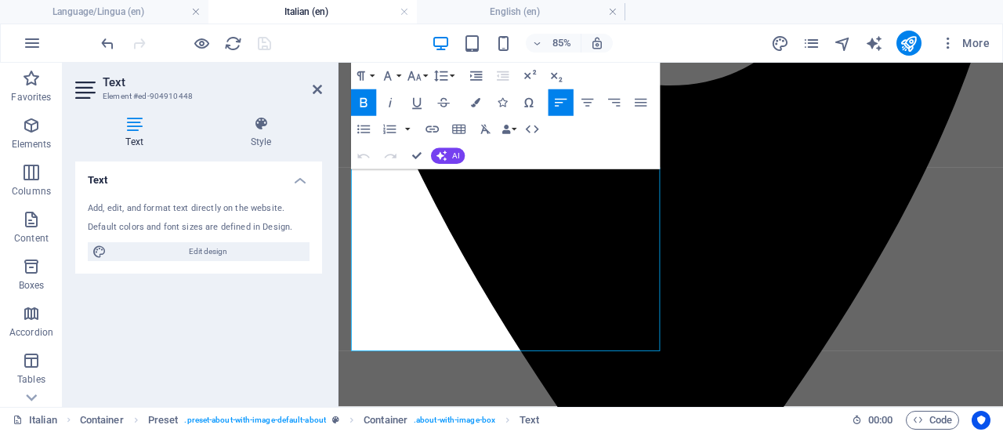
scroll to position [564, 0]
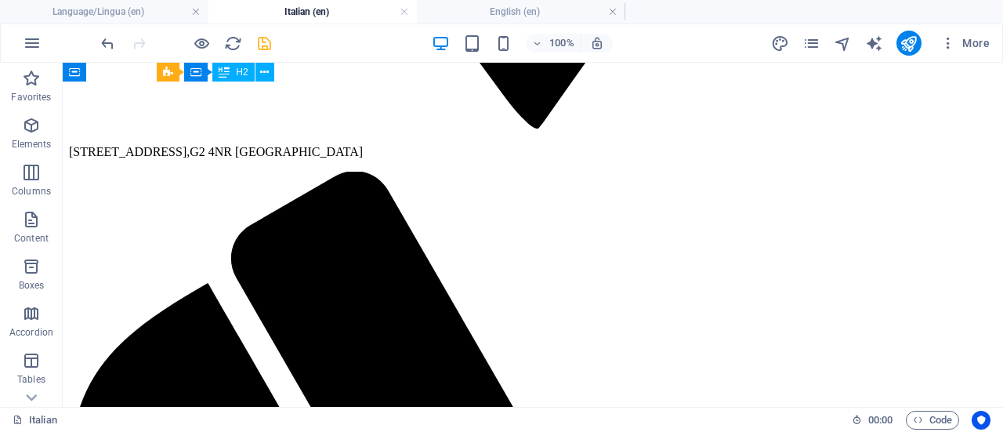
scroll to position [1325, 0]
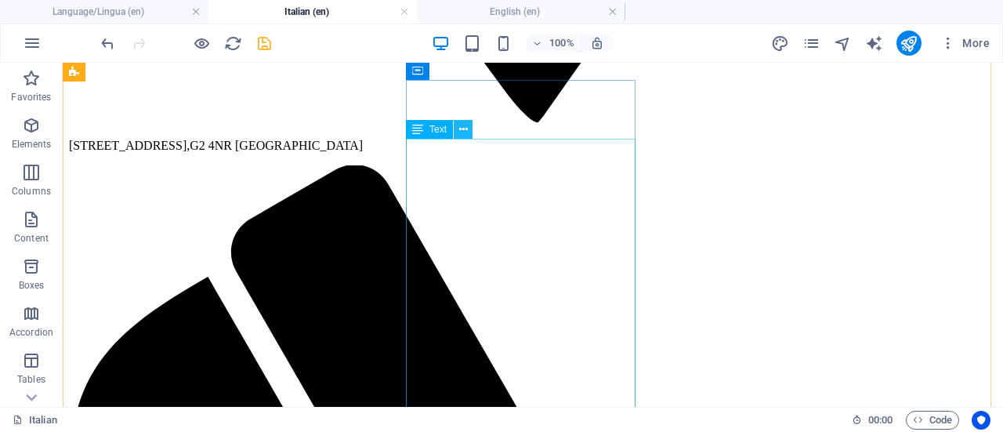
click at [464, 132] on icon at bounding box center [463, 130] width 9 height 16
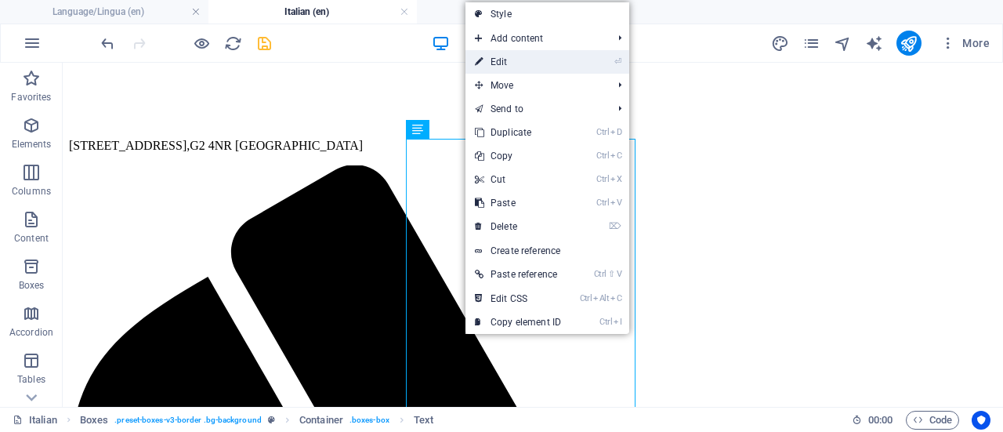
click at [517, 68] on link "⏎ Edit" at bounding box center [518, 62] width 105 height 24
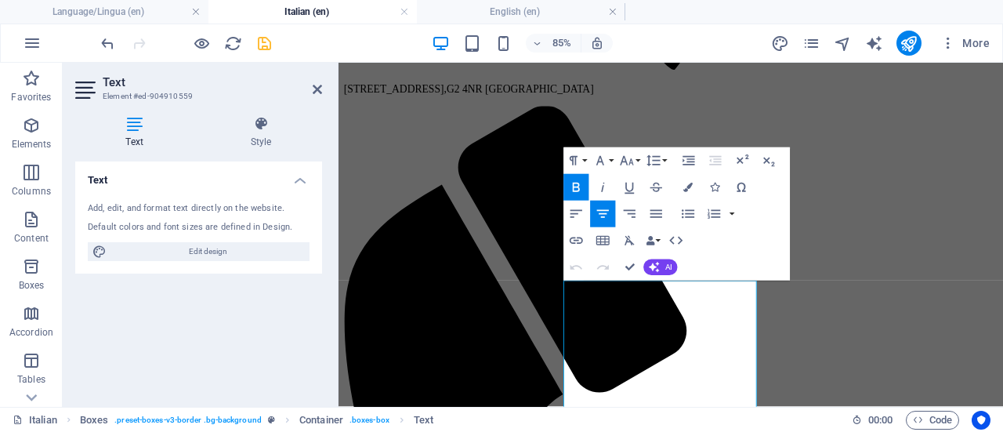
scroll to position [1145, 0]
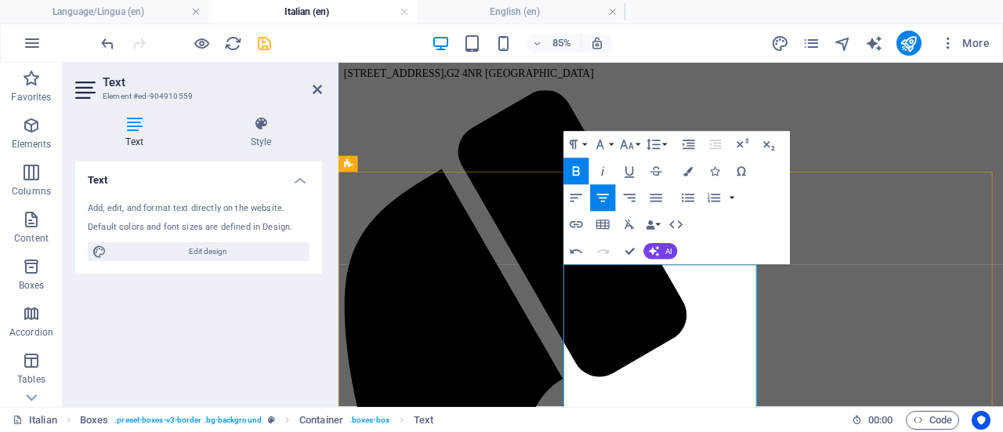
scroll to position [1190, 0]
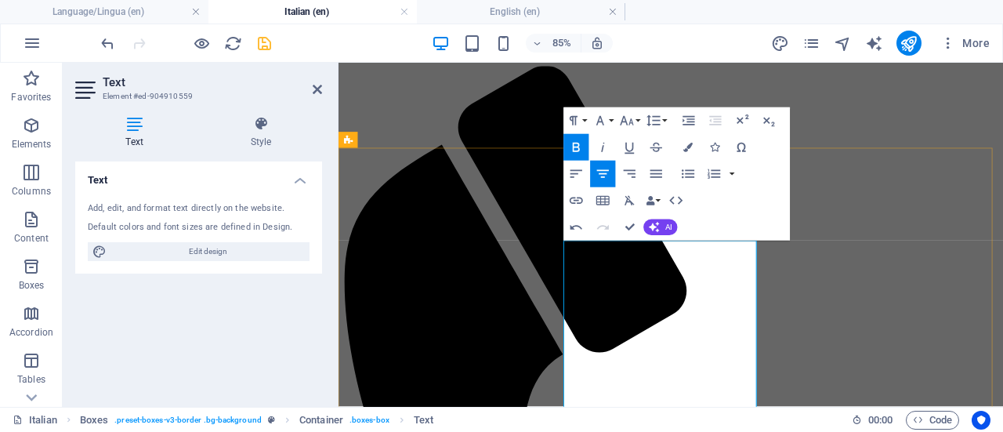
drag, startPoint x: 698, startPoint y: 452, endPoint x: 806, endPoint y: 431, distance: 109.5
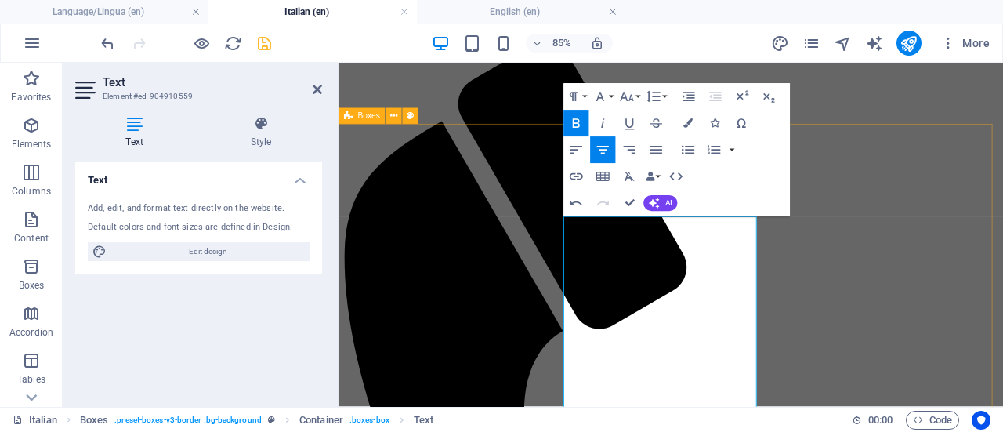
scroll to position [1246, 0]
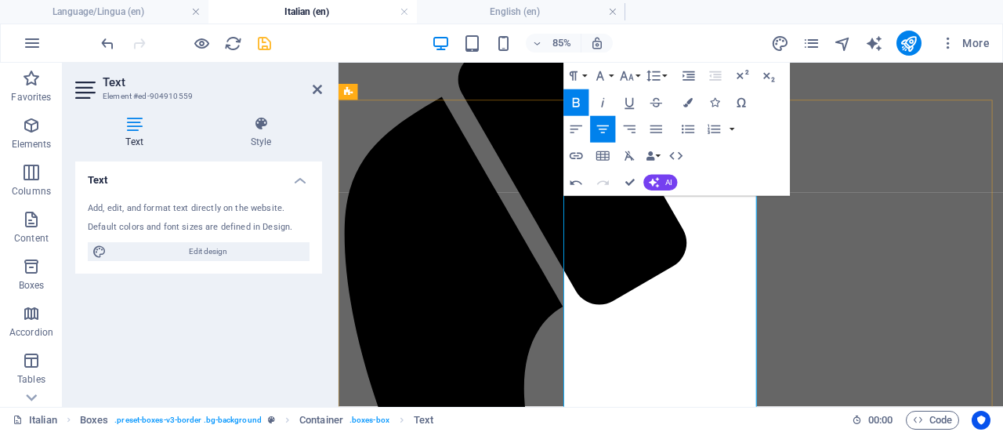
drag, startPoint x: 820, startPoint y: 420, endPoint x: 618, endPoint y: 423, distance: 202.3
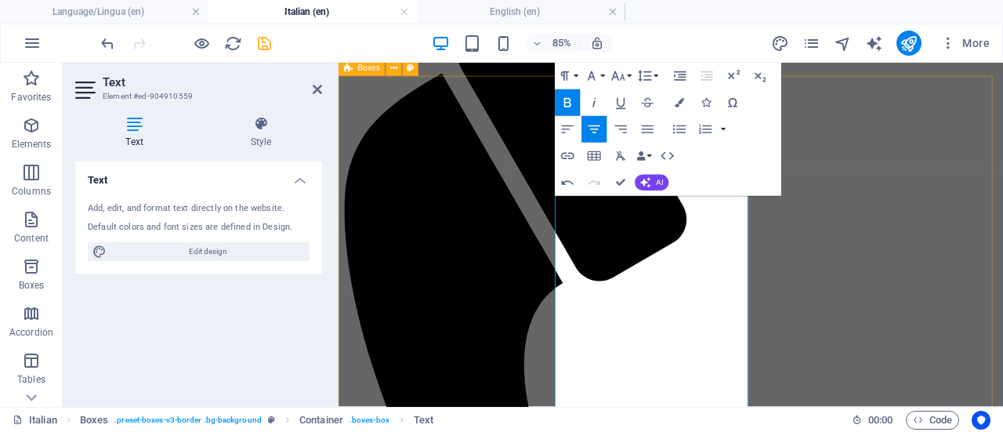
scroll to position [1303, 0]
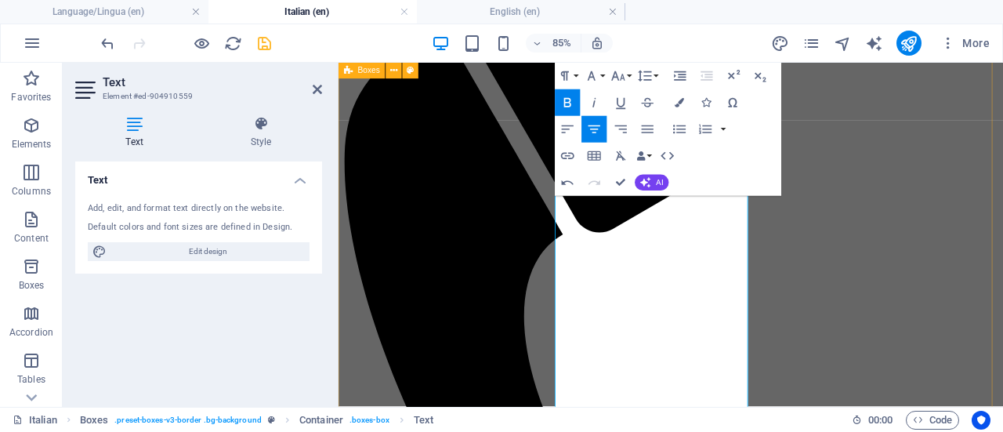
scroll to position [1359, 0]
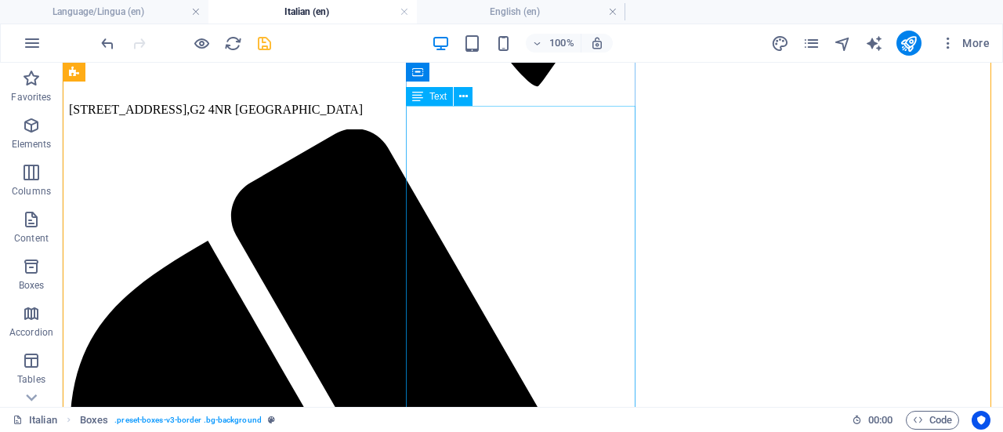
scroll to position [0, 0]
click at [462, 110] on icon at bounding box center [463, 106] width 9 height 16
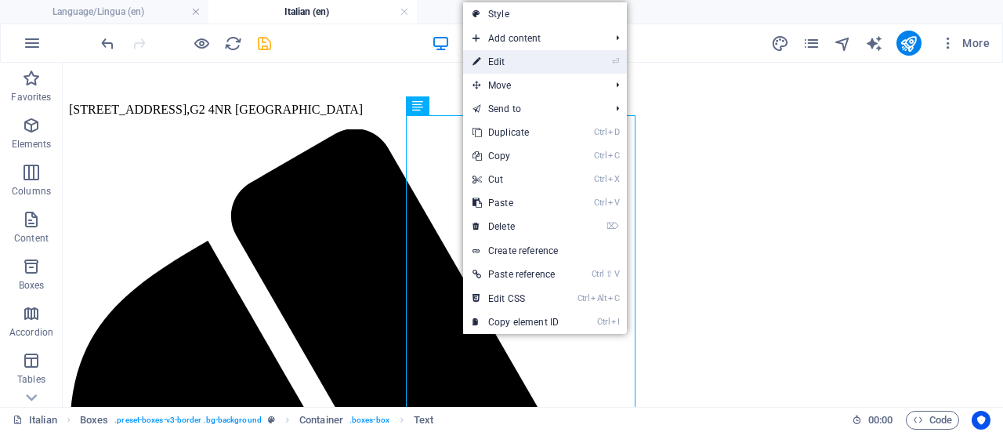
click at [505, 60] on link "⏎ Edit" at bounding box center [515, 62] width 105 height 24
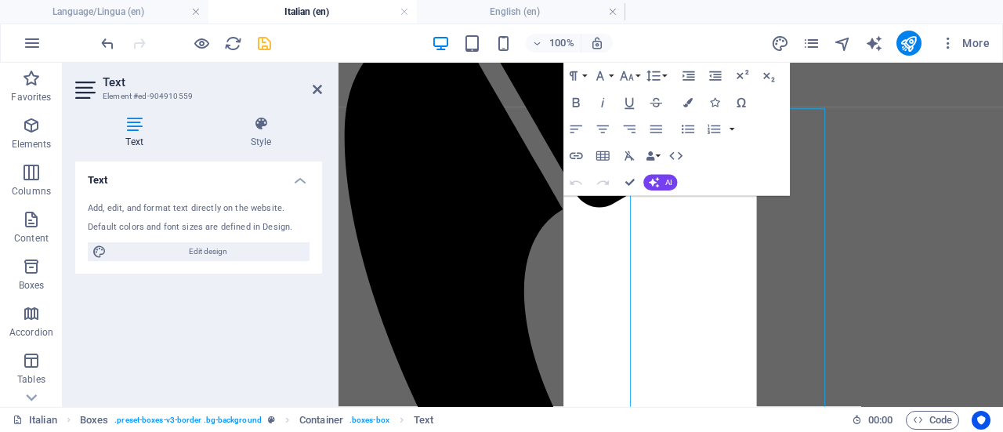
scroll to position [1359, 0]
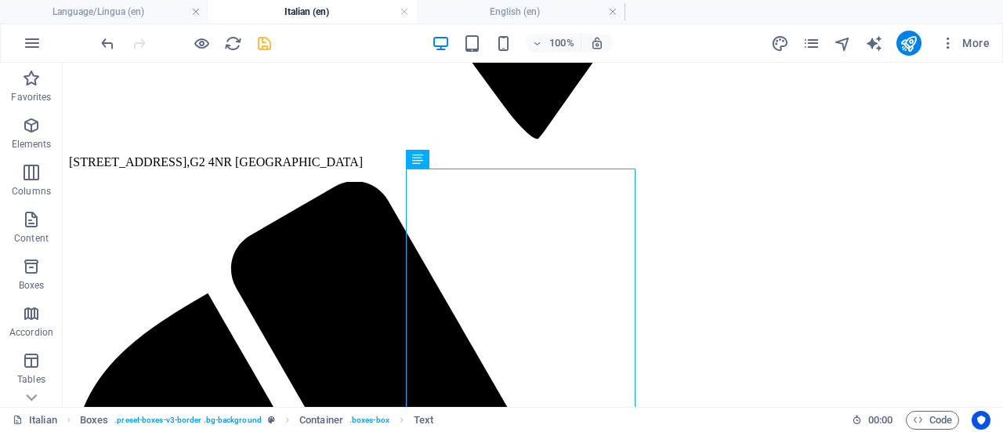
scroll to position [1315, 0]
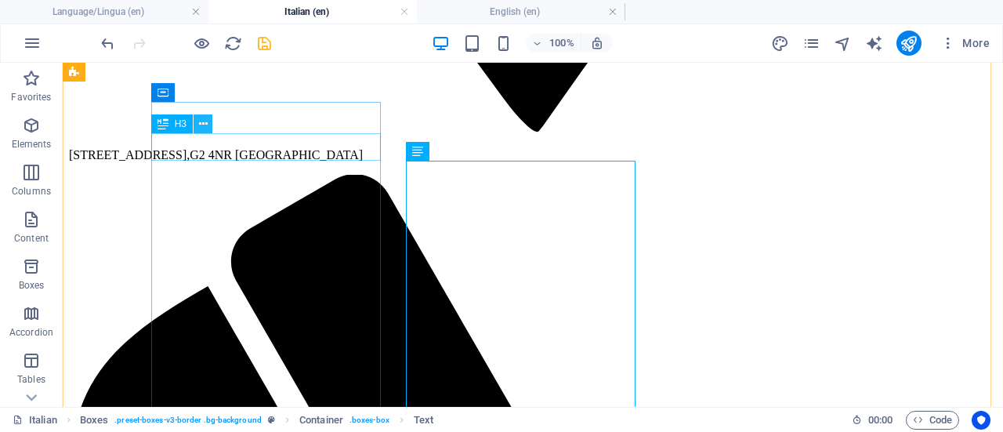
click at [204, 129] on icon at bounding box center [203, 124] width 9 height 16
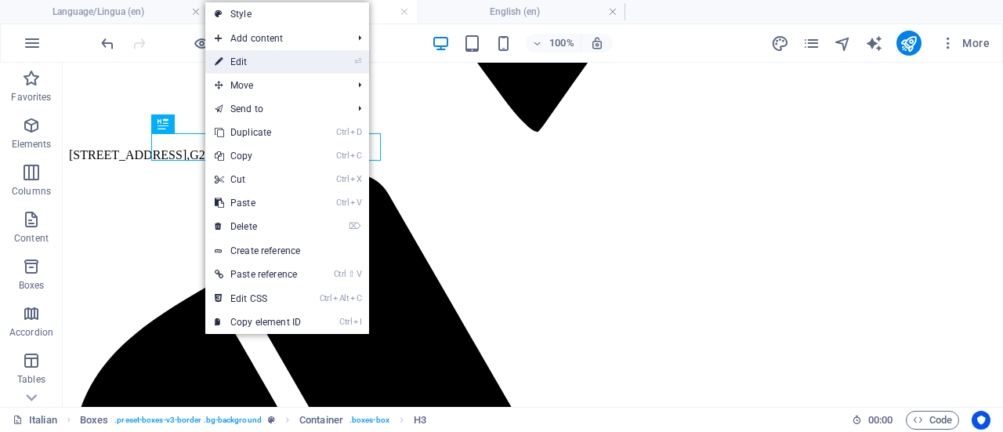
click at [282, 60] on link "⏎ Edit" at bounding box center [257, 62] width 105 height 24
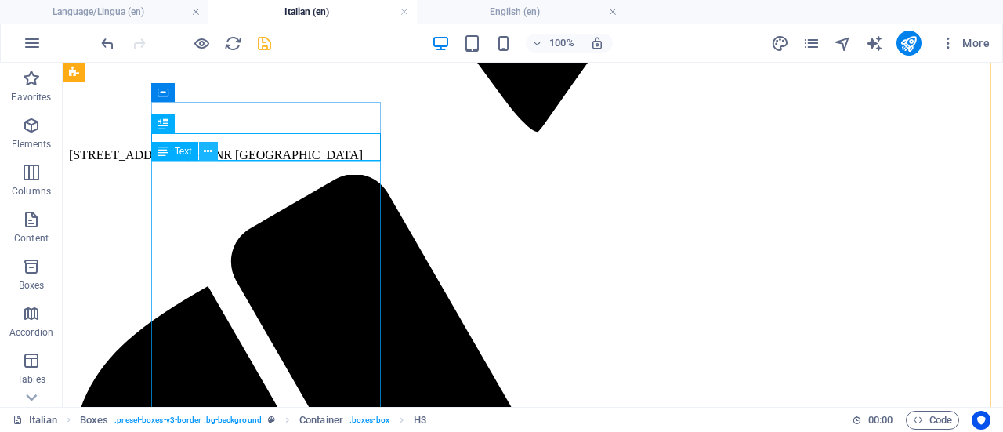
click at [210, 155] on icon at bounding box center [208, 151] width 9 height 16
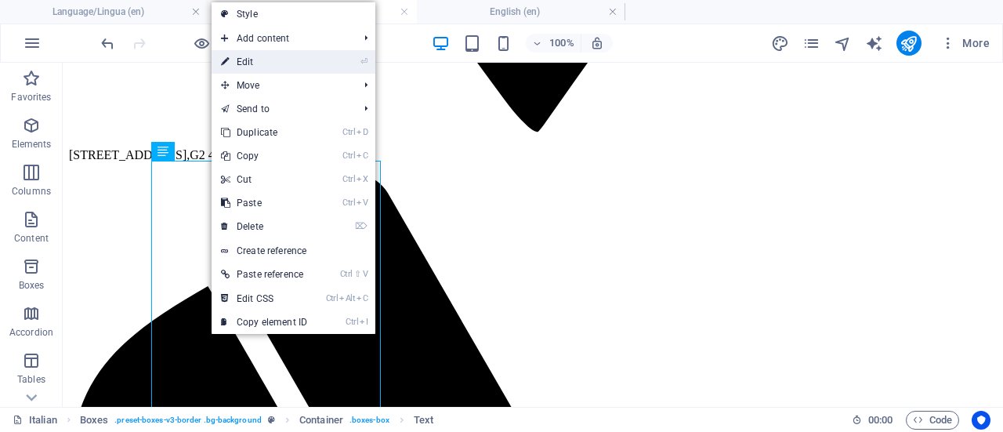
click at [278, 57] on link "⏎ Edit" at bounding box center [264, 62] width 105 height 24
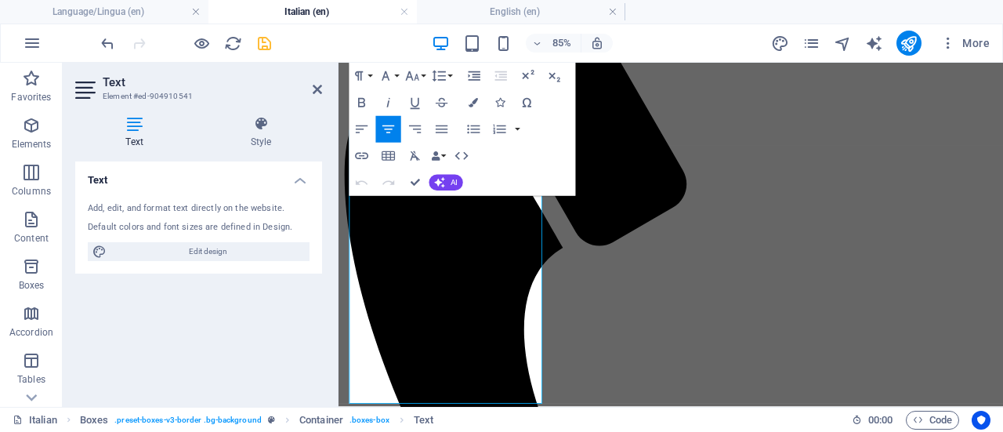
scroll to position [1314, 0]
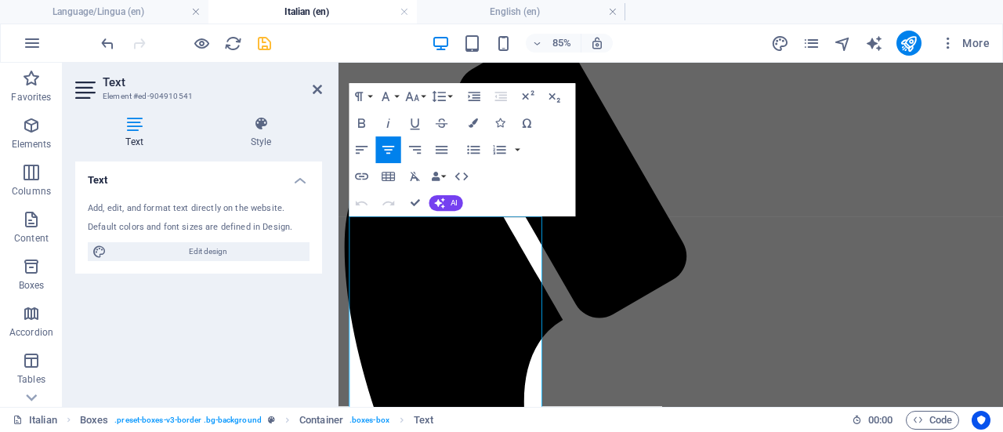
scroll to position [1219, 0]
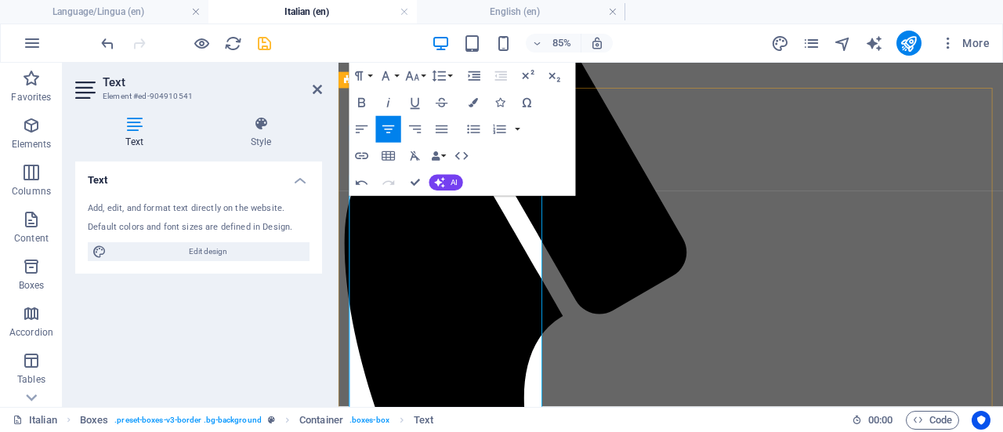
scroll to position [1261, 0]
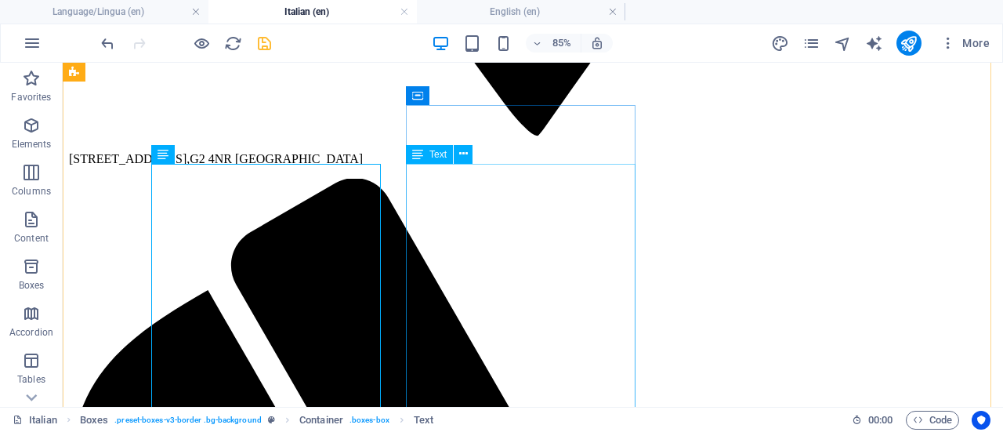
scroll to position [1313, 0]
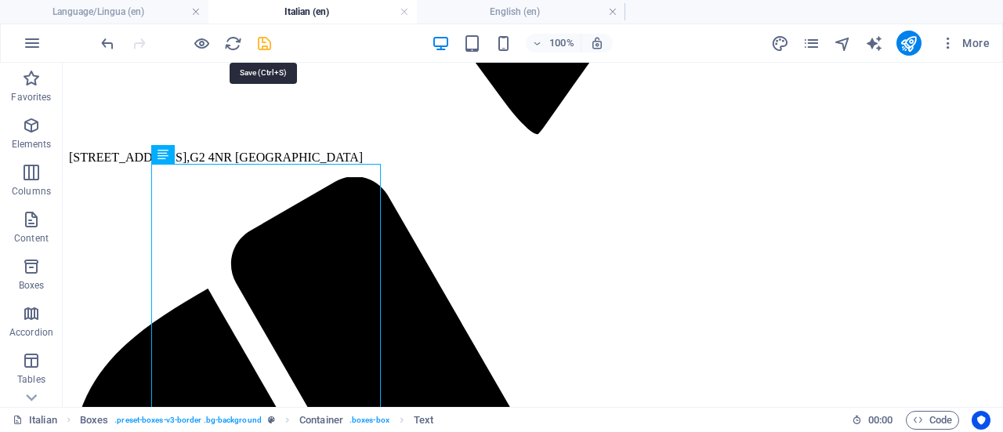
click at [265, 41] on icon "save" at bounding box center [265, 43] width 18 height 18
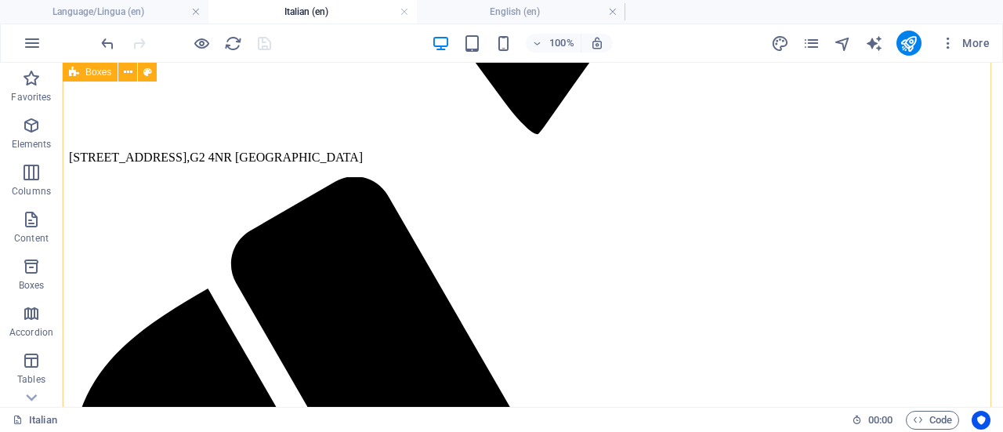
scroll to position [13, 0]
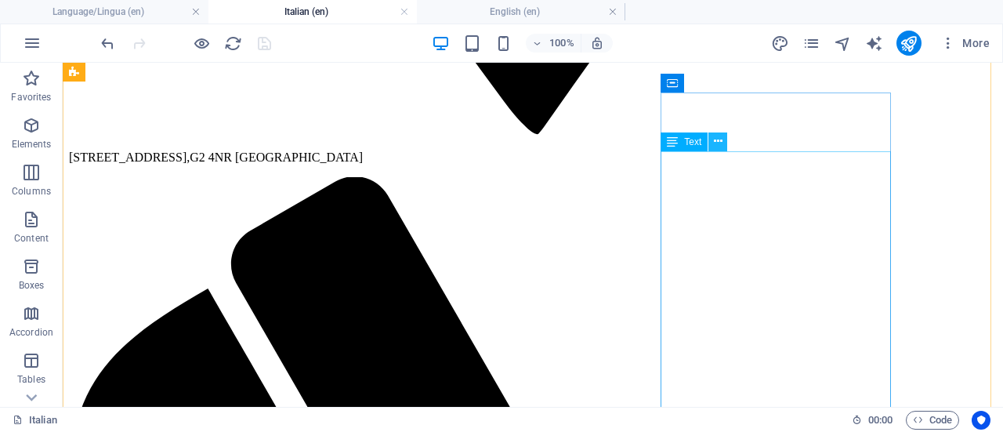
click at [723, 140] on button at bounding box center [718, 141] width 19 height 19
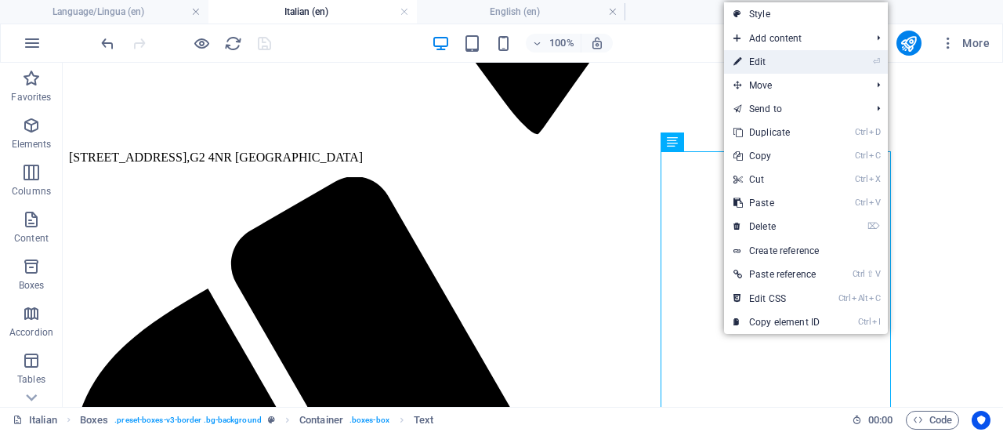
click at [772, 60] on link "⏎ Edit" at bounding box center [776, 62] width 105 height 24
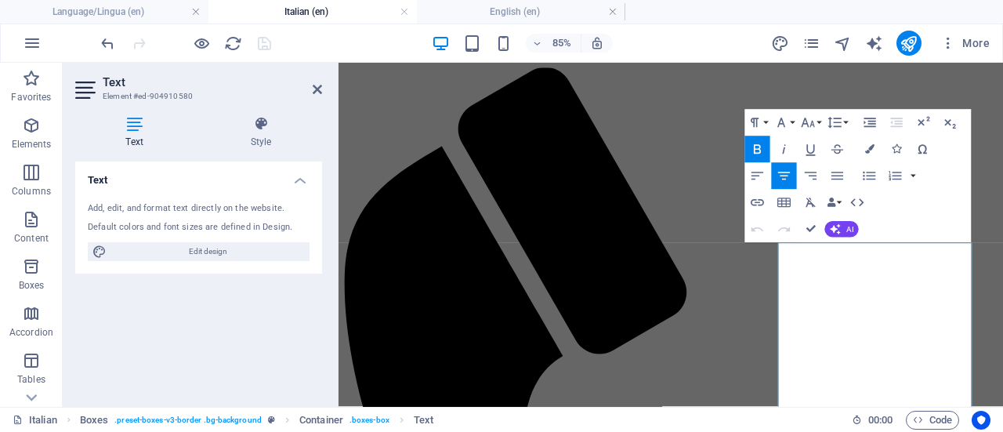
scroll to position [1176, 0]
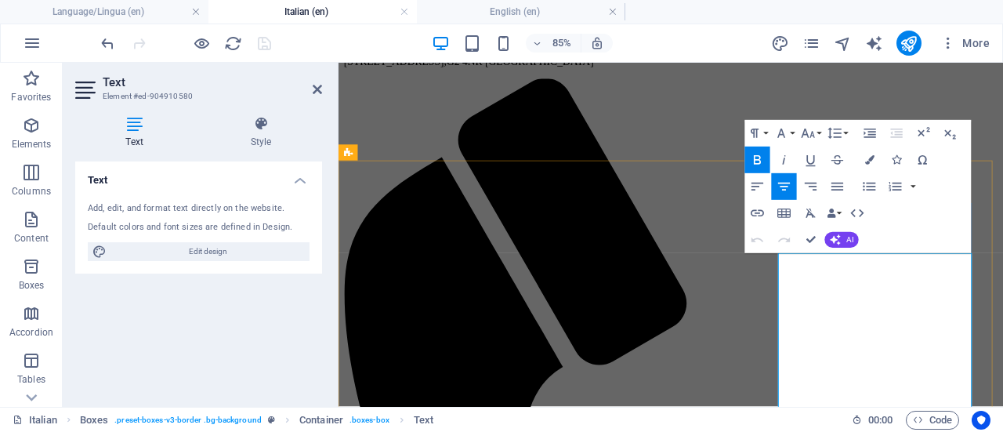
drag, startPoint x: 941, startPoint y: 328, endPoint x: 1032, endPoint y: 288, distance: 99.3
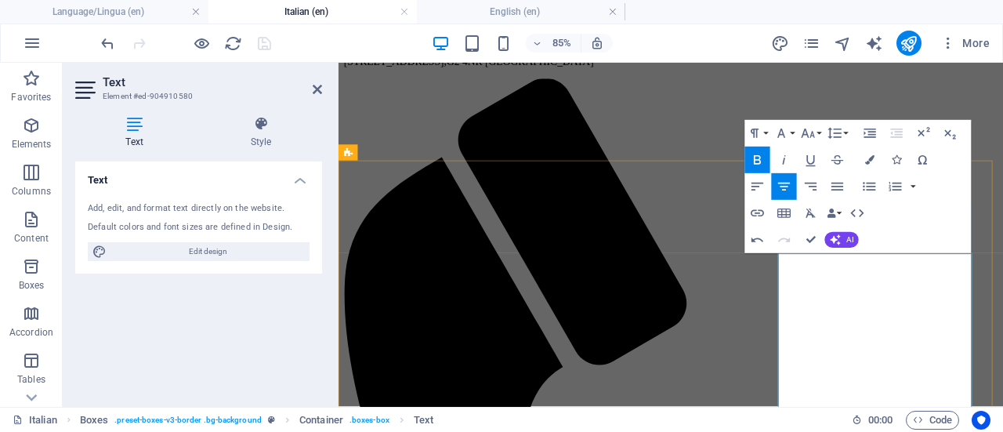
drag, startPoint x: 1076, startPoint y: 377, endPoint x: 871, endPoint y: 361, distance: 206.0
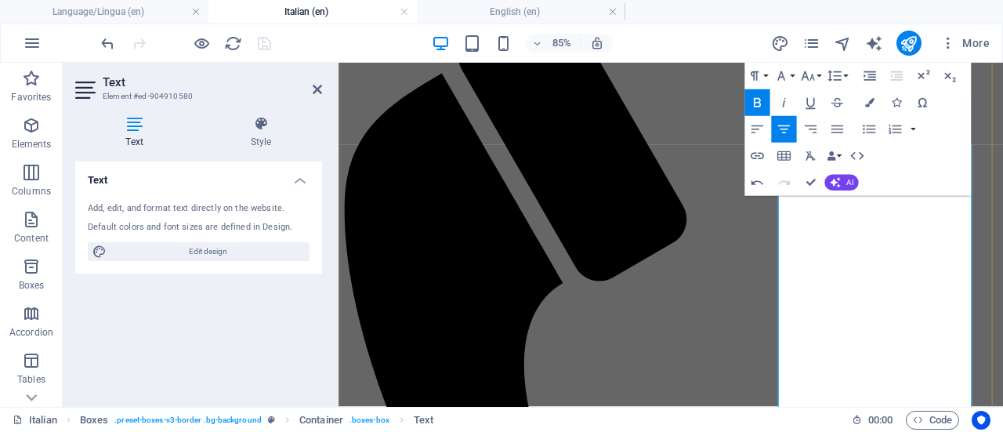
scroll to position [1303, 0]
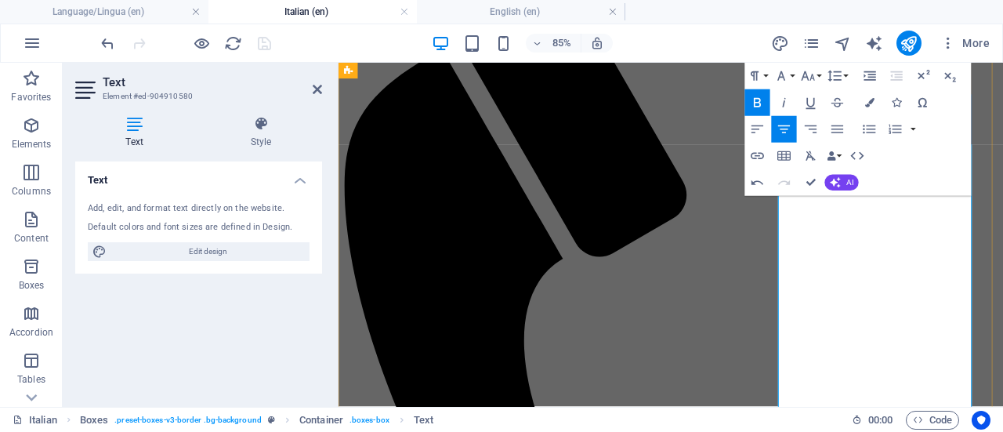
drag, startPoint x: 1008, startPoint y: 424, endPoint x: 938, endPoint y: 428, distance: 70.7
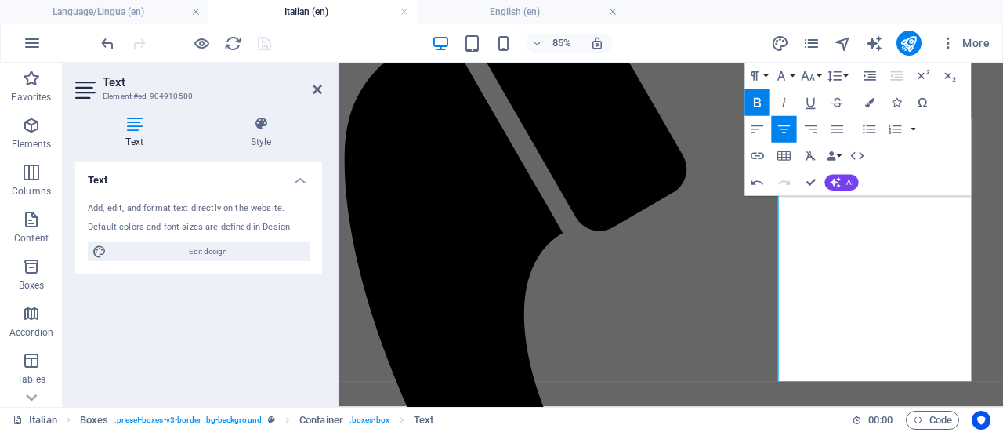
scroll to position [1334, 0]
drag, startPoint x: 1082, startPoint y: 422, endPoint x: 921, endPoint y: 400, distance: 162.2
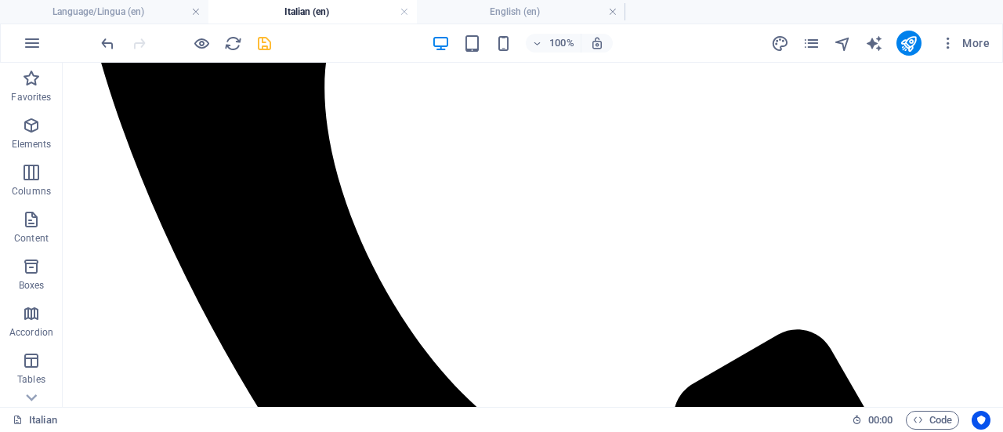
scroll to position [1936, 0]
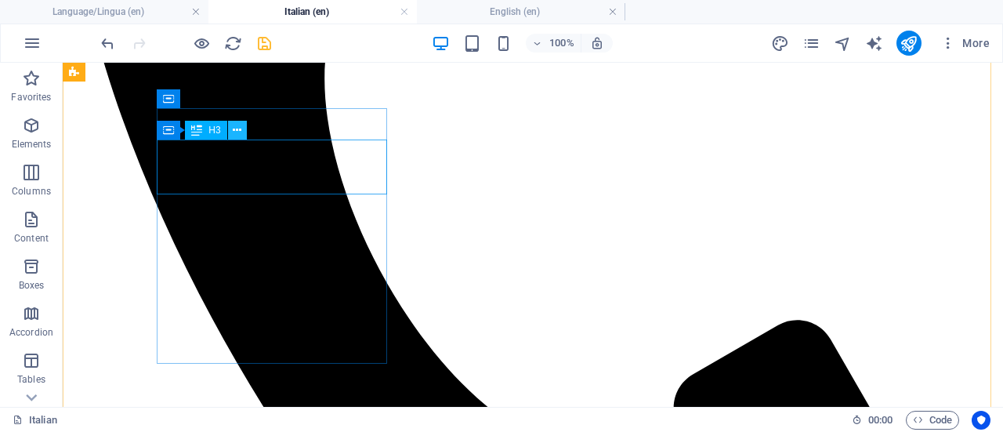
click at [238, 131] on icon at bounding box center [237, 130] width 9 height 16
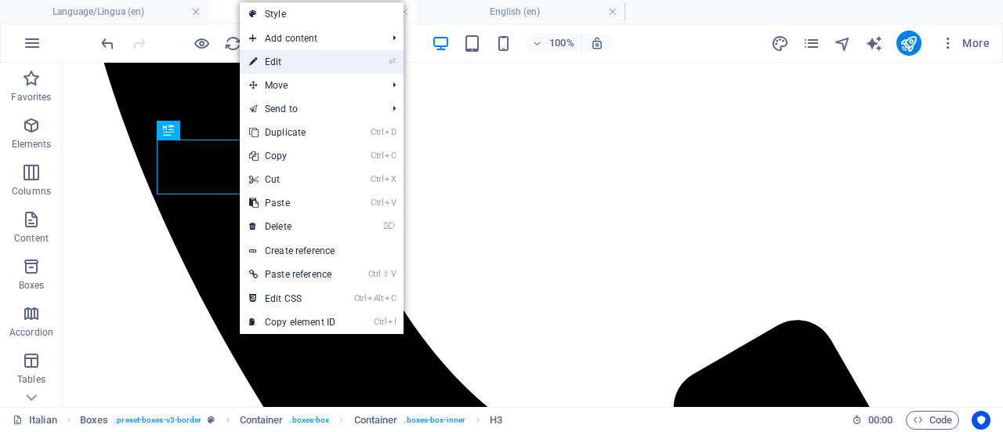
click at [293, 59] on link "⏎ Edit" at bounding box center [292, 62] width 105 height 24
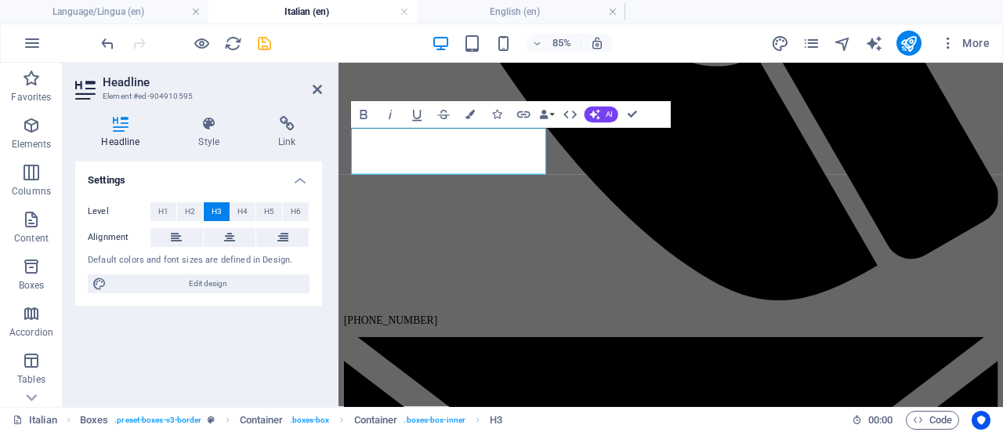
scroll to position [1946, 0]
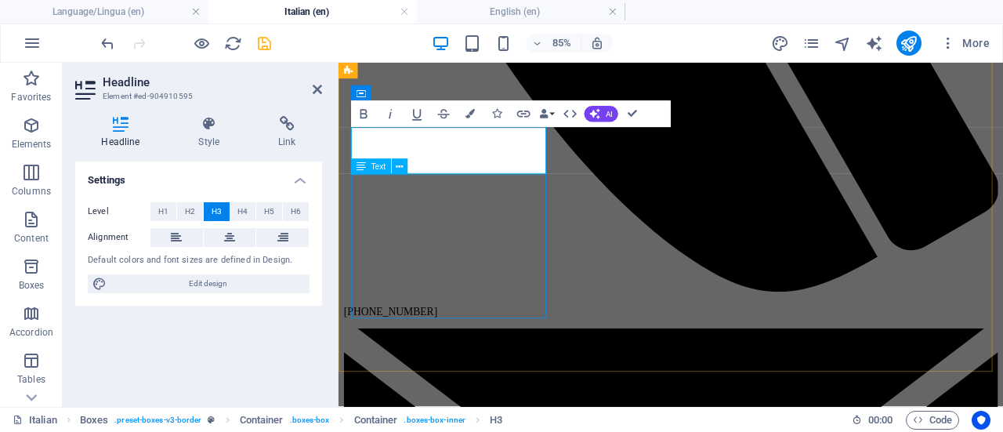
scroll to position [0, 0]
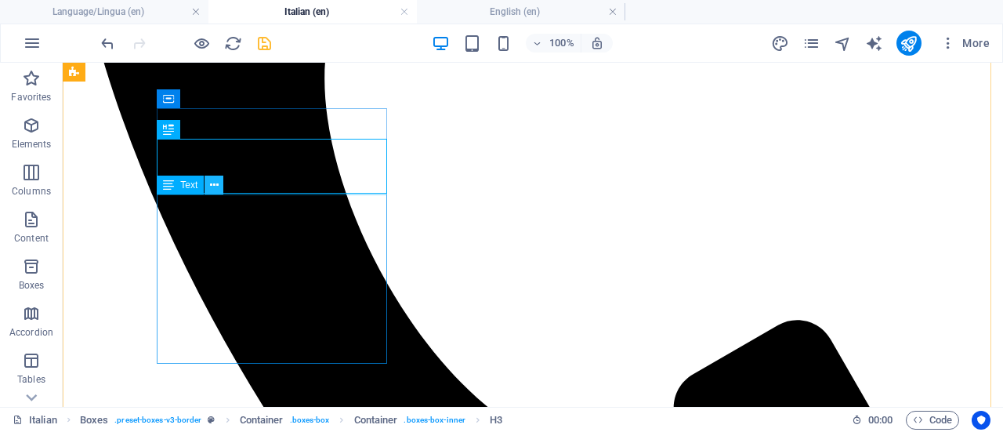
click at [217, 190] on icon at bounding box center [214, 185] width 9 height 16
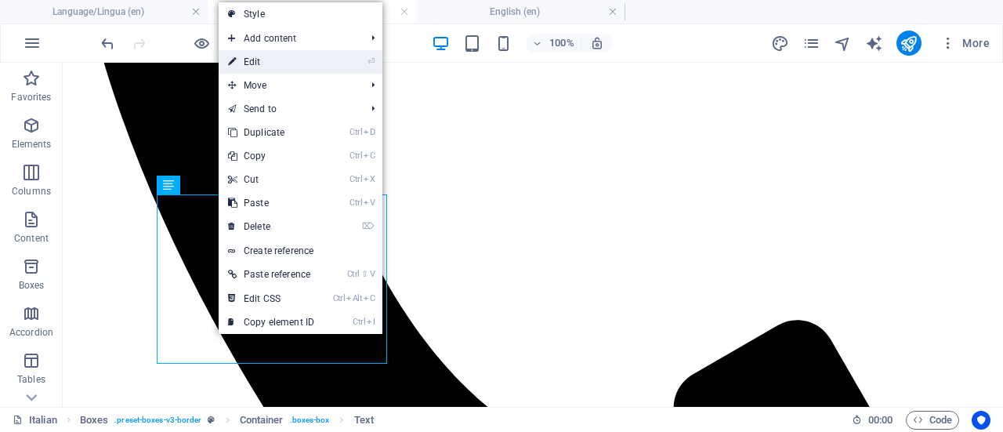
click at [278, 64] on link "⏎ Edit" at bounding box center [271, 62] width 105 height 24
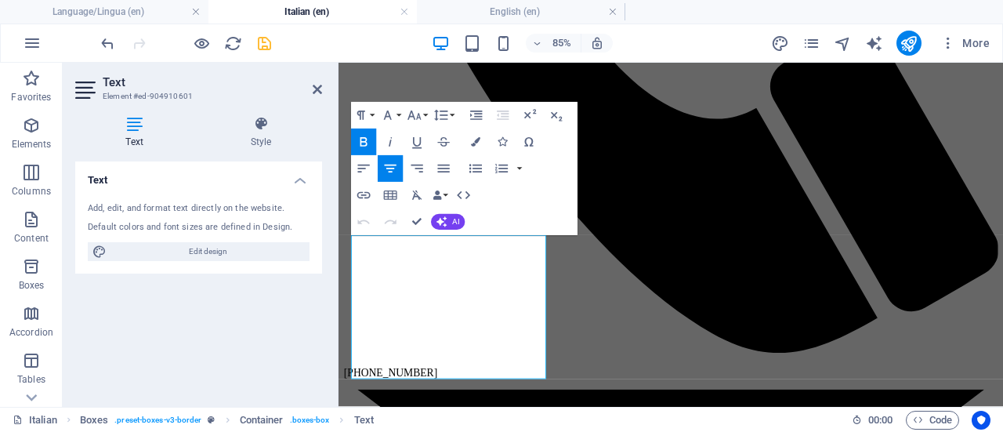
scroll to position [1881, 0]
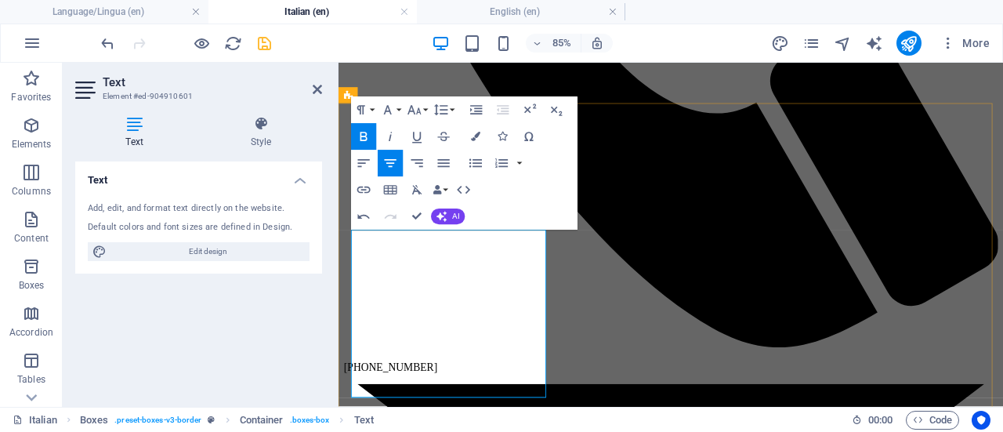
drag, startPoint x: 452, startPoint y: 330, endPoint x: 583, endPoint y: 330, distance: 130.9
drag, startPoint x: 520, startPoint y: 441, endPoint x: 376, endPoint y: 372, distance: 159.6
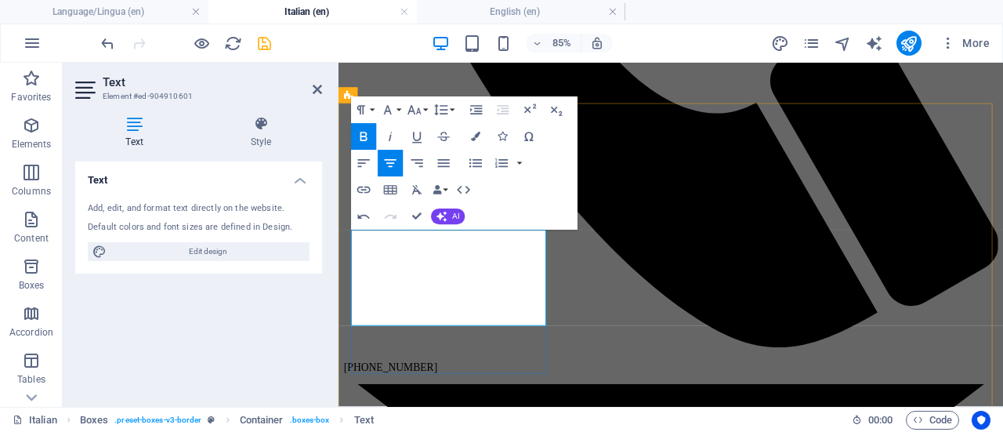
drag, startPoint x: 582, startPoint y: 360, endPoint x: 361, endPoint y: 366, distance: 221.2
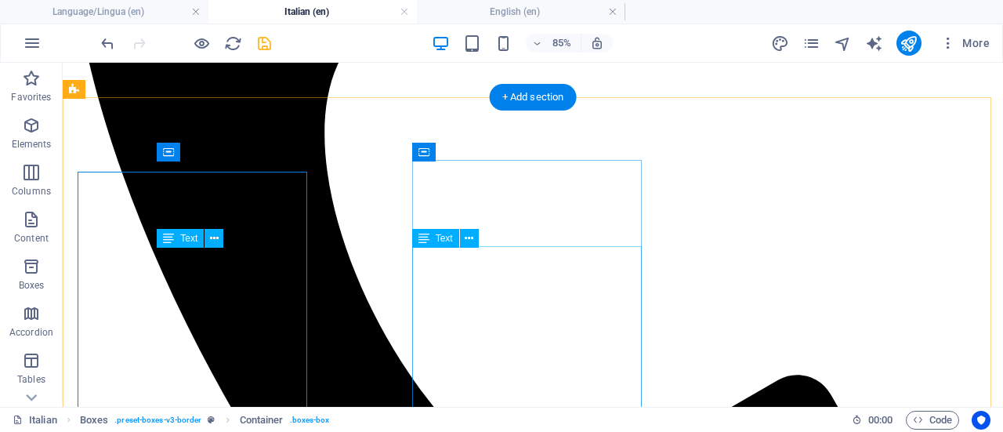
scroll to position [1883, 0]
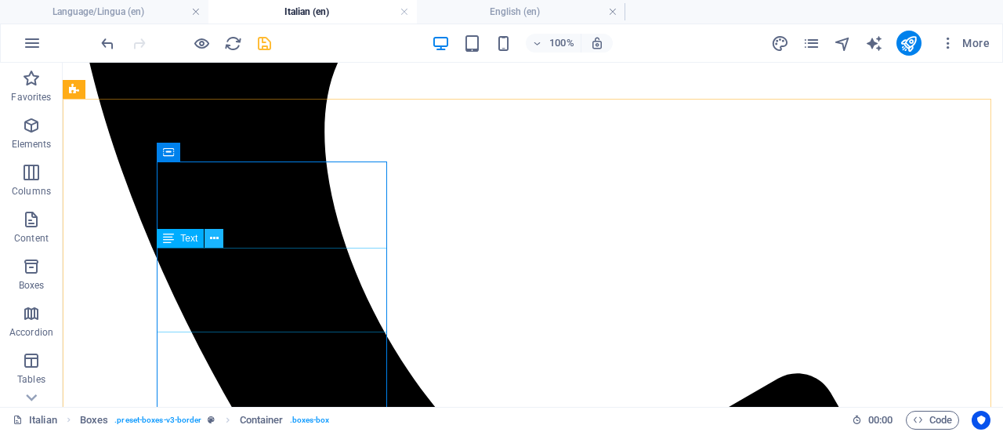
click at [212, 243] on icon at bounding box center [214, 238] width 9 height 16
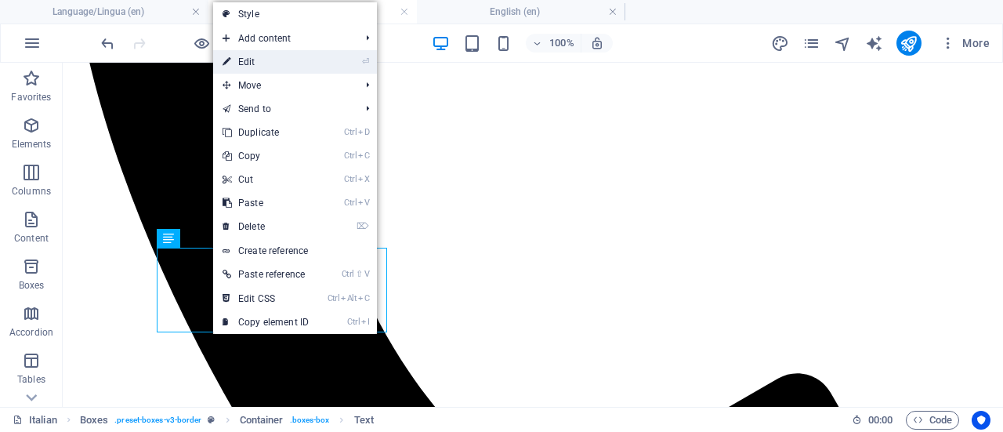
click at [268, 56] on link "⏎ Edit" at bounding box center [265, 62] width 105 height 24
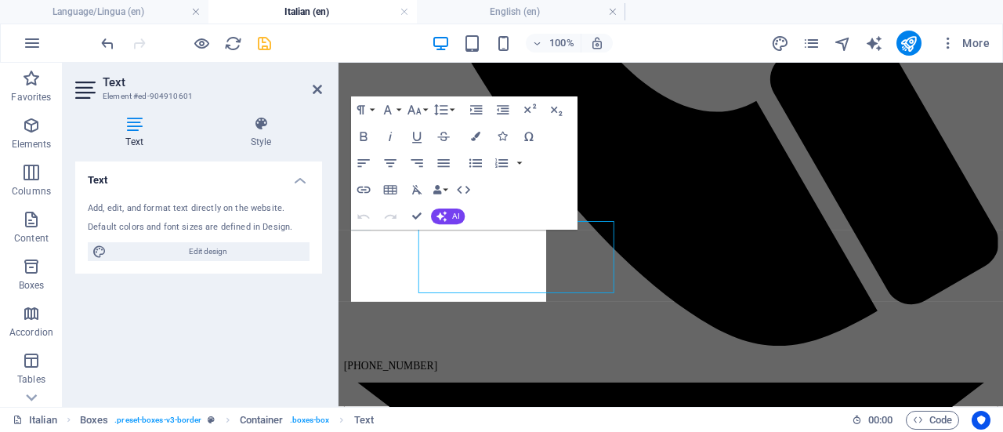
scroll to position [1881, 0]
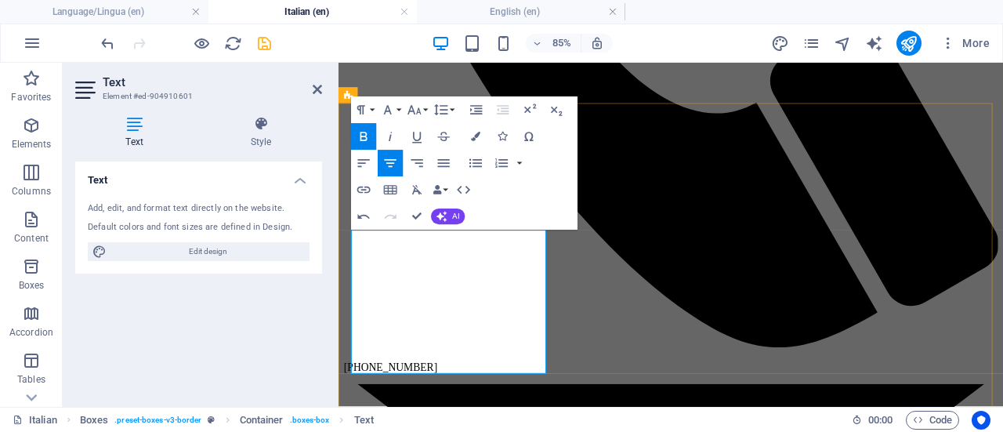
drag, startPoint x: 502, startPoint y: 409, endPoint x: 496, endPoint y: 423, distance: 15.1
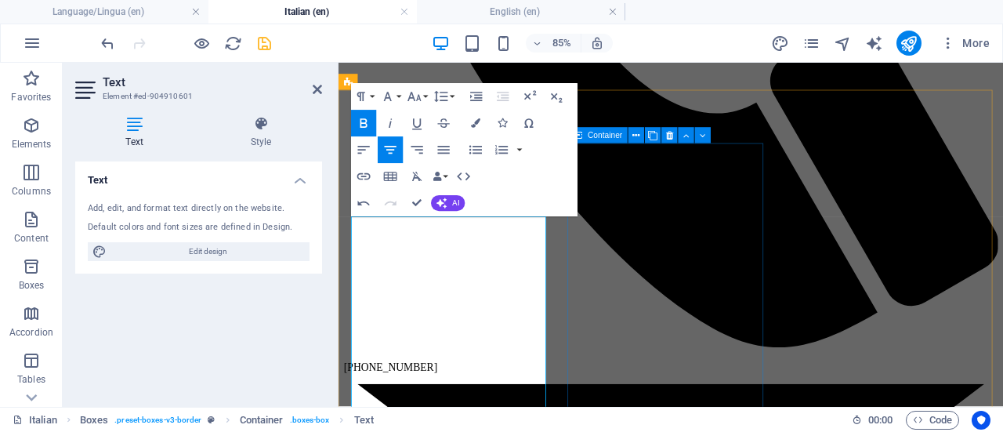
scroll to position [1897, 0]
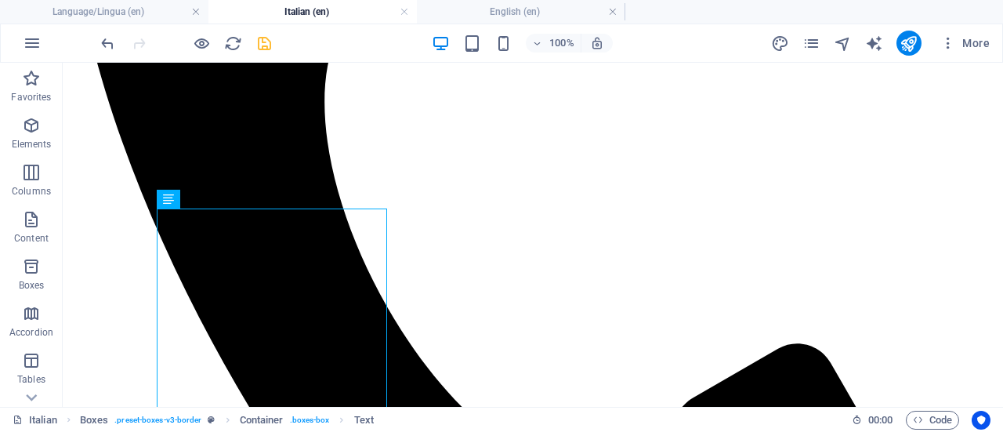
scroll to position [1930, 0]
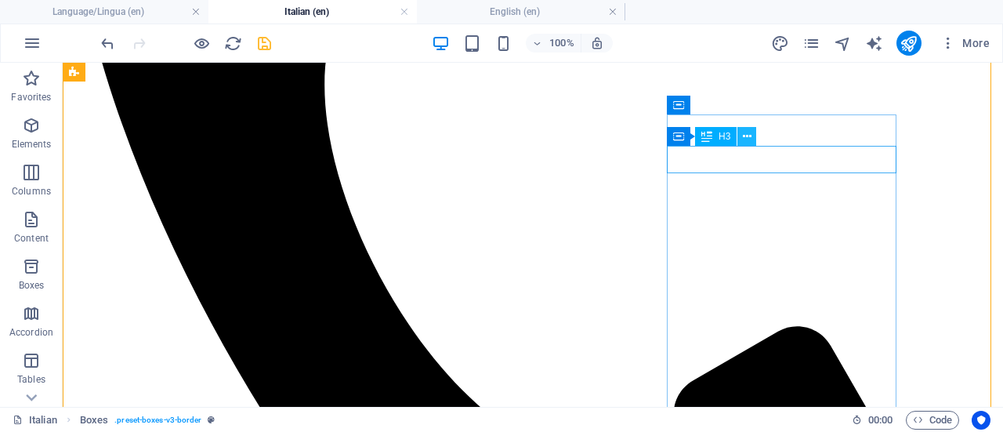
click at [744, 139] on icon at bounding box center [747, 137] width 9 height 16
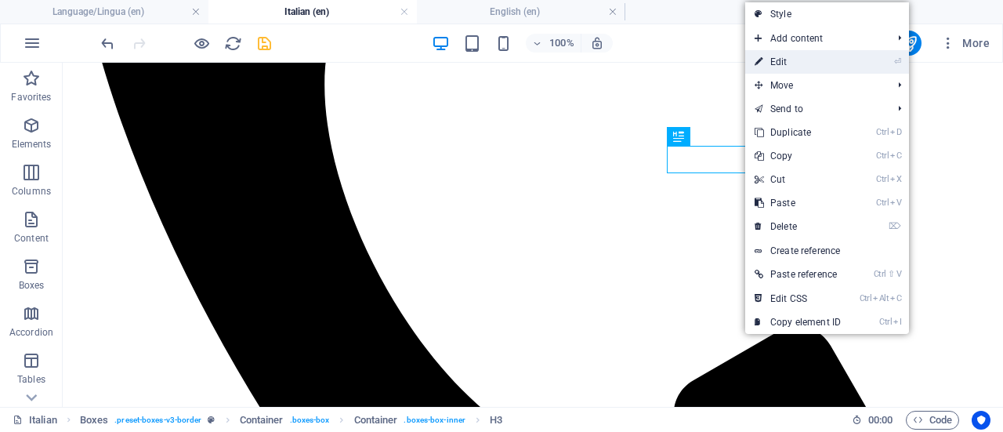
click at [797, 59] on link "⏎ Edit" at bounding box center [798, 62] width 105 height 24
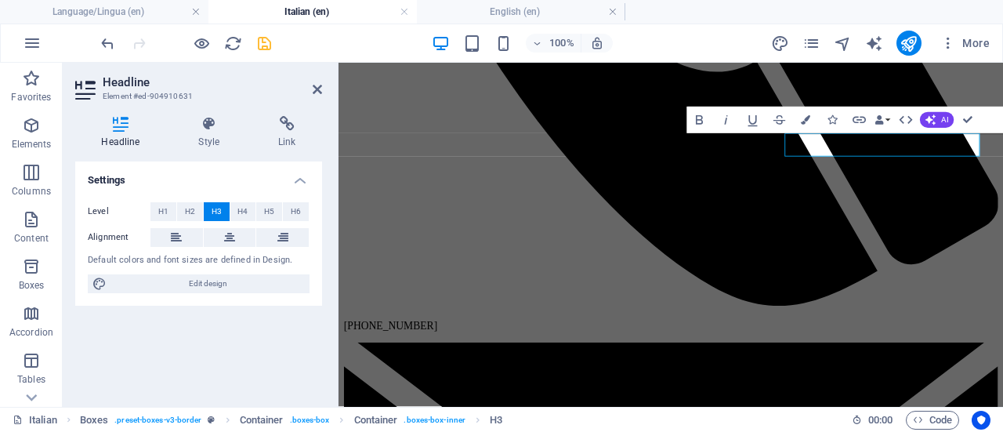
scroll to position [1940, 0]
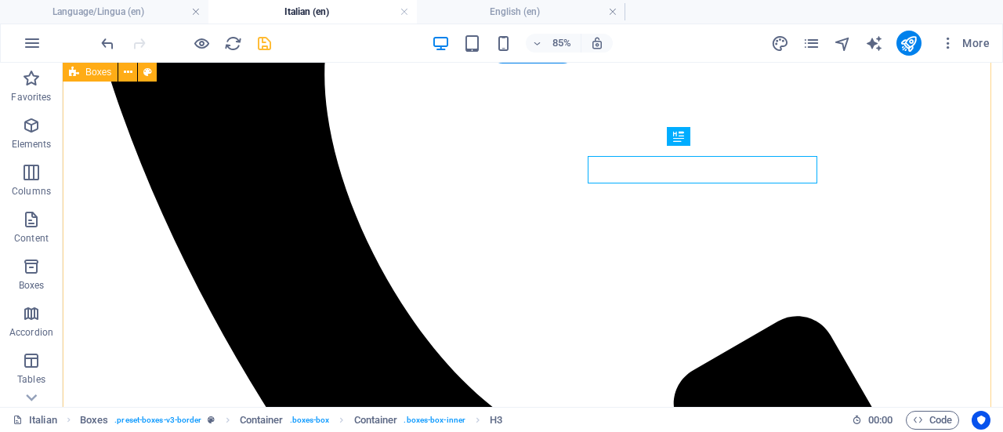
scroll to position [1930, 0]
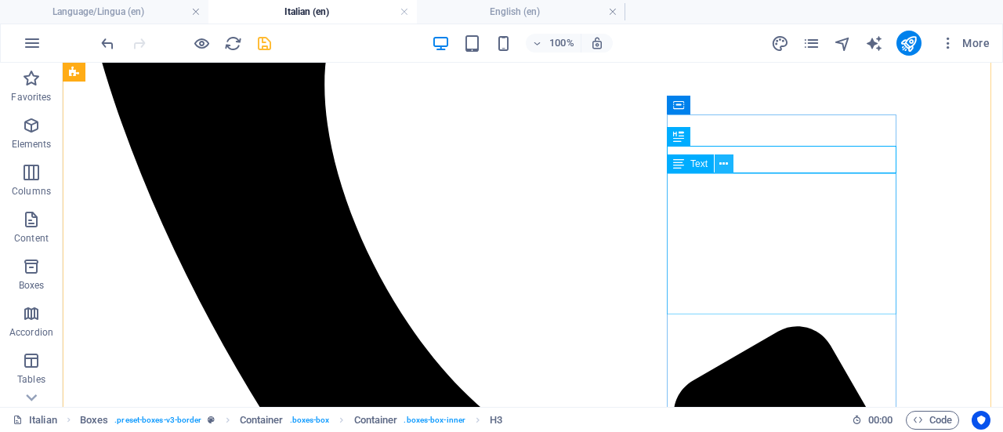
click at [726, 165] on icon at bounding box center [724, 164] width 9 height 16
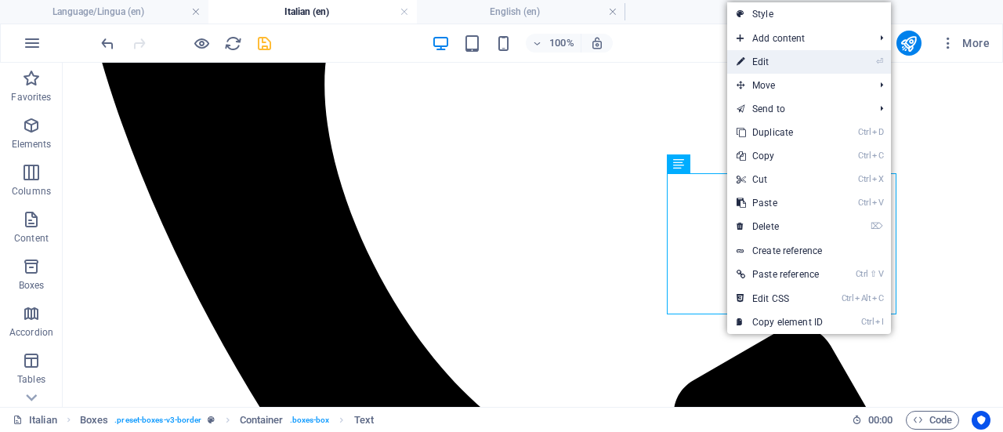
click at [784, 57] on link "⏎ Edit" at bounding box center [779, 62] width 105 height 24
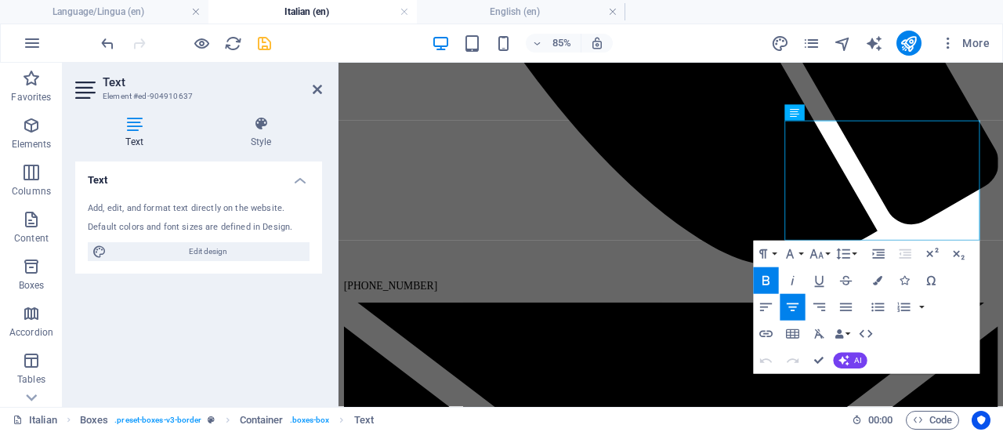
scroll to position [1983, 0]
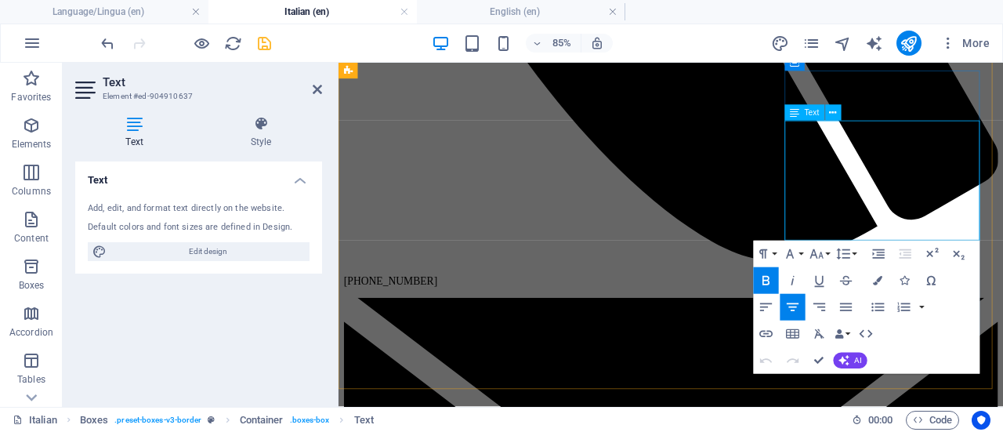
drag, startPoint x: 1048, startPoint y: 253, endPoint x: 865, endPoint y: 146, distance: 211.9
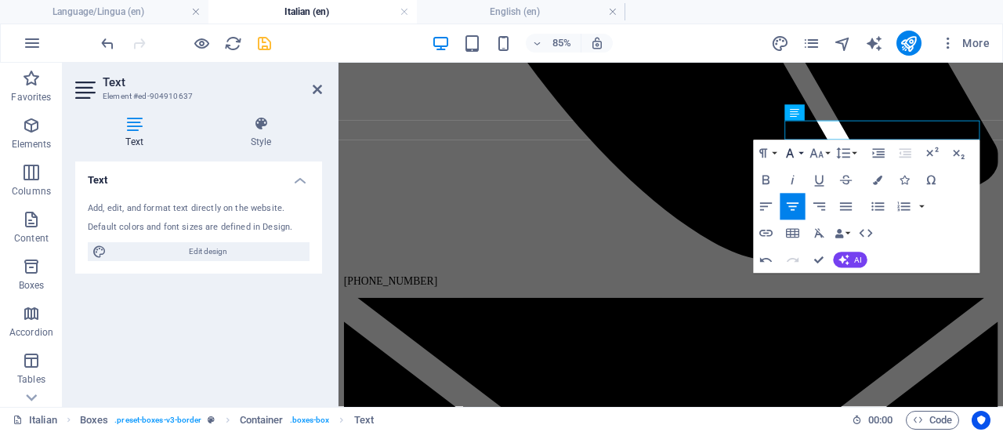
click at [798, 151] on button "Font Family" at bounding box center [792, 153] width 25 height 27
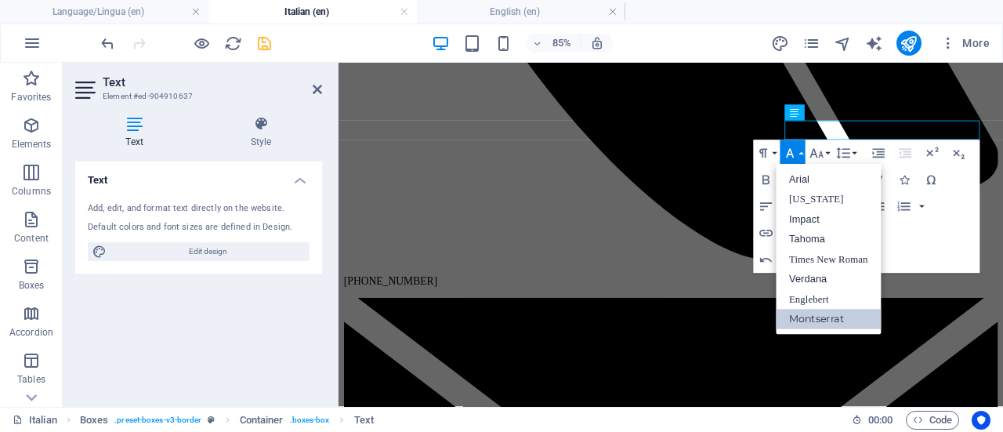
scroll to position [0, 0]
click at [800, 297] on link "Englebert" at bounding box center [828, 299] width 105 height 20
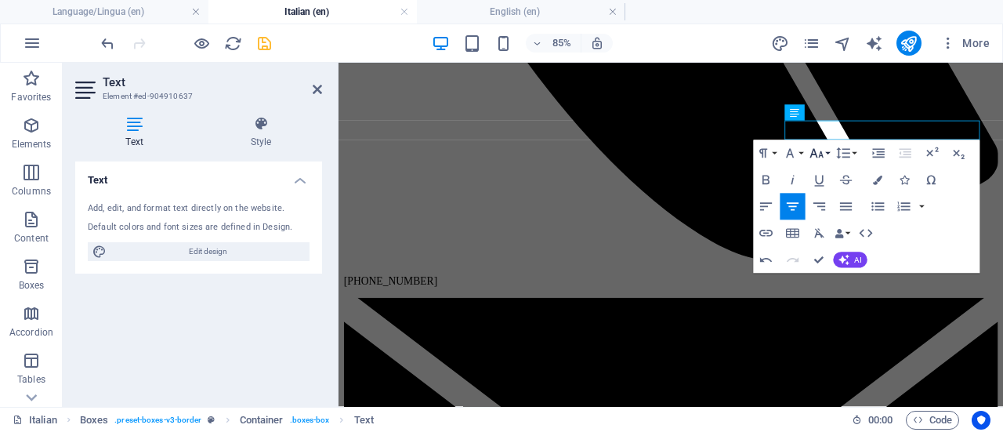
click at [826, 151] on button "Font Size" at bounding box center [819, 153] width 25 height 27
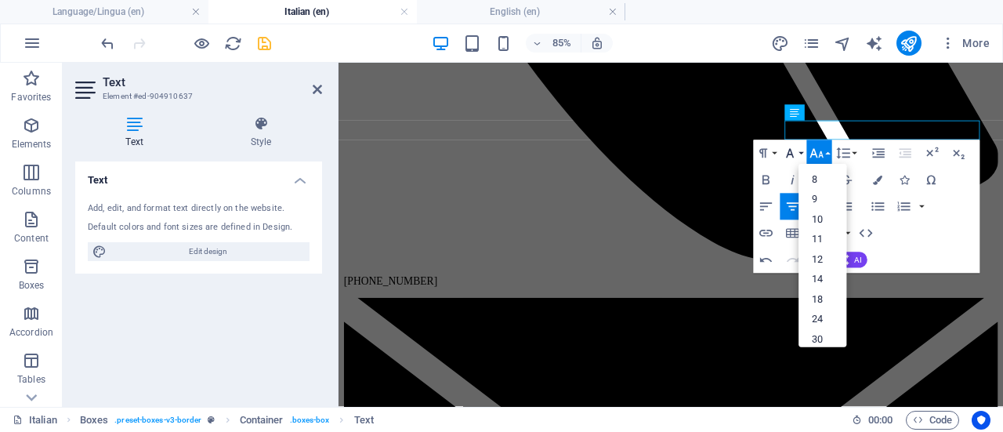
click at [796, 151] on icon "button" at bounding box center [790, 153] width 16 height 16
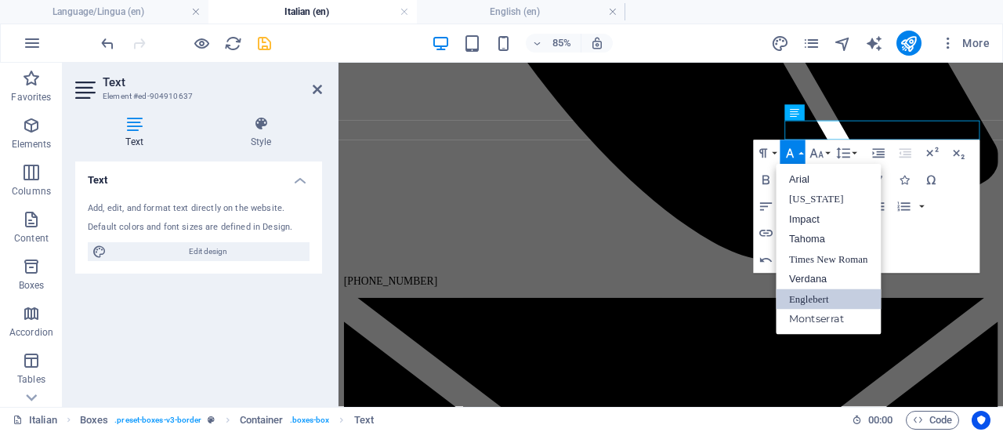
click at [807, 296] on link "Englebert" at bounding box center [828, 299] width 105 height 20
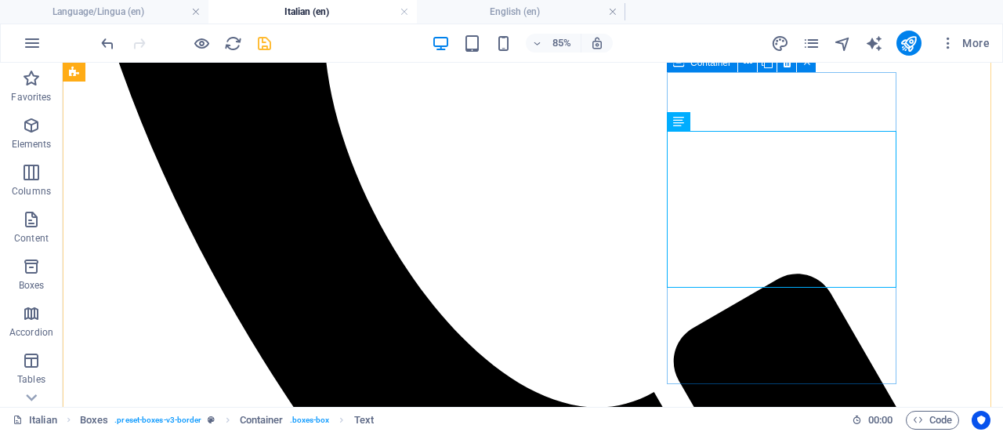
scroll to position [1972, 0]
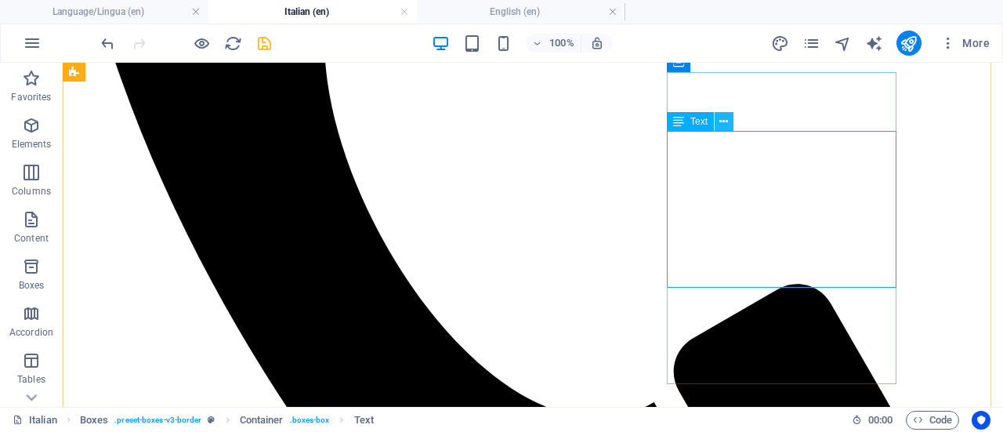
click at [727, 122] on icon at bounding box center [724, 122] width 9 height 16
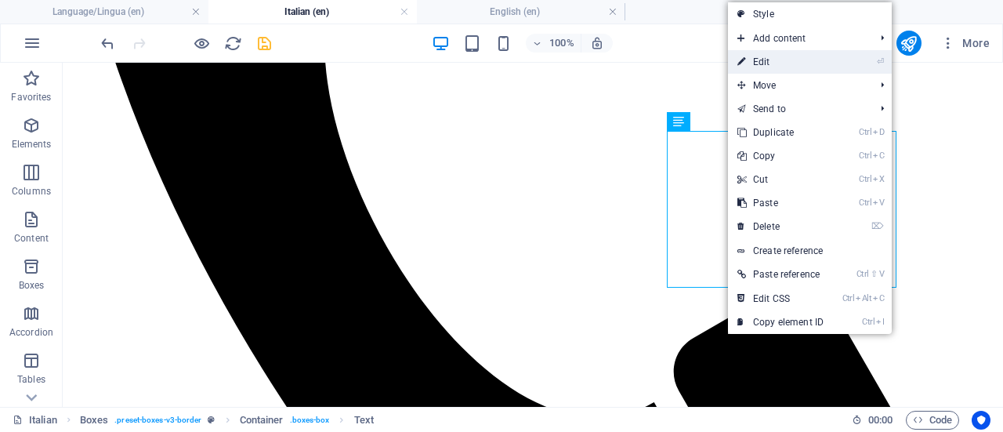
click at [778, 65] on link "⏎ Edit" at bounding box center [780, 62] width 105 height 24
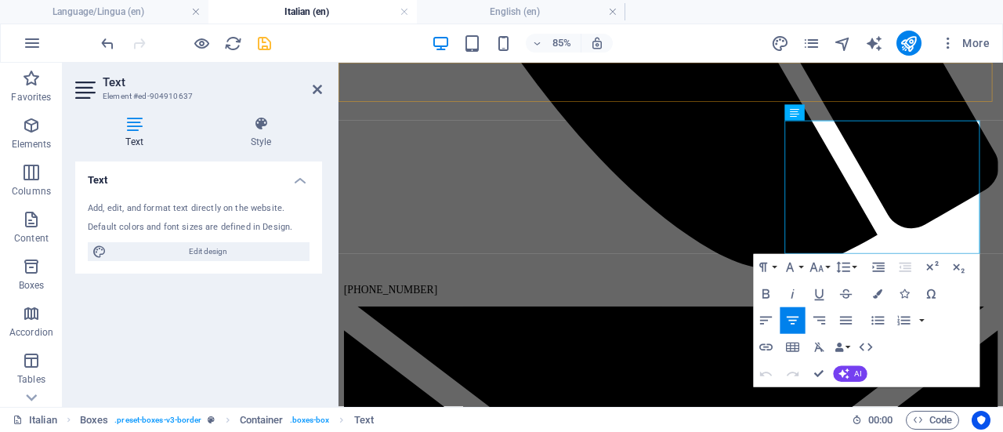
scroll to position [1983, 0]
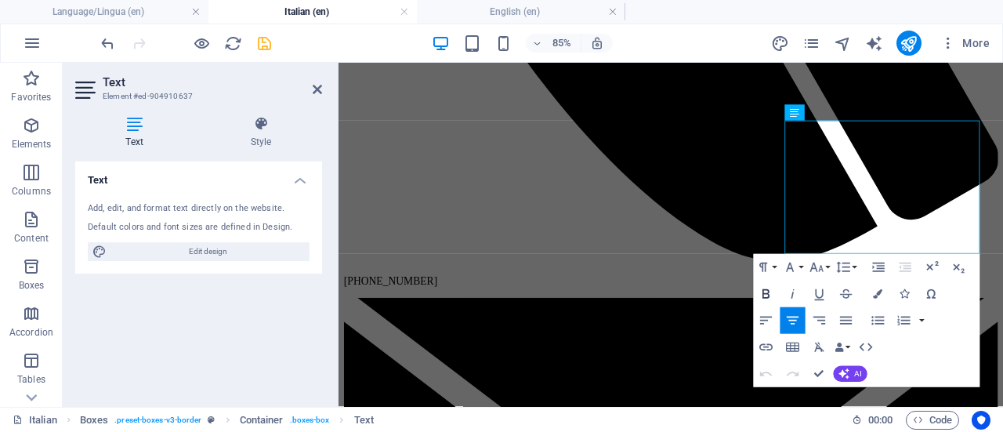
click at [768, 289] on icon "button" at bounding box center [766, 294] width 16 height 16
click at [803, 267] on button "Font Family" at bounding box center [792, 267] width 25 height 27
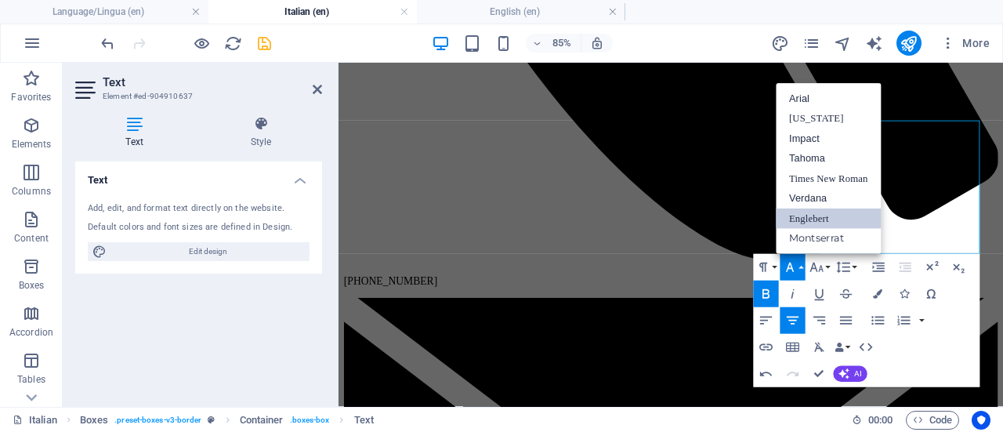
scroll to position [0, 0]
click at [813, 216] on link "Englebert" at bounding box center [828, 219] width 105 height 20
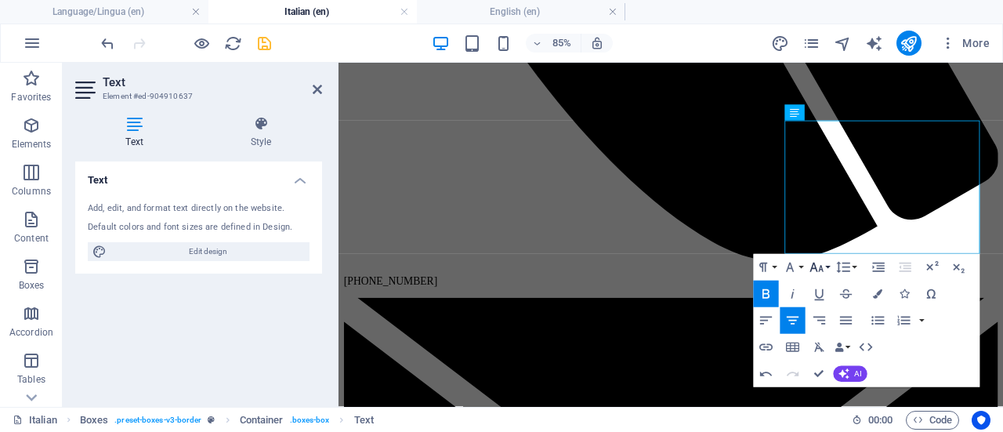
click at [823, 266] on icon "button" at bounding box center [817, 267] width 16 height 16
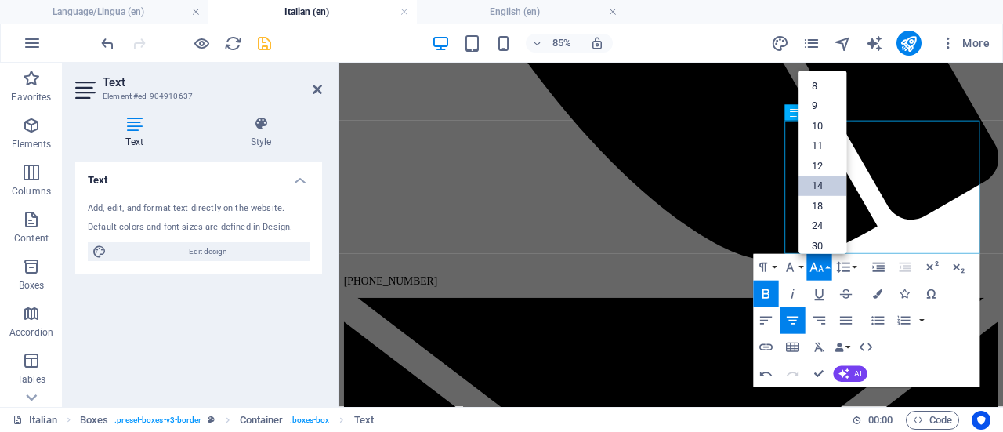
click at [825, 186] on link "14" at bounding box center [823, 186] width 48 height 20
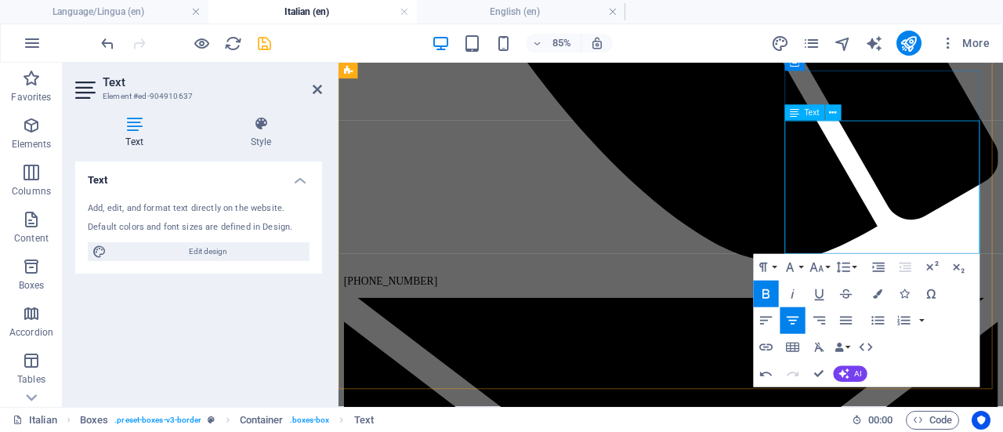
drag, startPoint x: 1068, startPoint y: 267, endPoint x: 875, endPoint y: 144, distance: 229.0
click at [823, 266] on icon "button" at bounding box center [817, 267] width 16 height 16
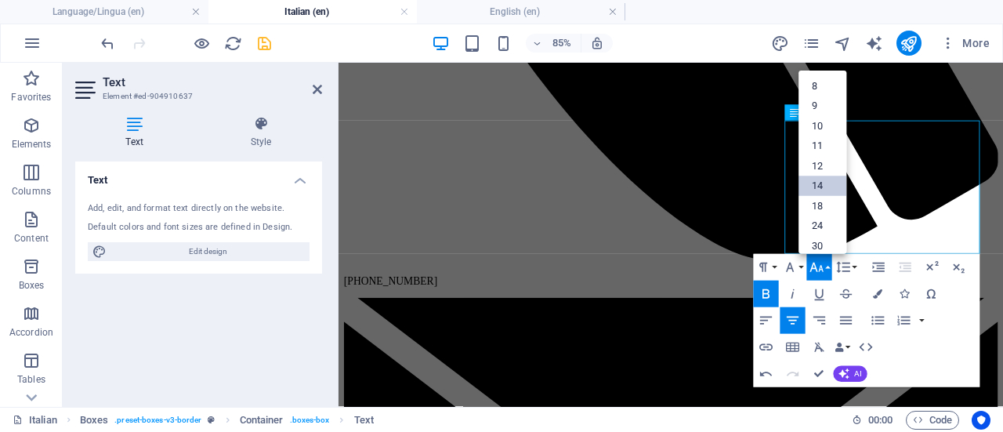
click at [817, 183] on link "14" at bounding box center [823, 186] width 48 height 20
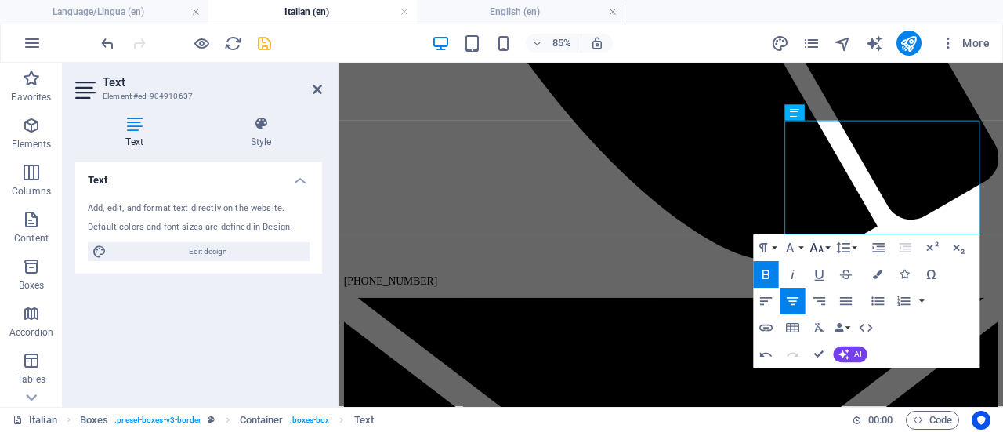
click at [823, 247] on icon "button" at bounding box center [817, 248] width 16 height 16
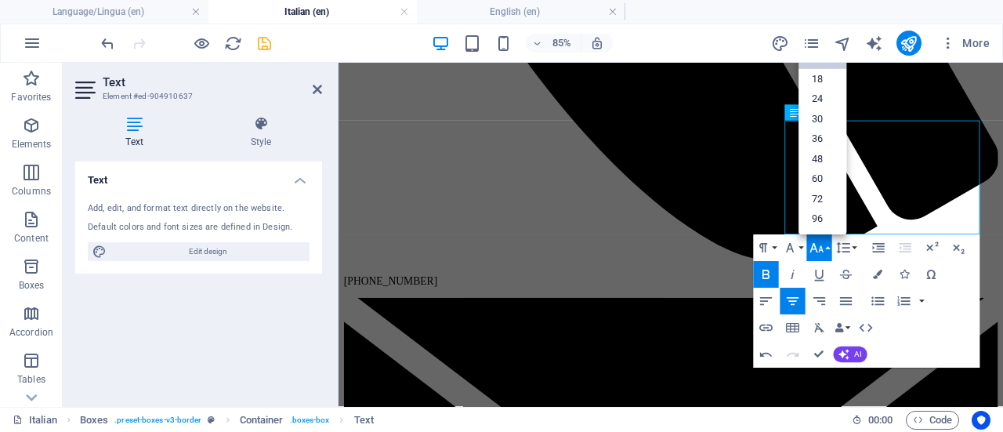
scroll to position [125, 0]
click at [823, 100] on link "24" at bounding box center [823, 100] width 48 height 20
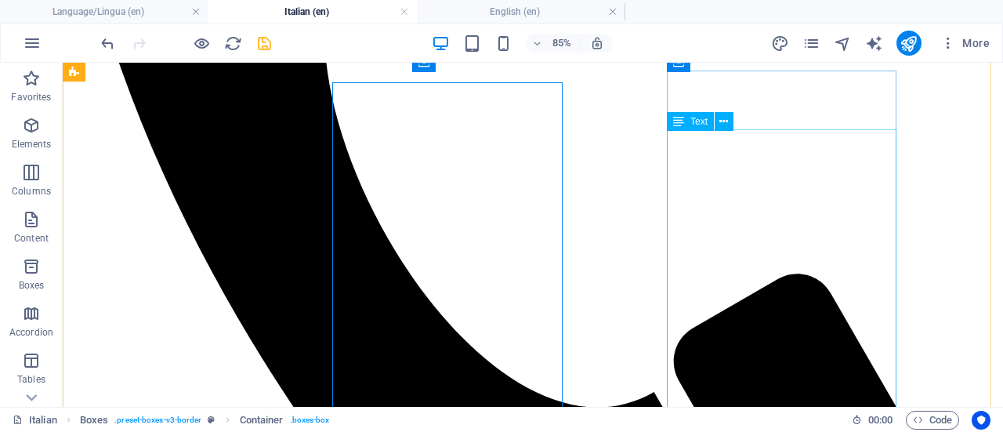
scroll to position [1972, 0]
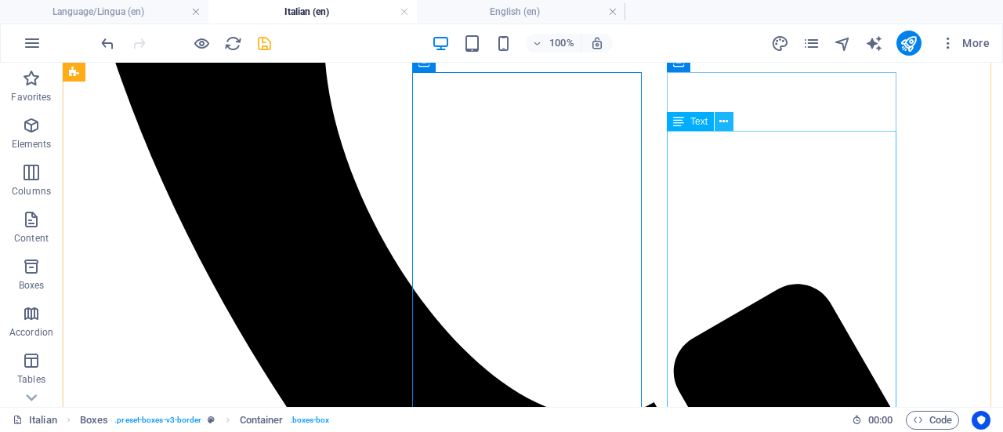
click at [722, 122] on icon at bounding box center [724, 122] width 9 height 16
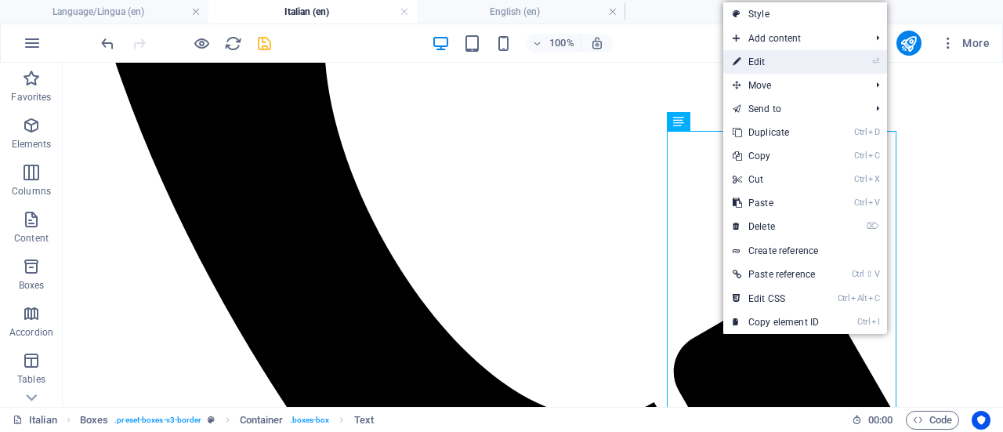
click at [764, 54] on link "⏎ Edit" at bounding box center [776, 62] width 105 height 24
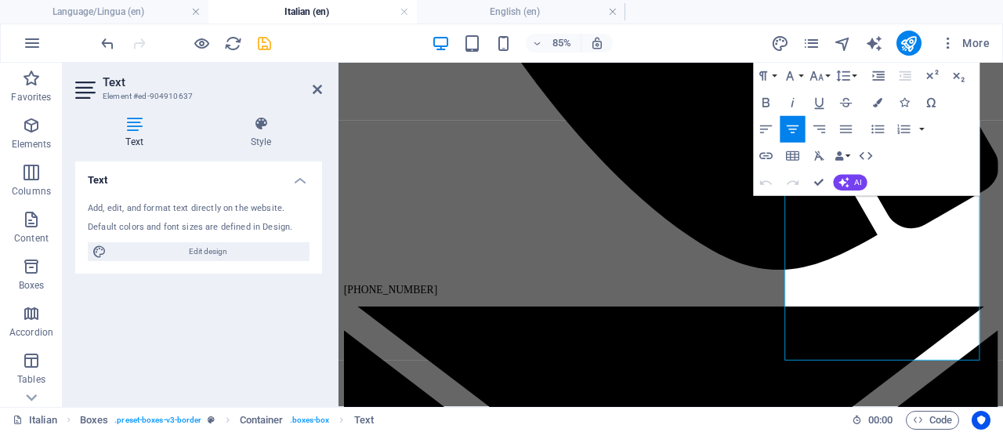
scroll to position [1983, 0]
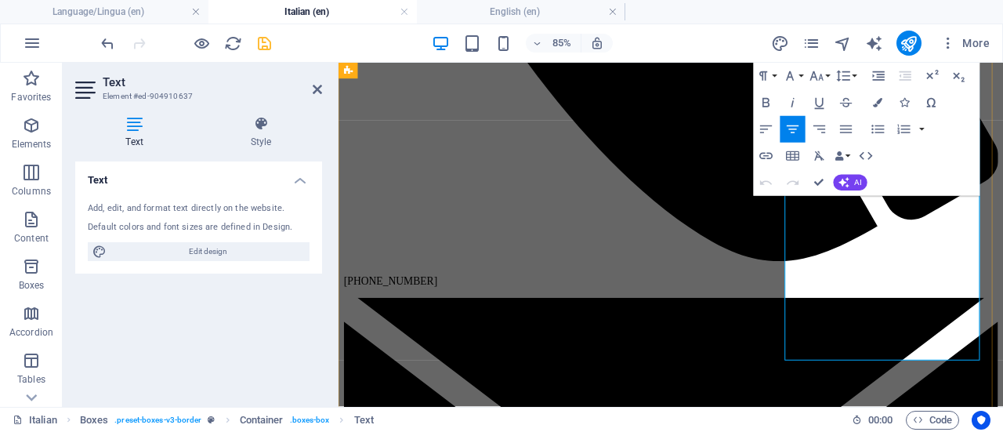
drag, startPoint x: 1036, startPoint y: 400, endPoint x: 871, endPoint y: 223, distance: 241.8
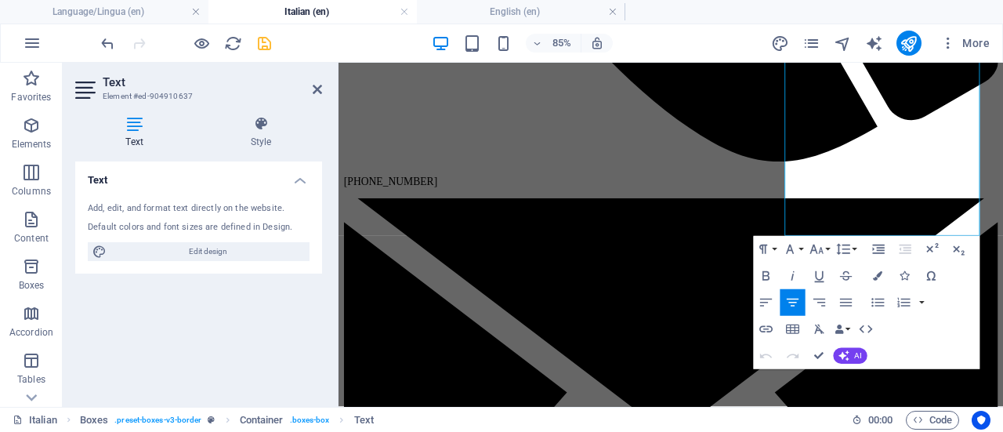
scroll to position [2129, 0]
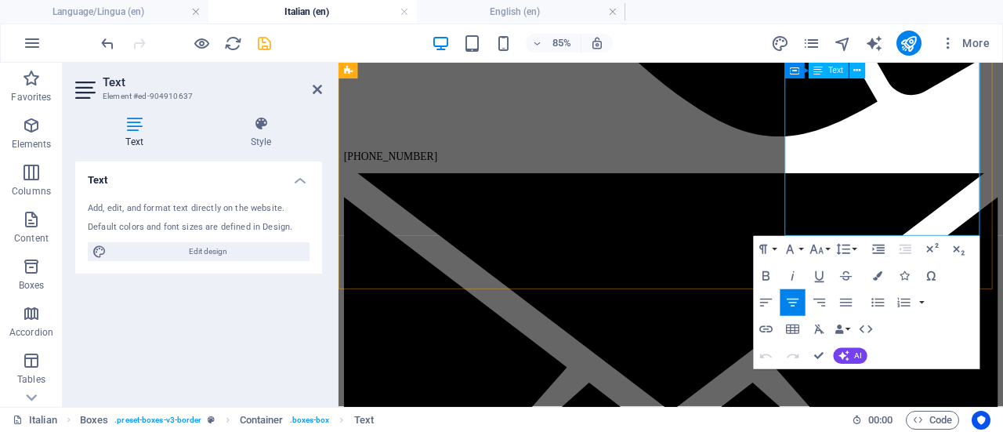
drag, startPoint x: 883, startPoint y: 258, endPoint x: 1037, endPoint y: 241, distance: 155.4
click at [766, 272] on icon "button" at bounding box center [766, 275] width 7 height 9
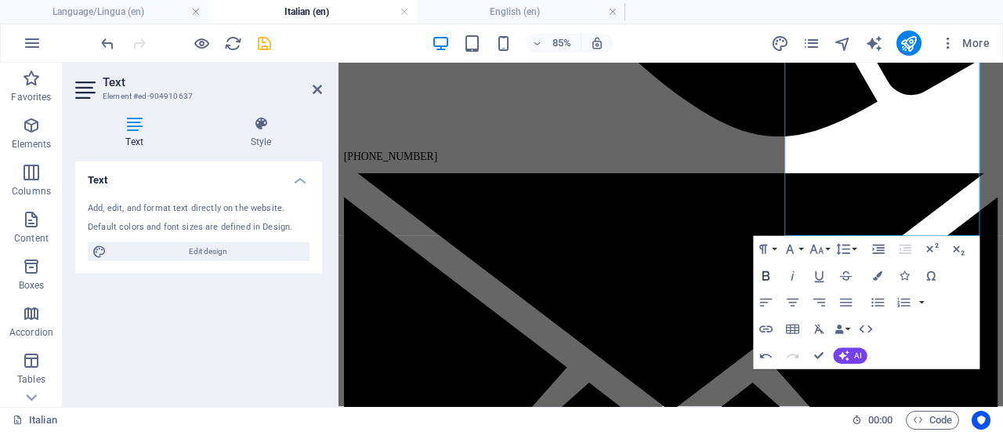
click at [770, 272] on icon "button" at bounding box center [766, 276] width 16 height 16
click at [765, 280] on icon "button" at bounding box center [766, 275] width 7 height 9
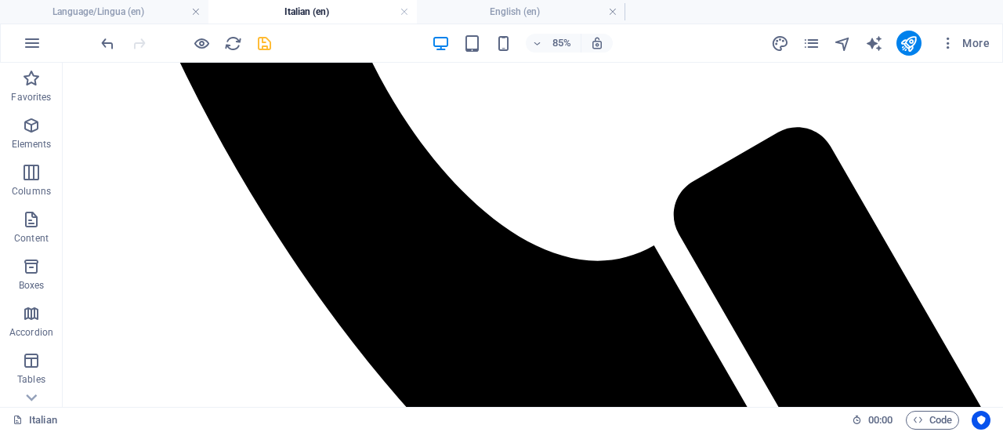
scroll to position [2118, 0]
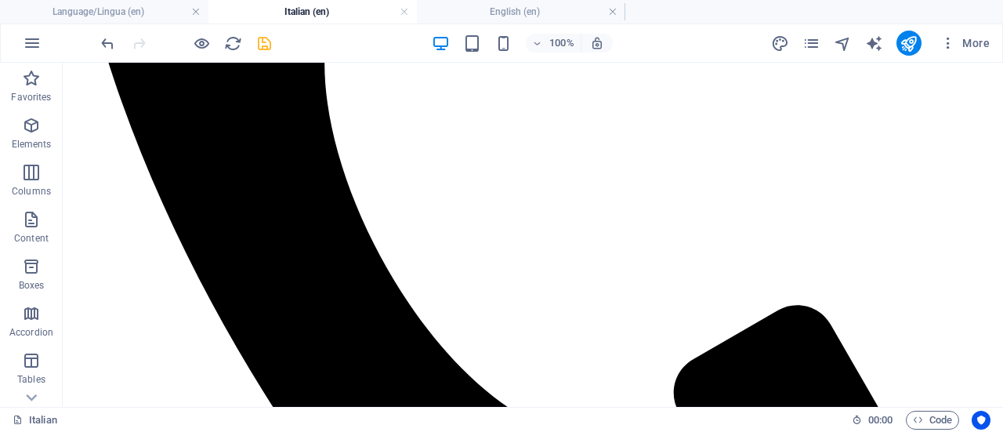
scroll to position [1948, 0]
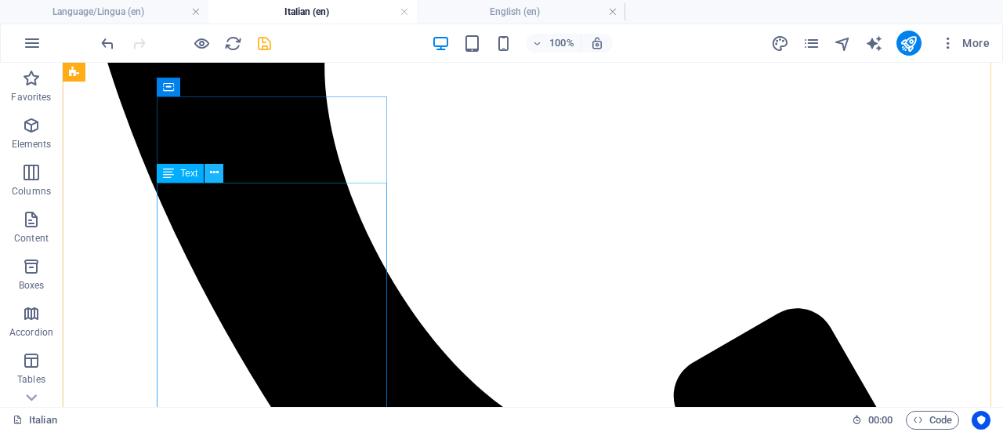
click at [213, 172] on icon at bounding box center [214, 173] width 9 height 16
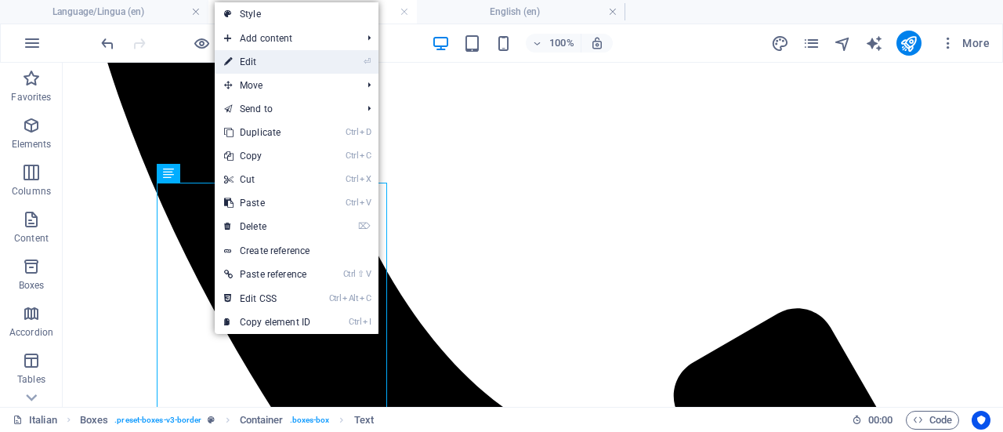
click at [269, 60] on link "⏎ Edit" at bounding box center [267, 62] width 105 height 24
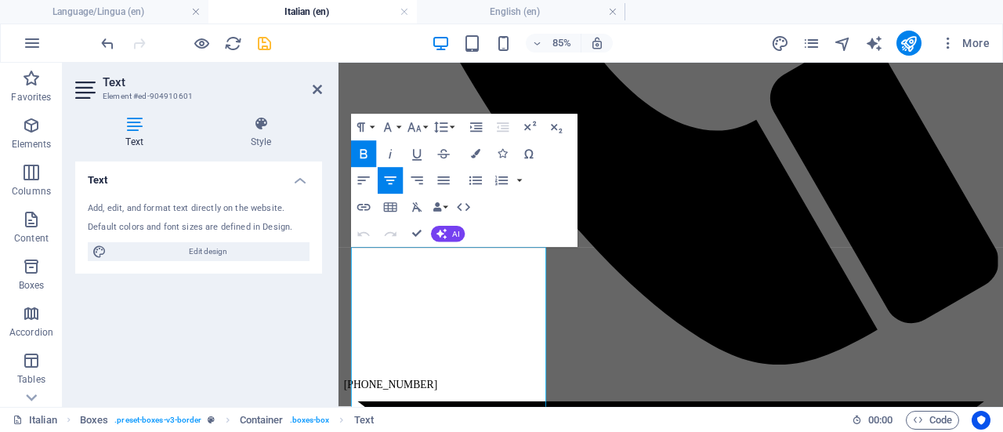
scroll to position [1880, 0]
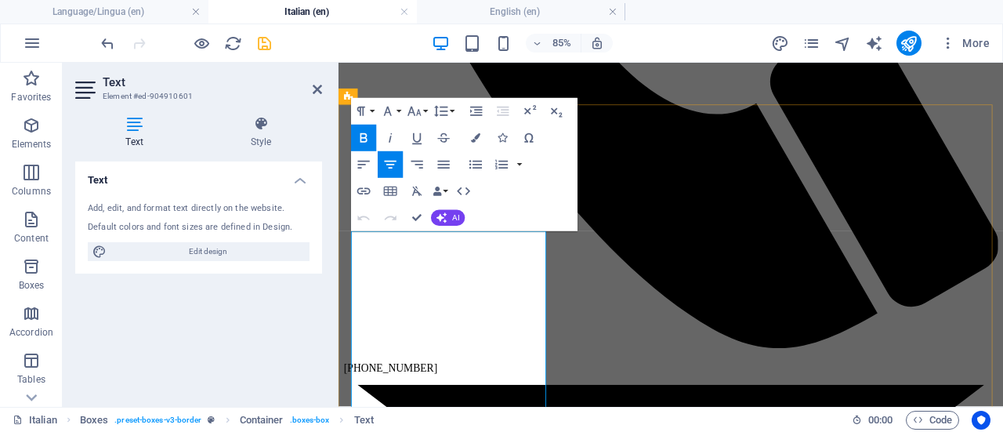
drag, startPoint x: 436, startPoint y: 303, endPoint x: 435, endPoint y: 314, distance: 11.0
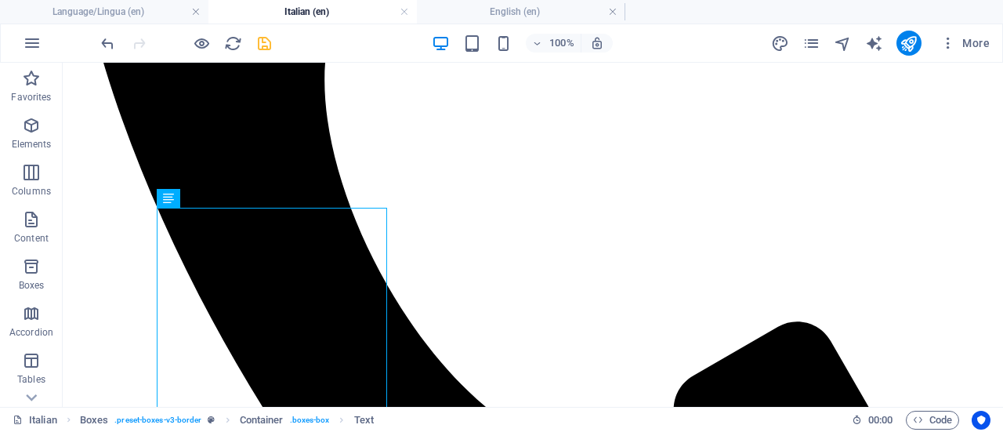
scroll to position [1965, 0]
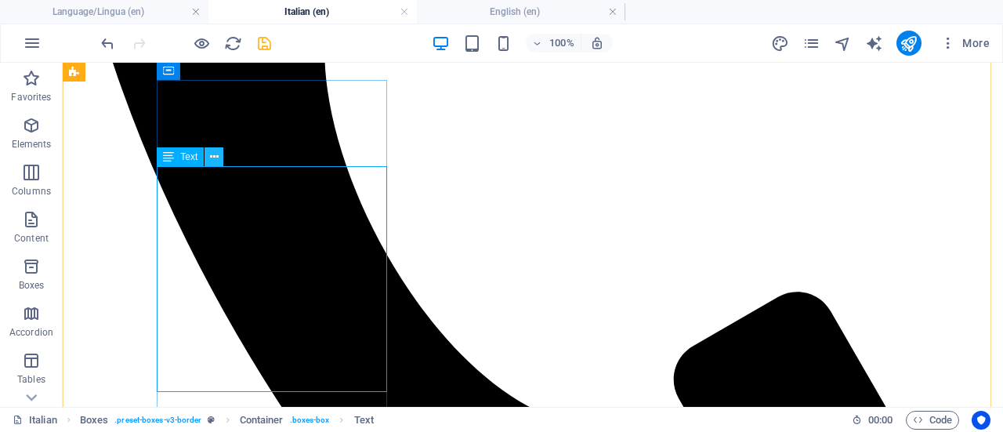
click at [213, 153] on icon at bounding box center [214, 157] width 9 height 16
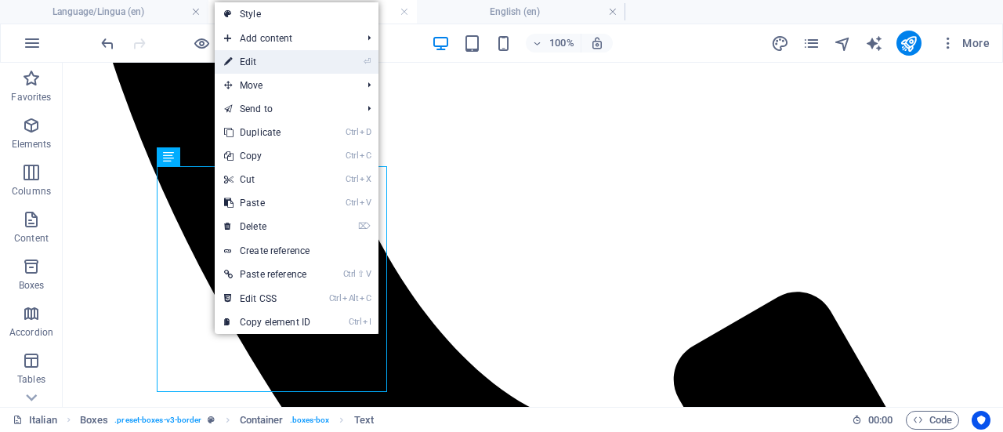
click at [265, 57] on link "⏎ Edit" at bounding box center [267, 62] width 105 height 24
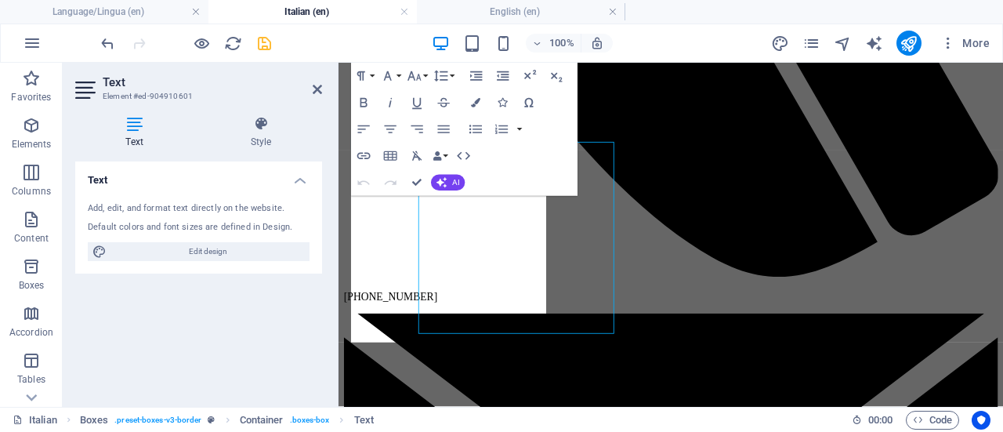
scroll to position [1975, 0]
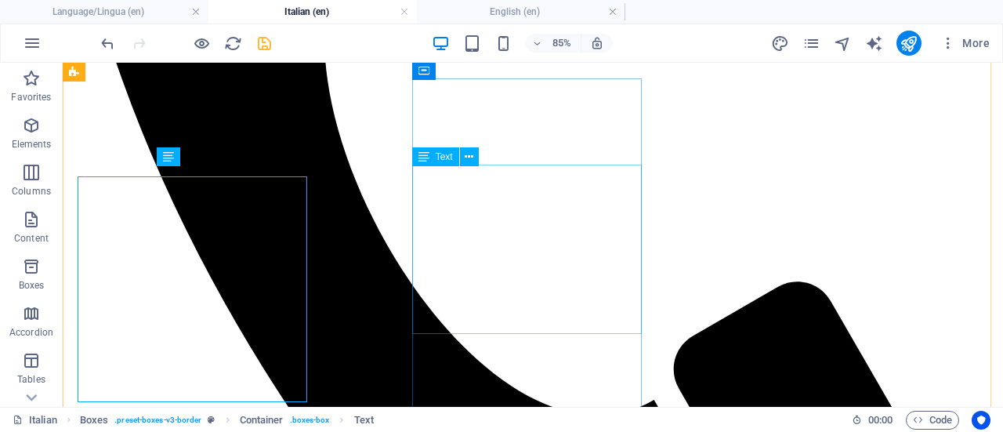
scroll to position [1965, 0]
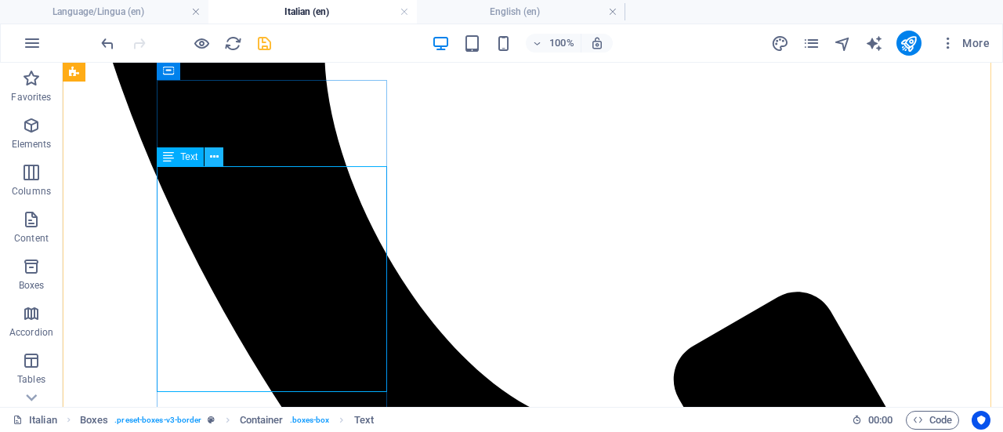
click at [216, 158] on icon at bounding box center [214, 157] width 9 height 16
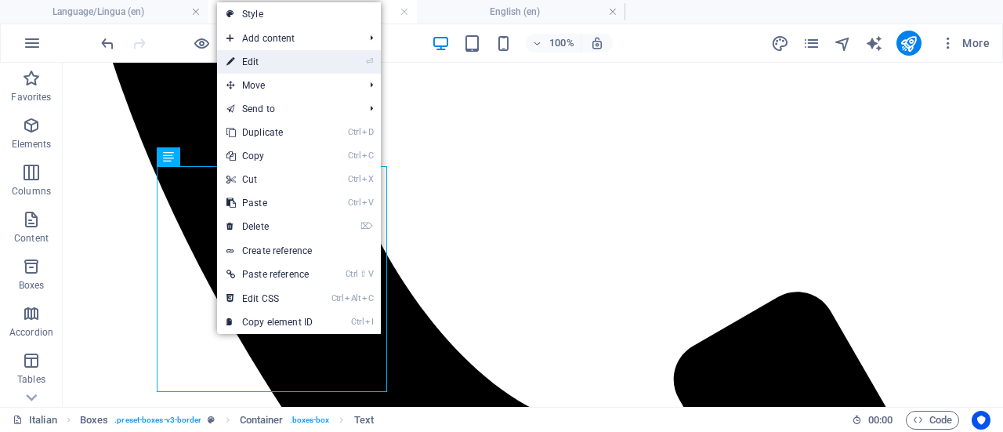
click at [287, 67] on link "⏎ Edit" at bounding box center [269, 62] width 105 height 24
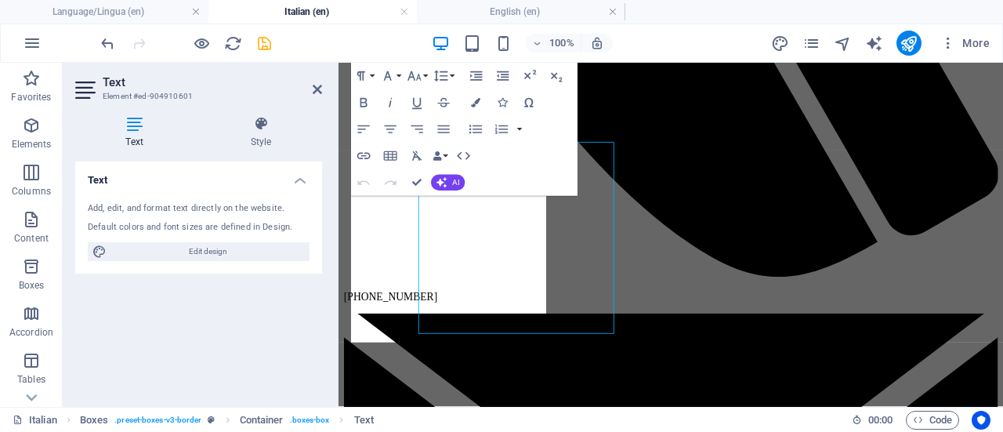
scroll to position [1975, 0]
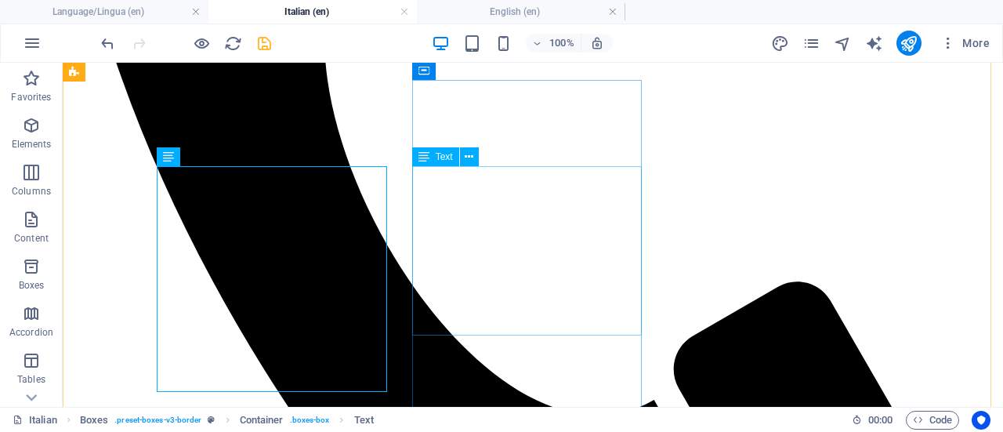
scroll to position [1965, 0]
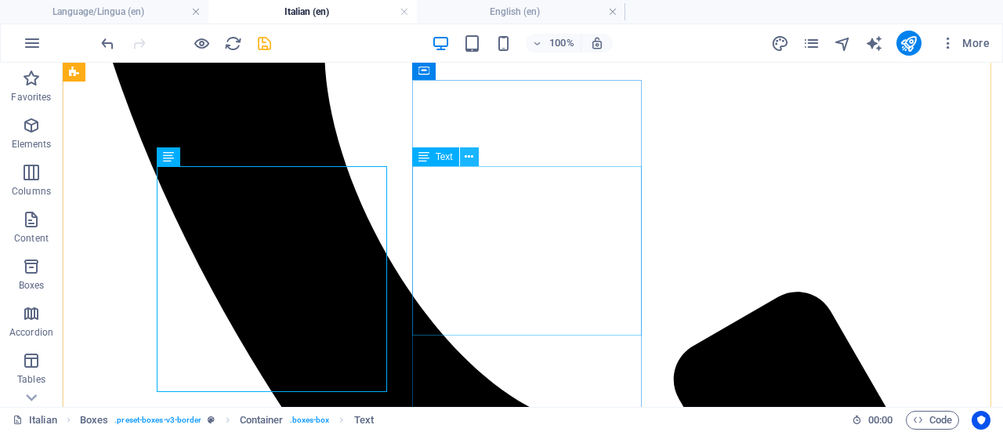
click at [468, 158] on icon at bounding box center [469, 157] width 9 height 16
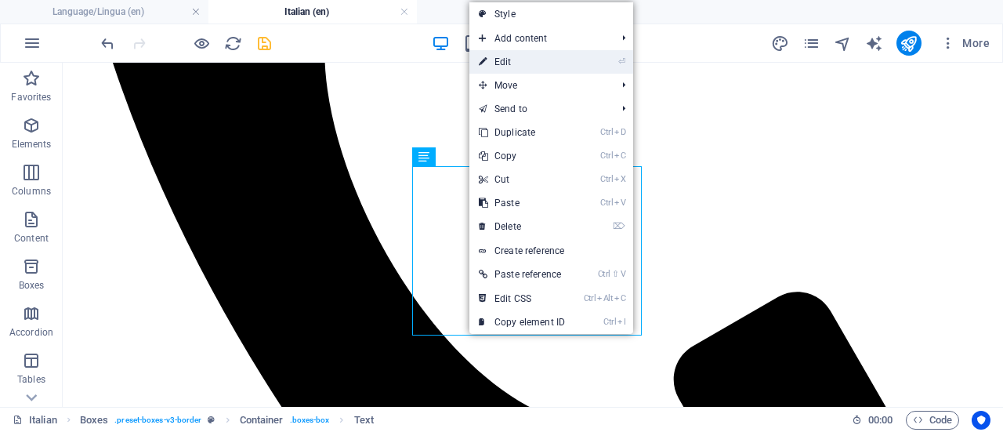
click at [516, 60] on link "⏎ Edit" at bounding box center [522, 62] width 105 height 24
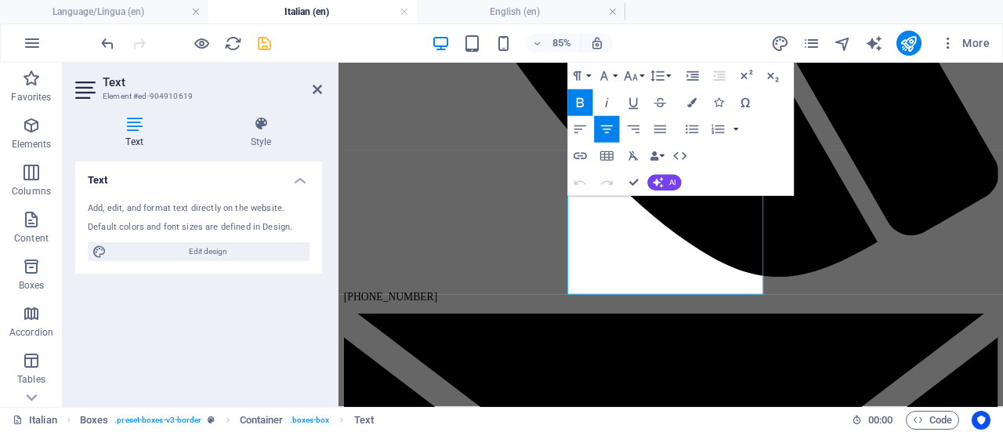
scroll to position [1975, 0]
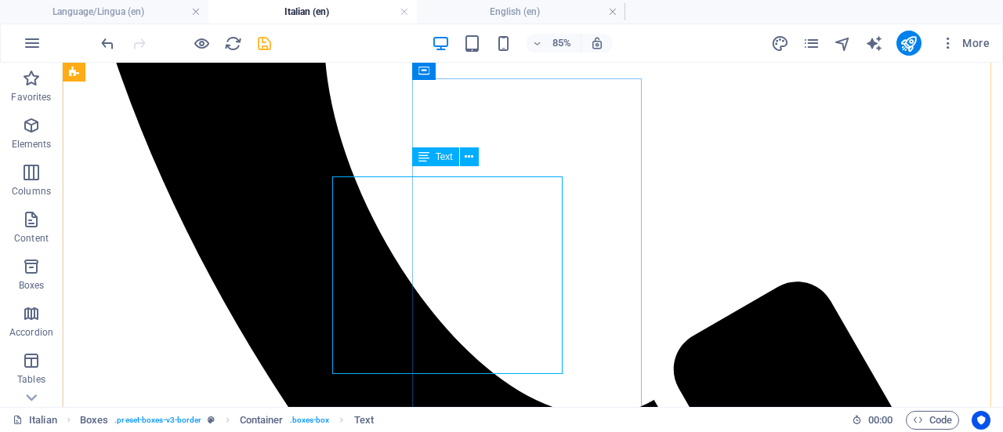
scroll to position [1965, 0]
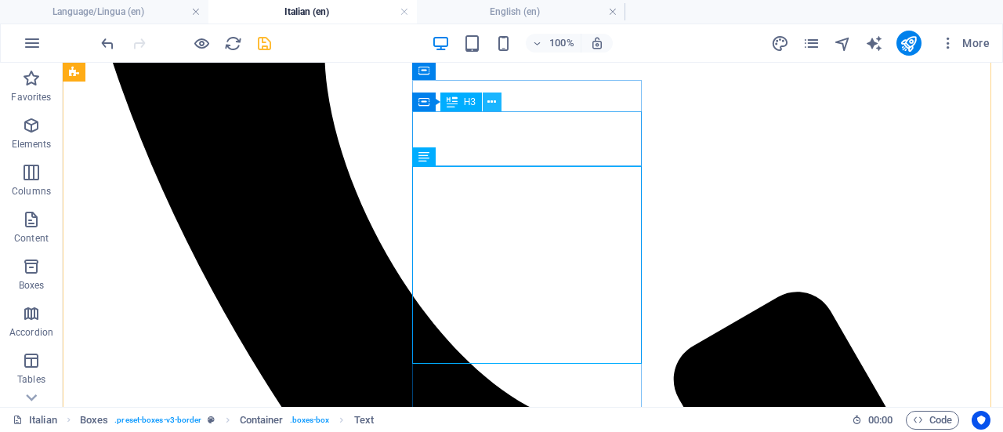
click at [491, 100] on icon at bounding box center [492, 102] width 9 height 16
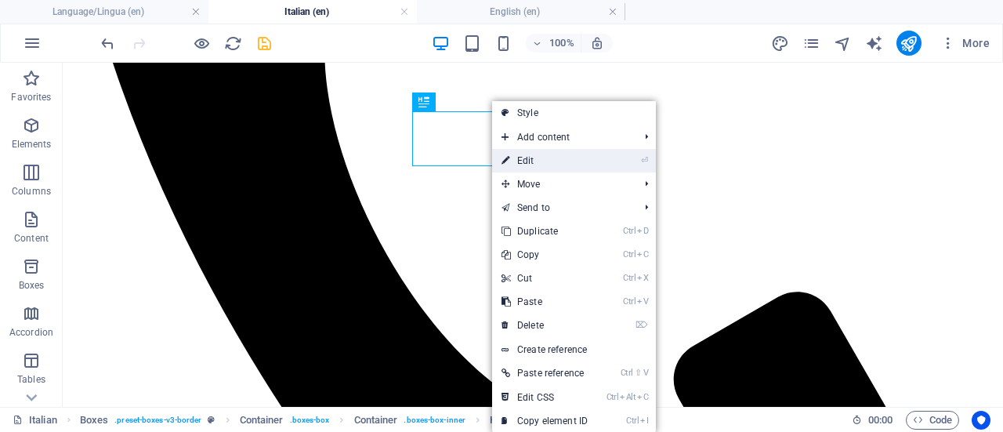
click at [536, 161] on link "⏎ Edit" at bounding box center [544, 161] width 105 height 24
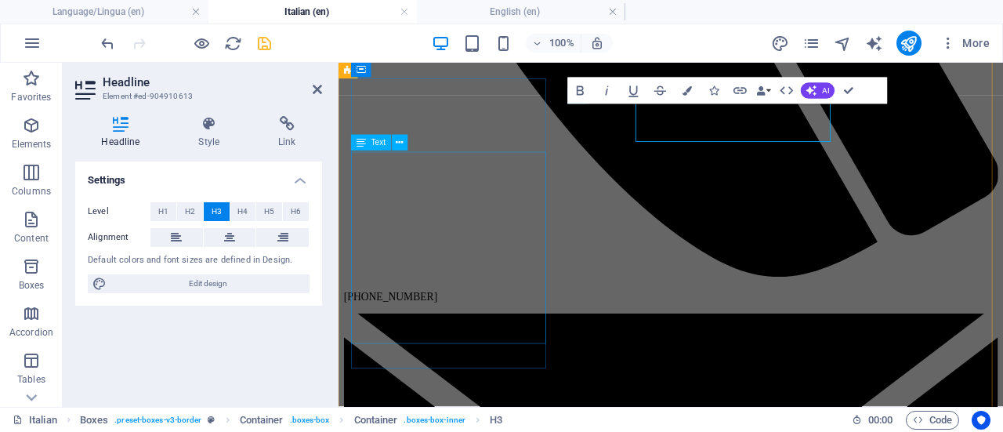
scroll to position [1975, 0]
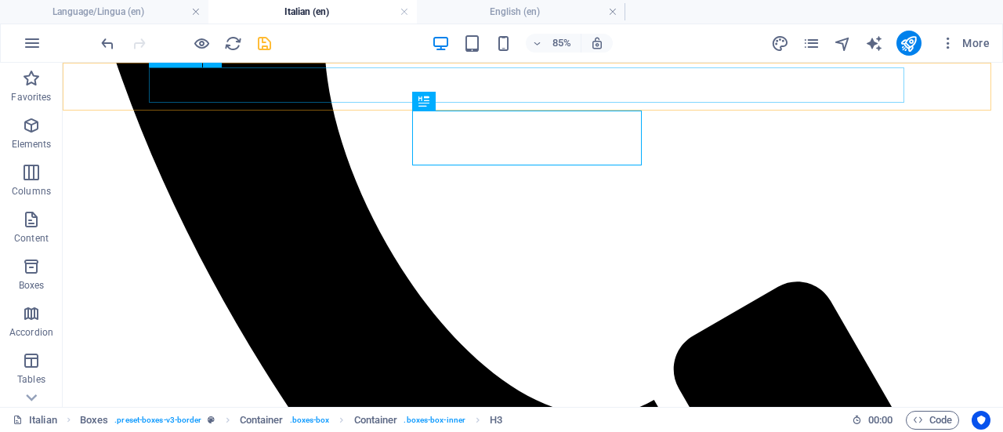
scroll to position [1965, 0]
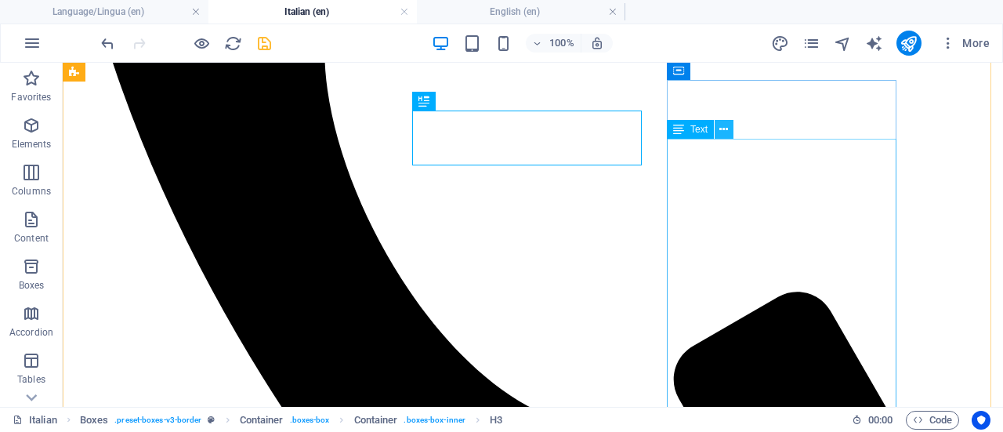
click at [731, 131] on button at bounding box center [724, 129] width 19 height 19
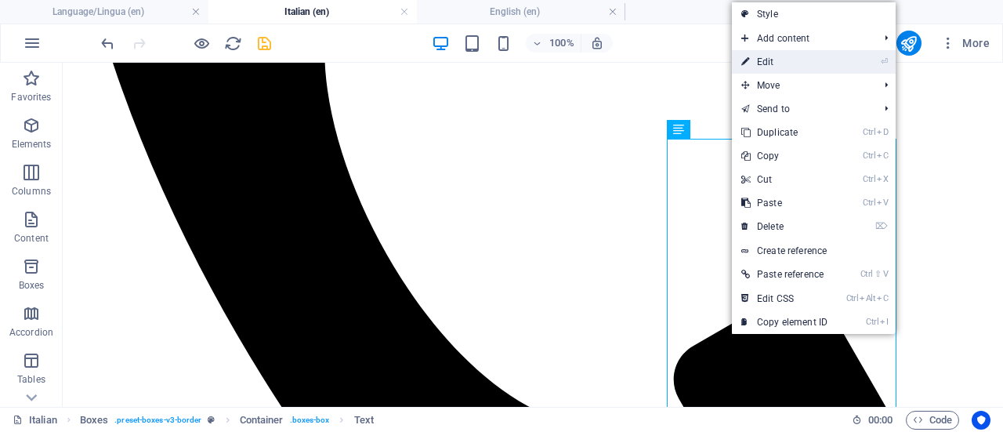
click at [784, 61] on link "⏎ Edit" at bounding box center [784, 62] width 105 height 24
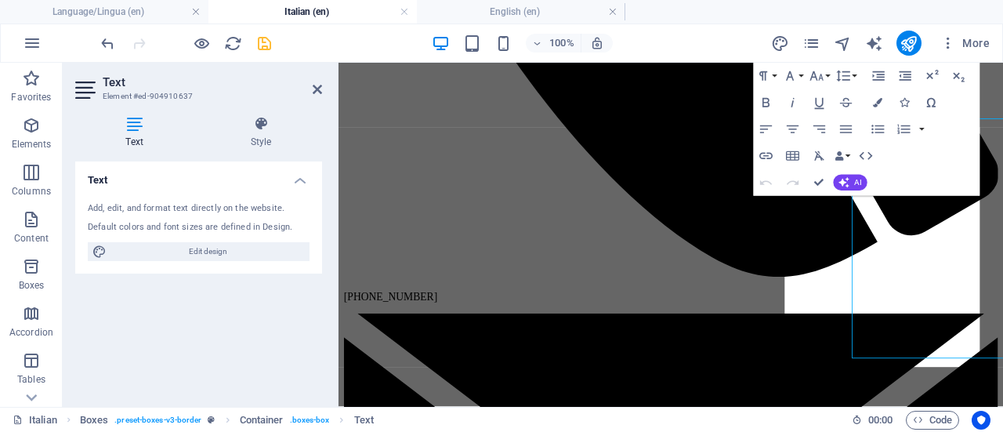
scroll to position [1975, 0]
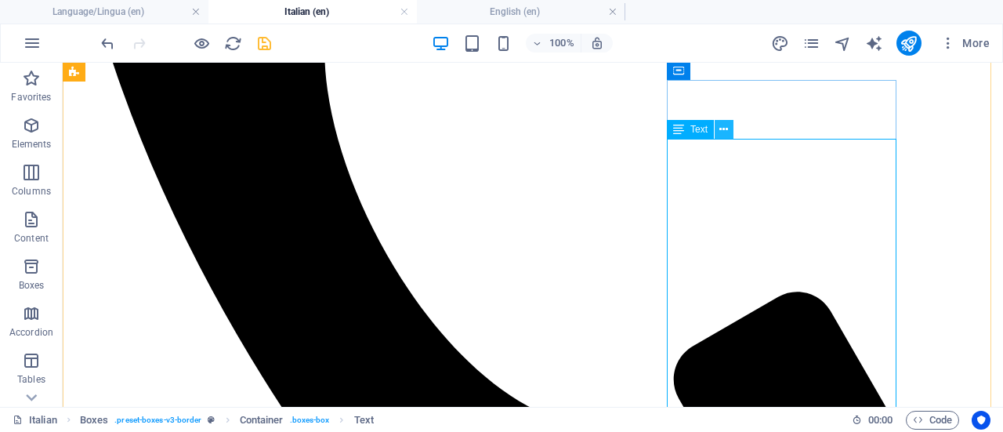
click at [727, 131] on icon at bounding box center [724, 130] width 9 height 16
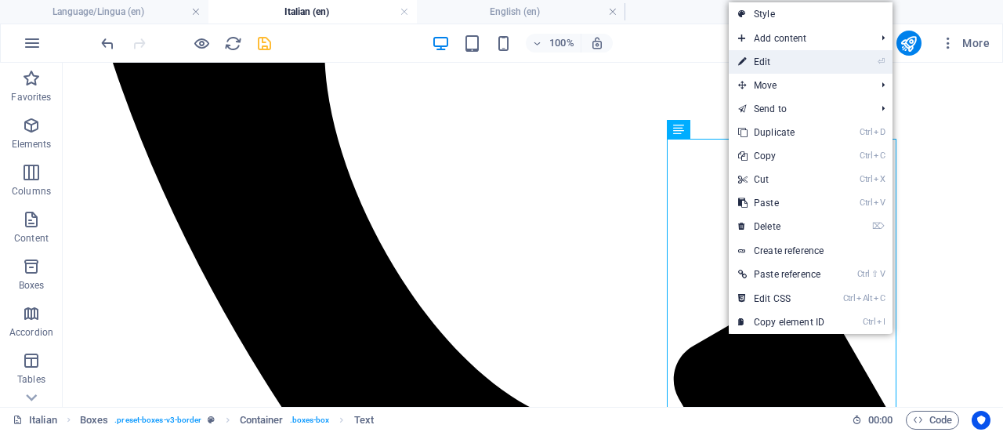
click at [772, 64] on link "⏎ Edit" at bounding box center [781, 62] width 105 height 24
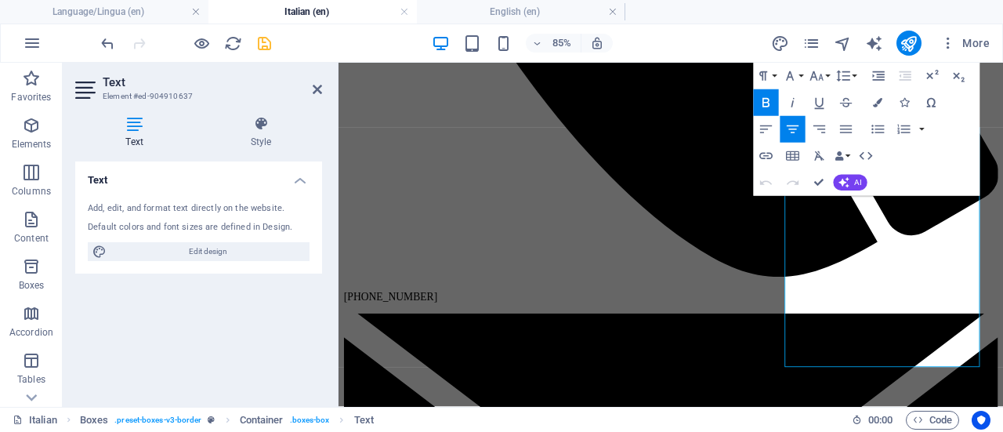
scroll to position [1975, 0]
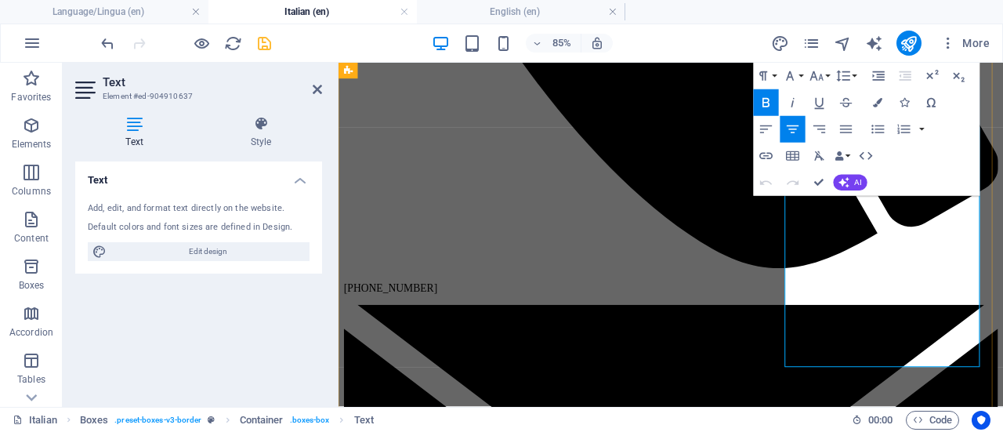
drag, startPoint x: 867, startPoint y: 350, endPoint x: 862, endPoint y: 376, distance: 25.5
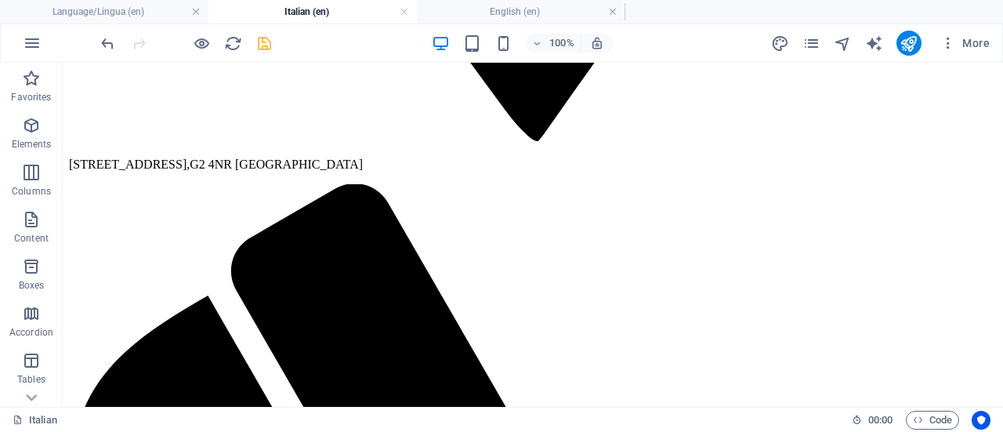
scroll to position [13, 0]
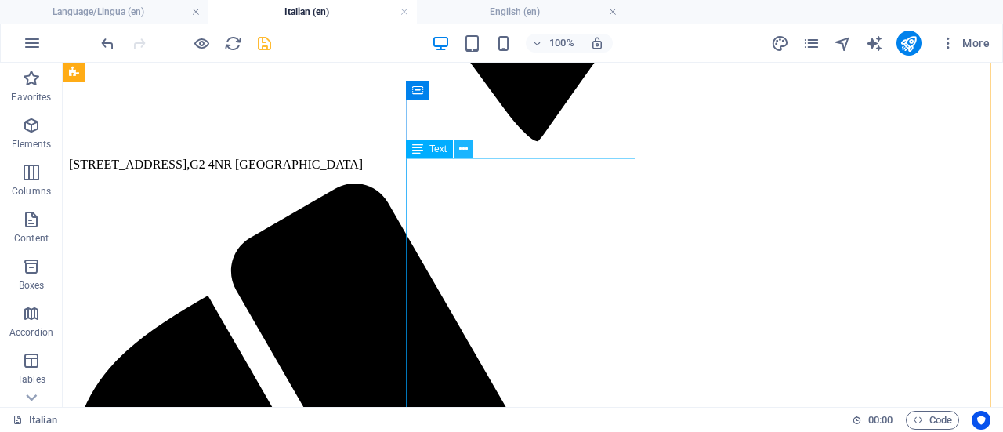
click at [468, 151] on button at bounding box center [463, 149] width 19 height 19
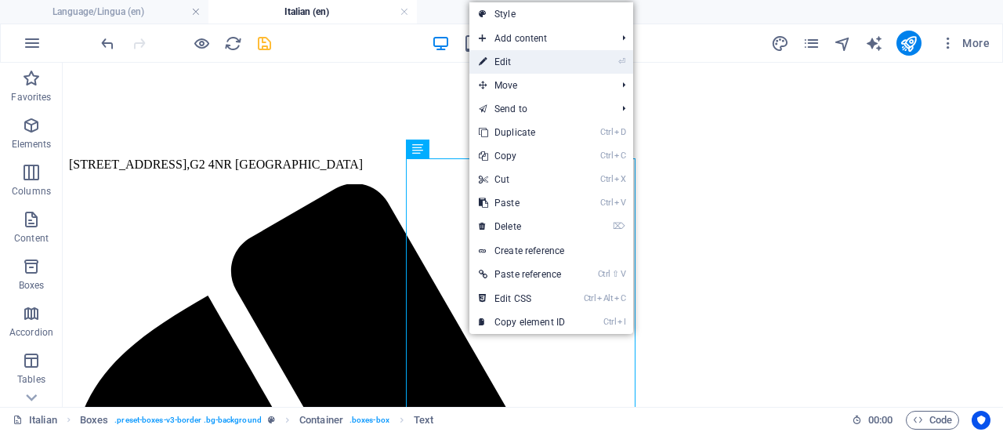
click at [528, 58] on link "⏎ Edit" at bounding box center [522, 62] width 105 height 24
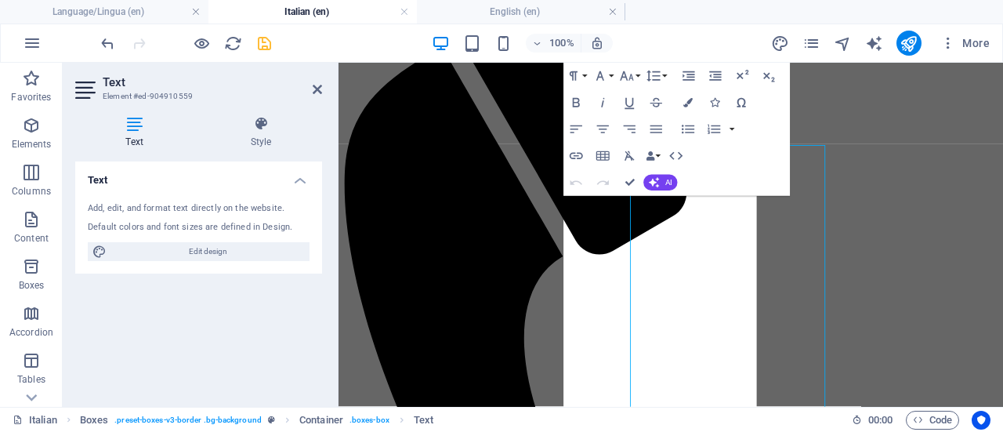
scroll to position [1304, 0]
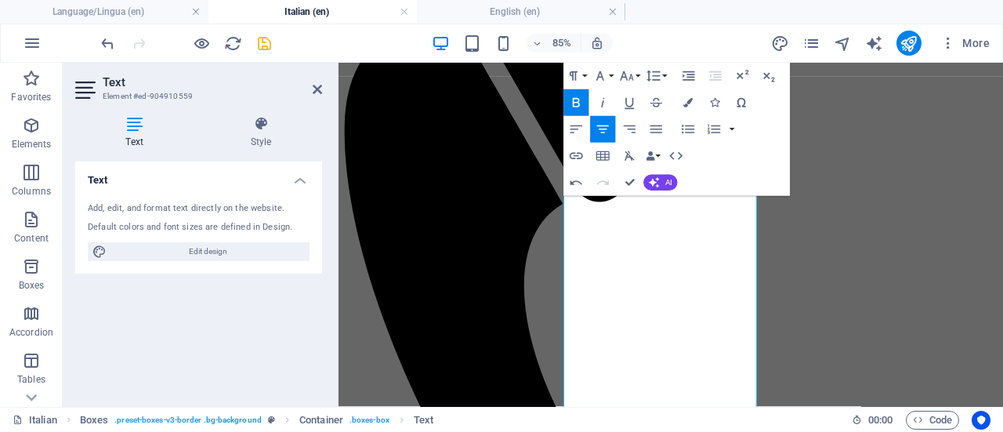
scroll to position [1399, 0]
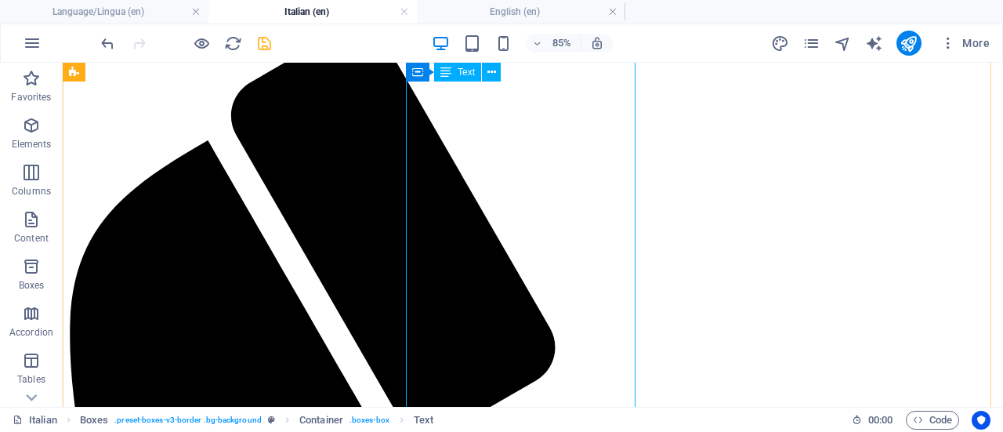
scroll to position [1463, 0]
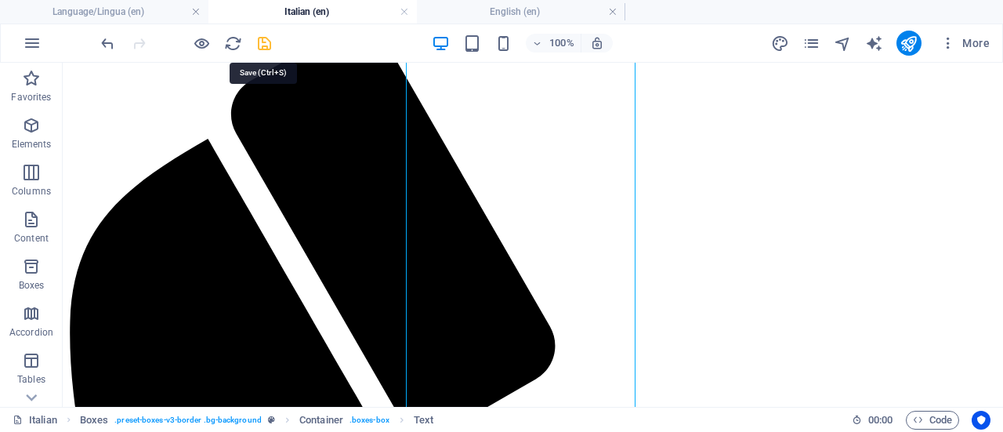
click at [261, 40] on icon "save" at bounding box center [265, 43] width 18 height 18
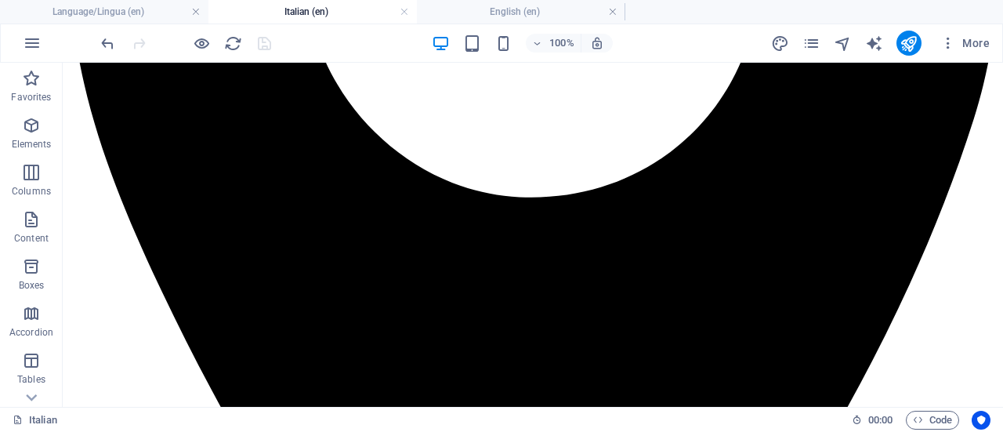
scroll to position [553, 0]
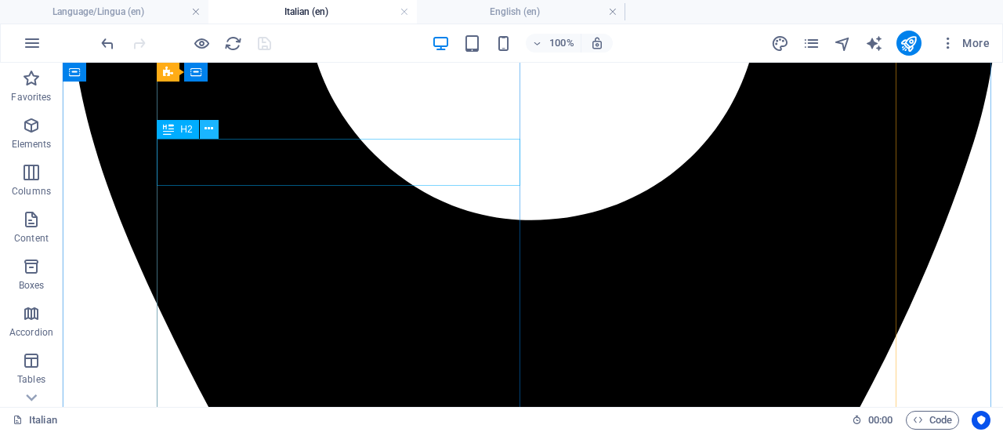
click at [210, 126] on icon at bounding box center [209, 129] width 9 height 16
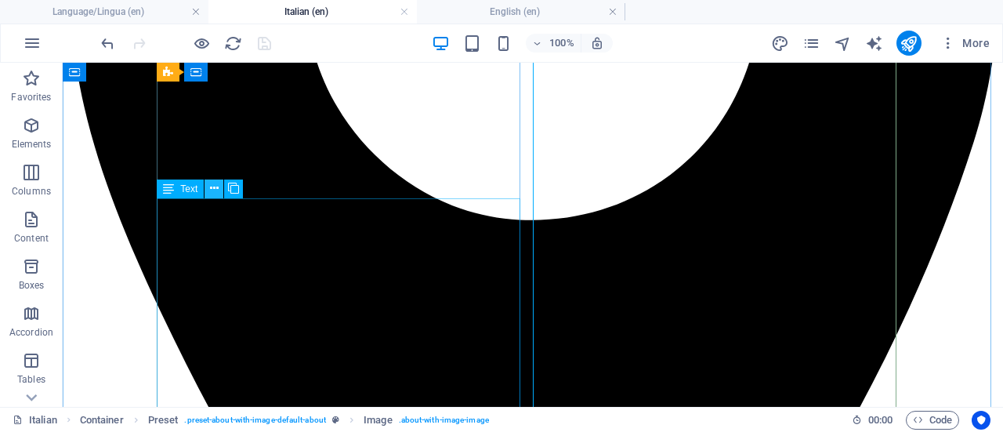
click at [215, 191] on icon at bounding box center [214, 188] width 9 height 16
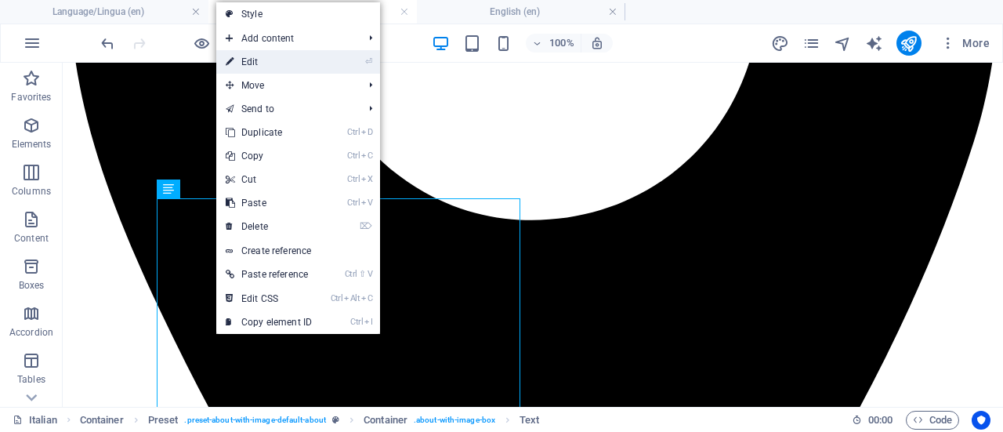
click at [288, 57] on link "⏎ Edit" at bounding box center [268, 62] width 105 height 24
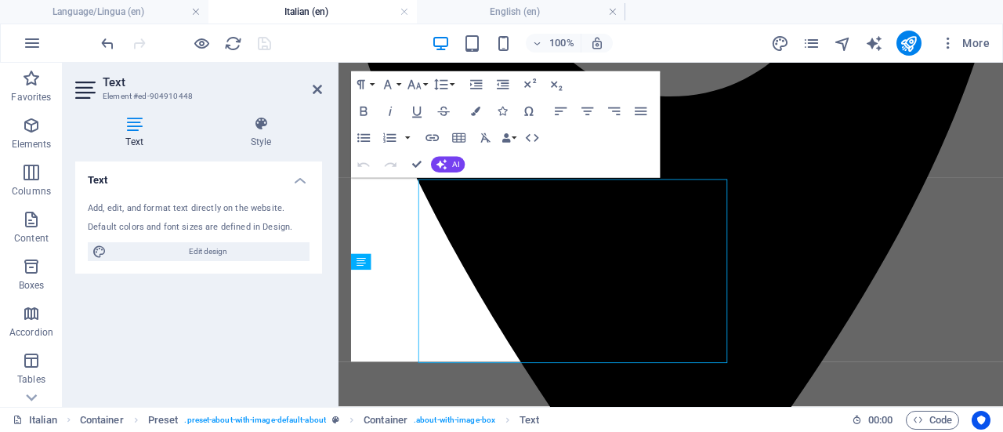
scroll to position [552, 0]
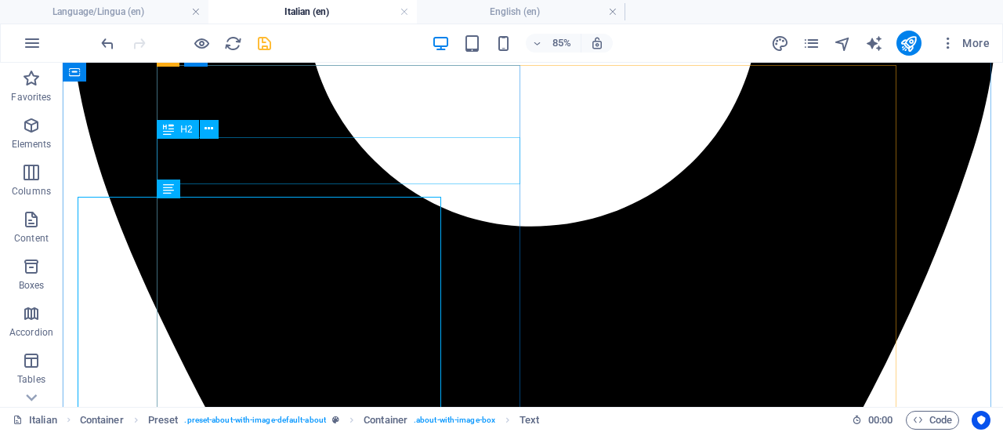
scroll to position [549, 0]
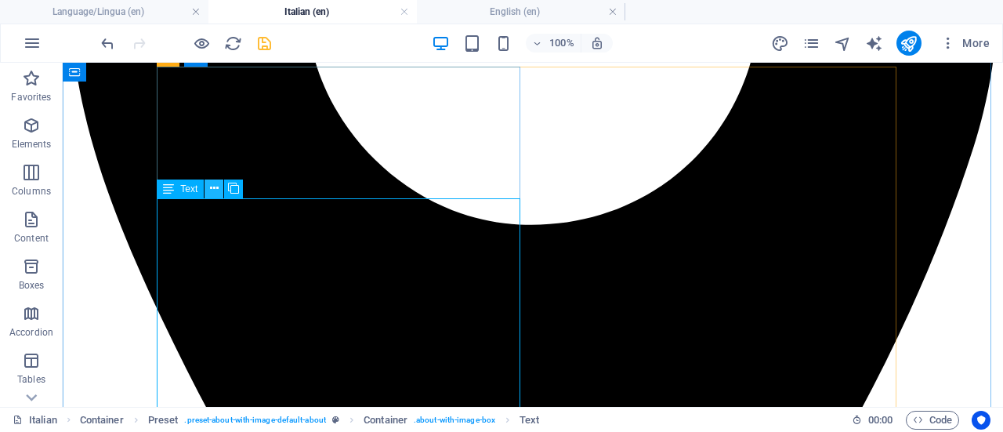
click at [213, 194] on icon at bounding box center [214, 188] width 9 height 16
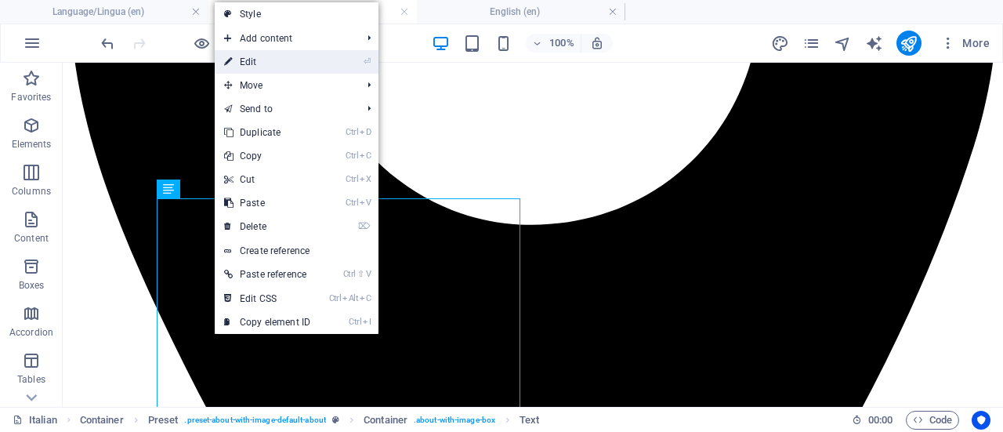
click at [268, 60] on link "⏎ Edit" at bounding box center [267, 62] width 105 height 24
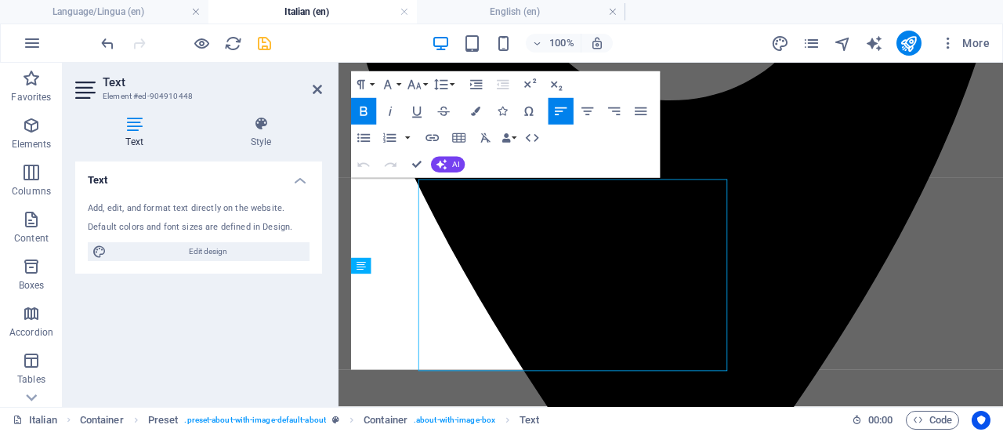
scroll to position [547, 0]
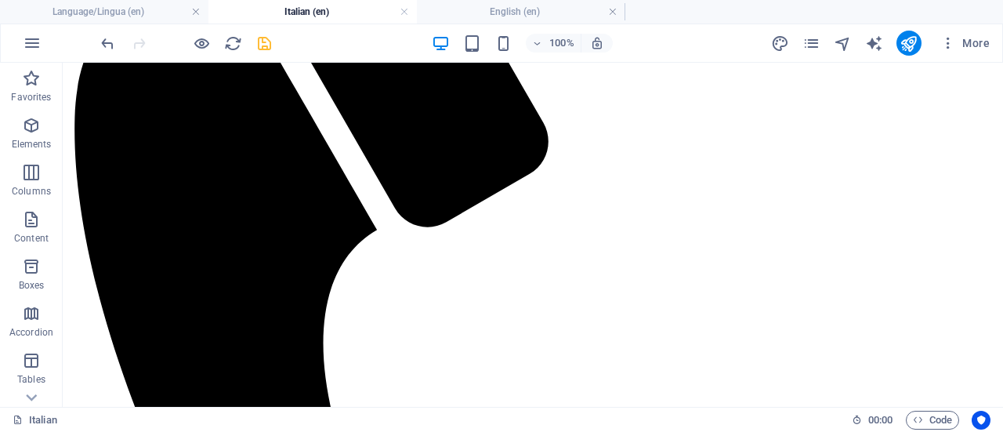
scroll to position [3749, 0]
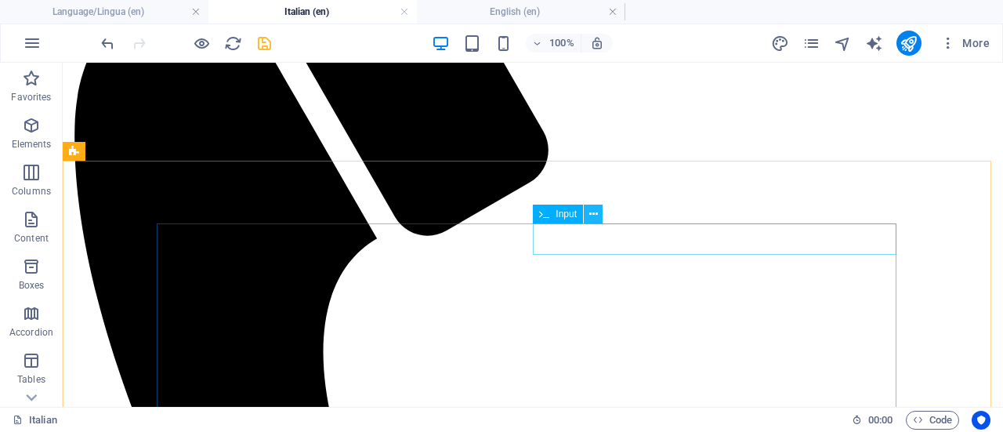
click at [594, 214] on icon at bounding box center [594, 214] width 9 height 16
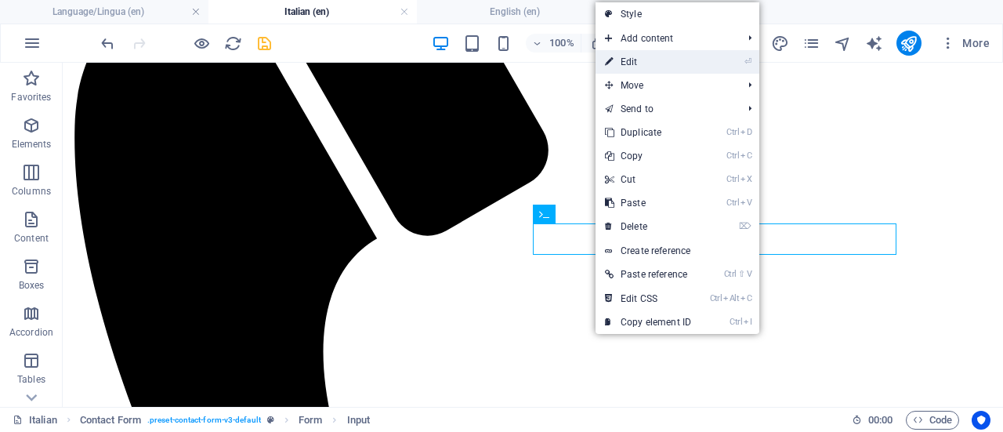
click at [641, 65] on link "⏎ Edit" at bounding box center [648, 62] width 105 height 24
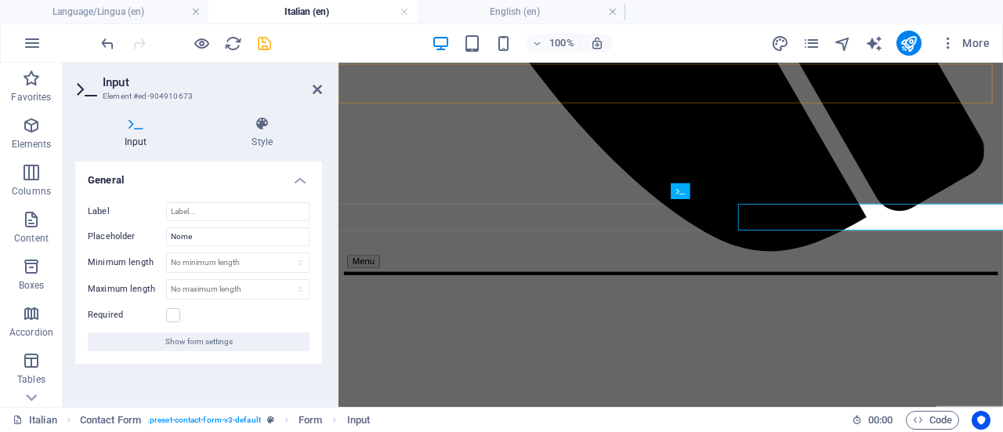
scroll to position [3743, 0]
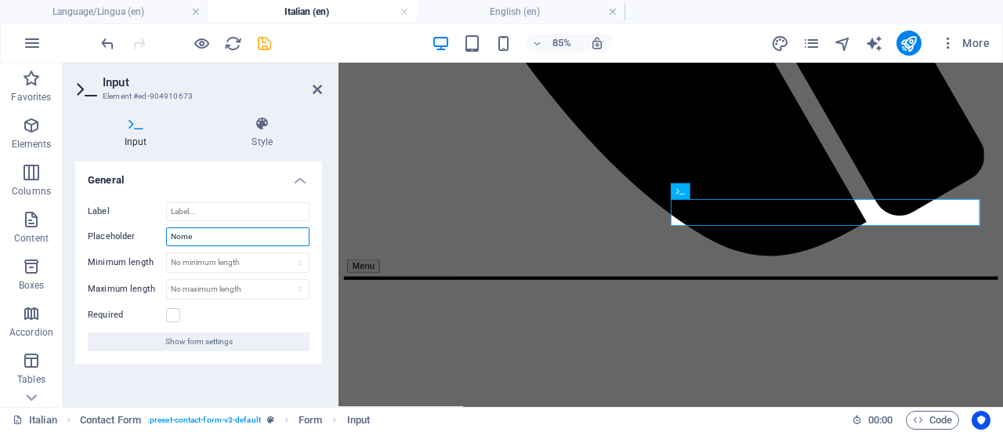
click at [168, 234] on input "Nome" at bounding box center [237, 236] width 143 height 19
click at [179, 234] on input "Nome" at bounding box center [237, 236] width 143 height 19
click at [174, 234] on input "Nome" at bounding box center [237, 236] width 143 height 19
click at [249, 234] on input "Cognome" at bounding box center [237, 236] width 143 height 19
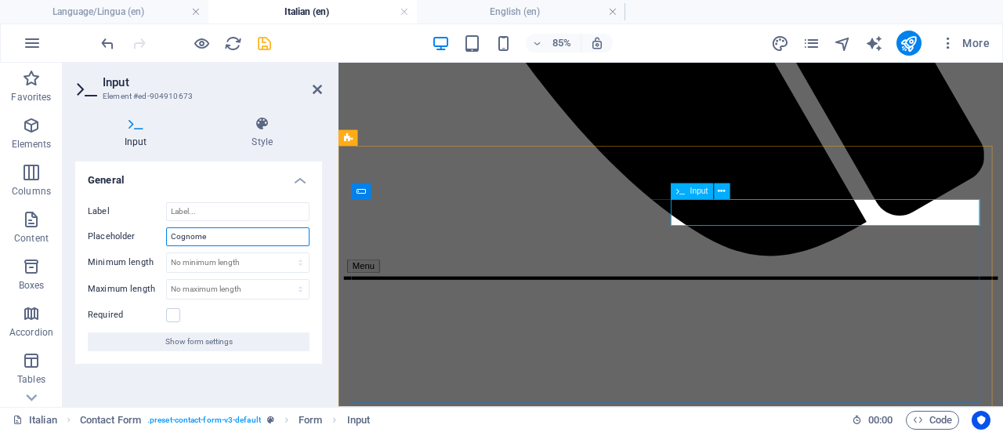
type input "Cognome"
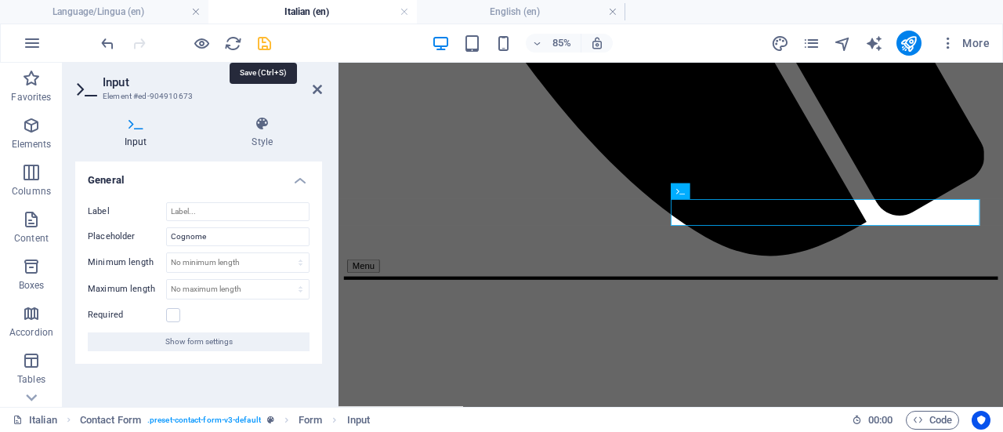
click at [264, 48] on icon "save" at bounding box center [265, 43] width 18 height 18
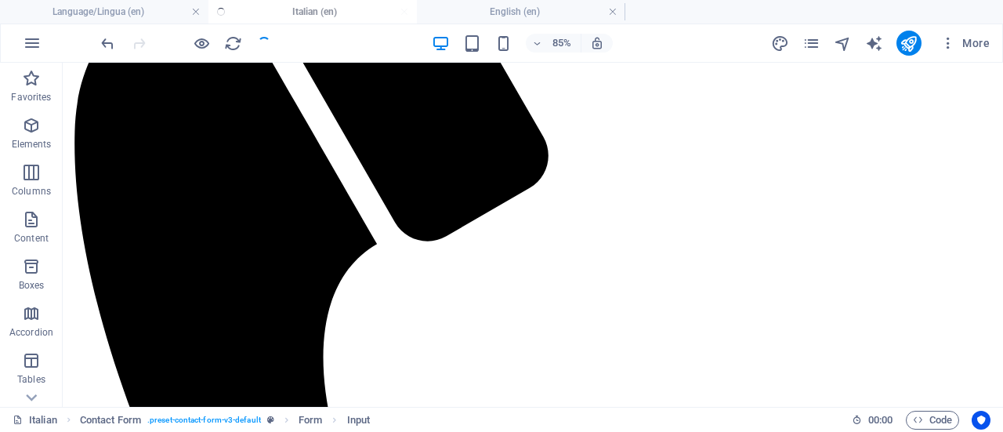
scroll to position [3749, 0]
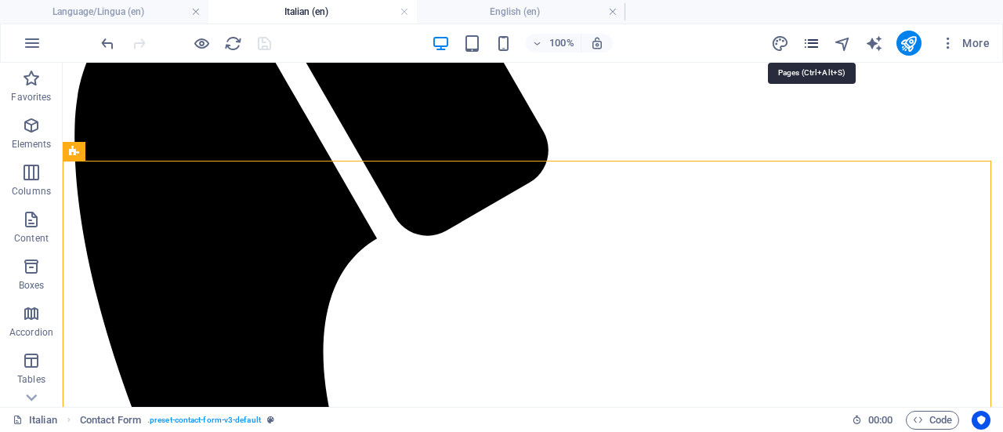
click at [818, 45] on icon "pages" at bounding box center [812, 43] width 18 height 18
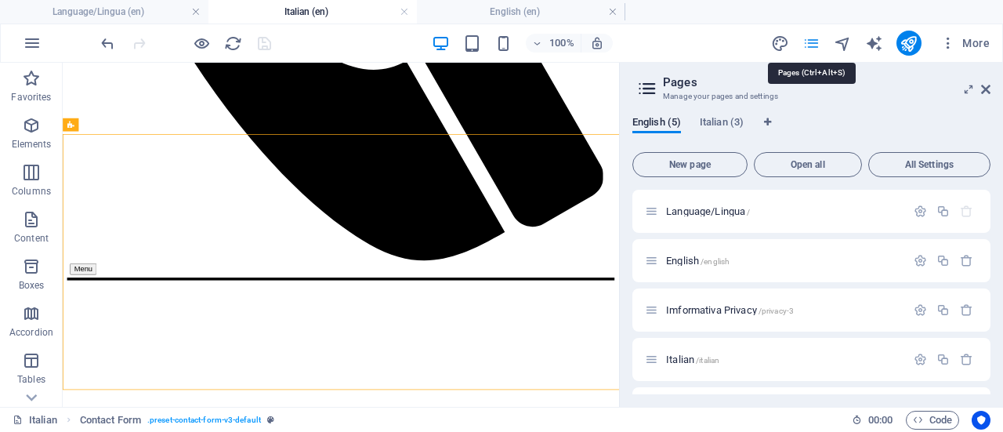
scroll to position [3745, 0]
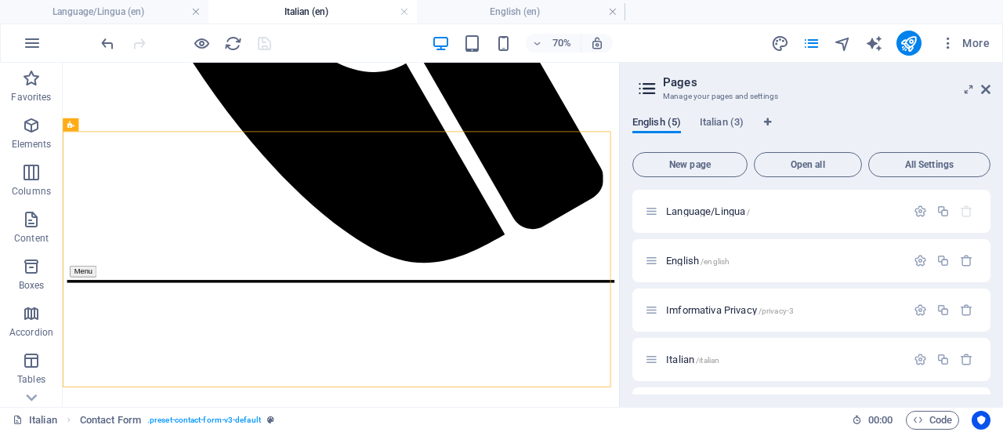
click at [655, 122] on span "English (5)" at bounding box center [657, 124] width 49 height 22
click at [707, 116] on span "Italian (3)" at bounding box center [722, 124] width 44 height 22
click at [653, 118] on span "English (5)" at bounding box center [657, 124] width 49 height 22
click at [712, 119] on span "Italian (3)" at bounding box center [722, 124] width 44 height 22
click at [706, 308] on span "/italian" at bounding box center [708, 311] width 24 height 9
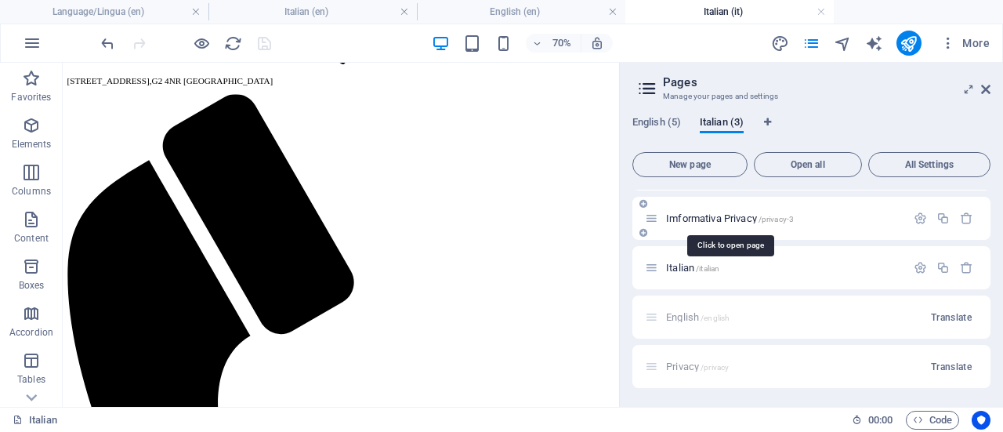
scroll to position [0, 0]
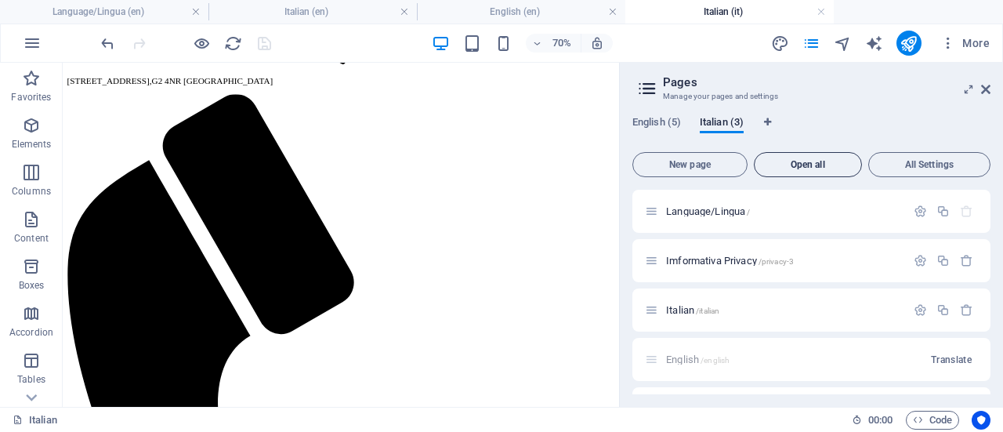
click at [790, 161] on span "Open all" at bounding box center [808, 164] width 94 height 9
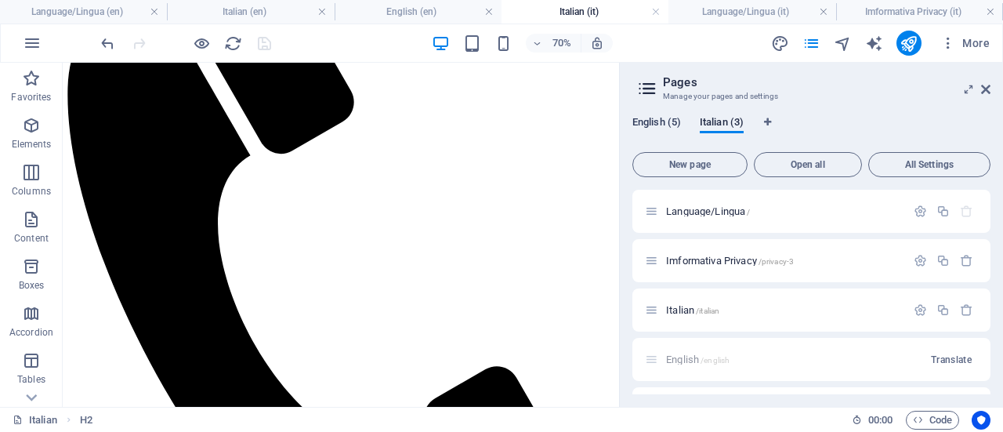
click at [658, 118] on span "English (5)" at bounding box center [657, 124] width 49 height 22
click at [709, 356] on span "/italian" at bounding box center [708, 360] width 24 height 9
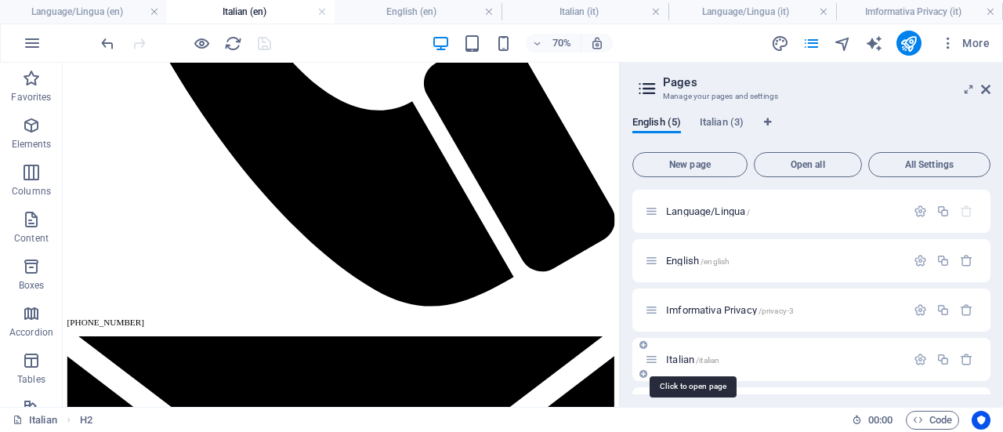
scroll to position [1864, 0]
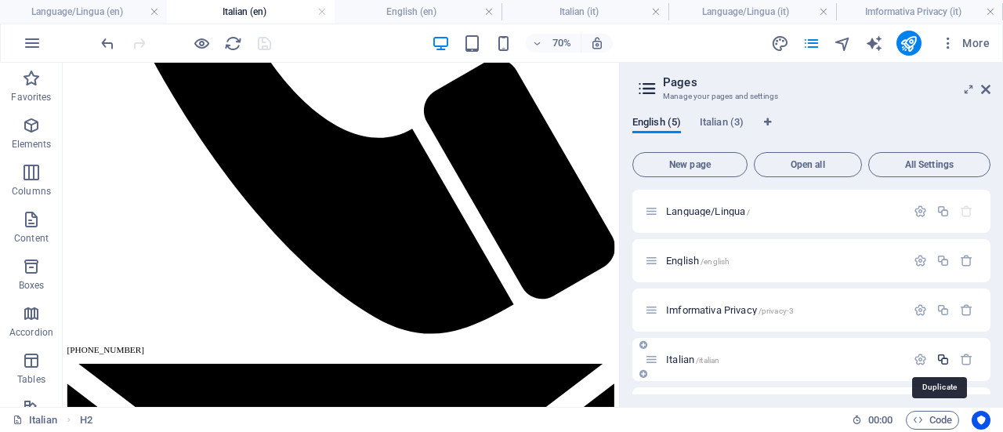
click at [942, 359] on icon "button" at bounding box center [943, 359] width 13 height 13
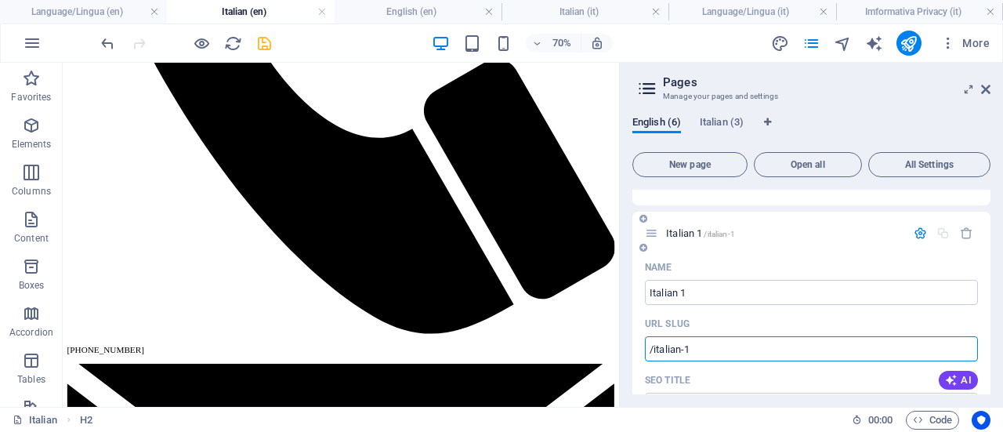
click at [745, 343] on input "/italian-1" at bounding box center [811, 348] width 333 height 25
click at [695, 292] on input "Italian 1" at bounding box center [811, 292] width 333 height 25
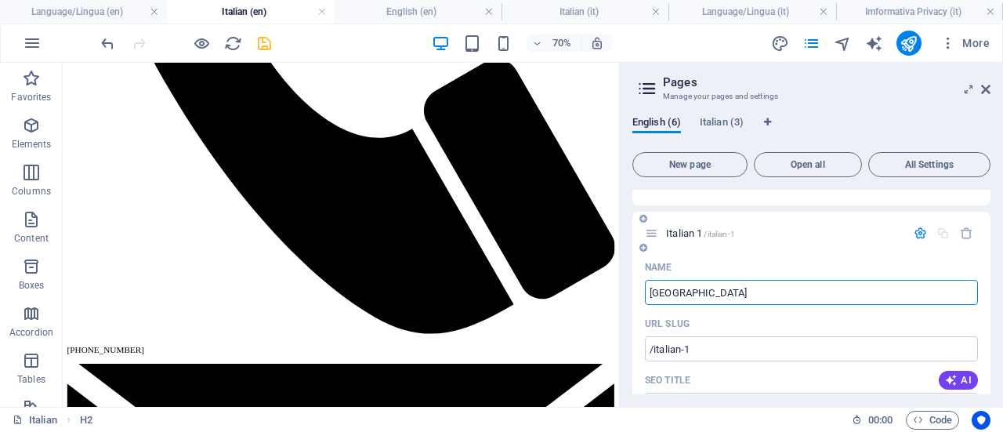
type input "italian"
type input "/i"
type input "i"
type input "italian"
type input "/italian-6"
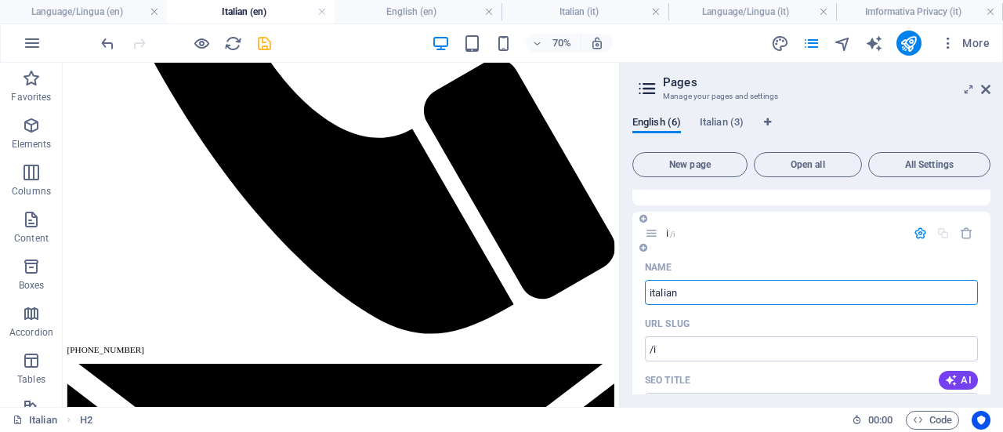
type input "italian"
type input "i"
type input "[GEOGRAPHIC_DATA]"
type input "I"
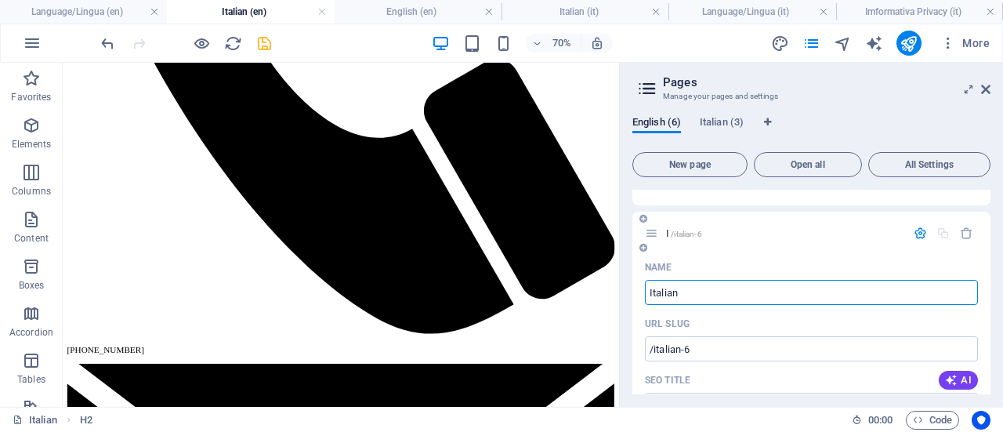
type input "Italian"
type input "It"
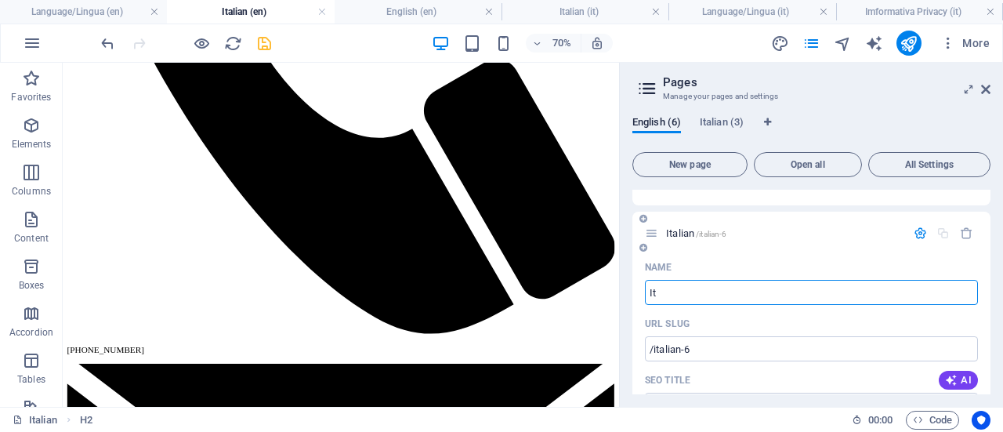
type input "Italian"
type input "I"
type input "It"
type input "Main Pa"
type input "Main"
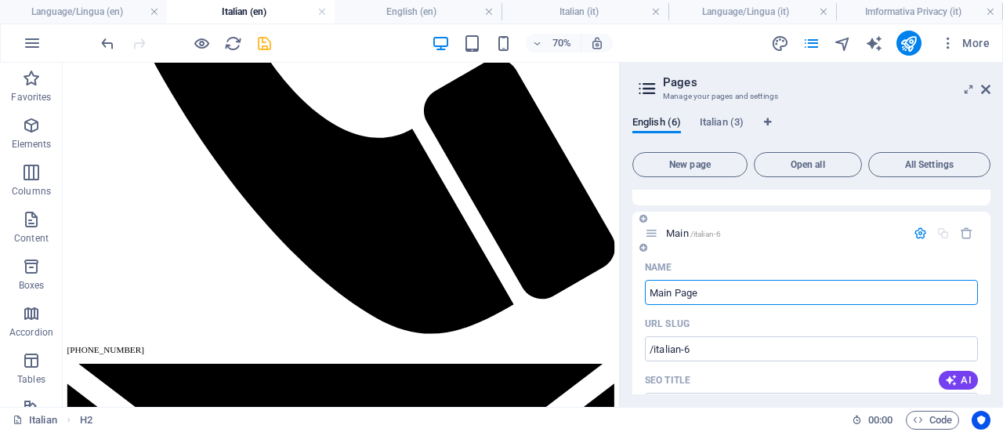
type input "Main Page"
type input "Main Pag"
type input "Main Page"
type input "Main Page [GEOGRAPHIC_DATA]"
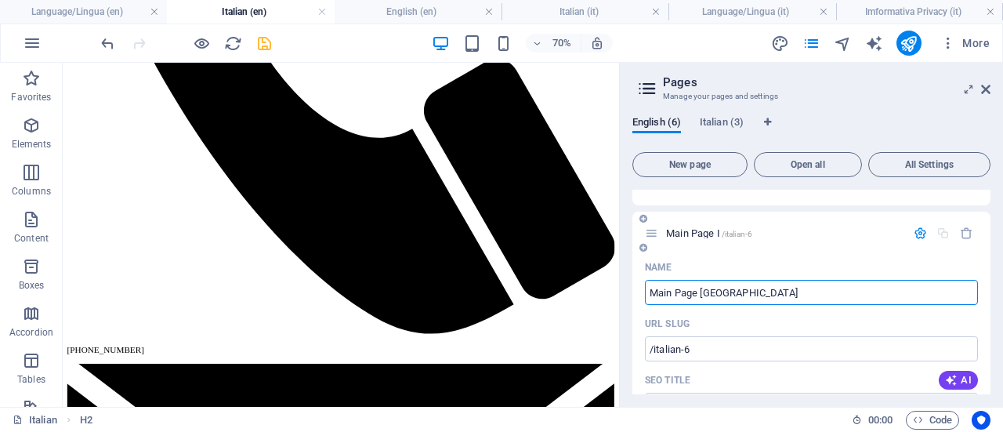
type input "Main Page I"
type input "Main Page Italian"
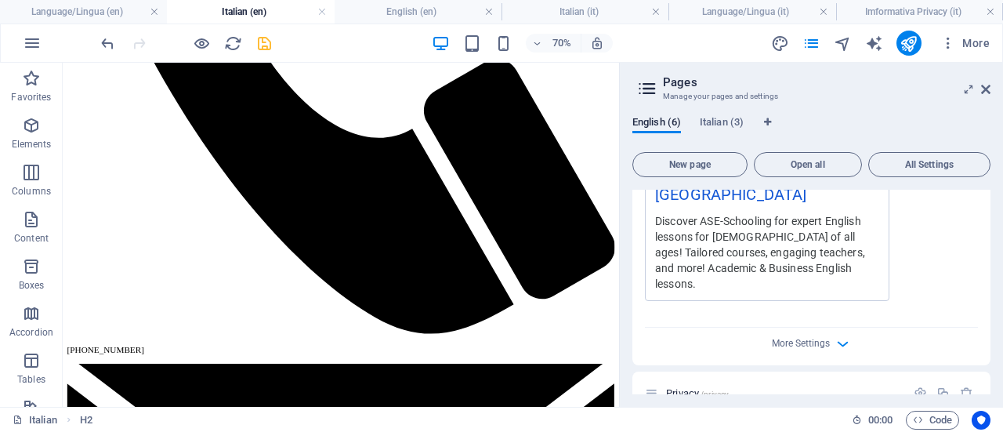
scroll to position [766, 0]
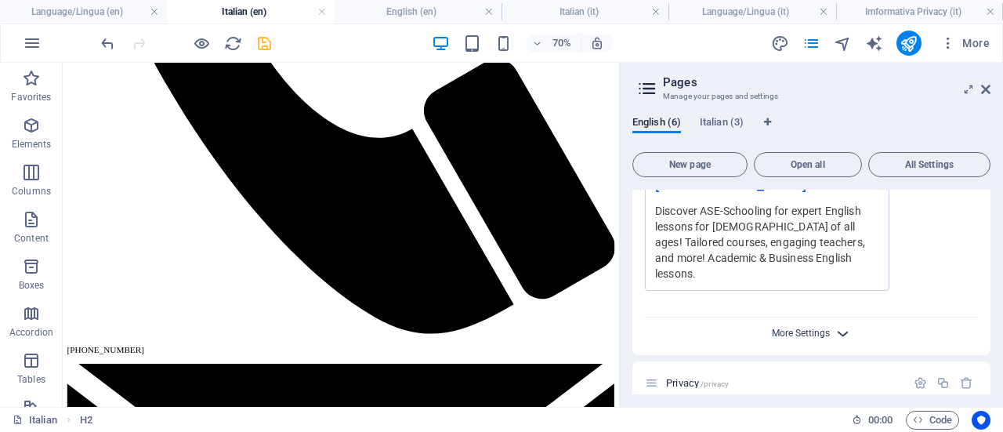
type input "Main Page Italian"
click at [828, 328] on span "More Settings" at bounding box center [801, 333] width 58 height 11
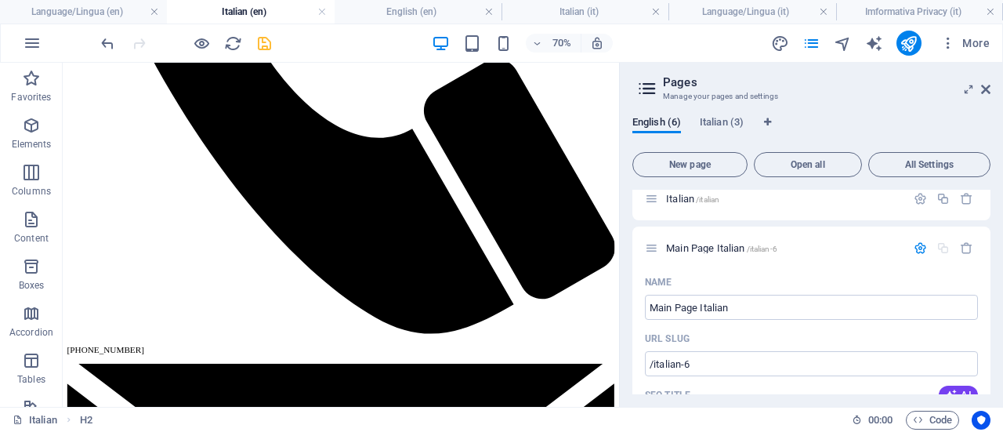
scroll to position [165, 0]
click at [735, 359] on input "/italian-6" at bounding box center [811, 359] width 333 height 25
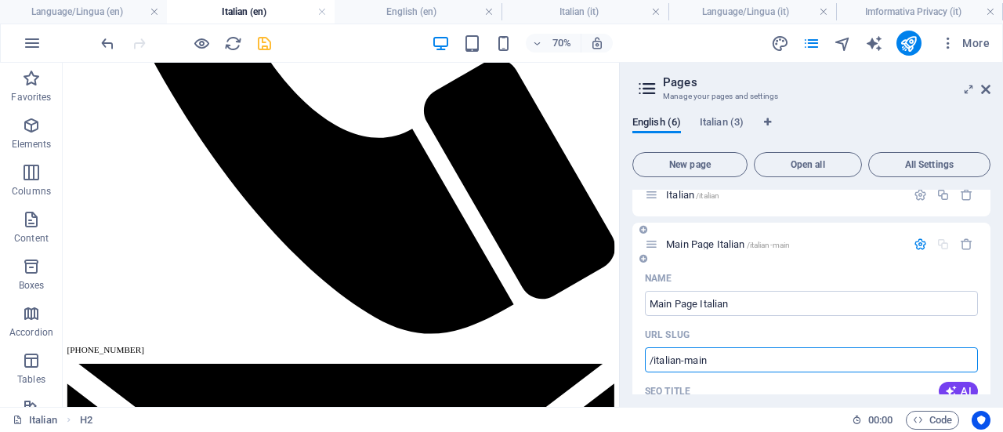
type input "/italian-main"
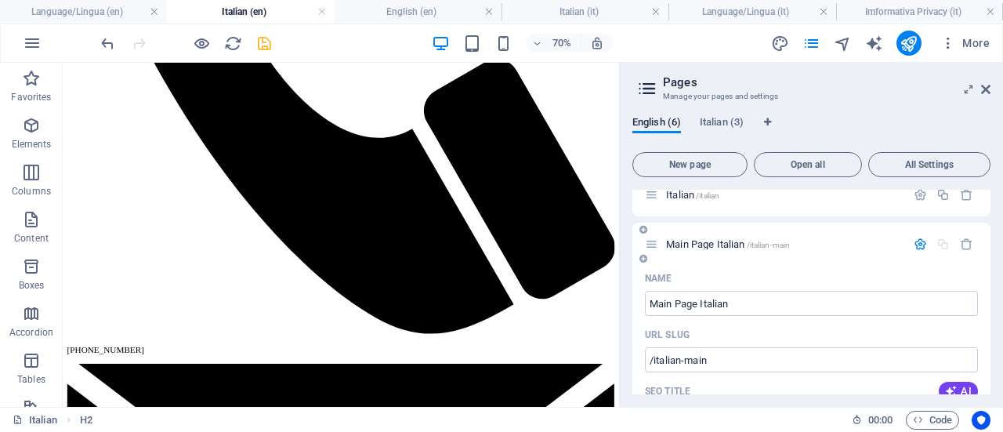
click at [873, 322] on div "URL SLUG" at bounding box center [811, 334] width 333 height 25
click at [985, 88] on icon at bounding box center [985, 89] width 9 height 13
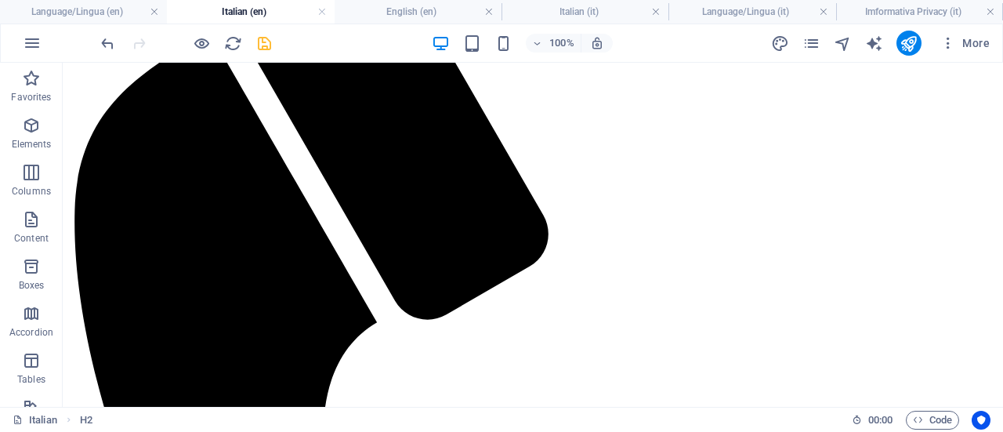
scroll to position [3666, 0]
click at [259, 38] on icon "save" at bounding box center [265, 43] width 18 height 18
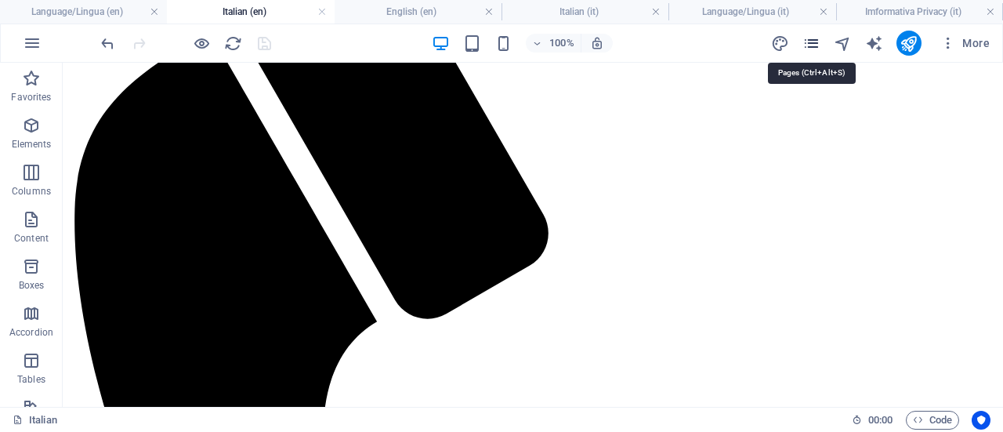
click at [817, 37] on icon "pages" at bounding box center [812, 43] width 18 height 18
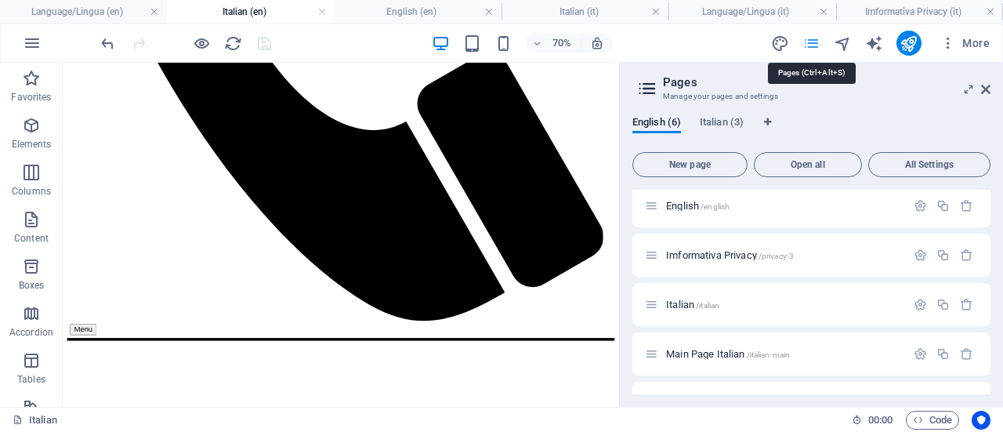
scroll to position [91, 0]
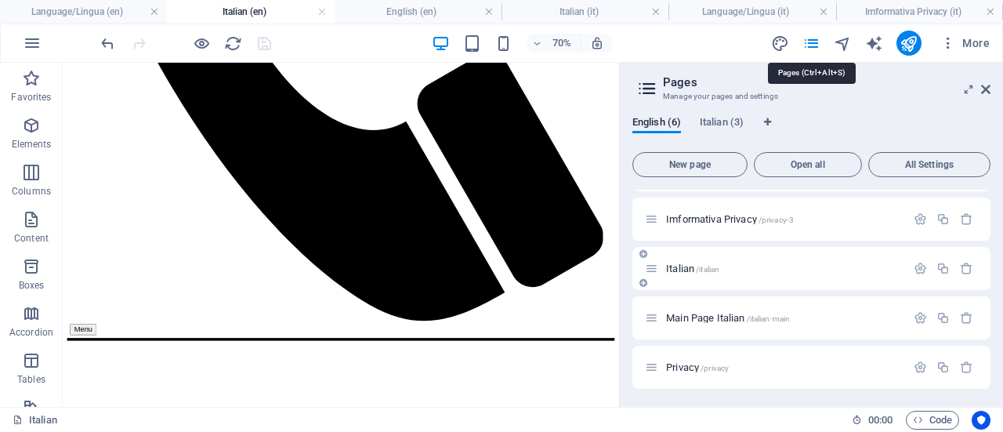
click at [852, 272] on p "Italian /italian" at bounding box center [783, 268] width 235 height 10
click at [851, 313] on p "Main Page Italian /italian-main" at bounding box center [783, 318] width 235 height 10
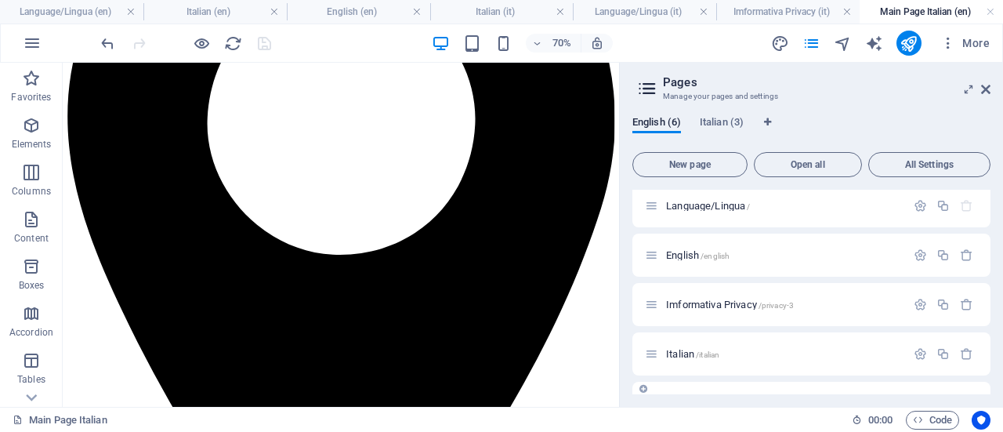
scroll to position [0, 0]
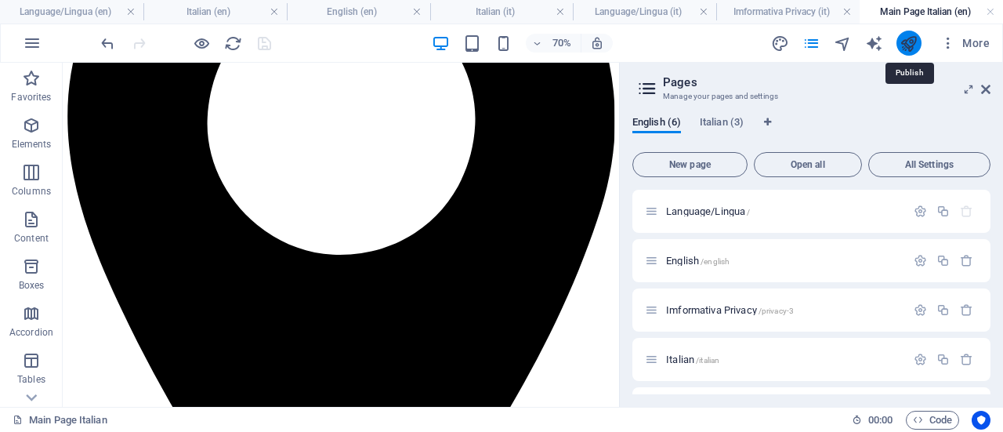
drag, startPoint x: 911, startPoint y: 48, endPoint x: 771, endPoint y: 0, distance: 147.5
click at [911, 48] on icon "publish" at bounding box center [909, 43] width 18 height 18
